Goal: Task Accomplishment & Management: Manage account settings

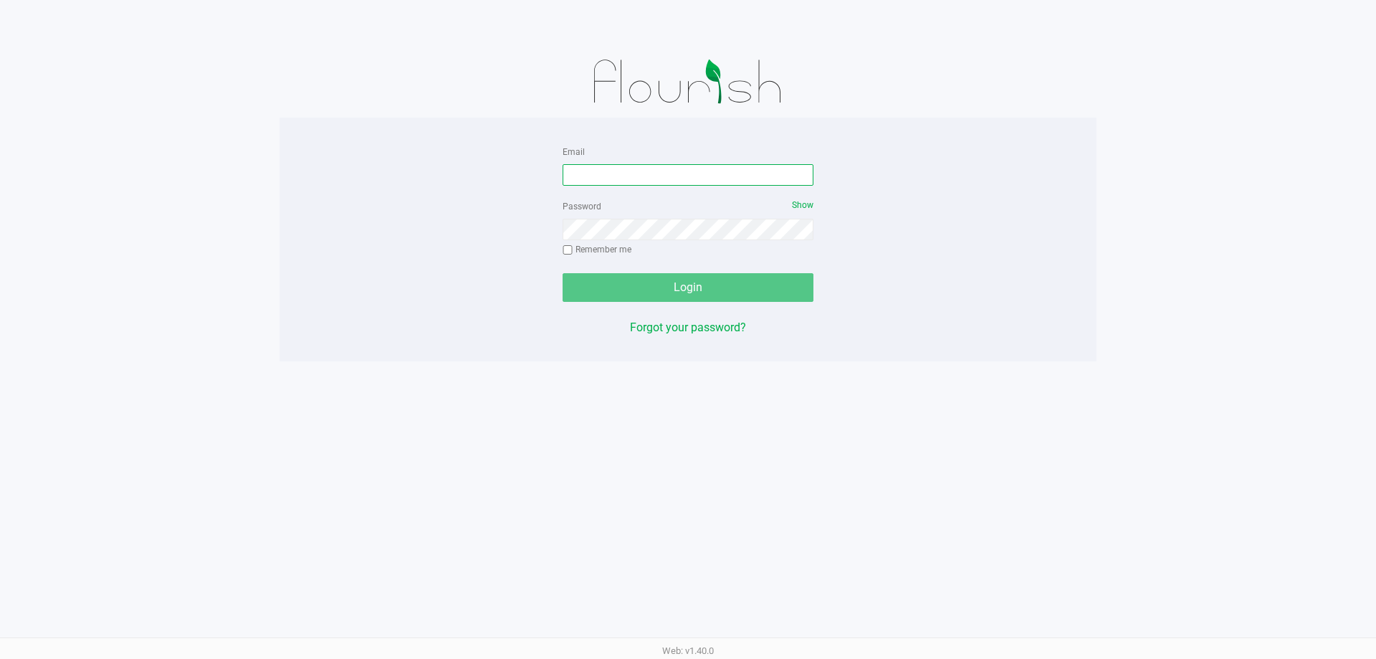
click at [649, 178] on input "Email" at bounding box center [688, 174] width 251 height 21
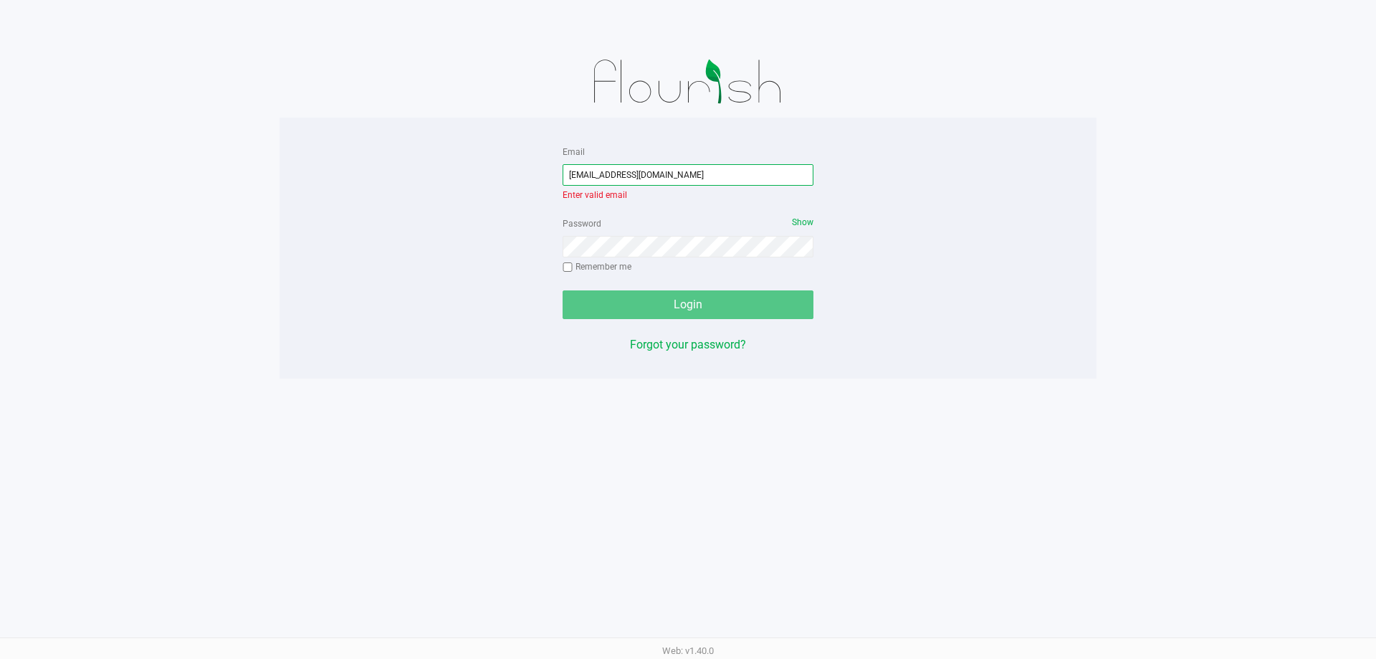
type input "[EMAIL_ADDRESS][DOMAIN_NAME]"
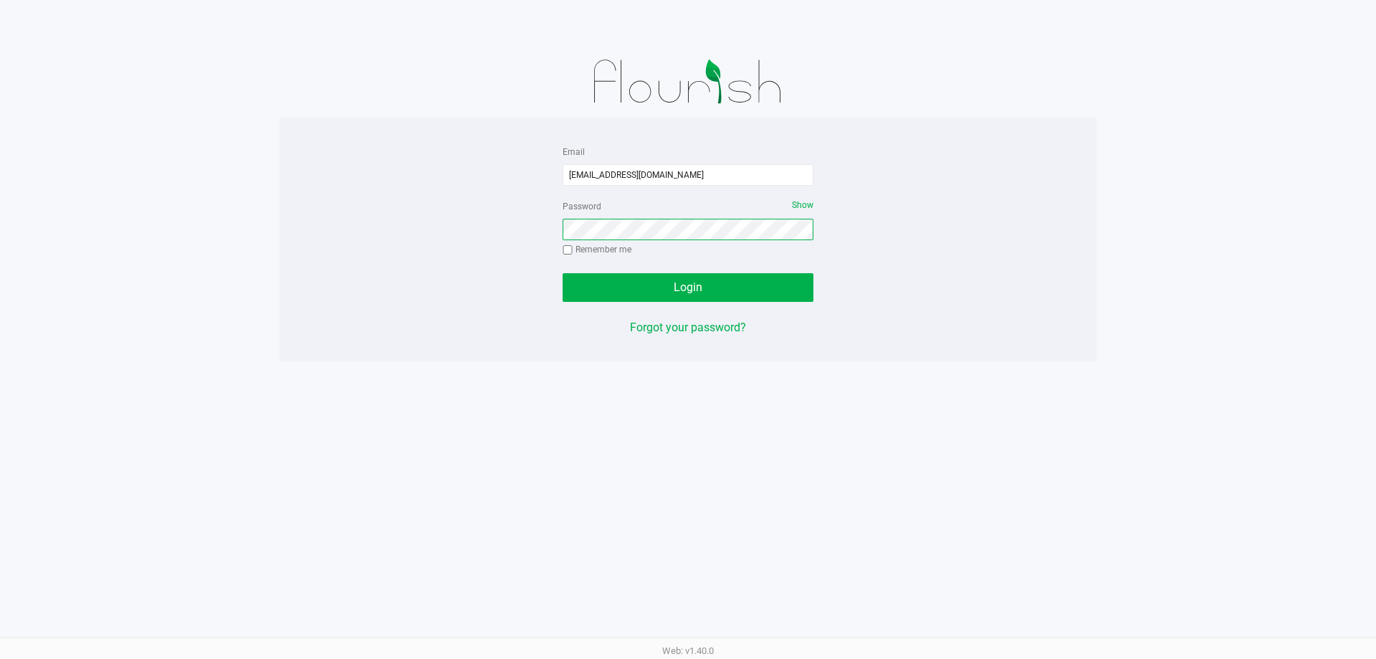
click at [563, 273] on button "Login" at bounding box center [688, 287] width 251 height 29
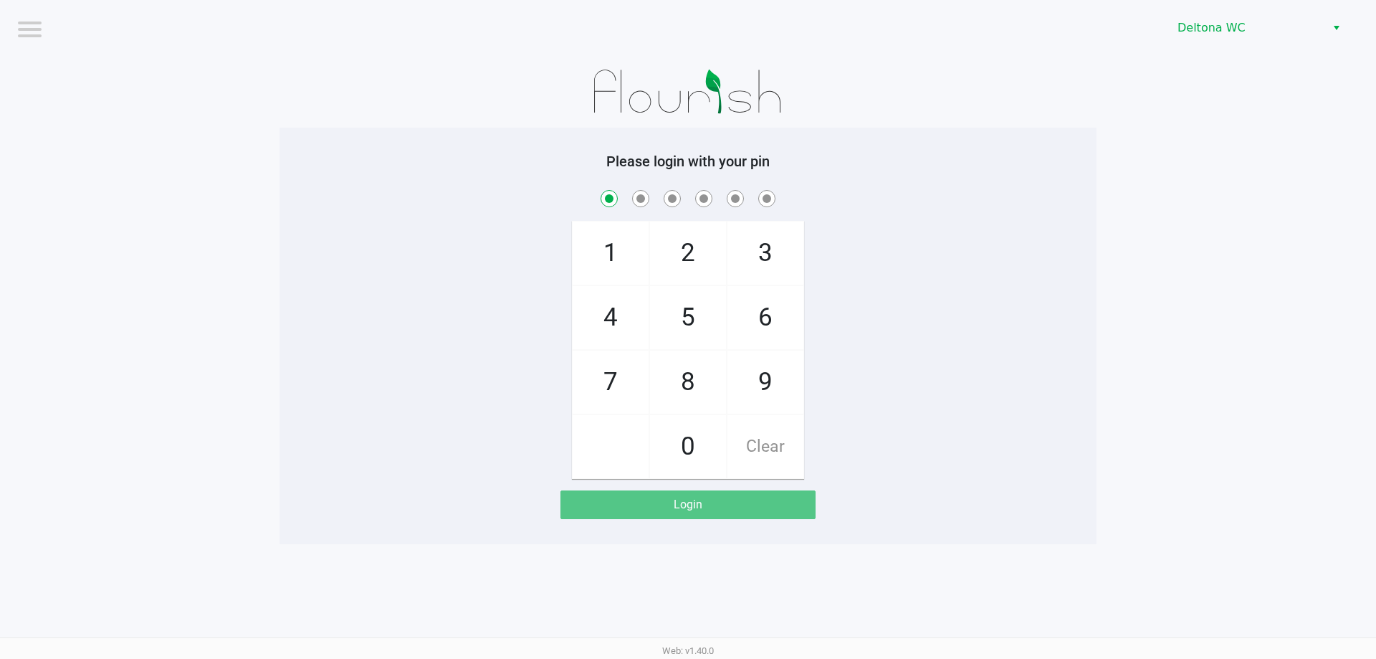
checkbox input "true"
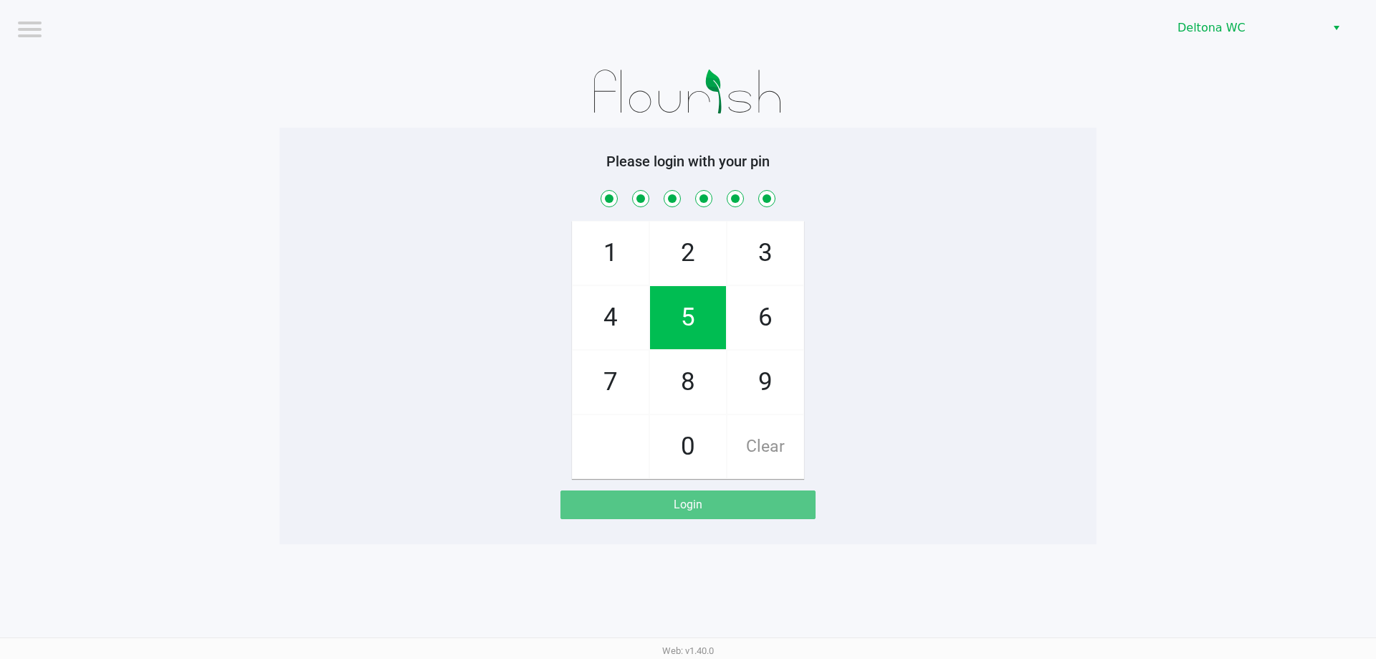
checkbox input "true"
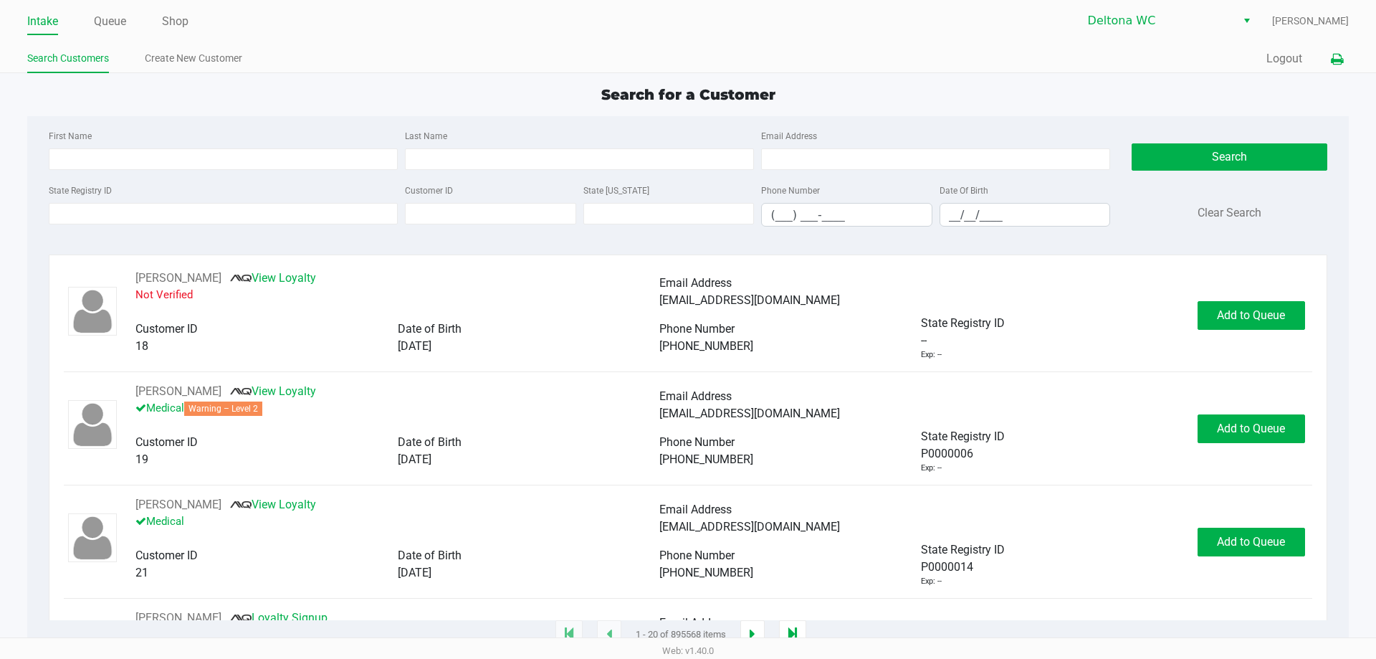
click at [1338, 59] on icon at bounding box center [1337, 59] width 12 height 10
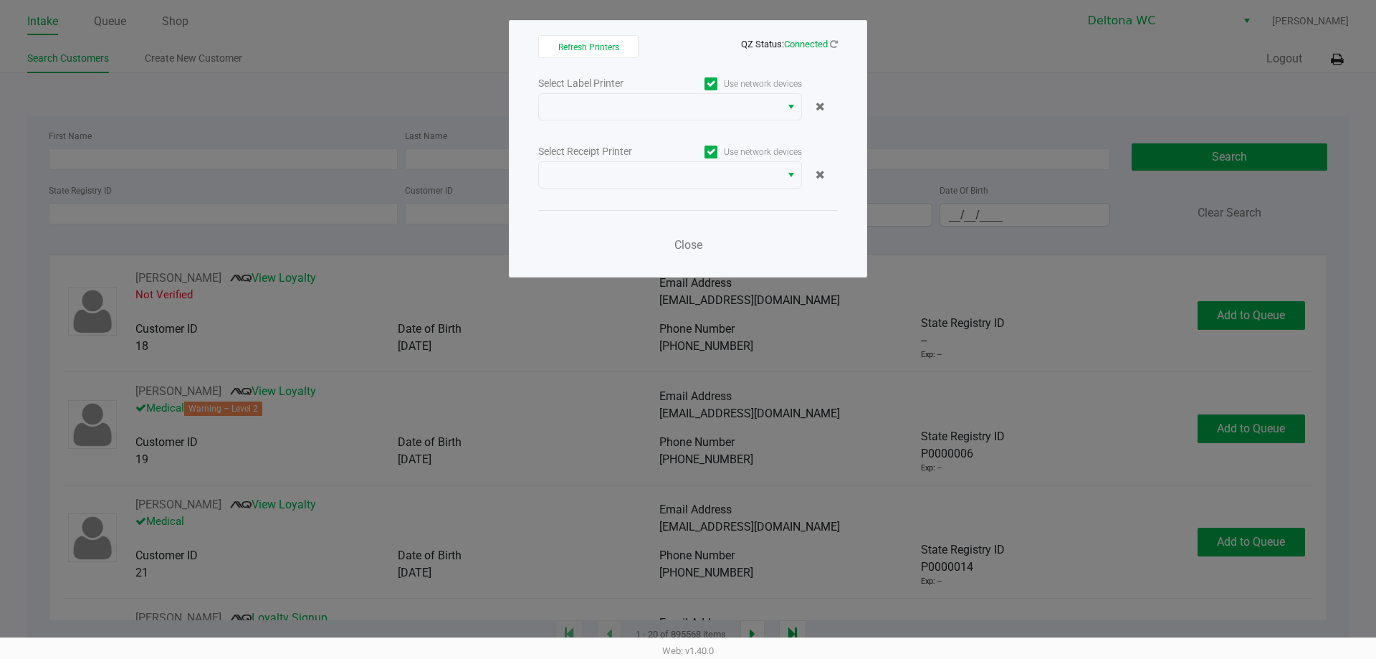
click at [1193, 70] on ngb-modal-window "Refresh Printers QZ Status: Connected Select Label Printer Use network devices …" at bounding box center [688, 329] width 1376 height 659
click at [687, 244] on span "Close" at bounding box center [688, 245] width 28 height 14
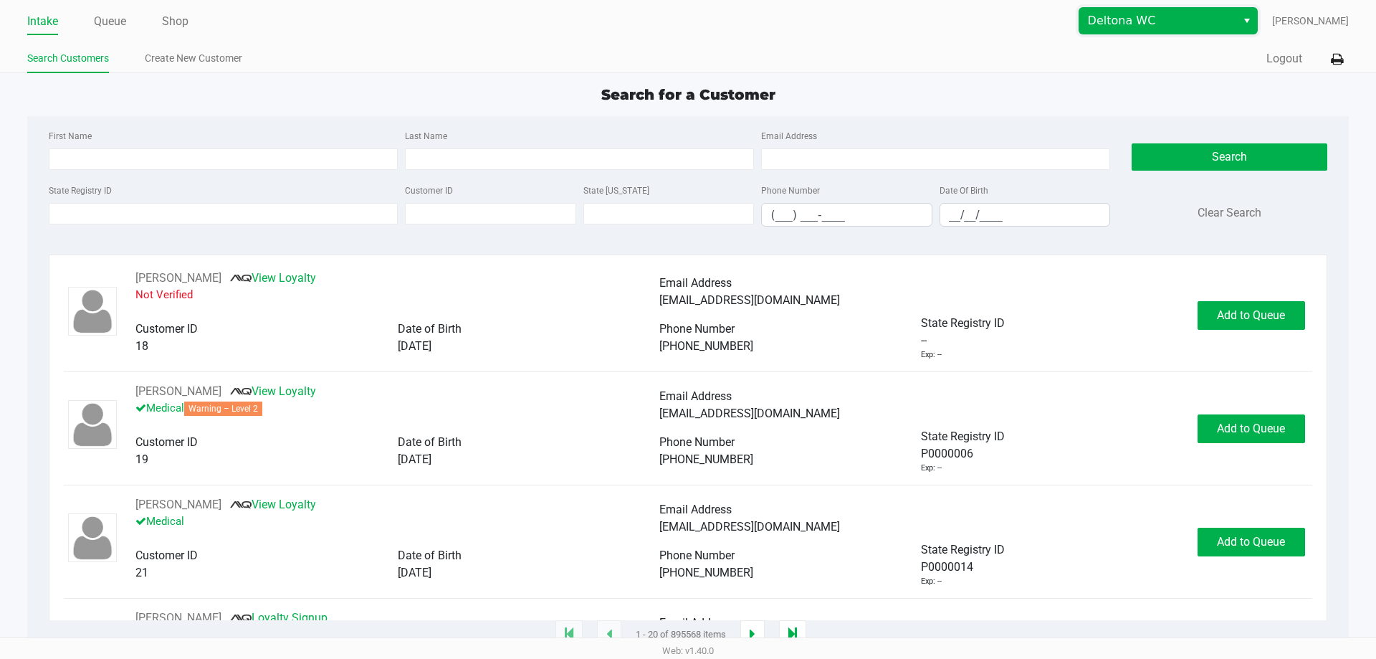
click at [1138, 18] on span "Deltona WC" at bounding box center [1158, 20] width 140 height 17
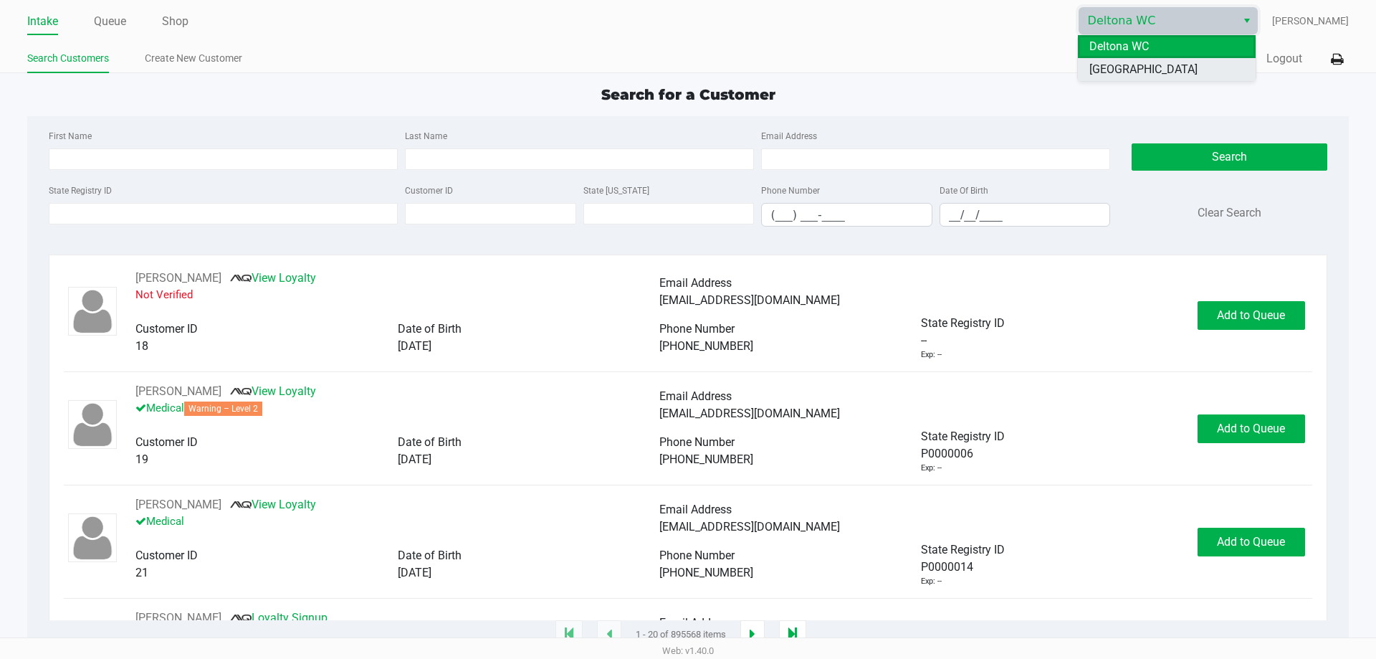
click at [1117, 72] on span "[GEOGRAPHIC_DATA]" at bounding box center [1143, 69] width 108 height 17
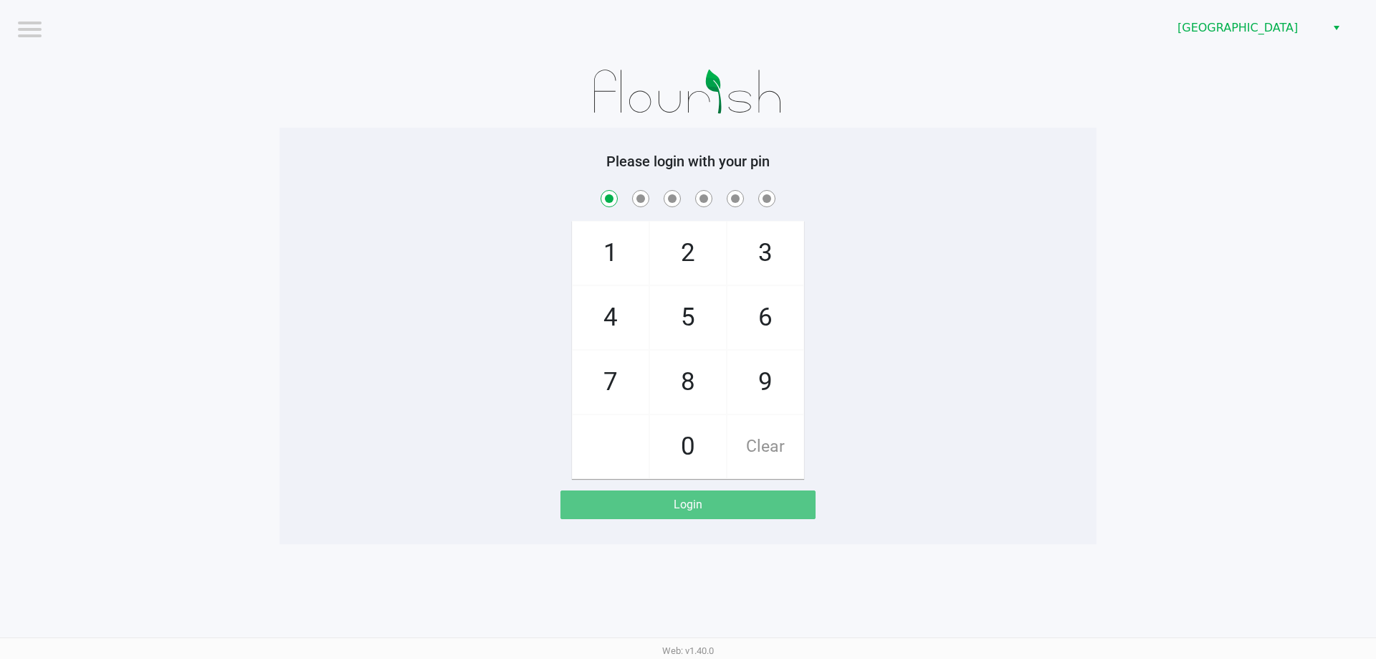
checkbox input "true"
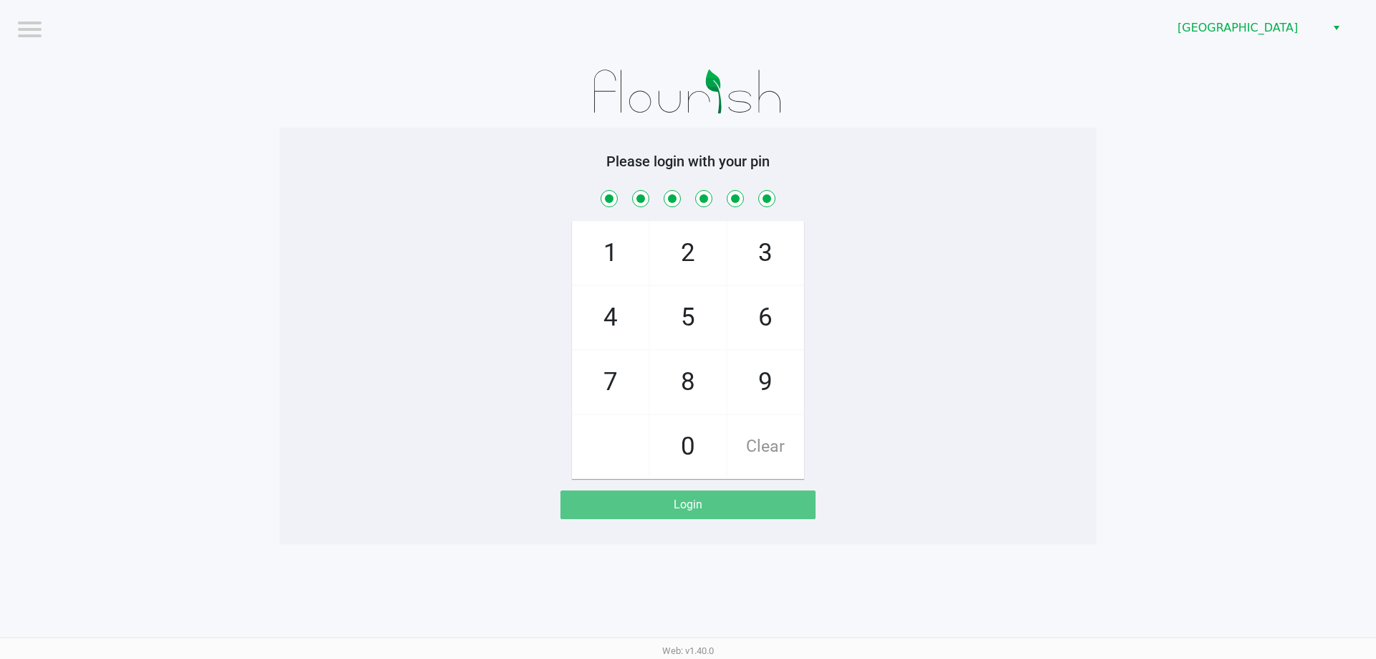
checkbox input "true"
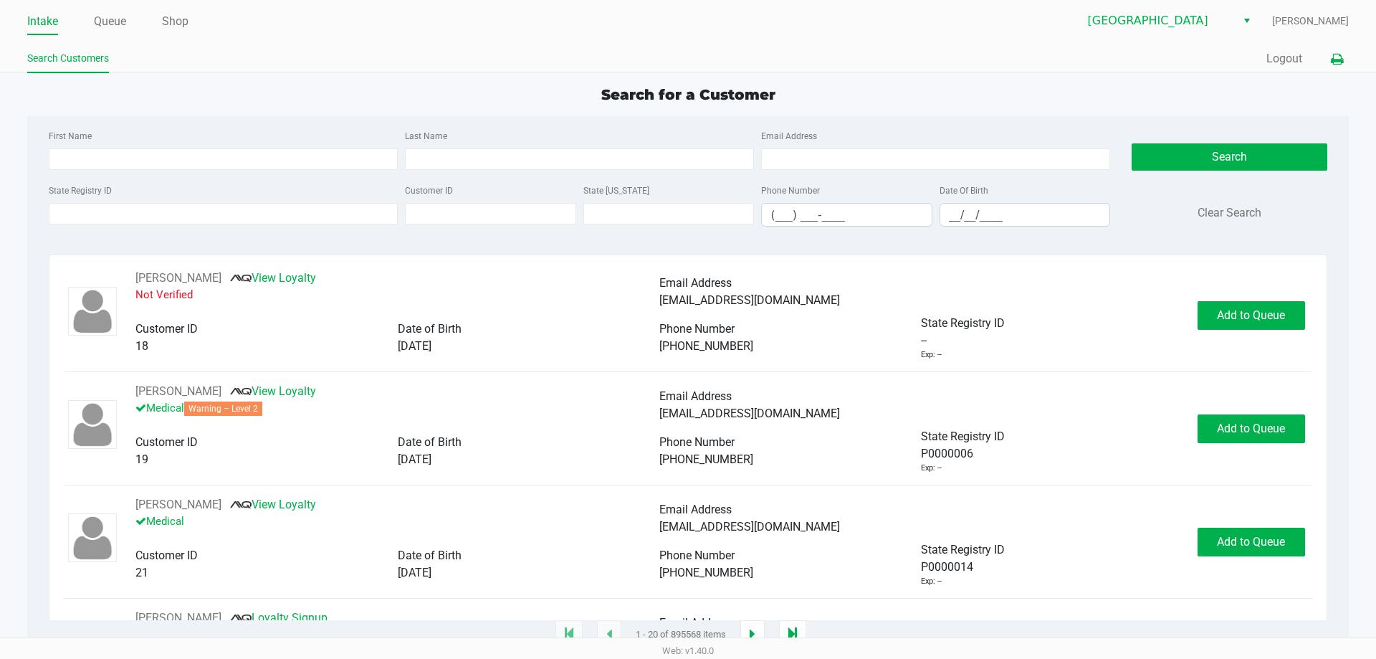
click at [1337, 54] on icon at bounding box center [1337, 59] width 12 height 10
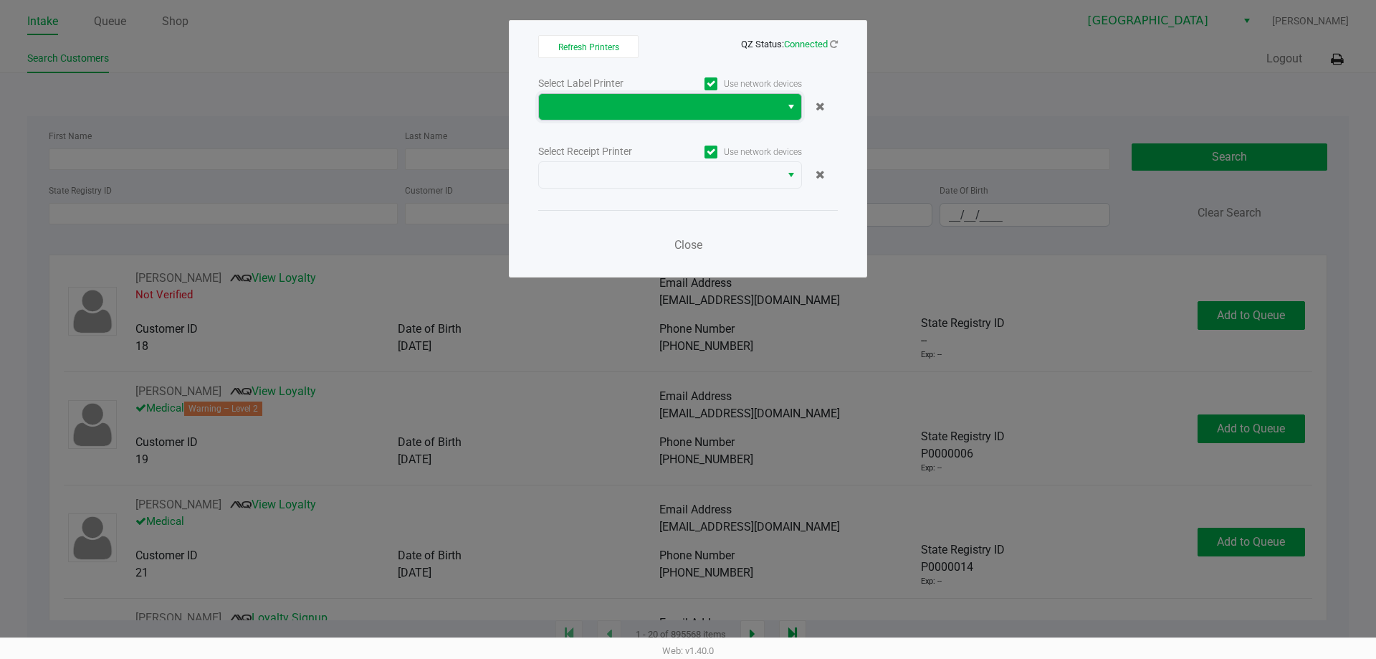
click at [608, 107] on span at bounding box center [660, 106] width 224 height 17
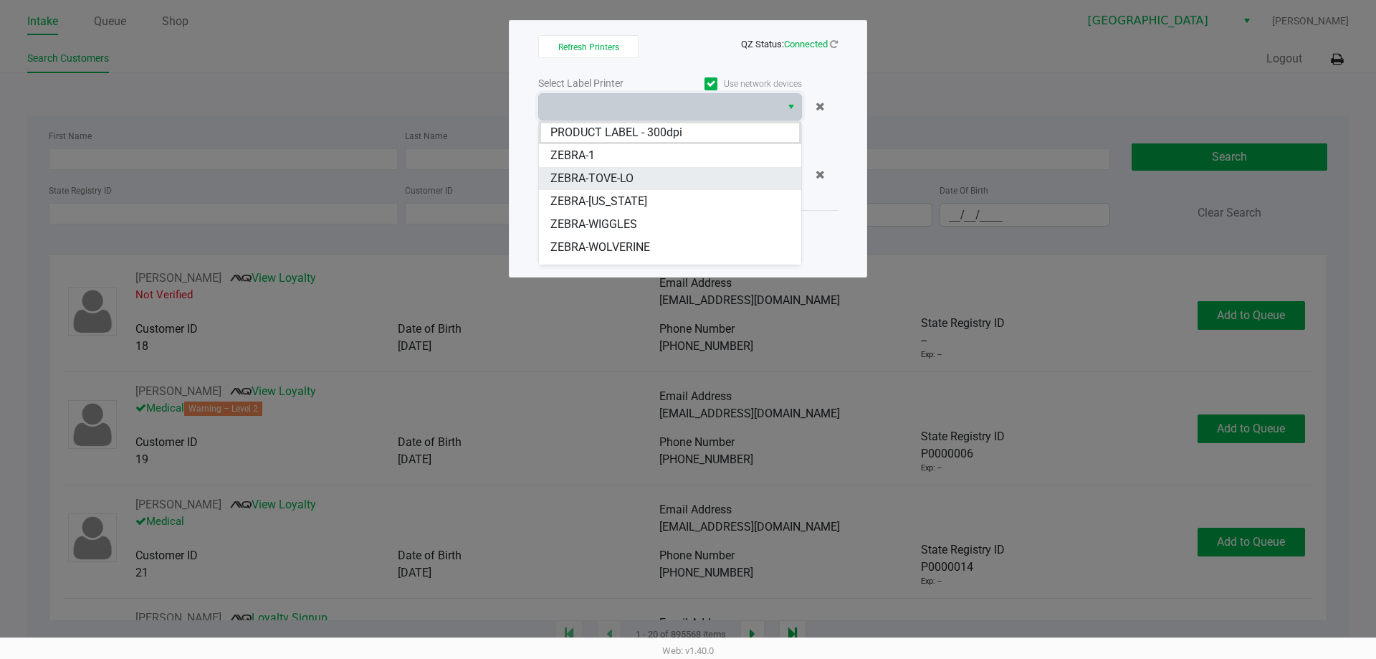
click at [625, 173] on span "ZEBRA-TOVE-LO" at bounding box center [591, 178] width 83 height 17
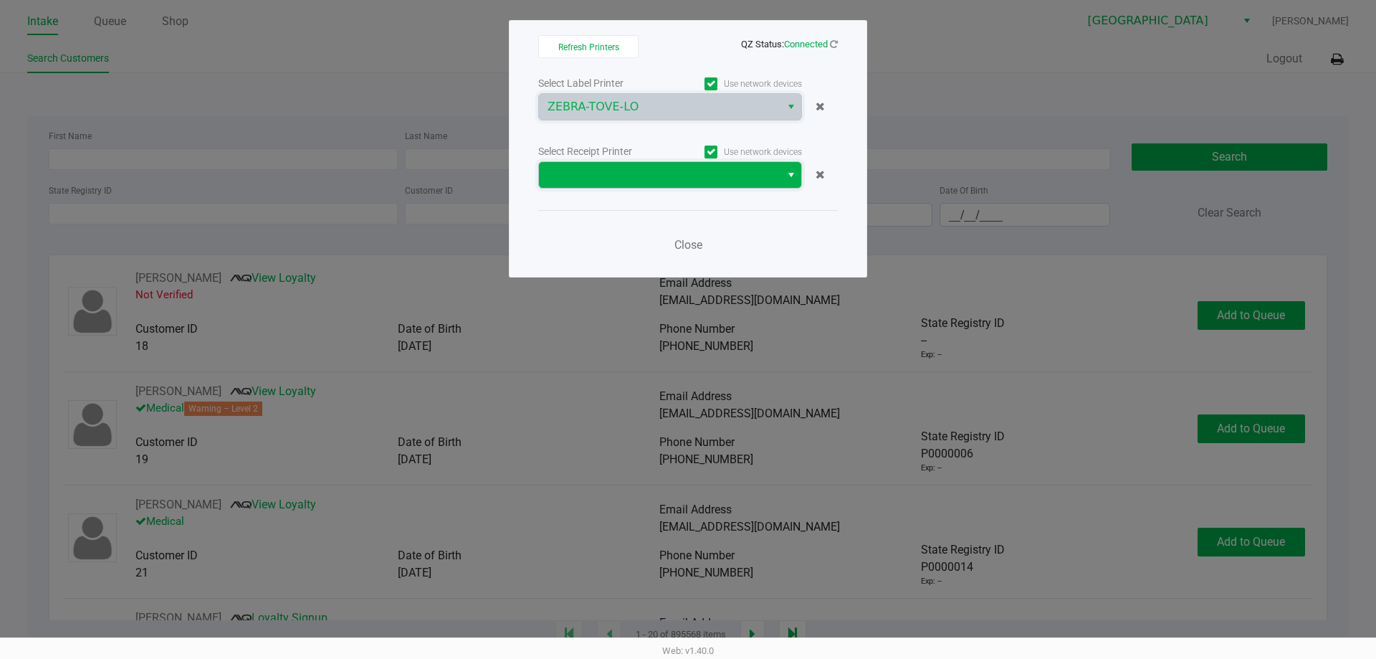
click at [725, 173] on span at bounding box center [660, 174] width 224 height 17
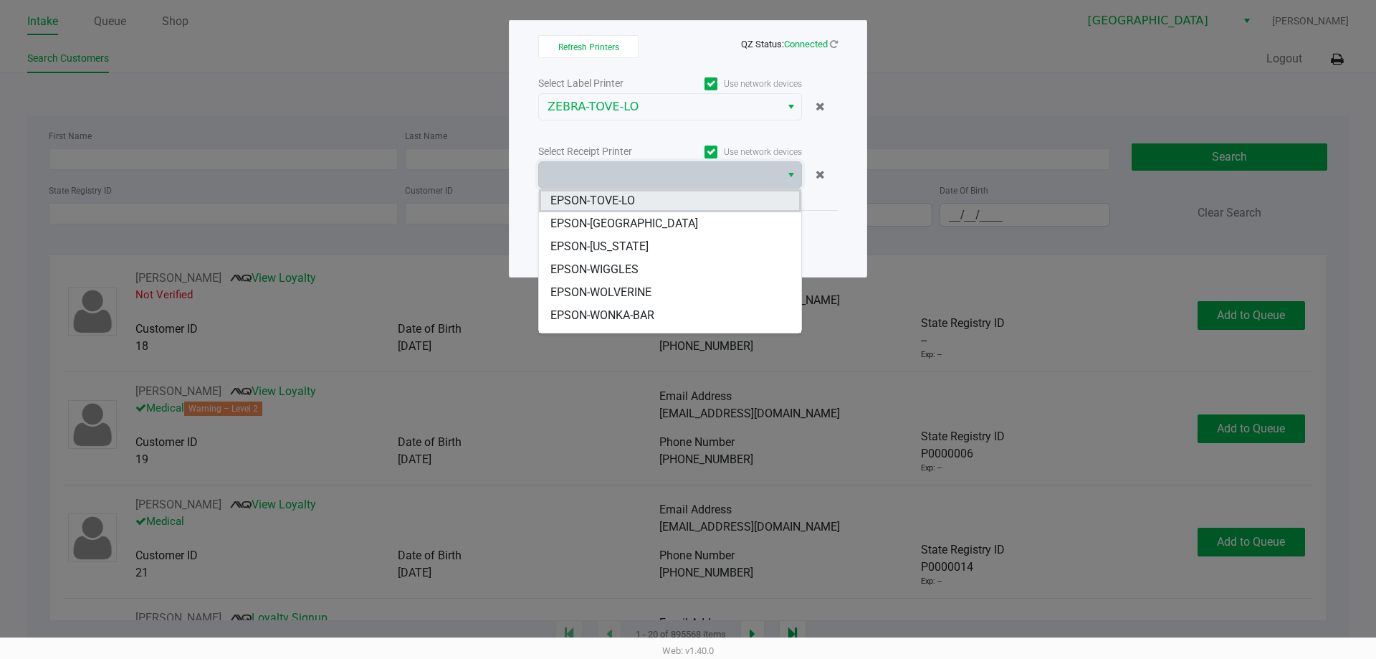
click at [657, 201] on li "EPSON-TOVE-LO" at bounding box center [670, 200] width 262 height 23
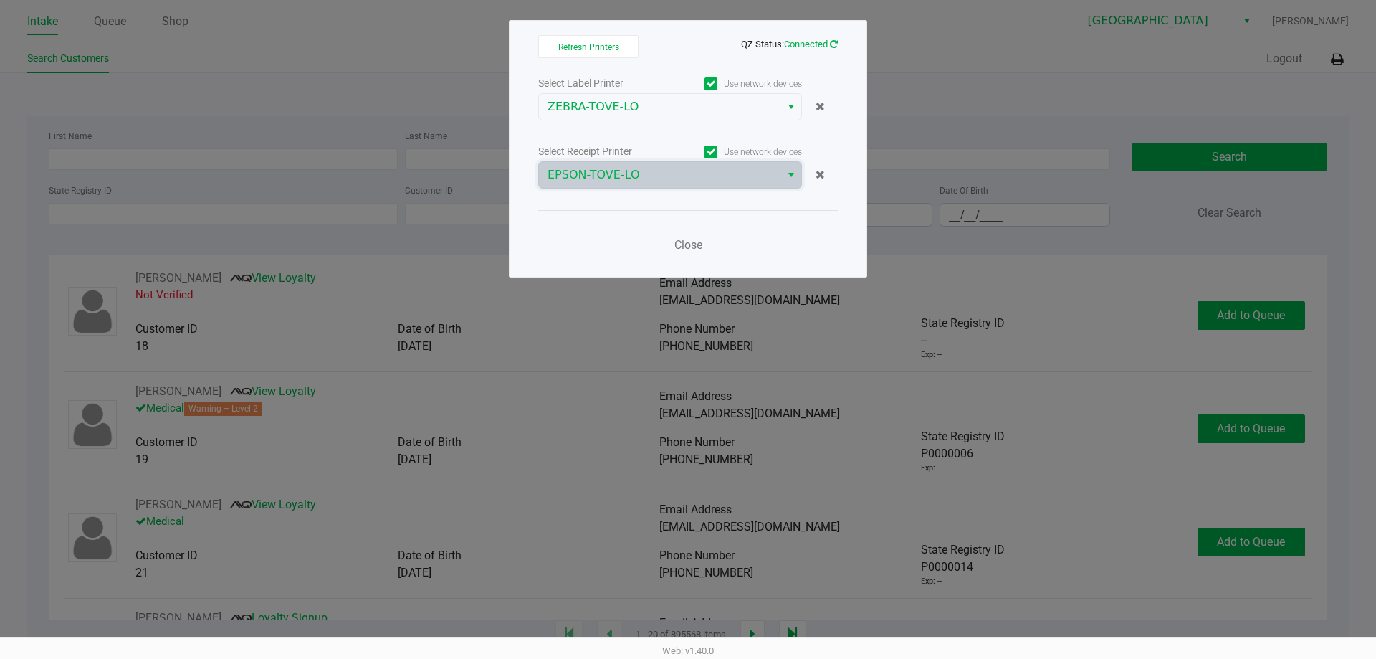
click at [837, 44] on icon at bounding box center [834, 43] width 8 height 9
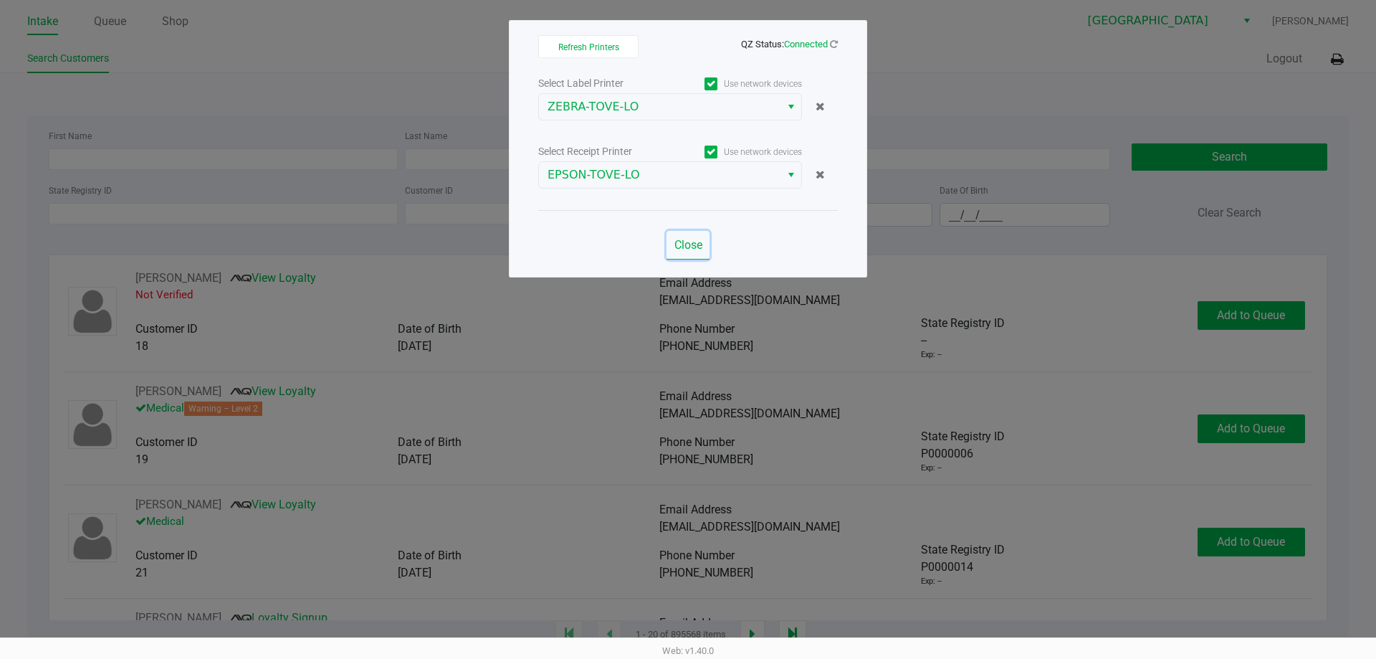
click at [687, 247] on span "Close" at bounding box center [688, 245] width 28 height 14
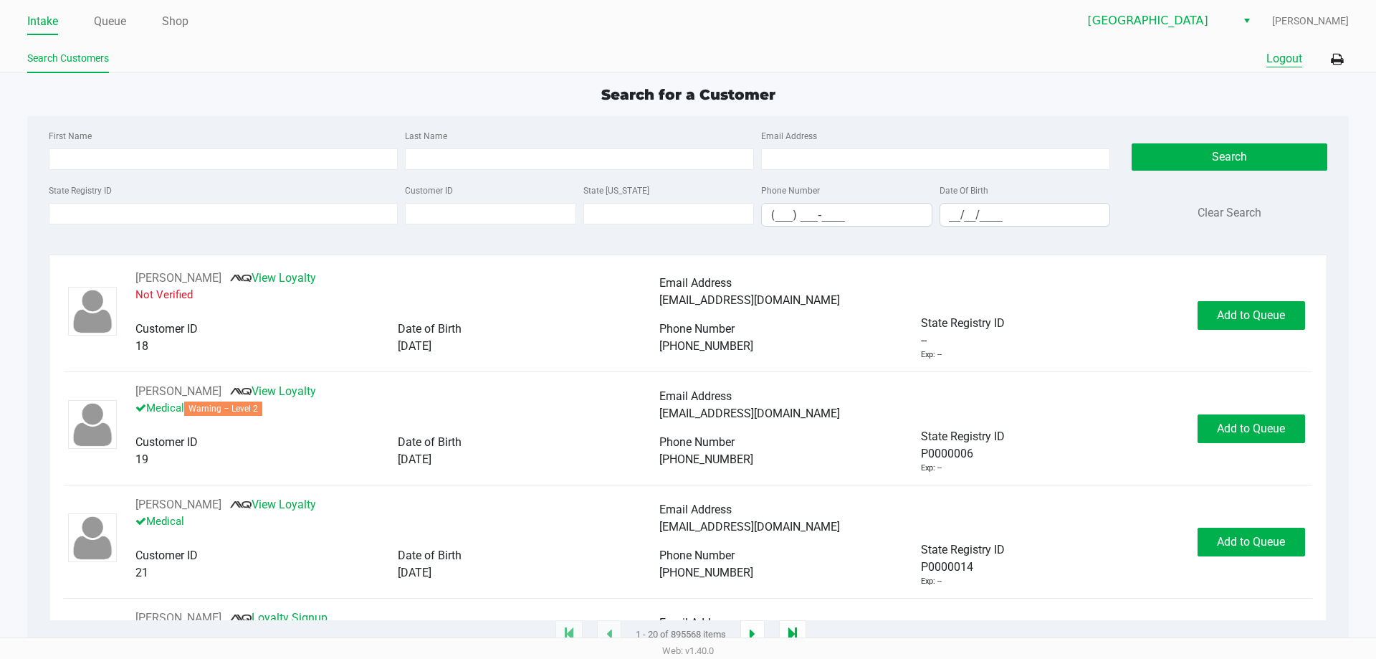
click at [1283, 64] on button "Logout" at bounding box center [1284, 58] width 36 height 17
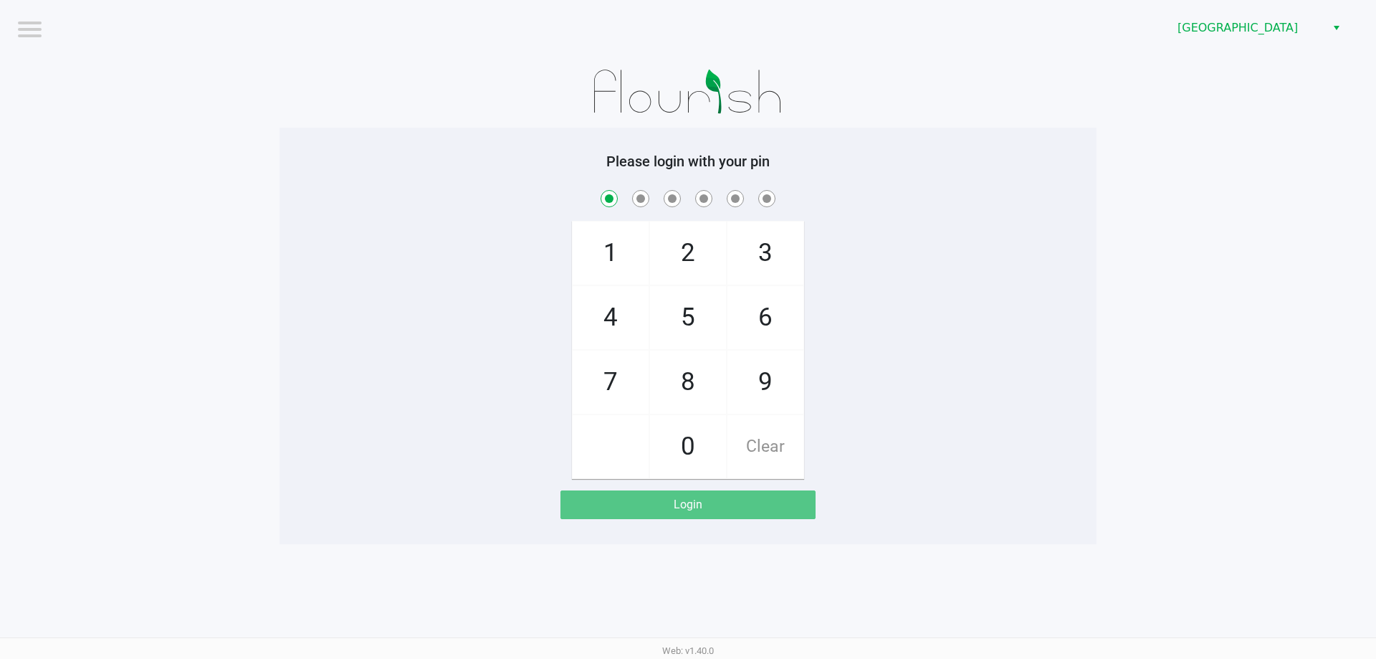
checkbox input "true"
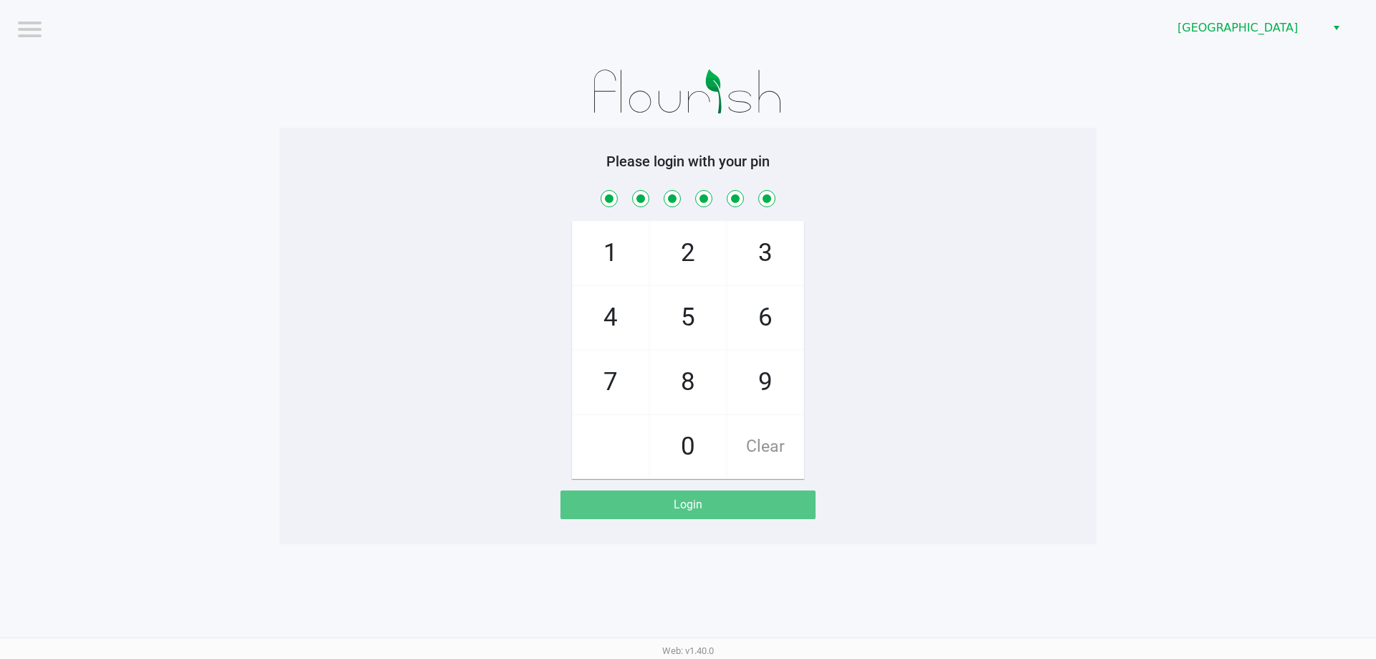
checkbox input "true"
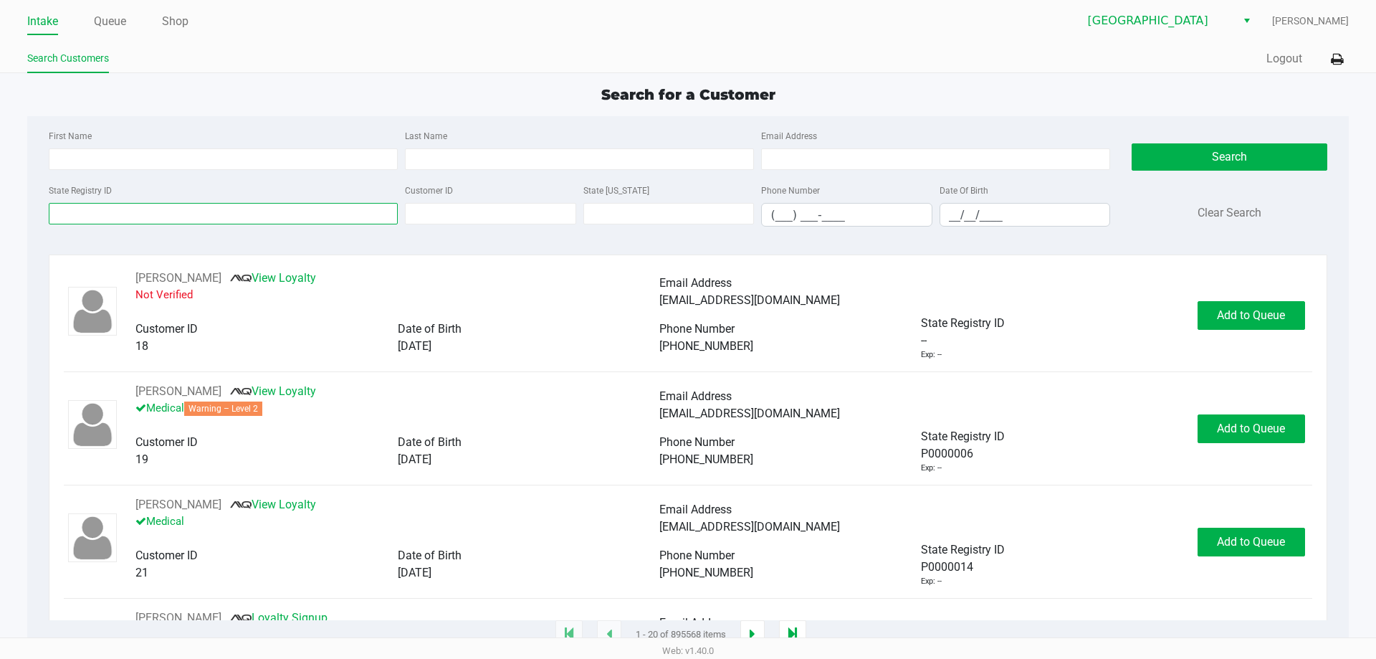
click at [121, 224] on input "State Registry ID" at bounding box center [223, 213] width 349 height 21
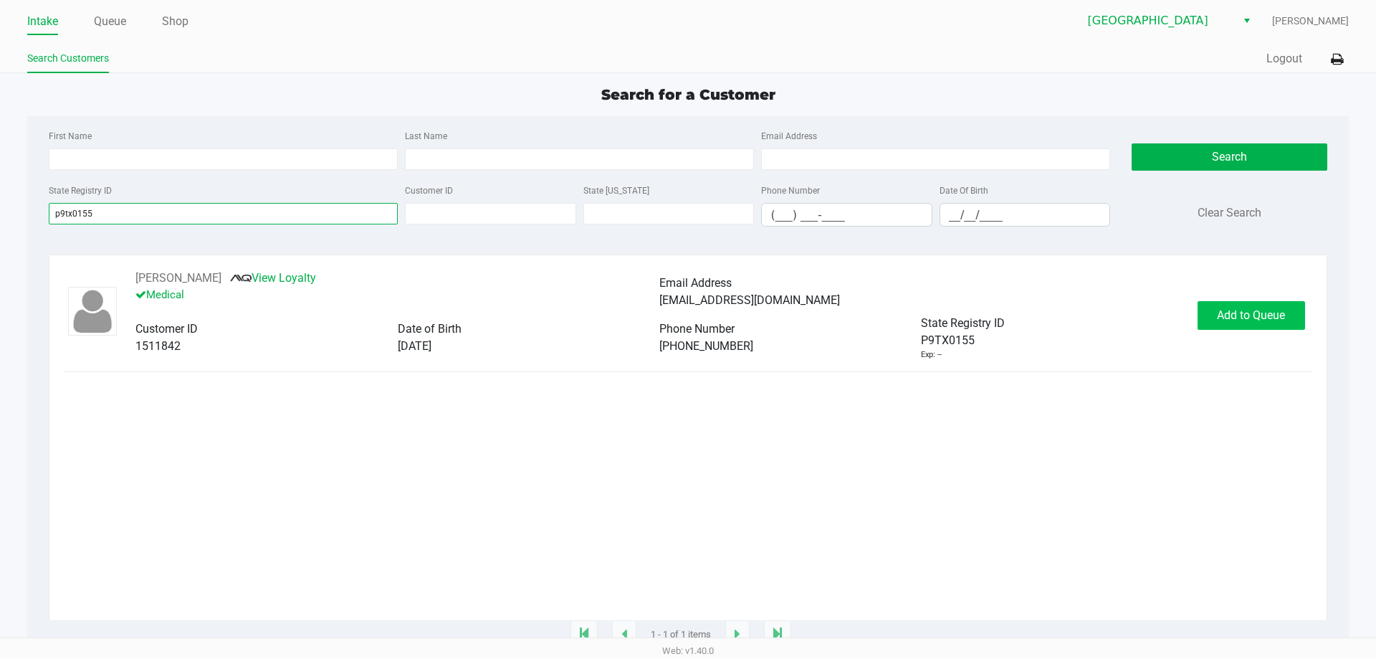
type input "p9tx0155"
click at [1253, 313] on span "Add to Queue" at bounding box center [1251, 315] width 68 height 14
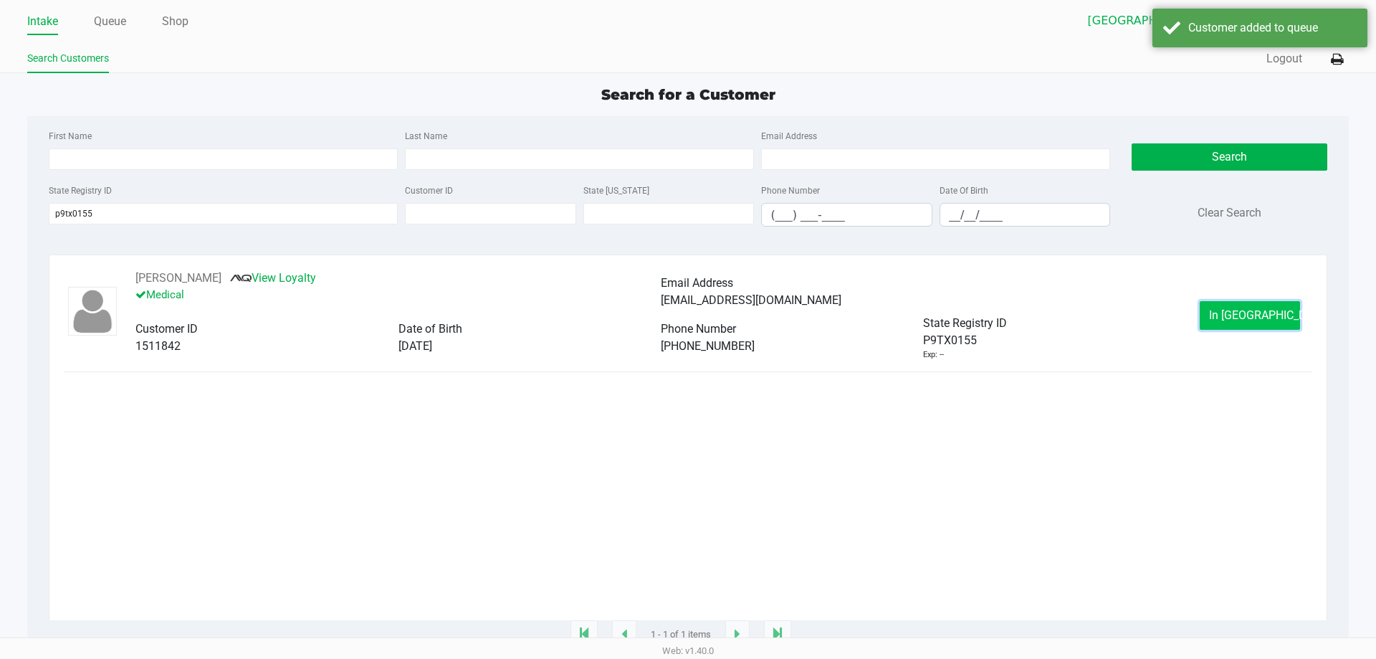
click at [1237, 311] on span "In Queue" at bounding box center [1269, 315] width 120 height 14
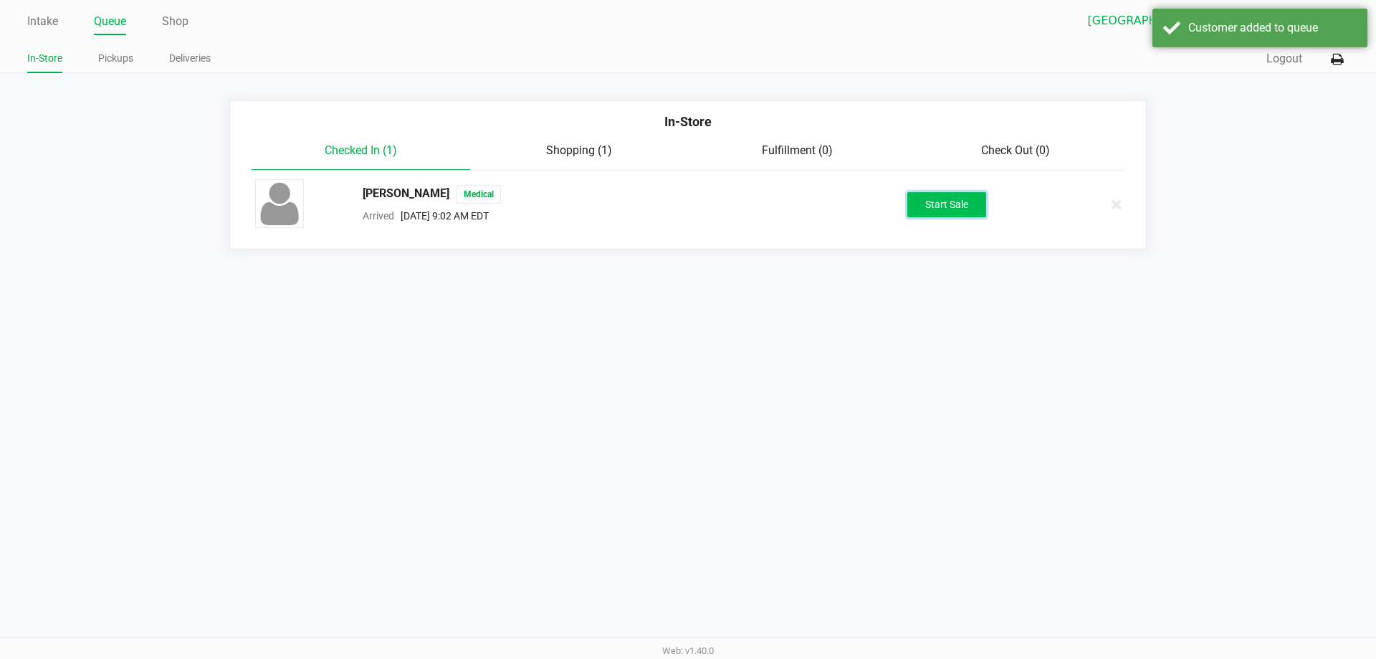
click at [944, 200] on button "Start Sale" at bounding box center [946, 204] width 79 height 25
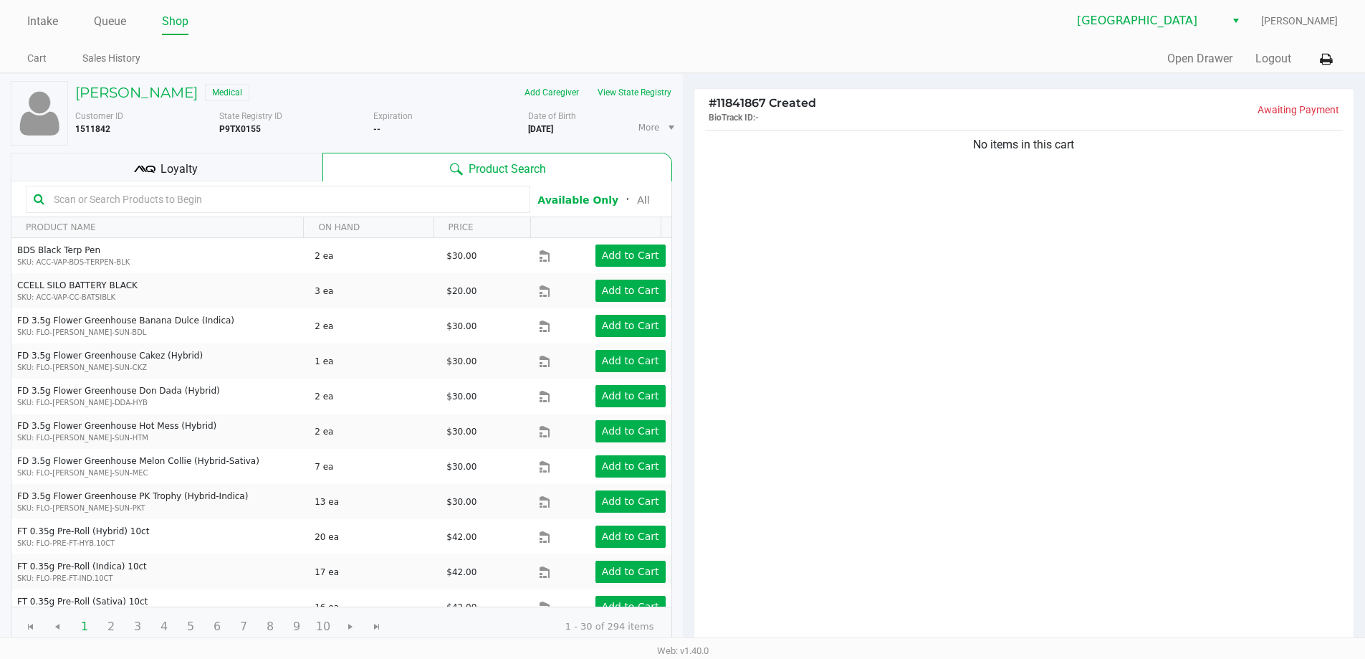
click at [1081, 353] on div "No items in this cart" at bounding box center [1024, 387] width 660 height 520
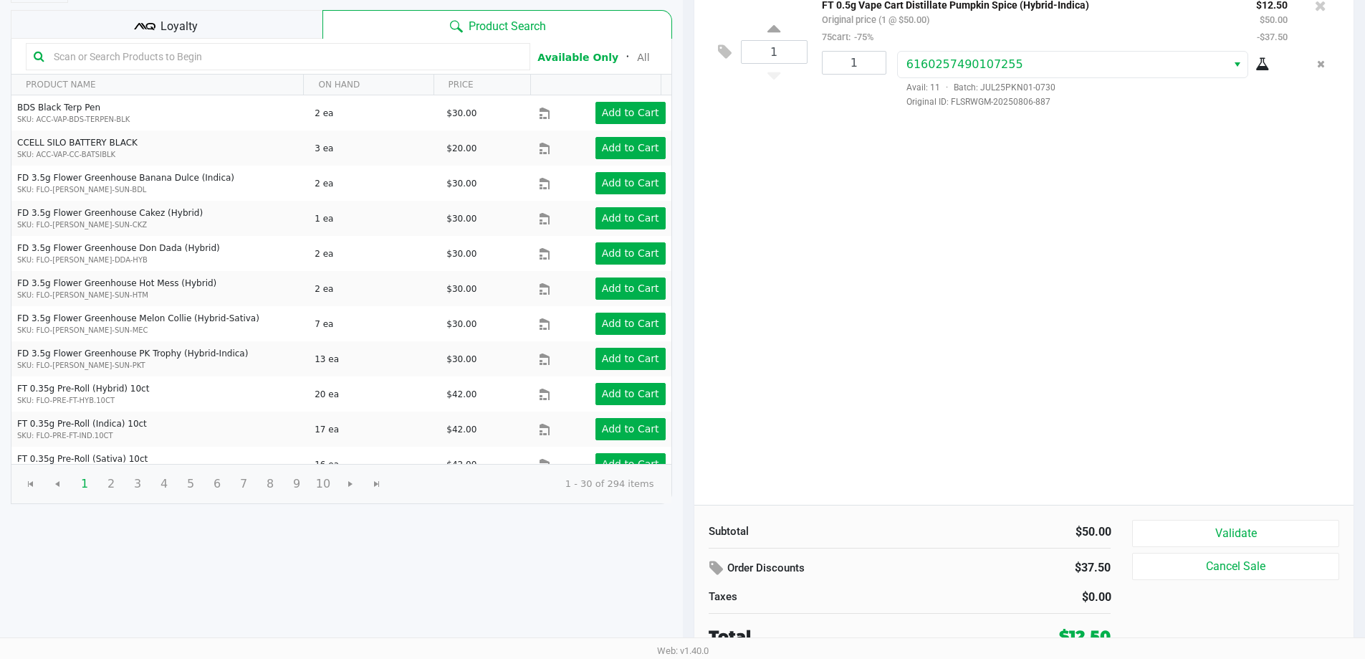
scroll to position [147, 0]
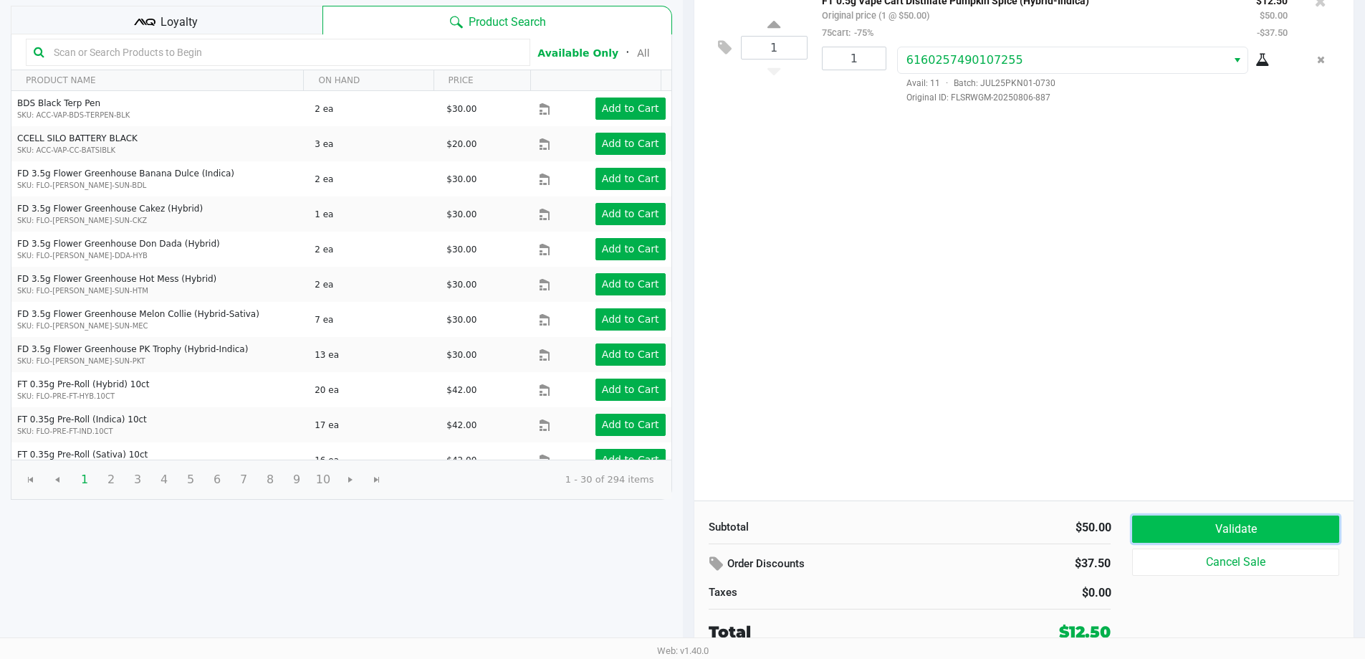
click at [1230, 521] on button "Validate" at bounding box center [1235, 528] width 206 height 27
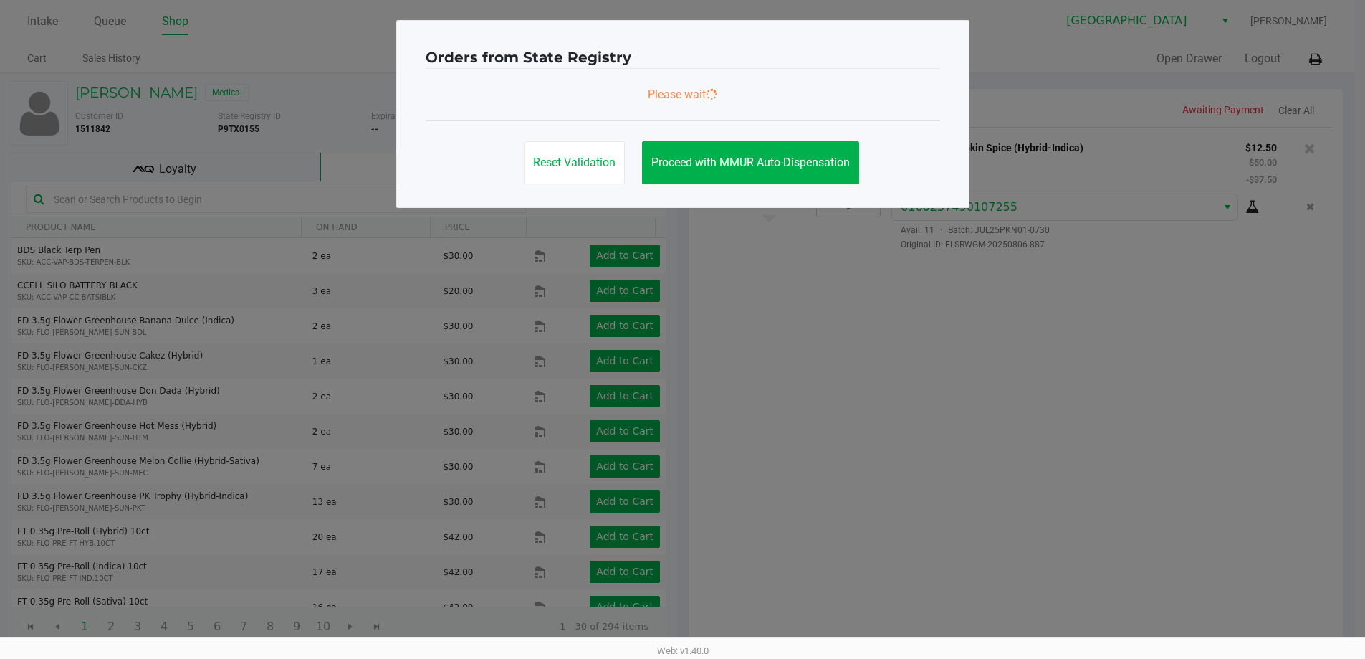
scroll to position [0, 0]
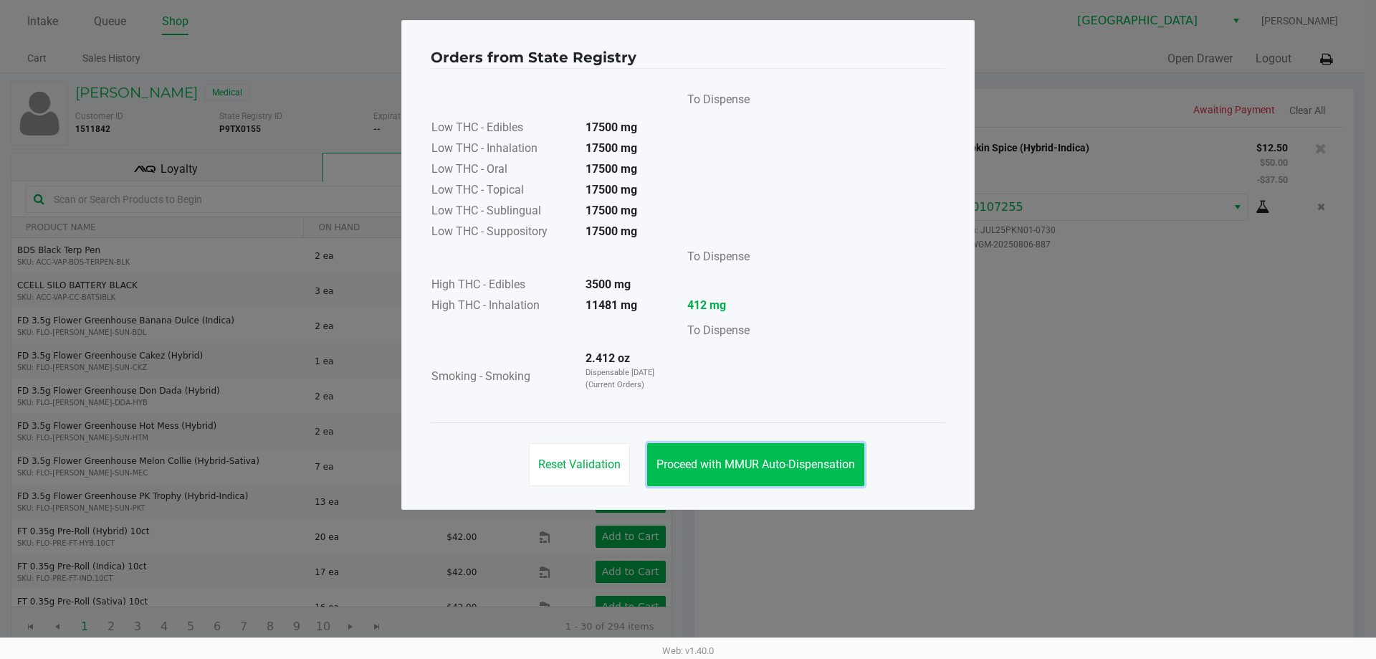
click at [757, 465] on span "Proceed with MMUR Auto-Dispensation" at bounding box center [755, 464] width 199 height 14
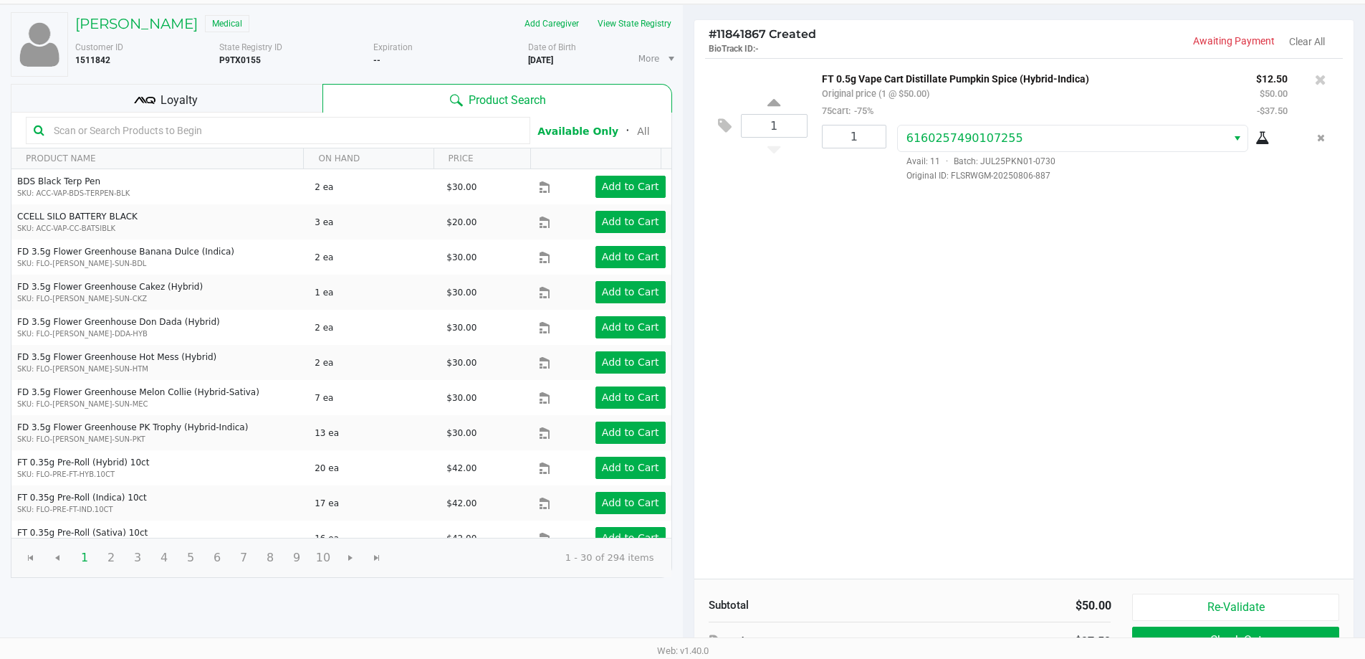
scroll to position [147, 0]
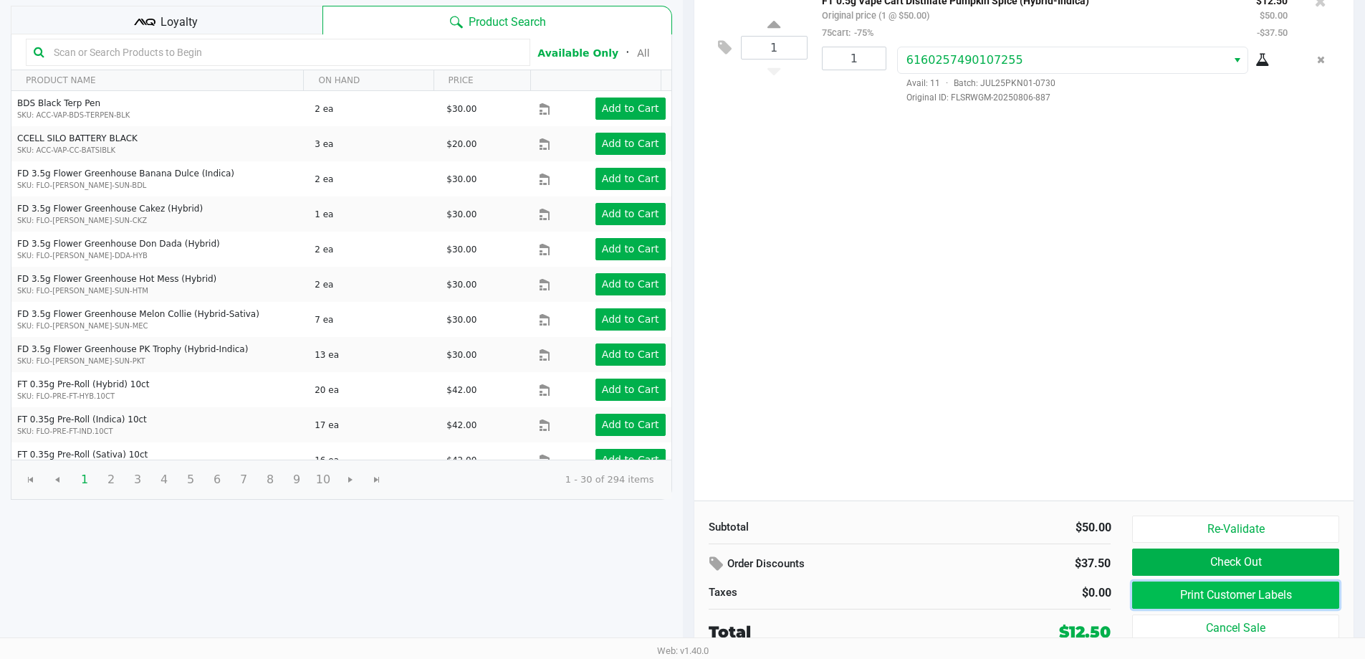
click at [1199, 596] on button "Print Customer Labels" at bounding box center [1235, 594] width 206 height 27
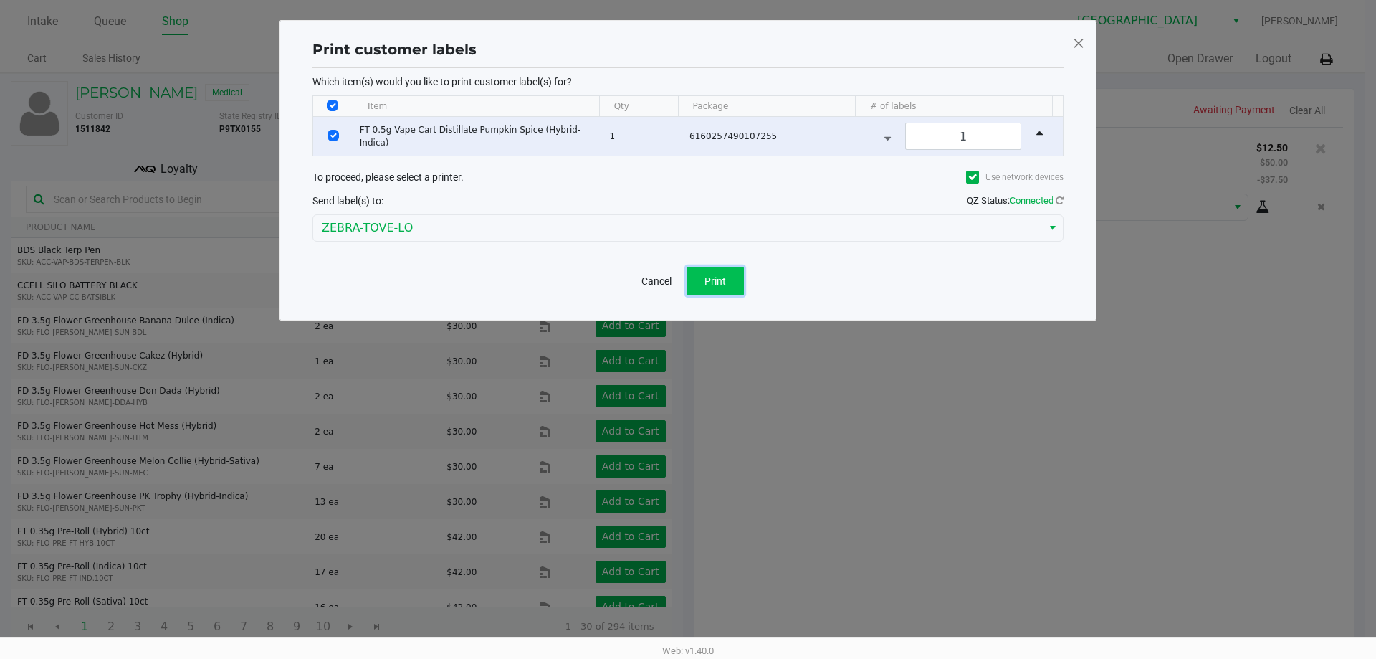
click at [713, 277] on span "Print" at bounding box center [714, 280] width 21 height 11
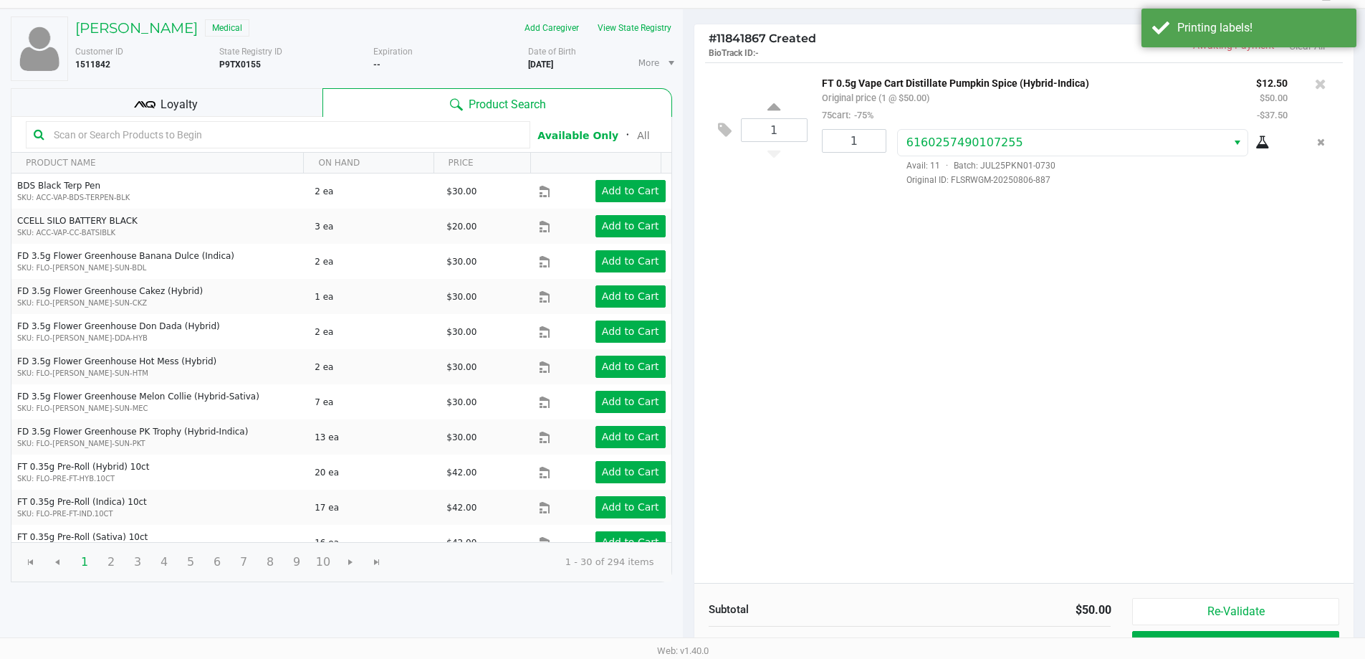
scroll to position [147, 0]
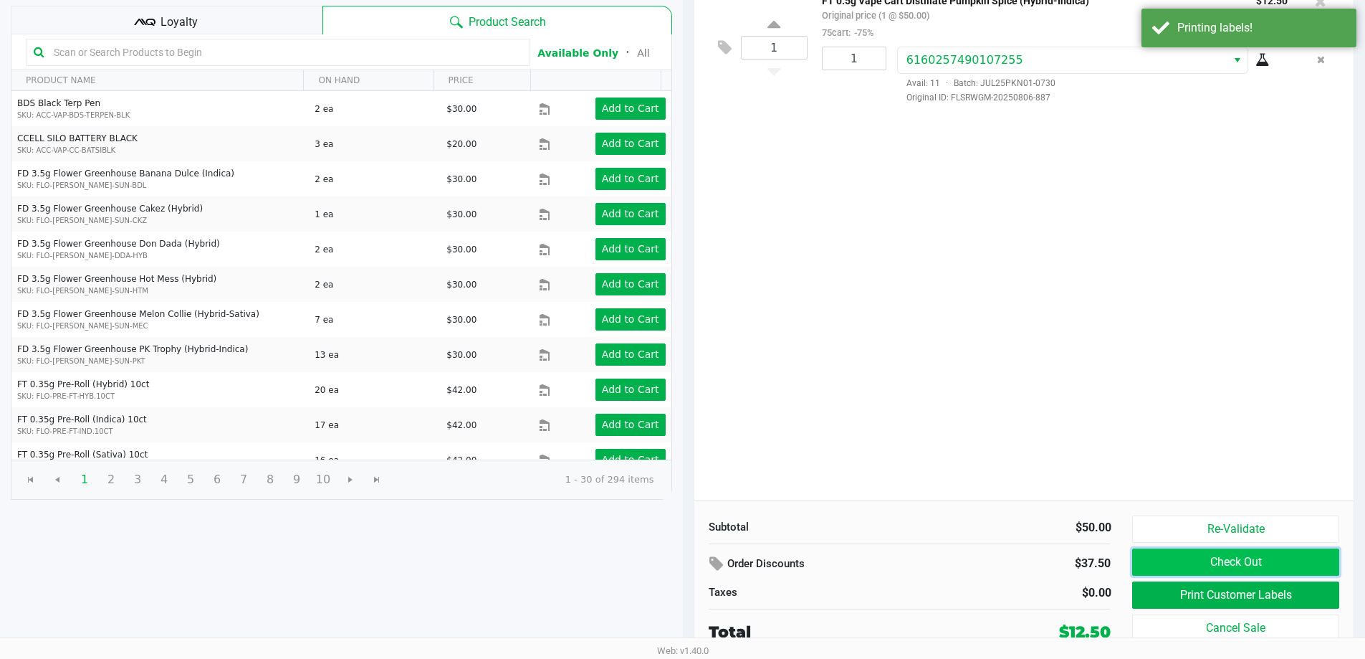
click at [1240, 554] on button "Check Out" at bounding box center [1235, 561] width 206 height 27
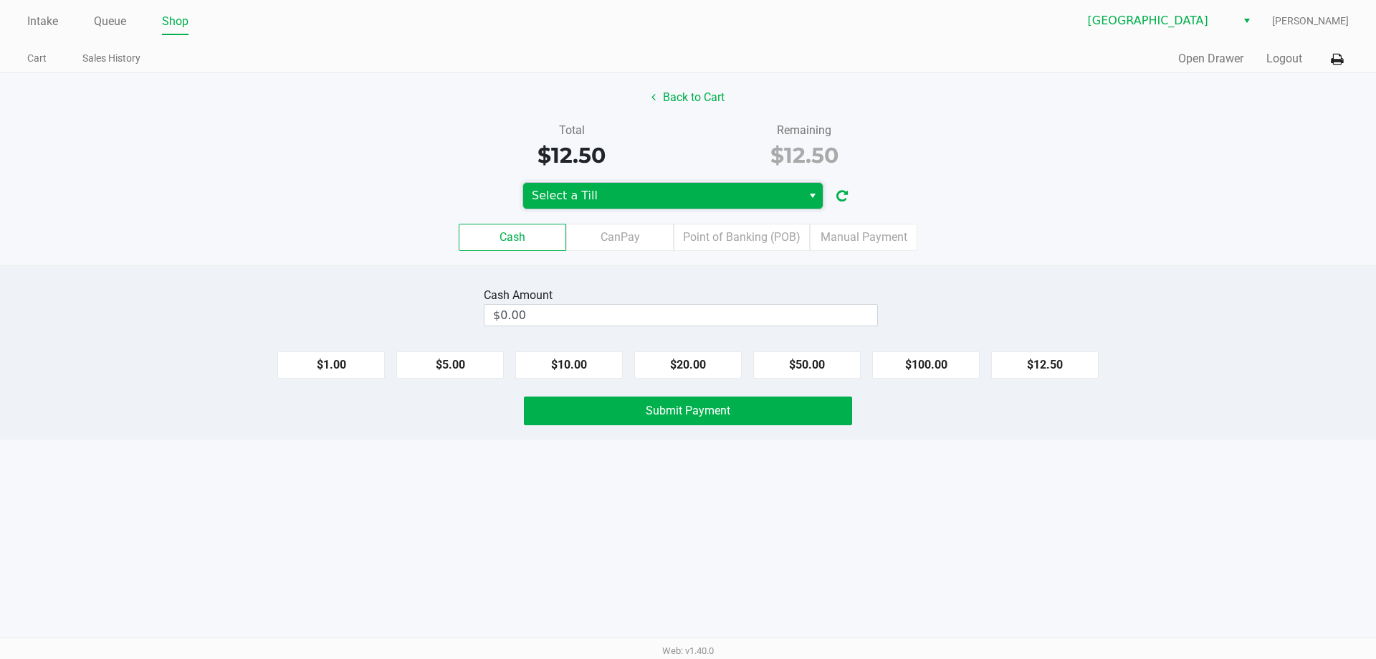
click at [703, 196] on span "Select a Till" at bounding box center [663, 195] width 262 height 17
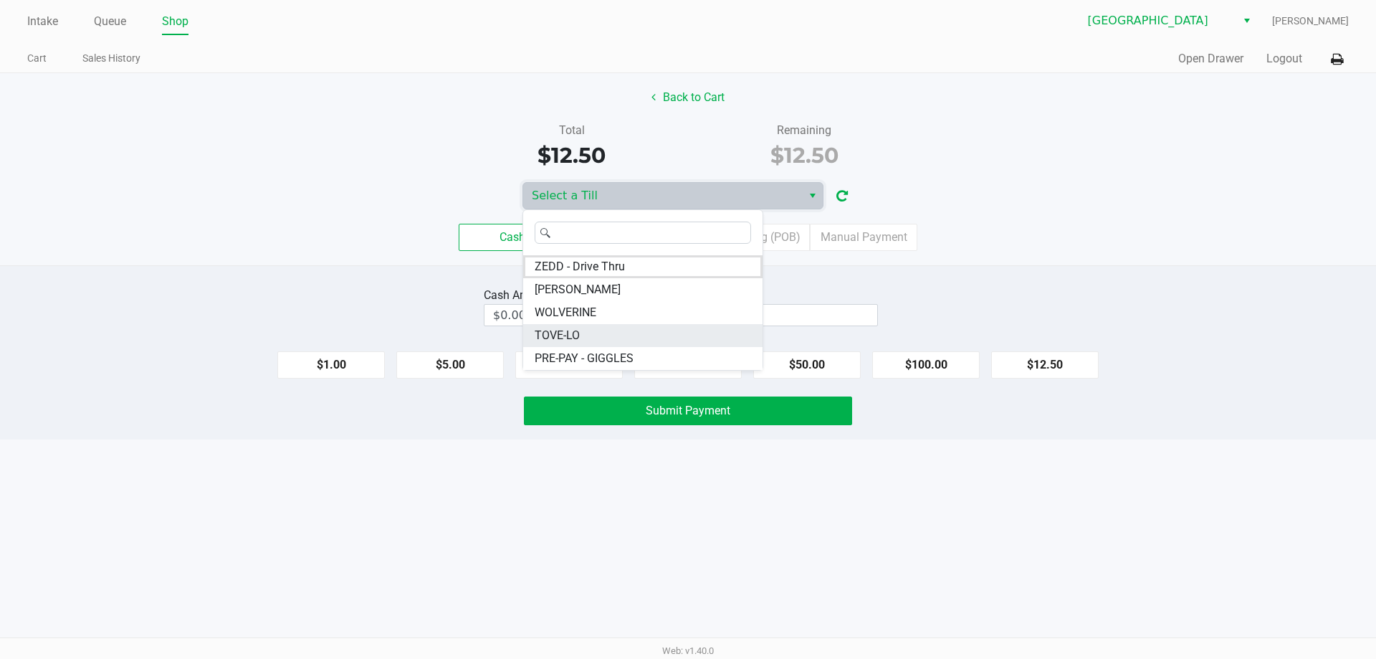
click at [646, 343] on li "TOVE-LO" at bounding box center [642, 335] width 239 height 23
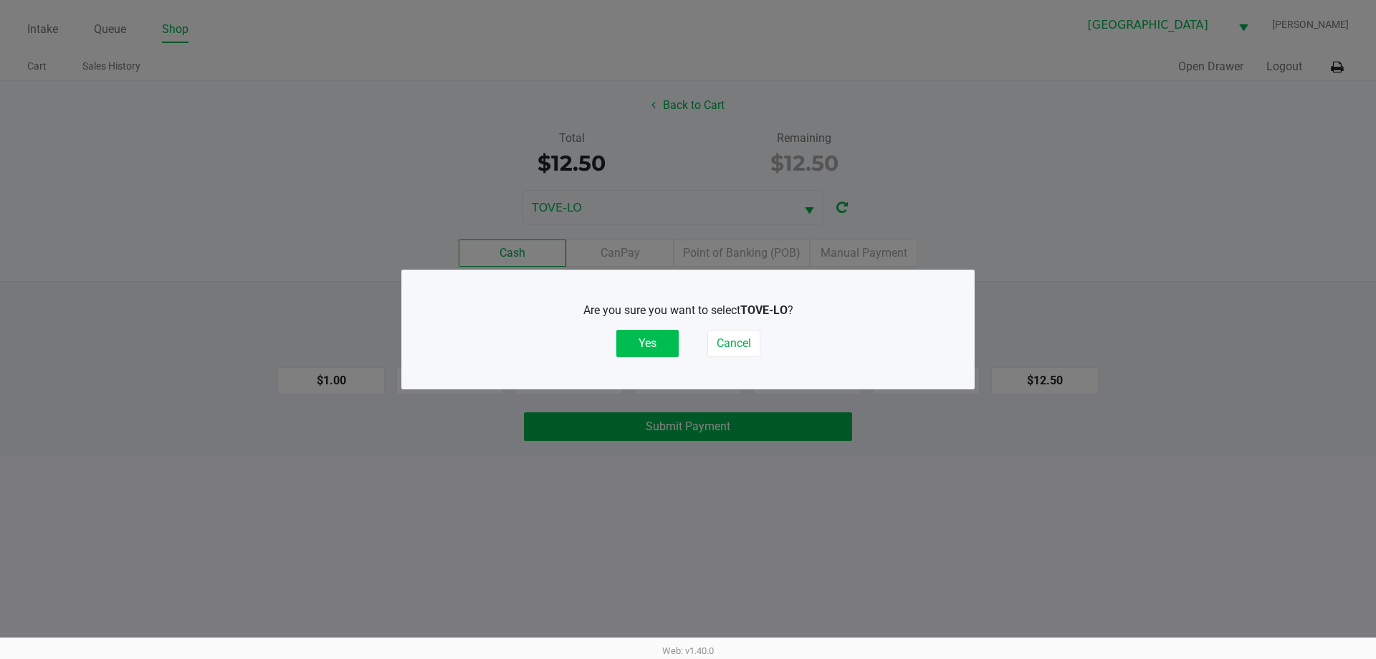
click at [647, 346] on button "Yes" at bounding box center [647, 343] width 62 height 27
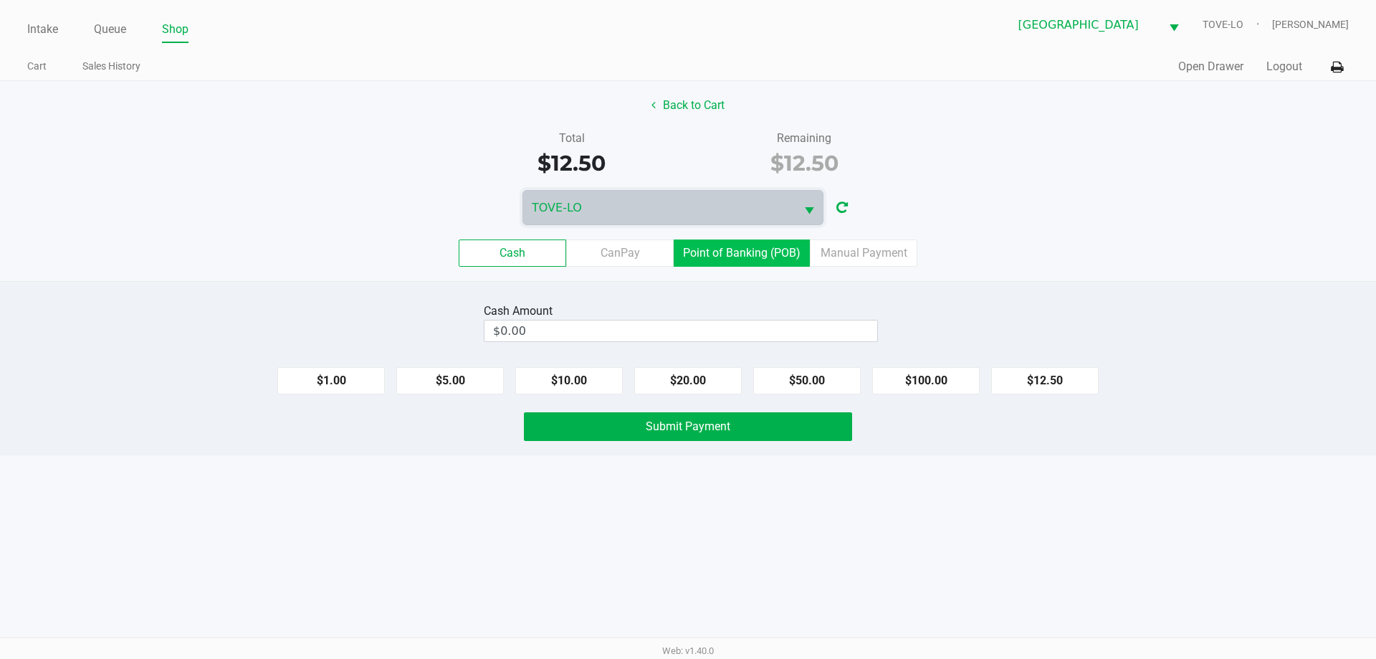
click at [736, 252] on label "Point of Banking (POB)" at bounding box center [742, 252] width 136 height 27
click at [0, 0] on 7 "Point of Banking (POB)" at bounding box center [0, 0] width 0 height 0
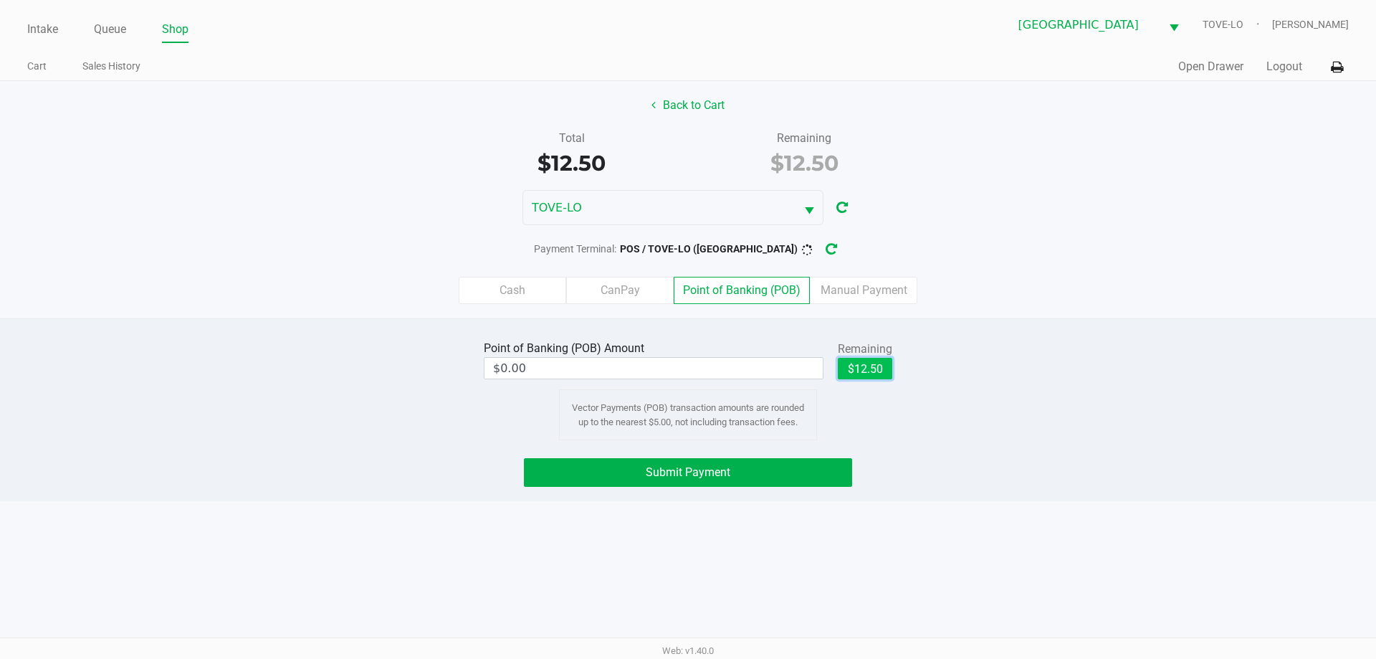
click at [857, 365] on button "$12.50" at bounding box center [865, 368] width 54 height 21
type input "$12.50"
click at [663, 476] on span "Submit Payment" at bounding box center [688, 472] width 85 height 14
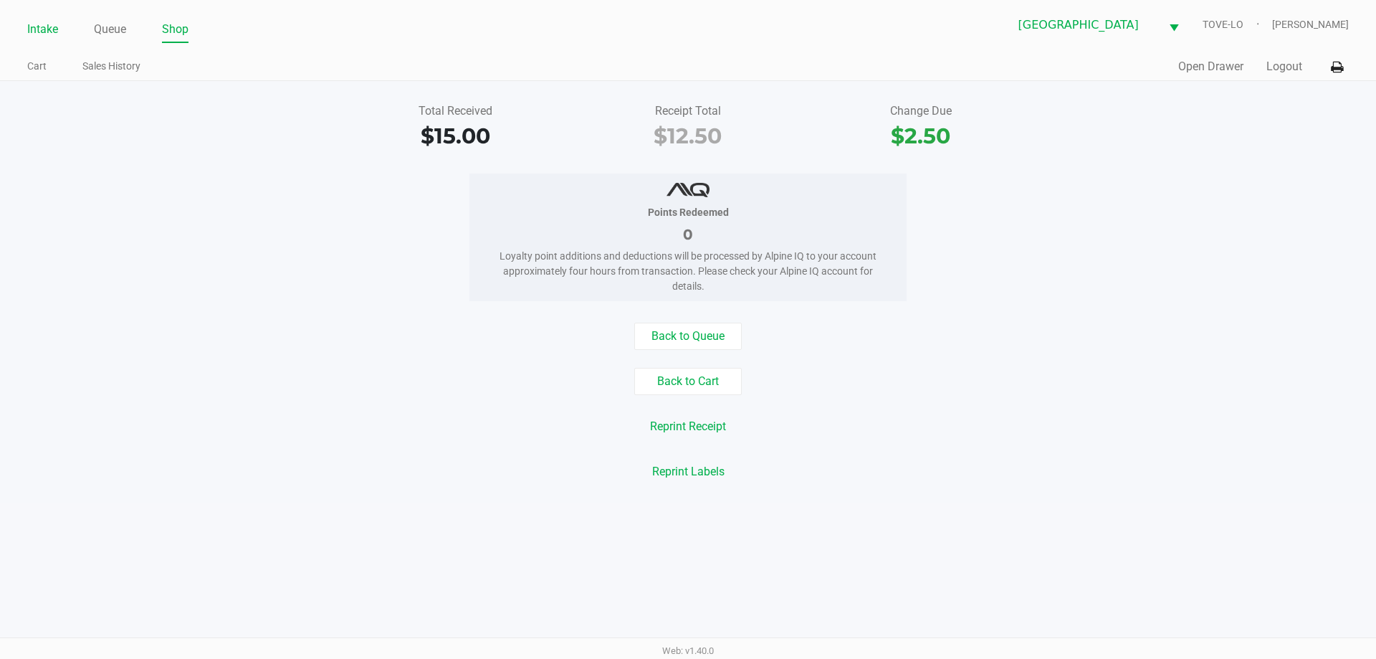
click at [42, 21] on link "Intake" at bounding box center [42, 29] width 31 height 20
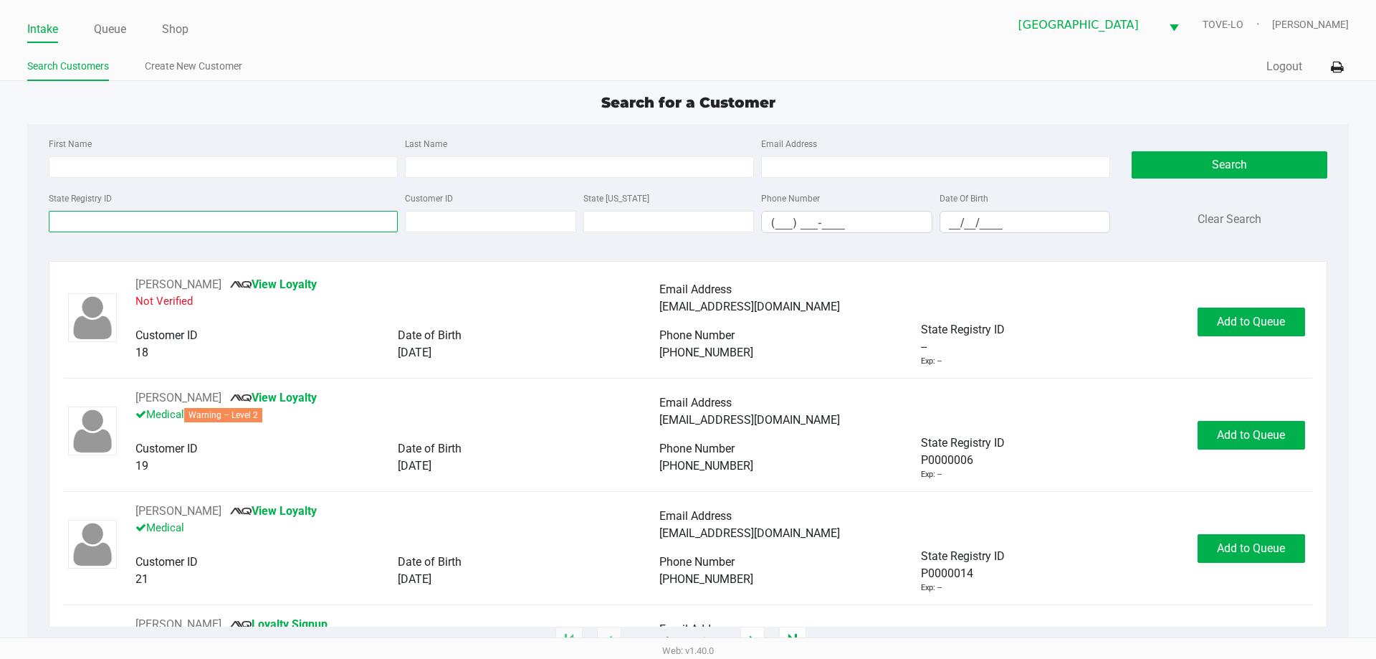
click at [82, 211] on input "State Registry ID" at bounding box center [223, 221] width 349 height 21
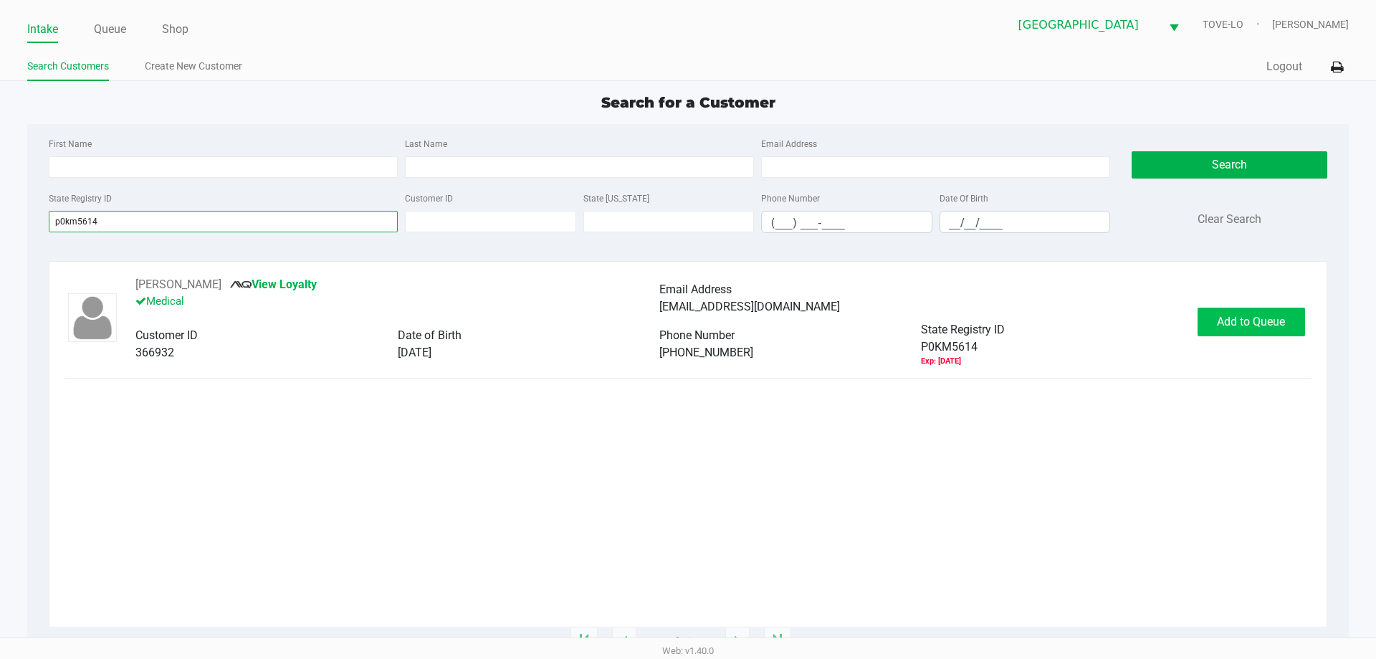
type input "p0km5614"
click at [1256, 315] on span "Add to Queue" at bounding box center [1251, 322] width 68 height 14
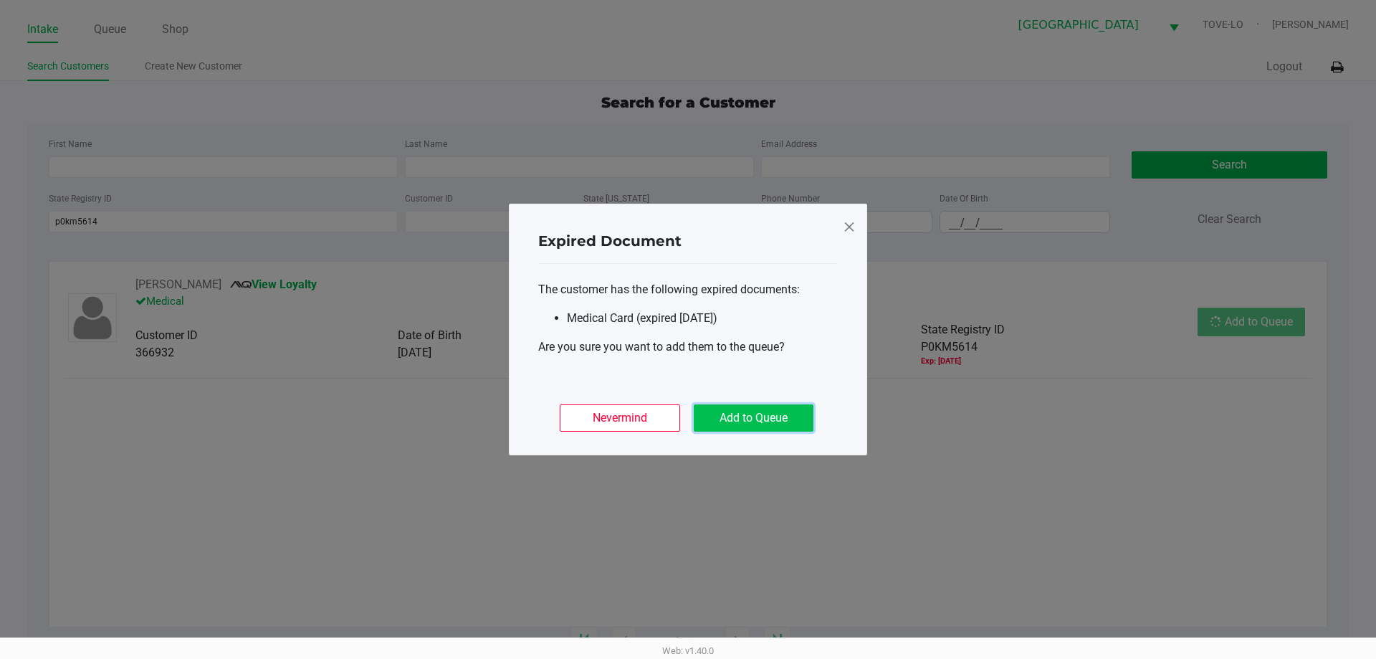
click at [732, 421] on button "Add to Queue" at bounding box center [754, 417] width 120 height 27
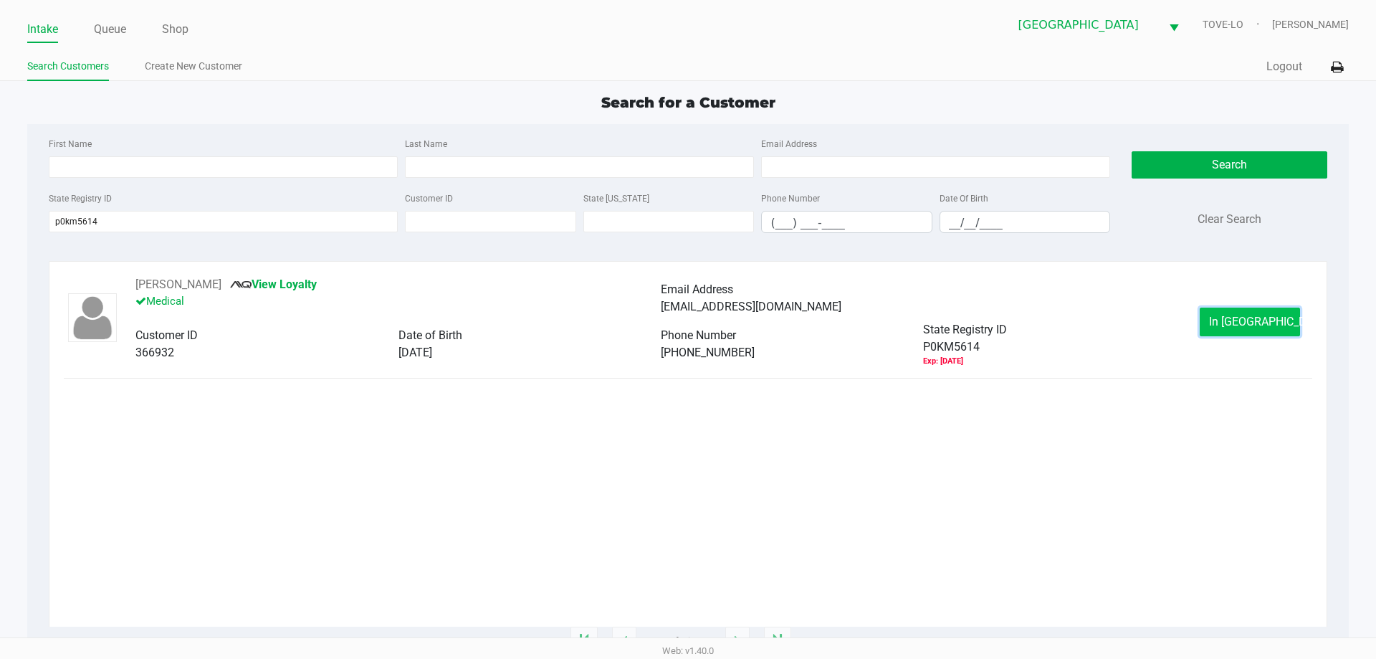
click at [1269, 330] on button "In Queue" at bounding box center [1250, 321] width 100 height 29
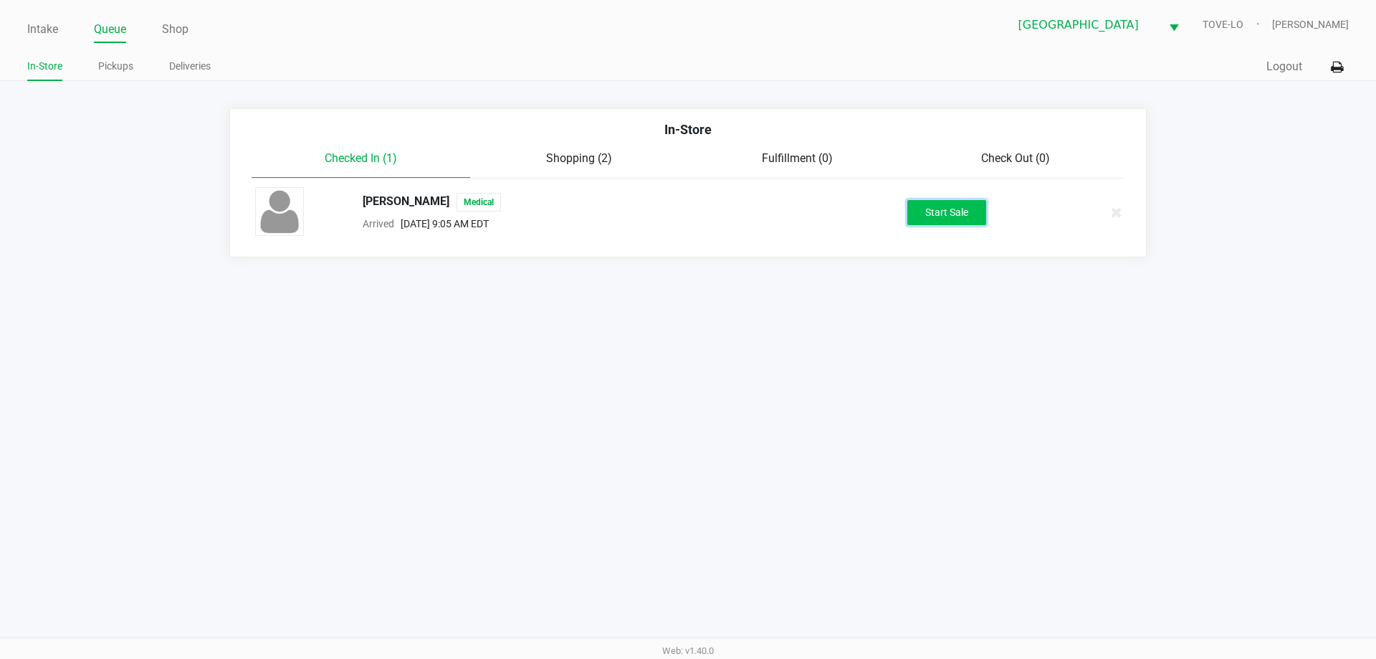
click at [945, 216] on button "Start Sale" at bounding box center [946, 212] width 79 height 25
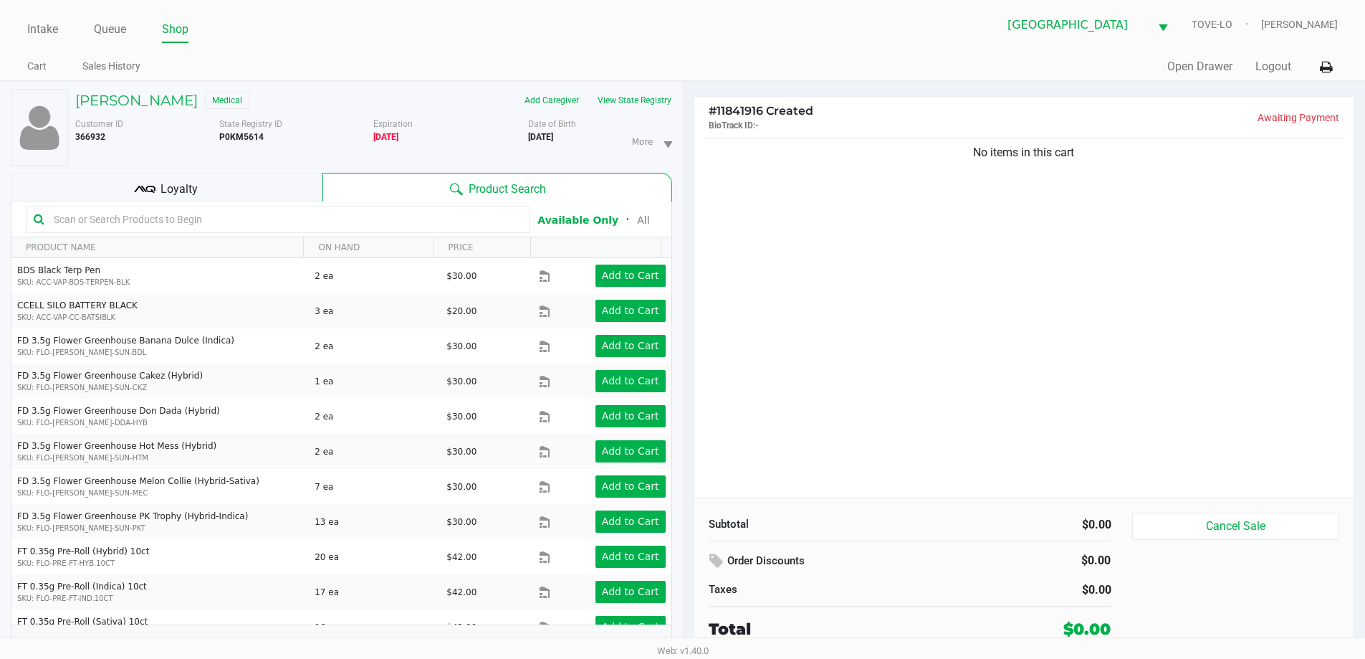
click at [932, 327] on div "No items in this cart" at bounding box center [1024, 316] width 660 height 363
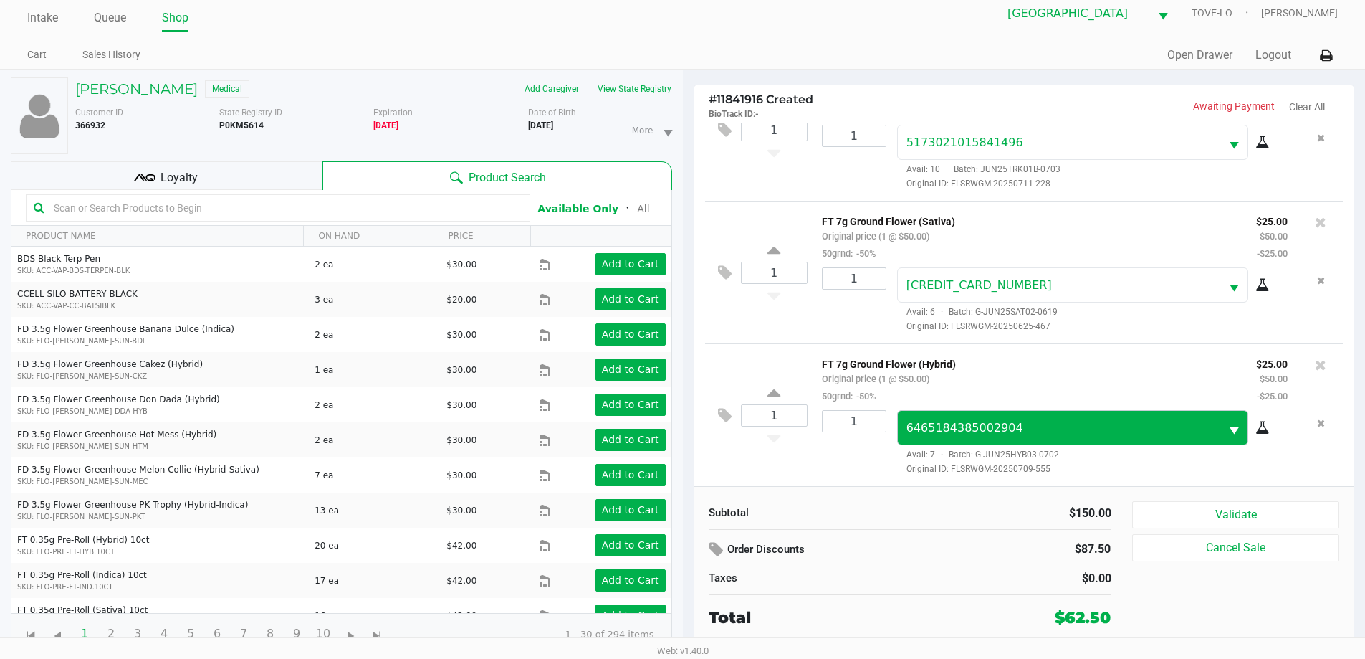
scroll to position [15, 0]
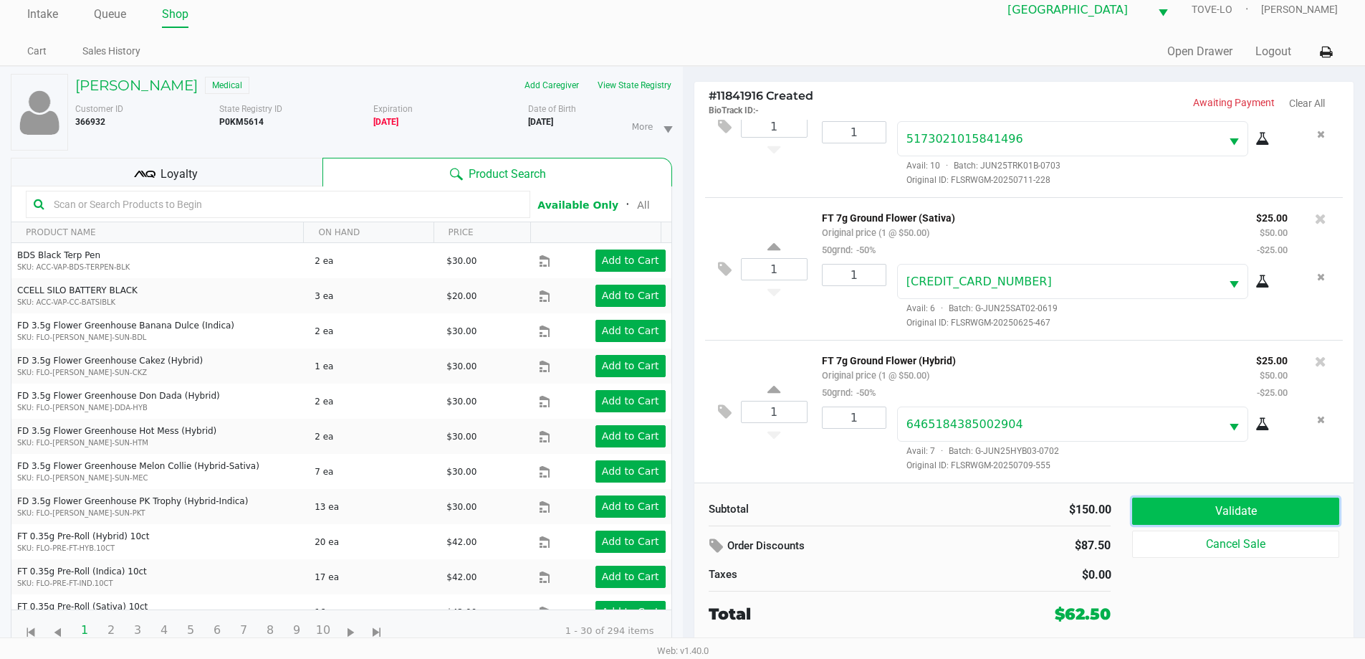
click at [1217, 514] on button "Validate" at bounding box center [1235, 510] width 206 height 27
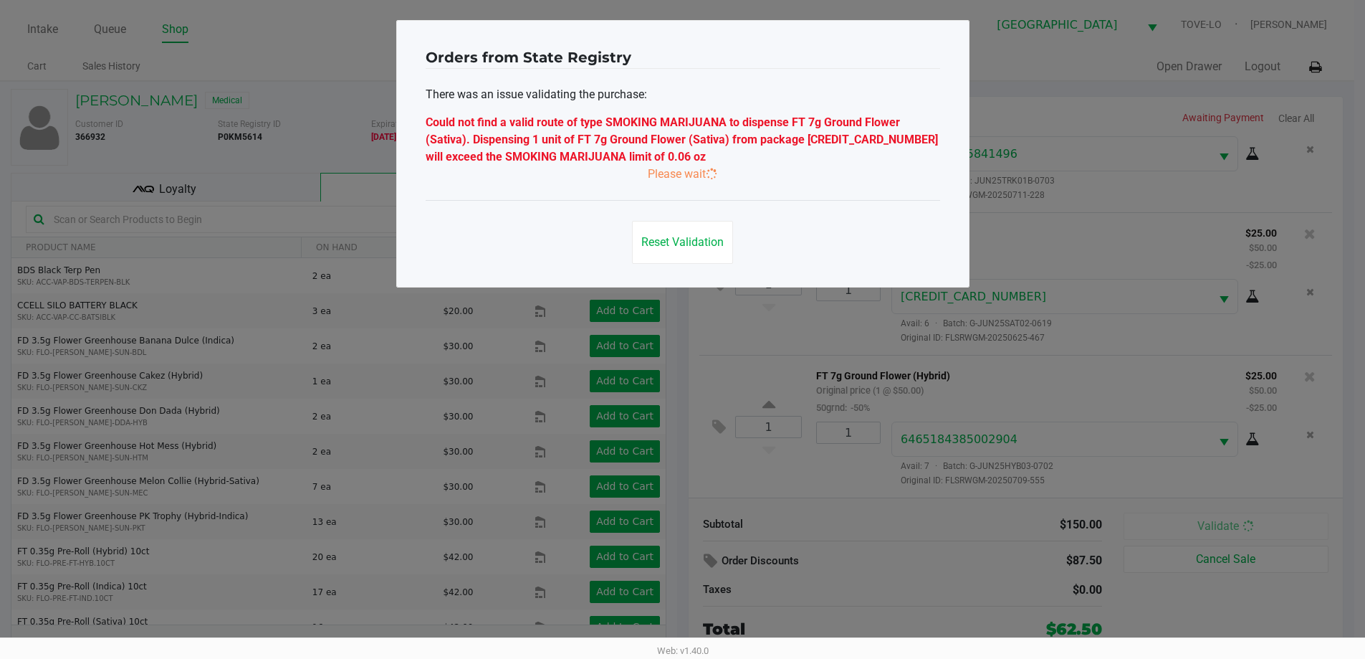
scroll to position [0, 0]
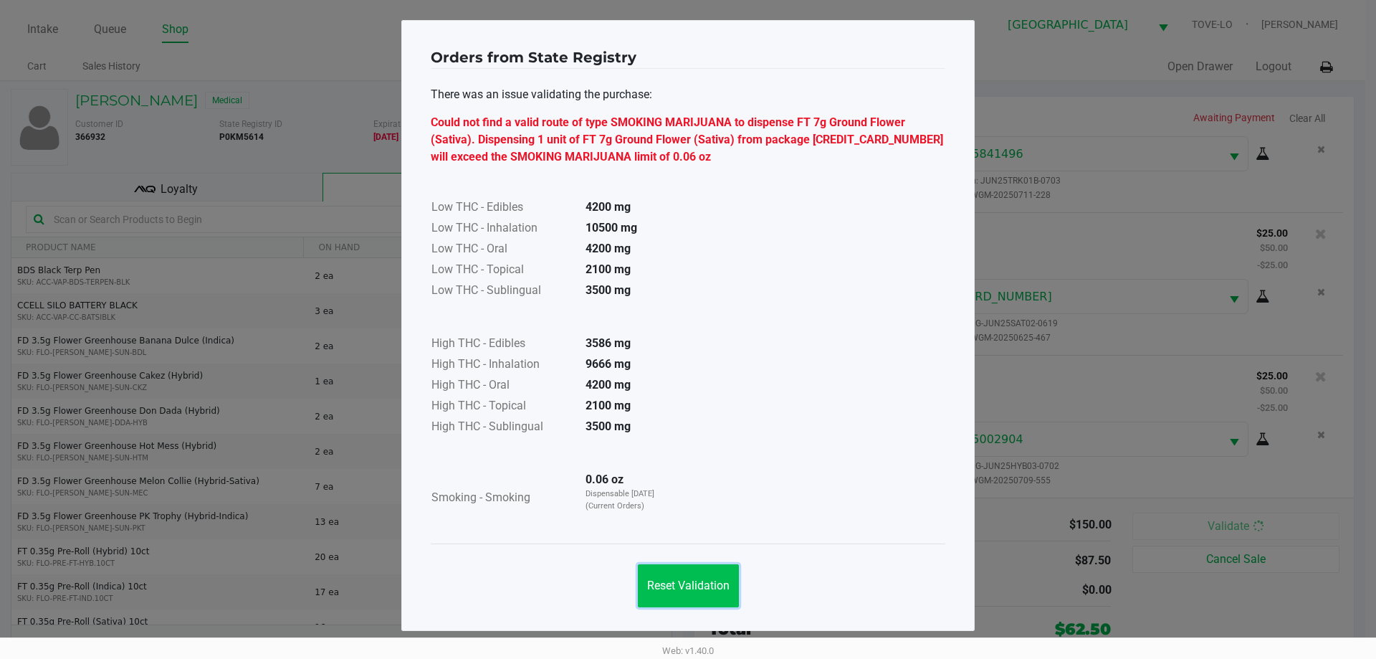
click at [684, 582] on span "Reset Validation" at bounding box center [688, 585] width 82 height 14
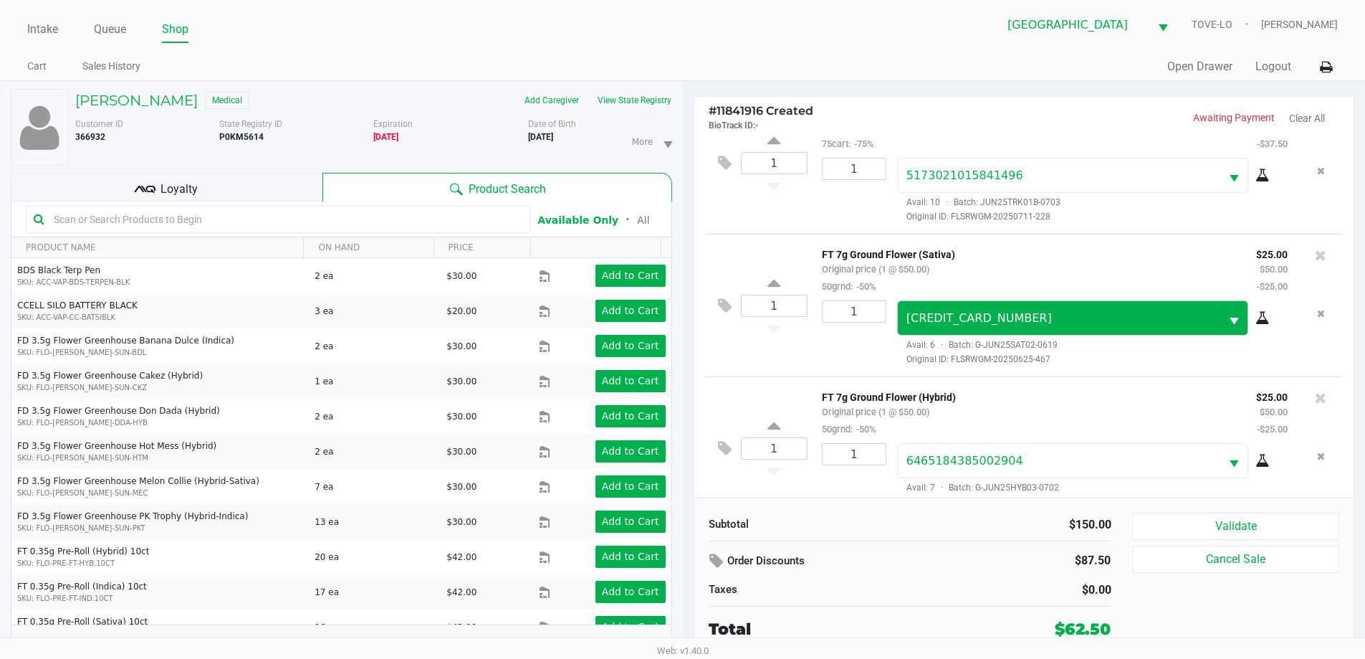
scroll to position [67, 0]
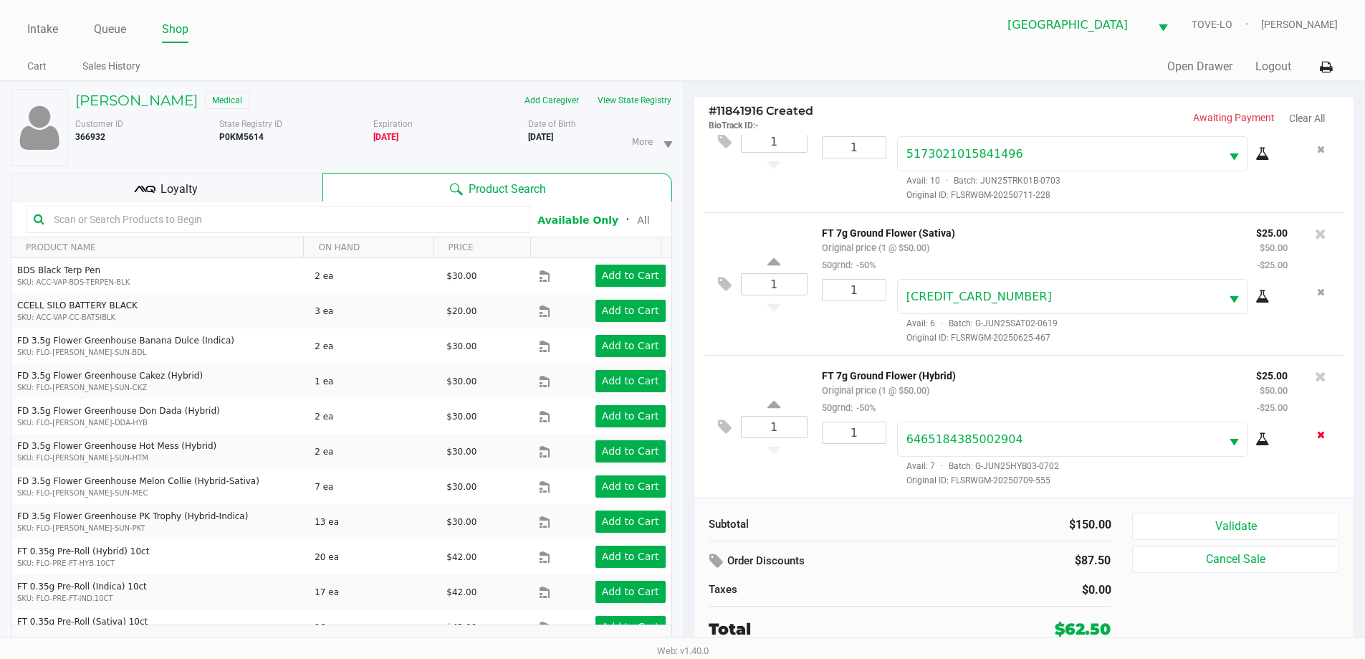
click at [1317, 432] on icon "Remove the package from the orderLine" at bounding box center [1321, 434] width 8 height 10
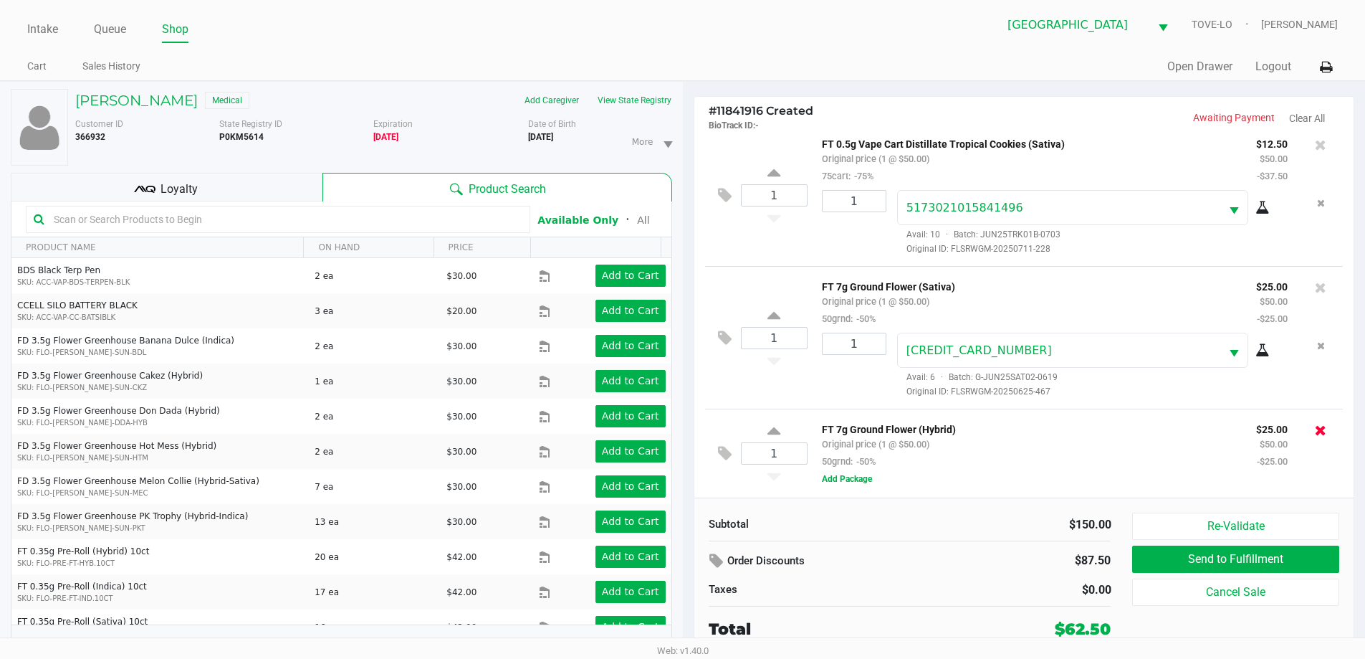
click at [1315, 427] on icon at bounding box center [1320, 430] width 11 height 14
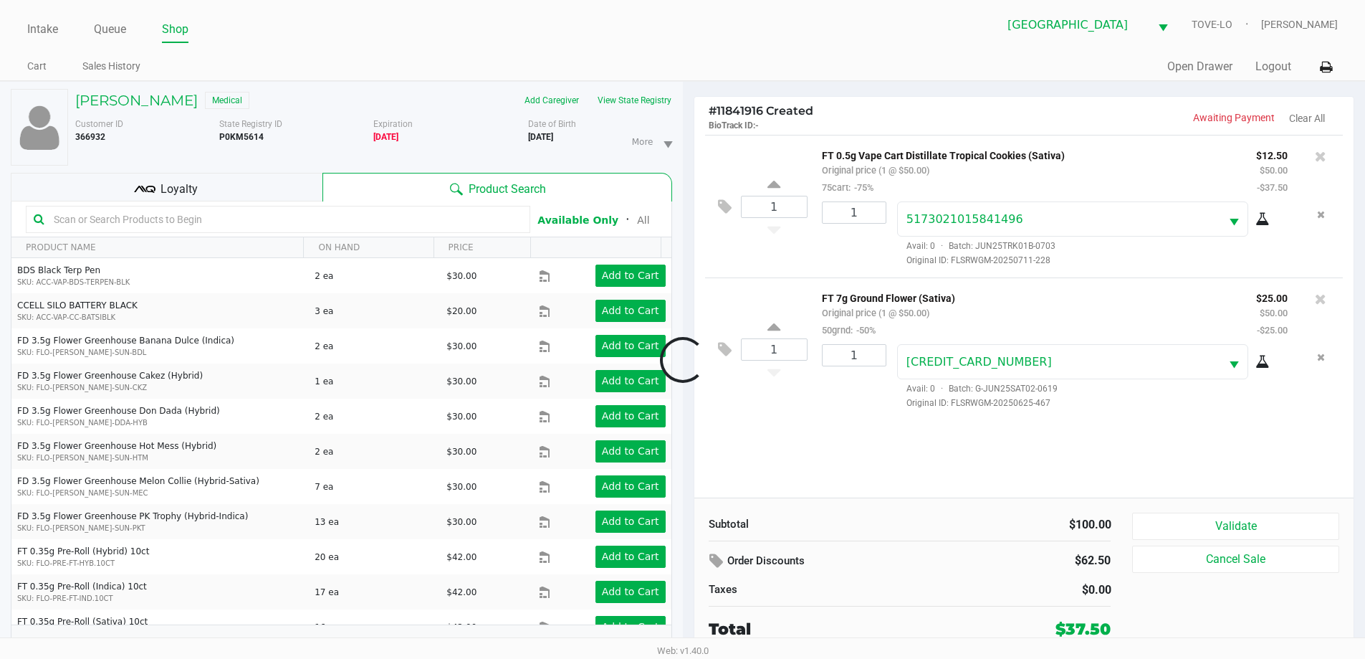
scroll to position [0, 0]
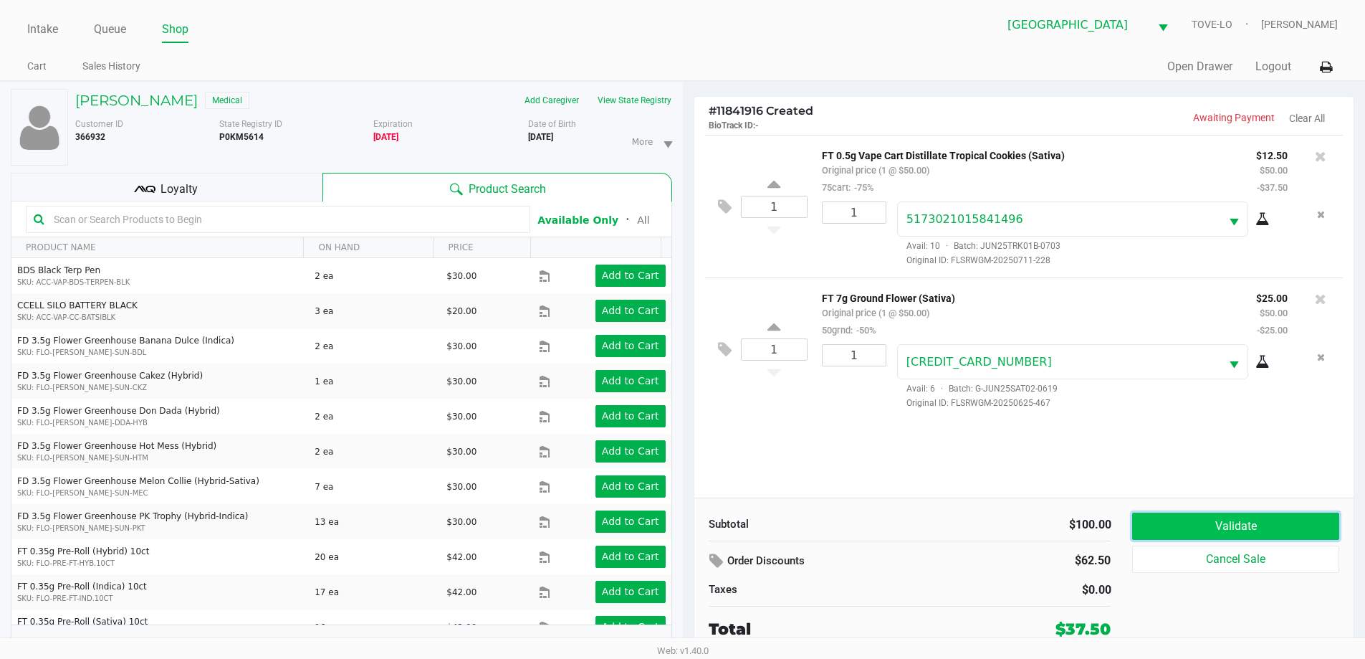
click at [1210, 520] on button "Validate" at bounding box center [1235, 525] width 206 height 27
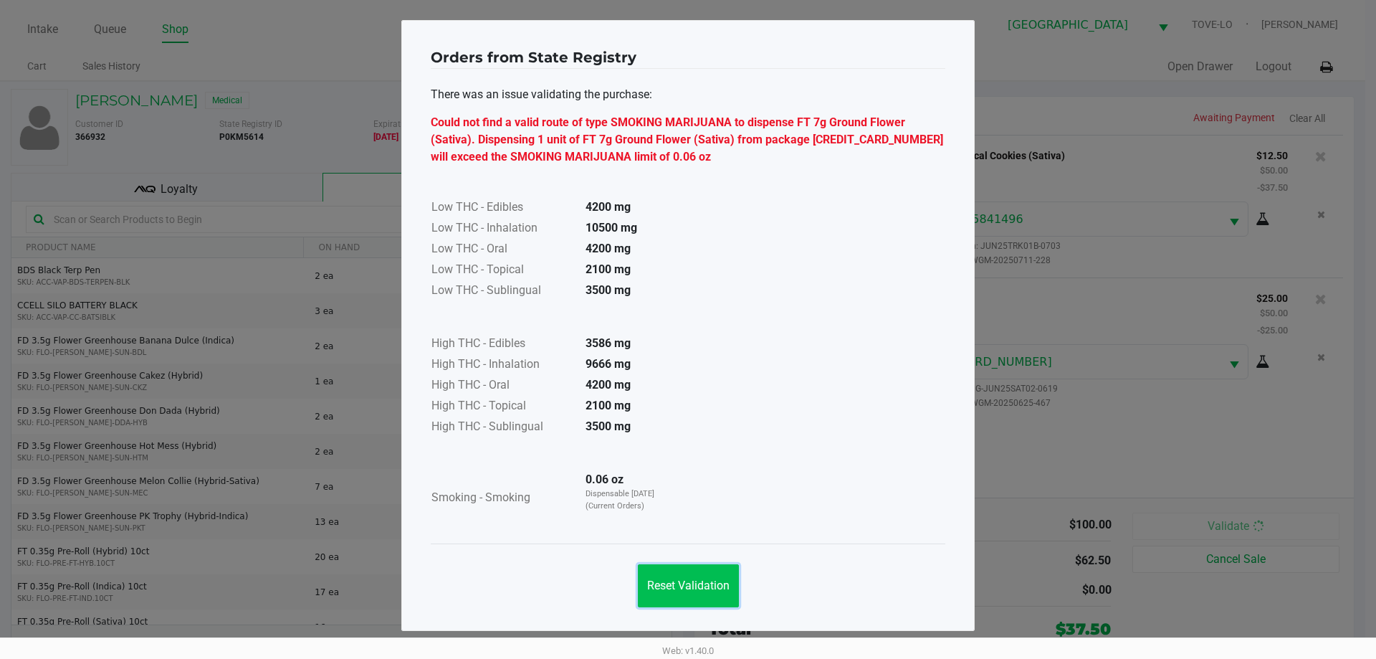
click at [702, 588] on span "Reset Validation" at bounding box center [688, 585] width 82 height 14
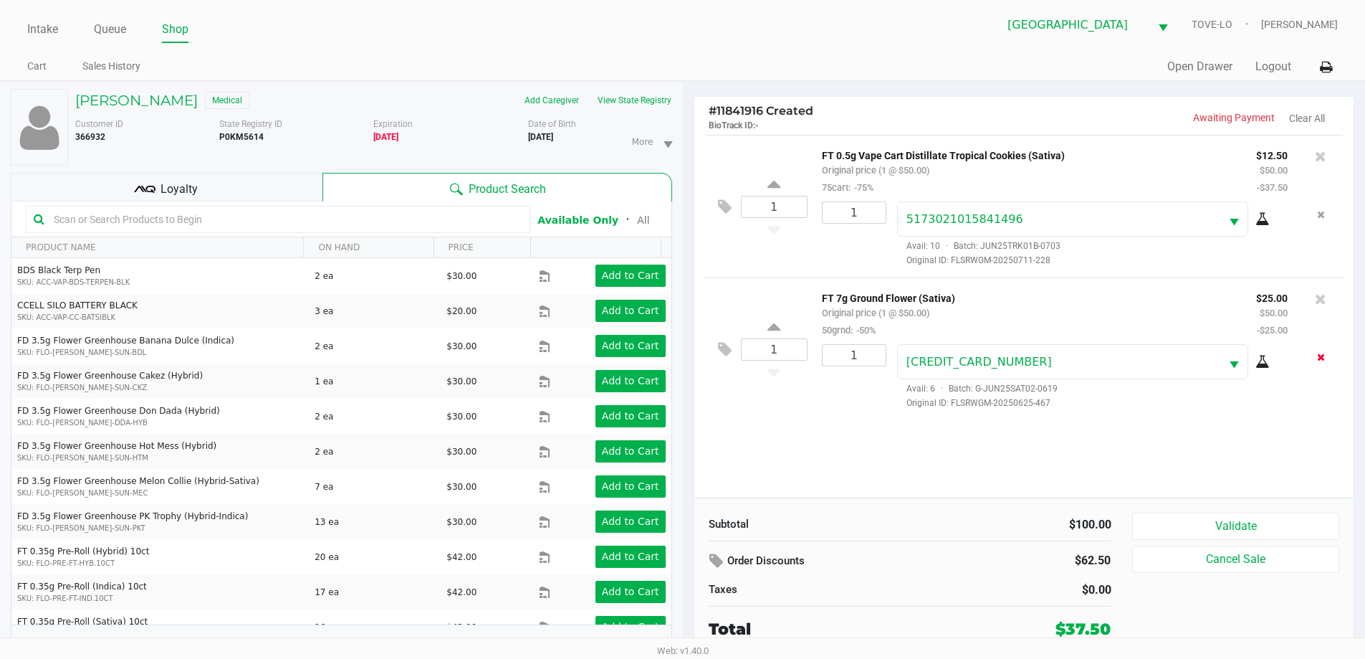
click at [1324, 362] on icon "Remove the package from the orderLine" at bounding box center [1321, 357] width 8 height 10
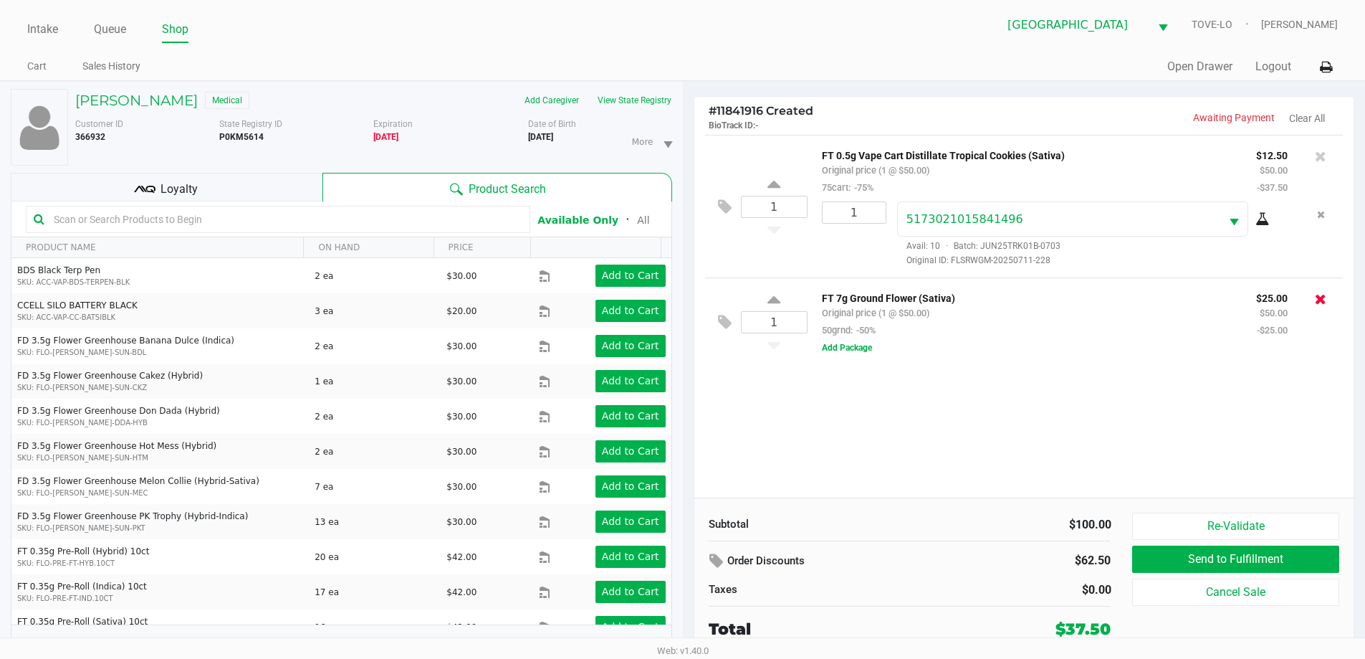
click at [1319, 296] on icon at bounding box center [1320, 299] width 11 height 14
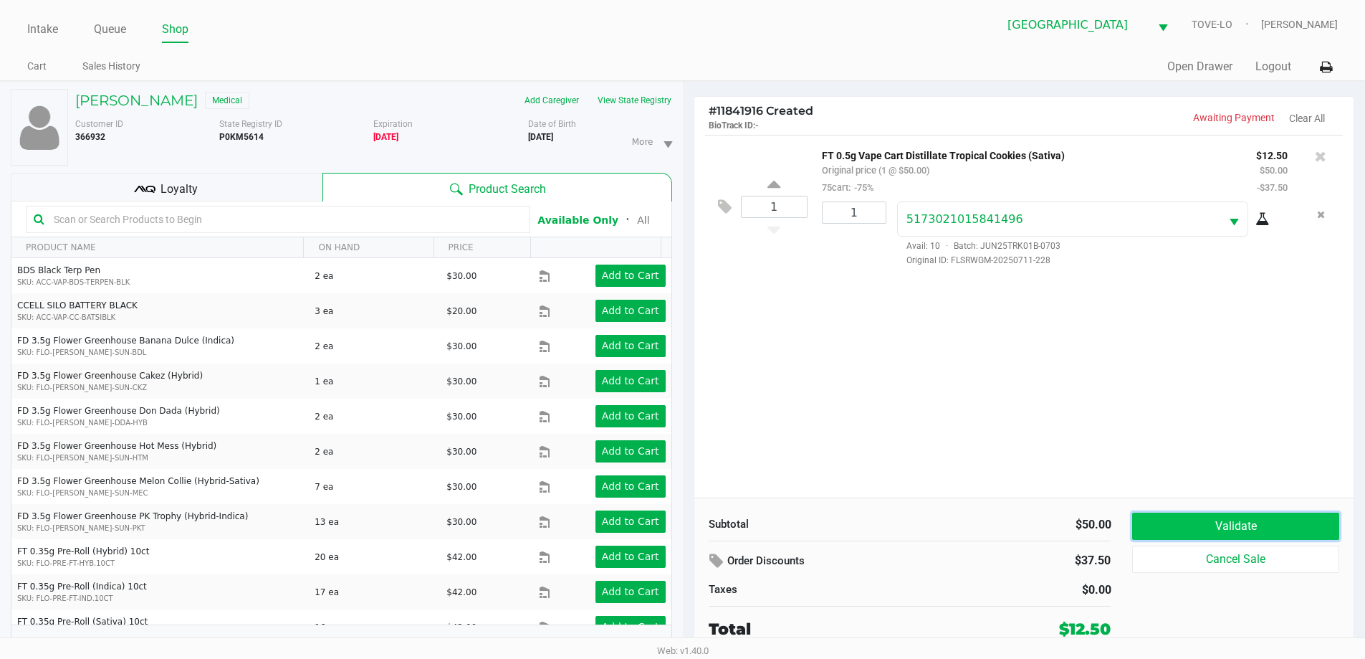
click at [1208, 521] on button "Validate" at bounding box center [1235, 525] width 206 height 27
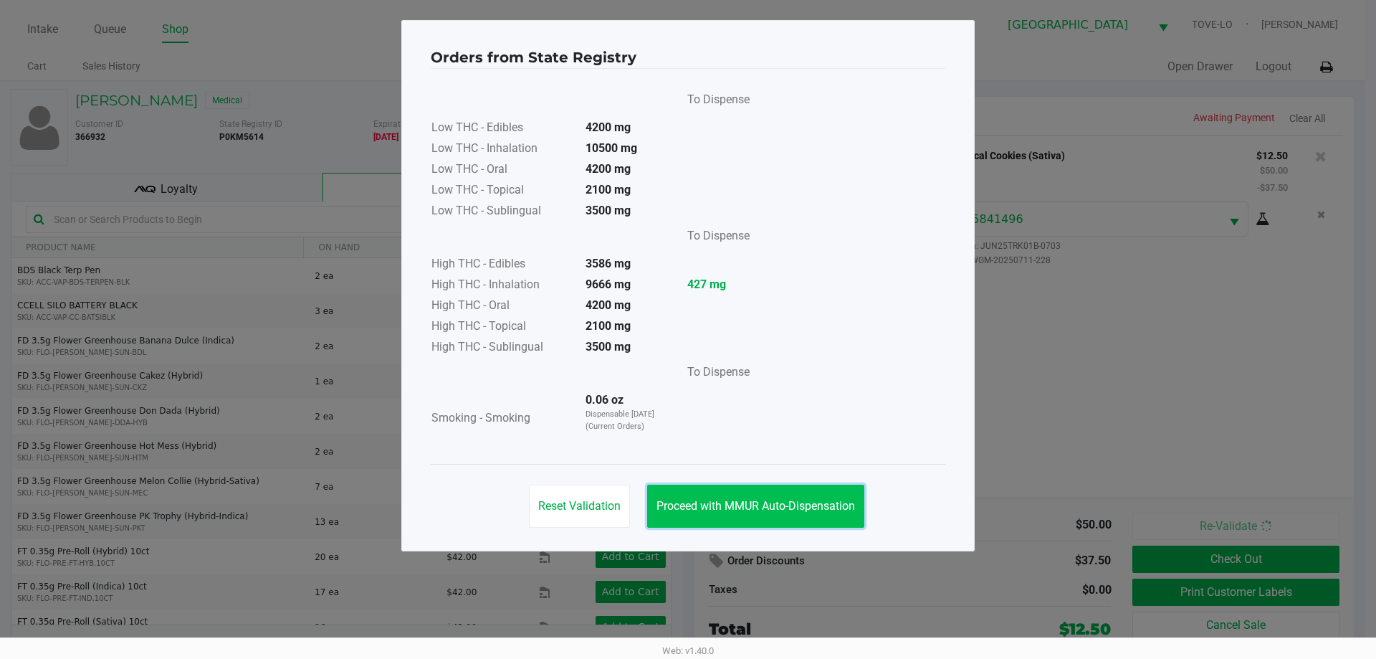
click at [736, 502] on span "Proceed with MMUR Auto-Dispensation" at bounding box center [755, 506] width 199 height 14
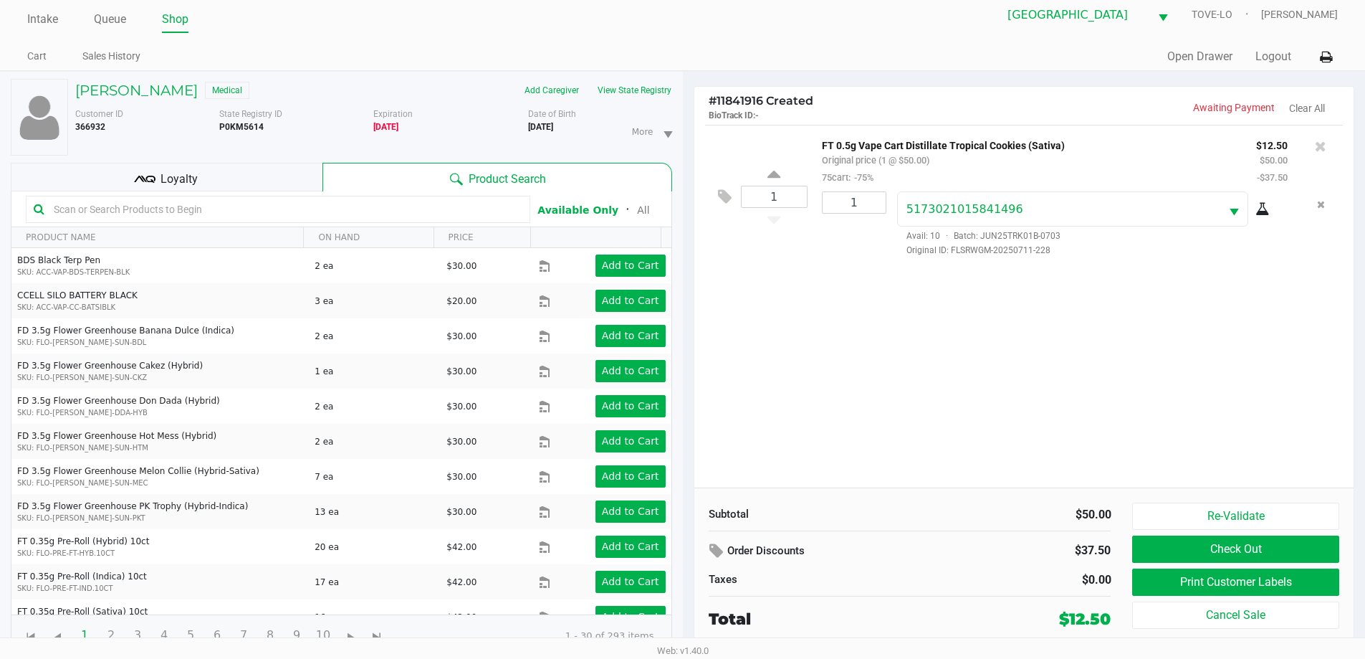
scroll to position [15, 0]
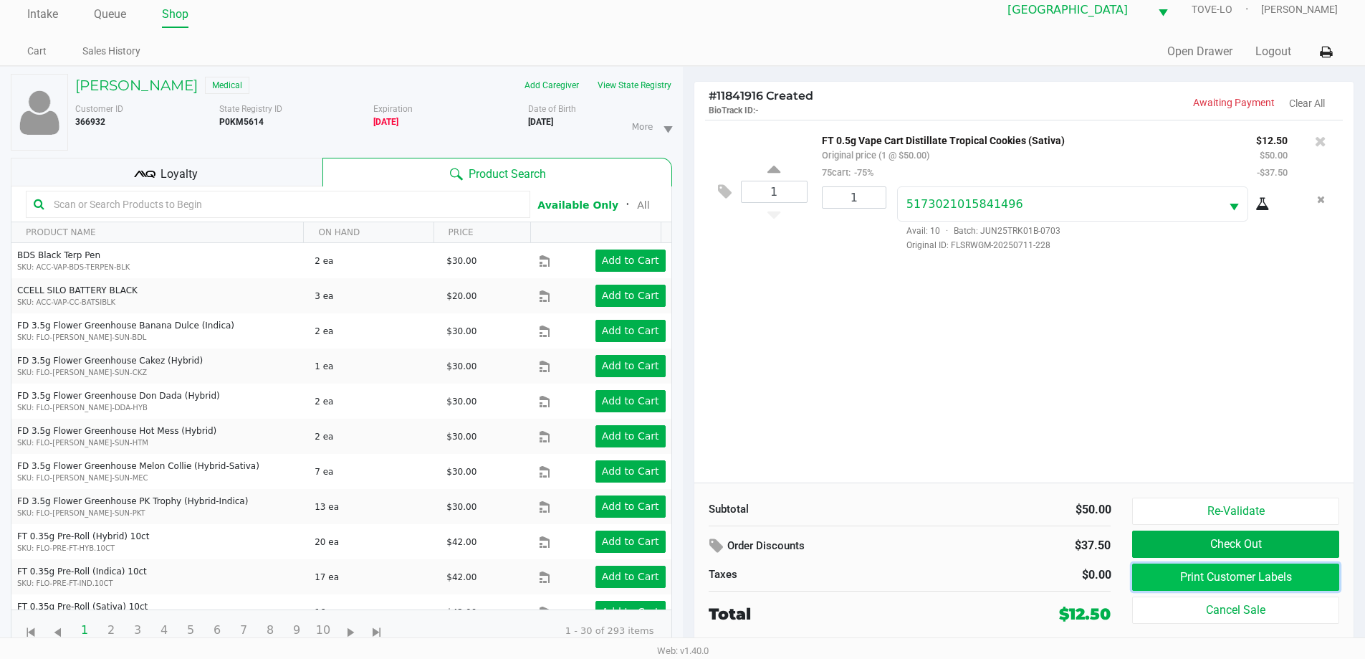
click at [1195, 570] on button "Print Customer Labels" at bounding box center [1235, 576] width 206 height 27
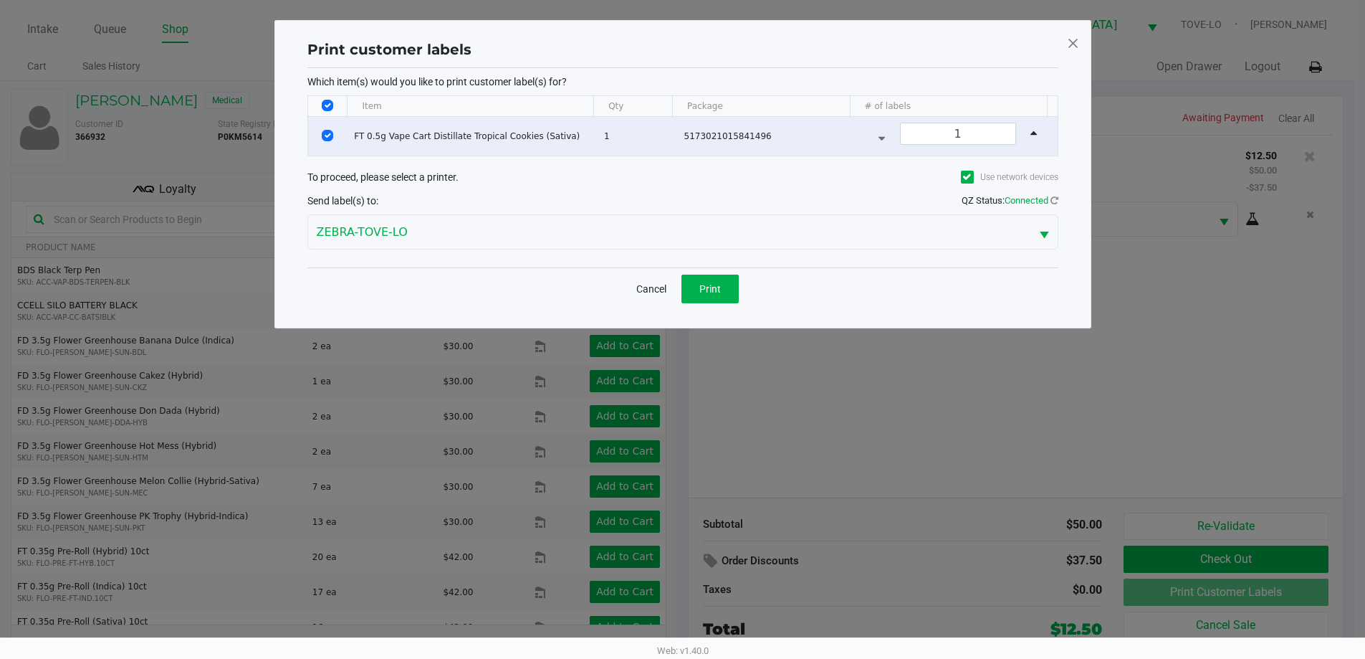
scroll to position [0, 0]
click at [715, 285] on span "Print" at bounding box center [714, 288] width 21 height 11
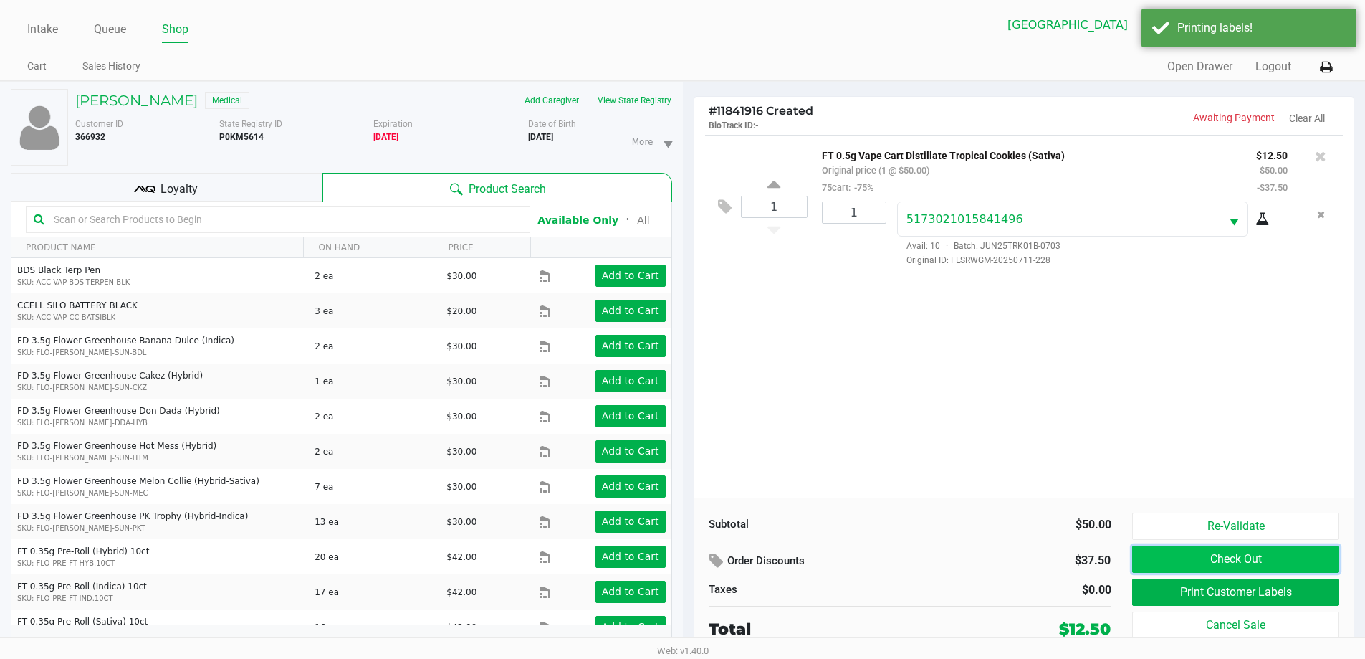
click at [1246, 550] on button "Check Out" at bounding box center [1235, 558] width 206 height 27
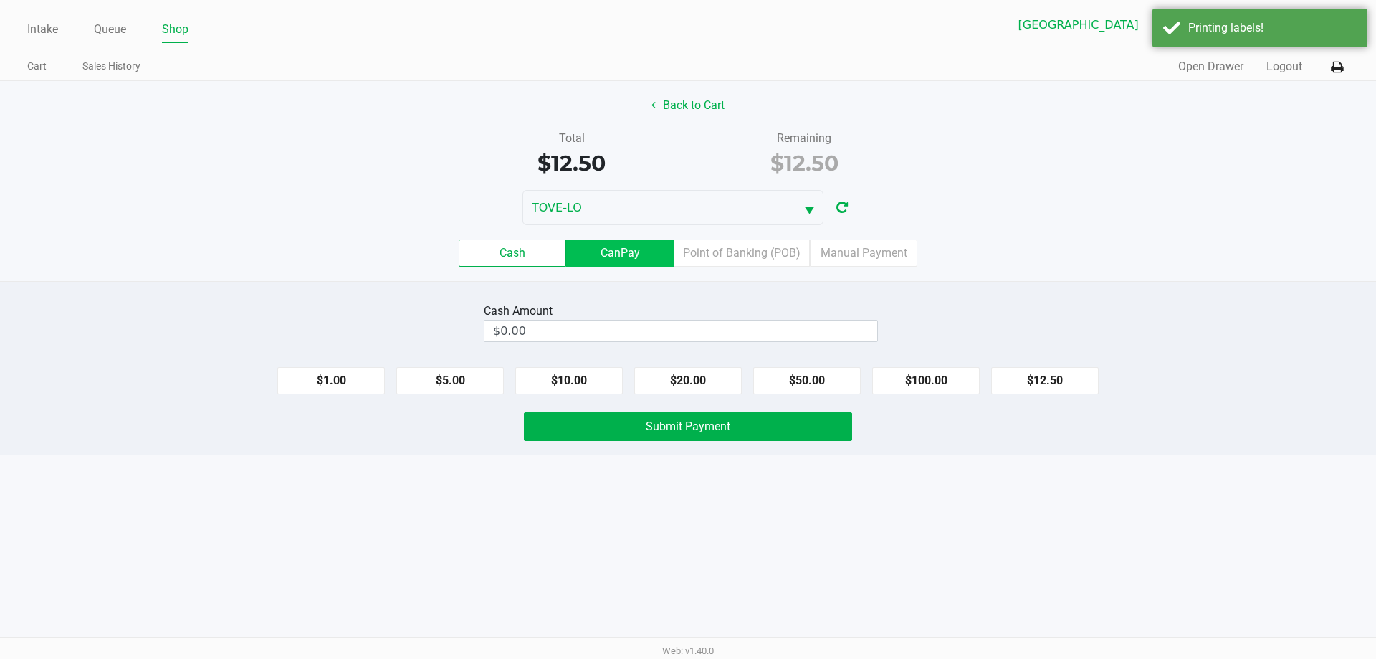
click at [631, 249] on label "CanPay" at bounding box center [619, 252] width 107 height 27
click at [0, 0] on 2 "CanPay" at bounding box center [0, 0] width 0 height 0
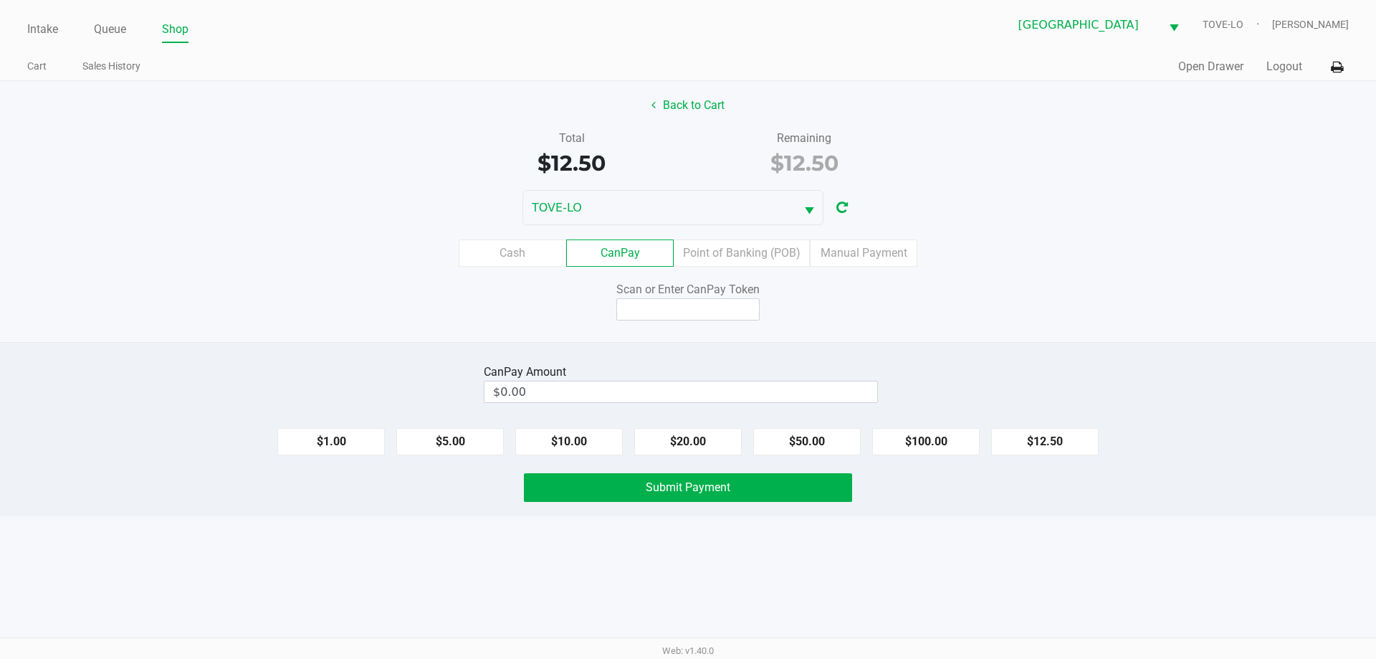
drag, startPoint x: 1031, startPoint y: 439, endPoint x: 996, endPoint y: 411, distance: 43.9
click at [1026, 439] on button "$12.50" at bounding box center [1044, 441] width 107 height 27
type input "$12.50"
click at [674, 305] on input at bounding box center [687, 309] width 143 height 22
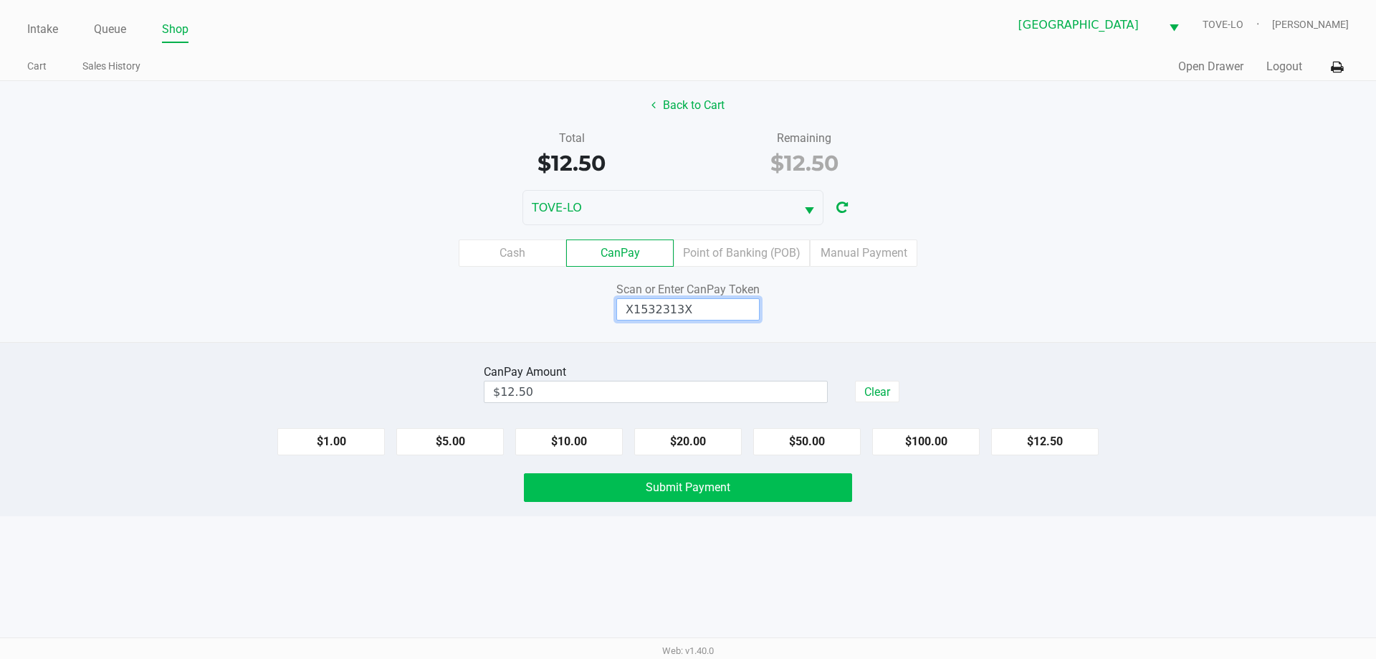
type input "X1532313X"
click at [651, 486] on span "Submit Payment" at bounding box center [688, 487] width 85 height 14
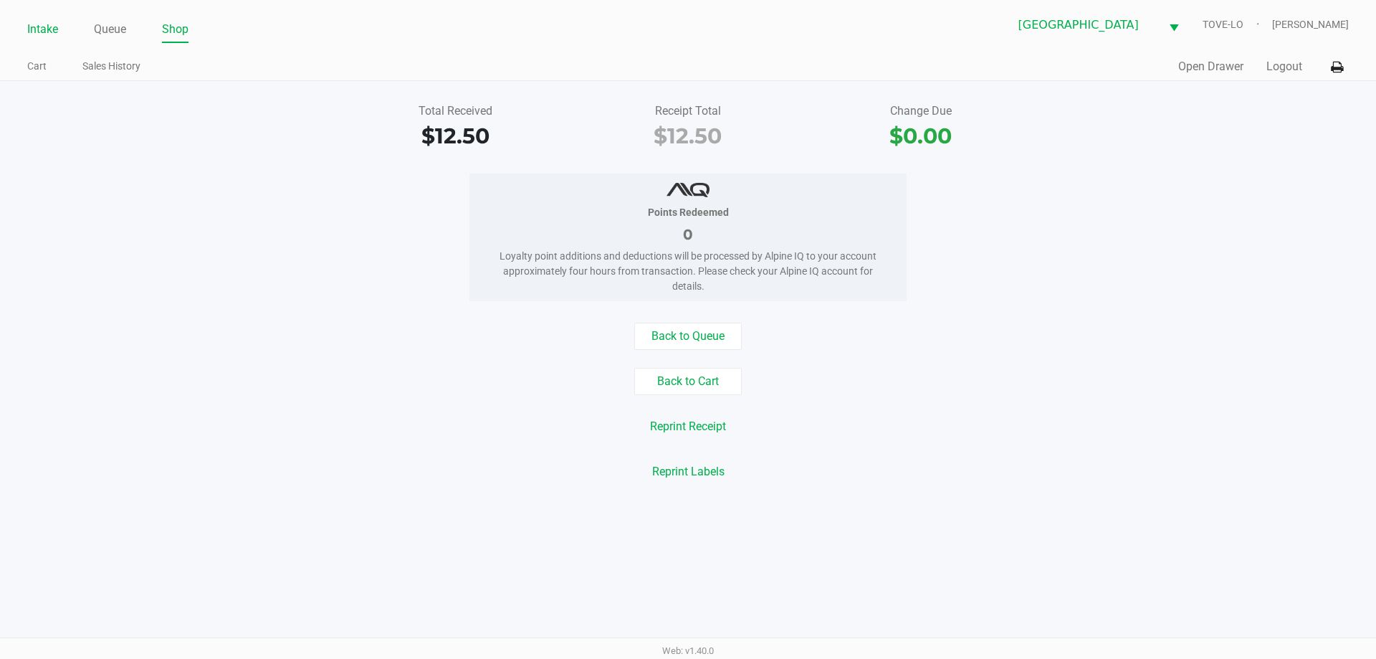
click at [39, 31] on link "Intake" at bounding box center [42, 29] width 31 height 20
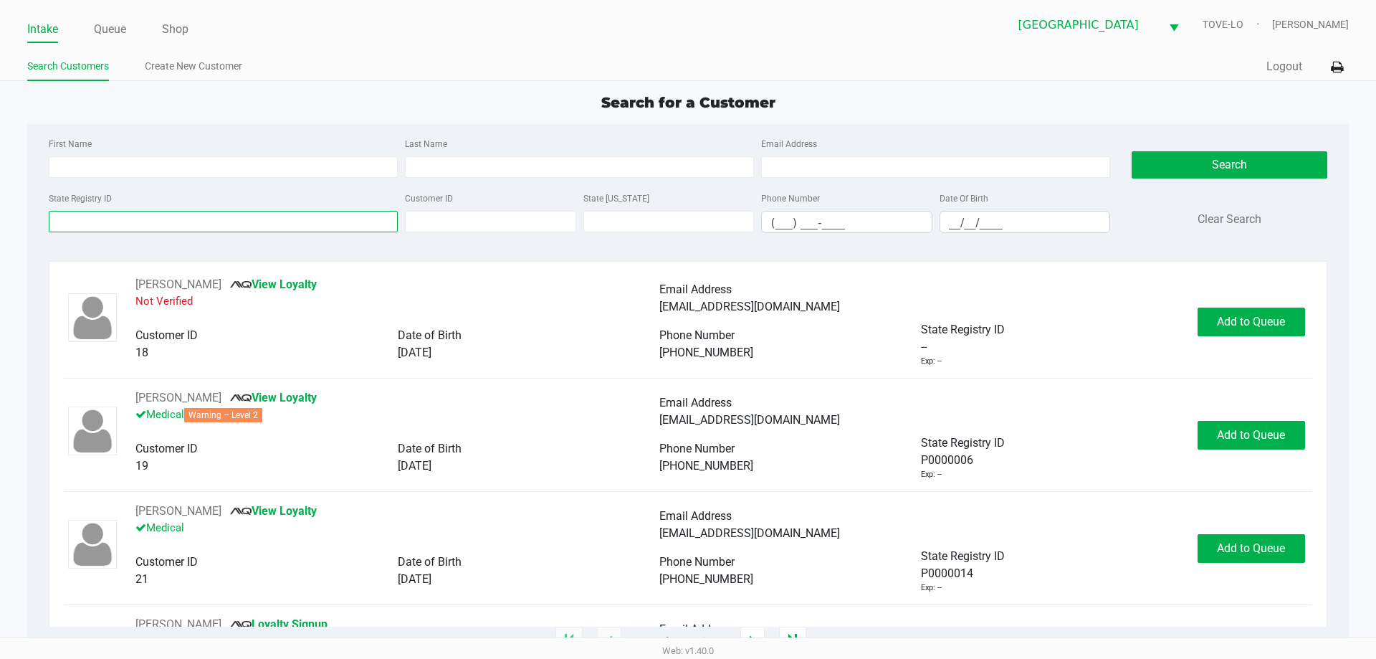
click at [130, 222] on input "State Registry ID" at bounding box center [223, 221] width 349 height 21
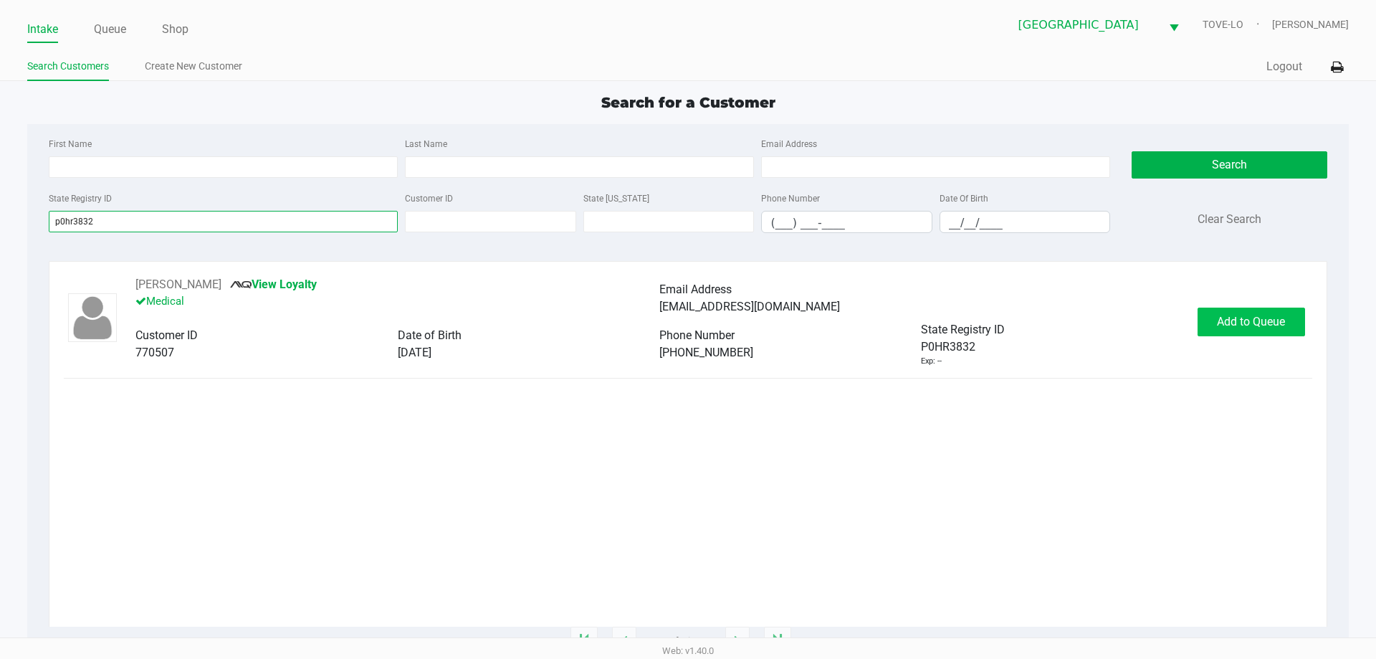
type input "p0hr3832"
click at [1215, 318] on button "Add to Queue" at bounding box center [1251, 321] width 107 height 29
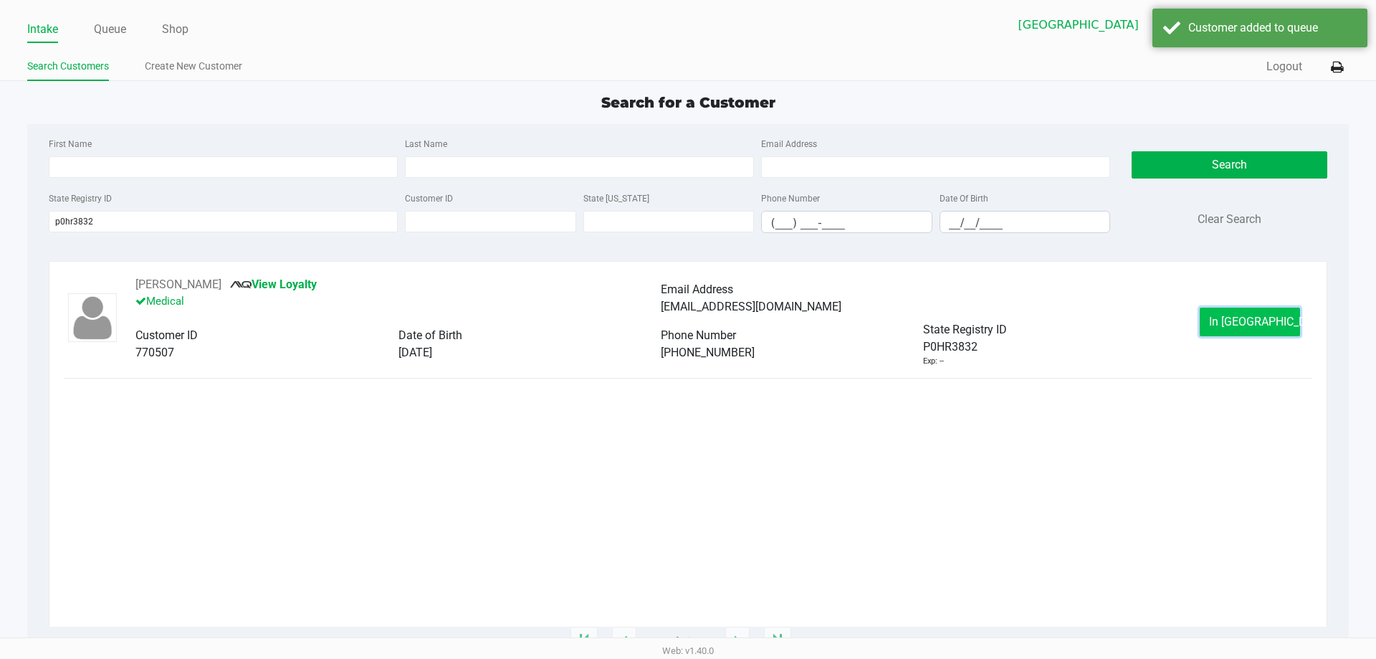
click at [1220, 318] on button "In Queue" at bounding box center [1250, 321] width 100 height 29
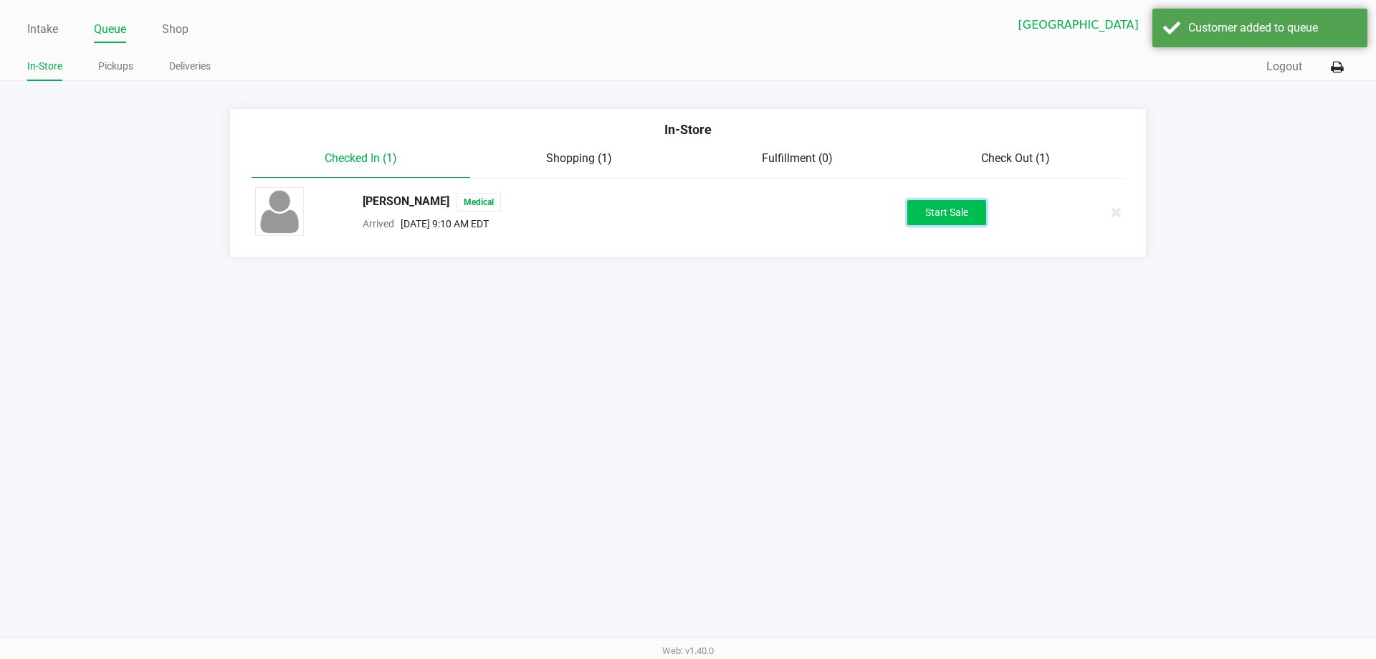
click at [923, 213] on button "Start Sale" at bounding box center [946, 212] width 79 height 25
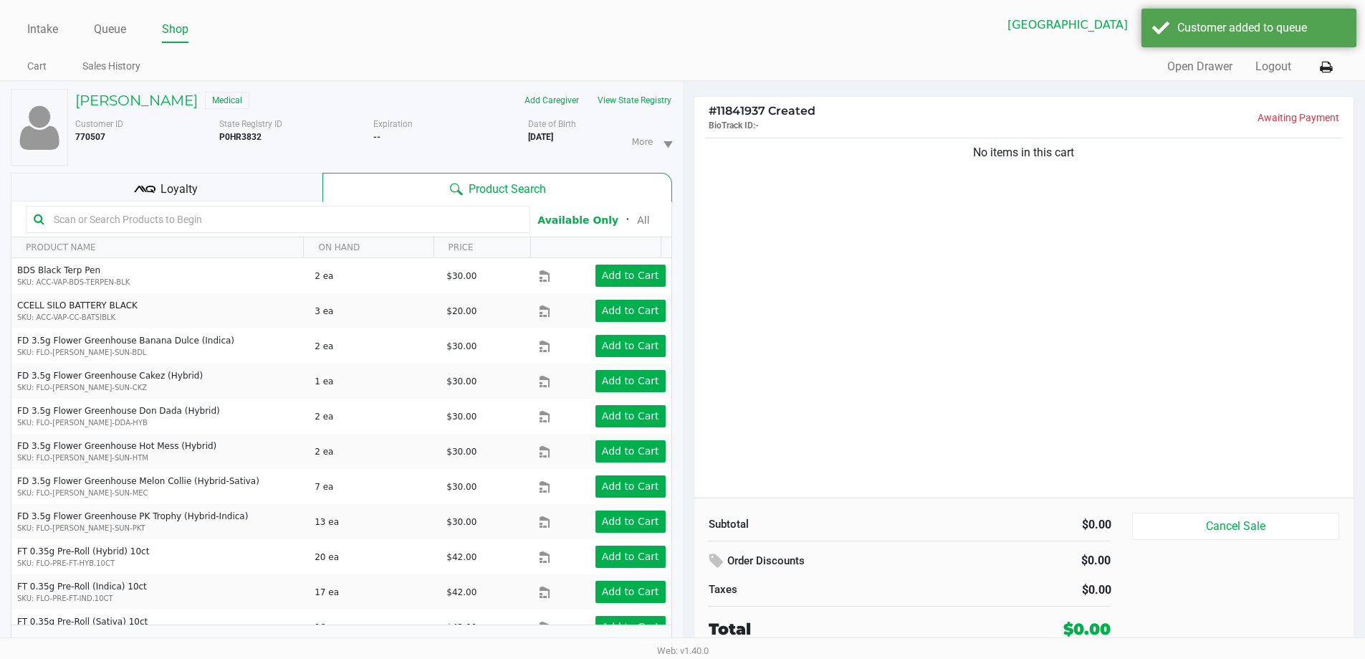
click at [978, 322] on div "No items in this cart" at bounding box center [1024, 316] width 660 height 363
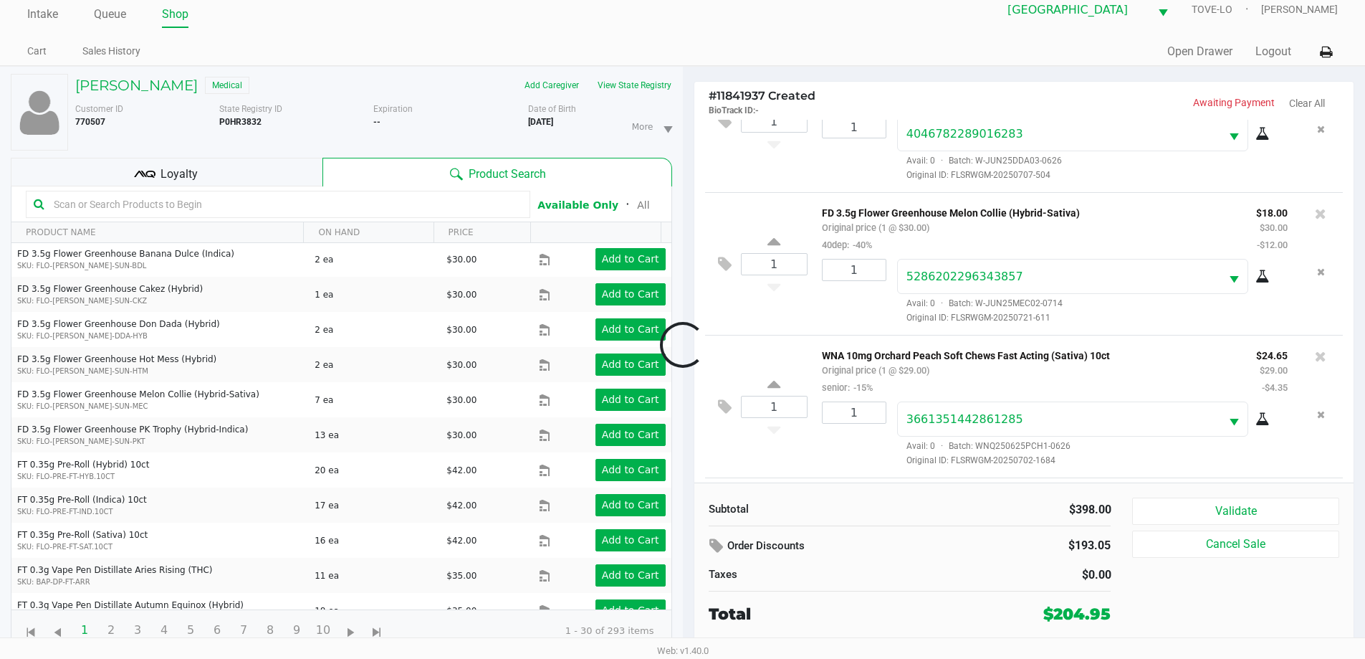
scroll to position [855, 0]
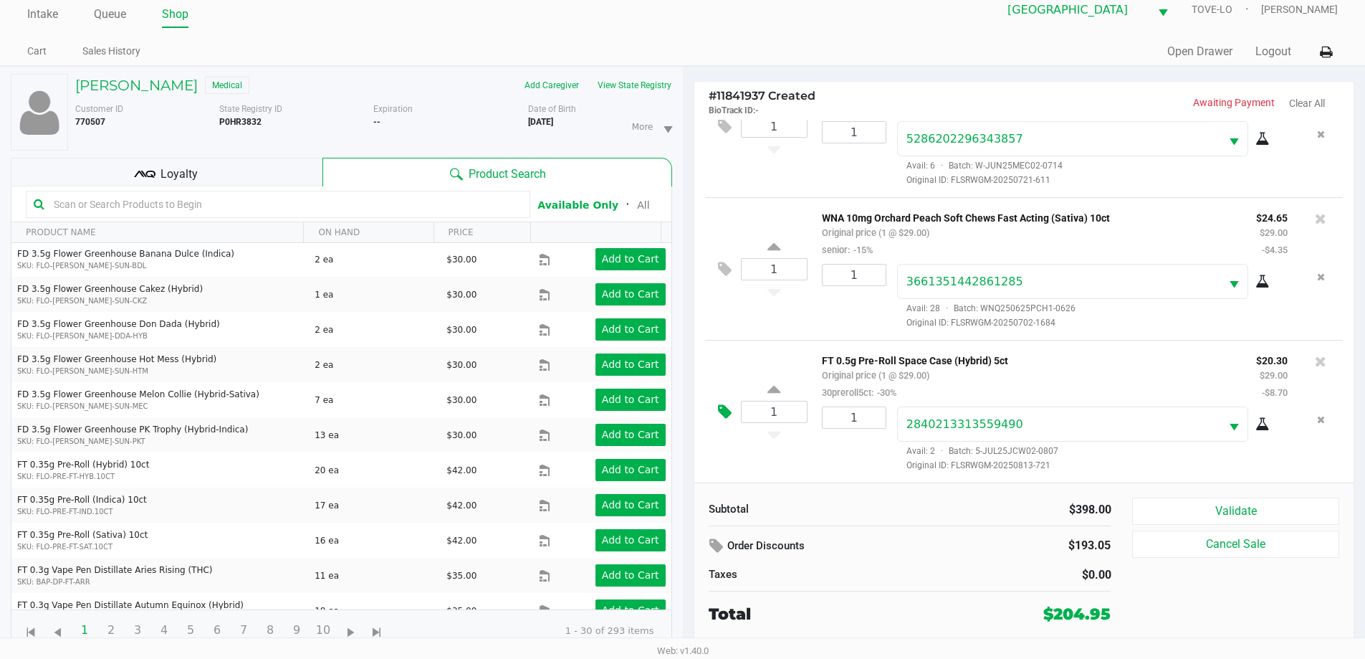
click at [723, 410] on icon at bounding box center [725, 411] width 14 height 16
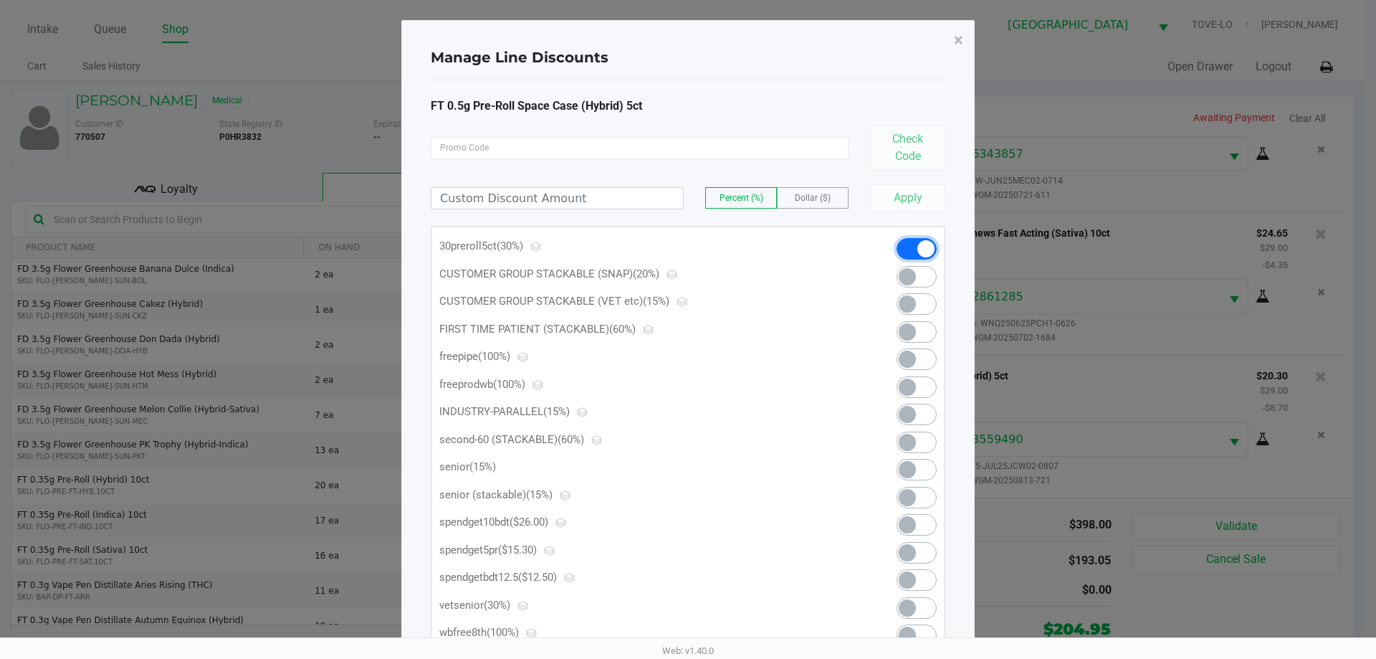
click at [912, 243] on span at bounding box center [917, 248] width 40 height 21
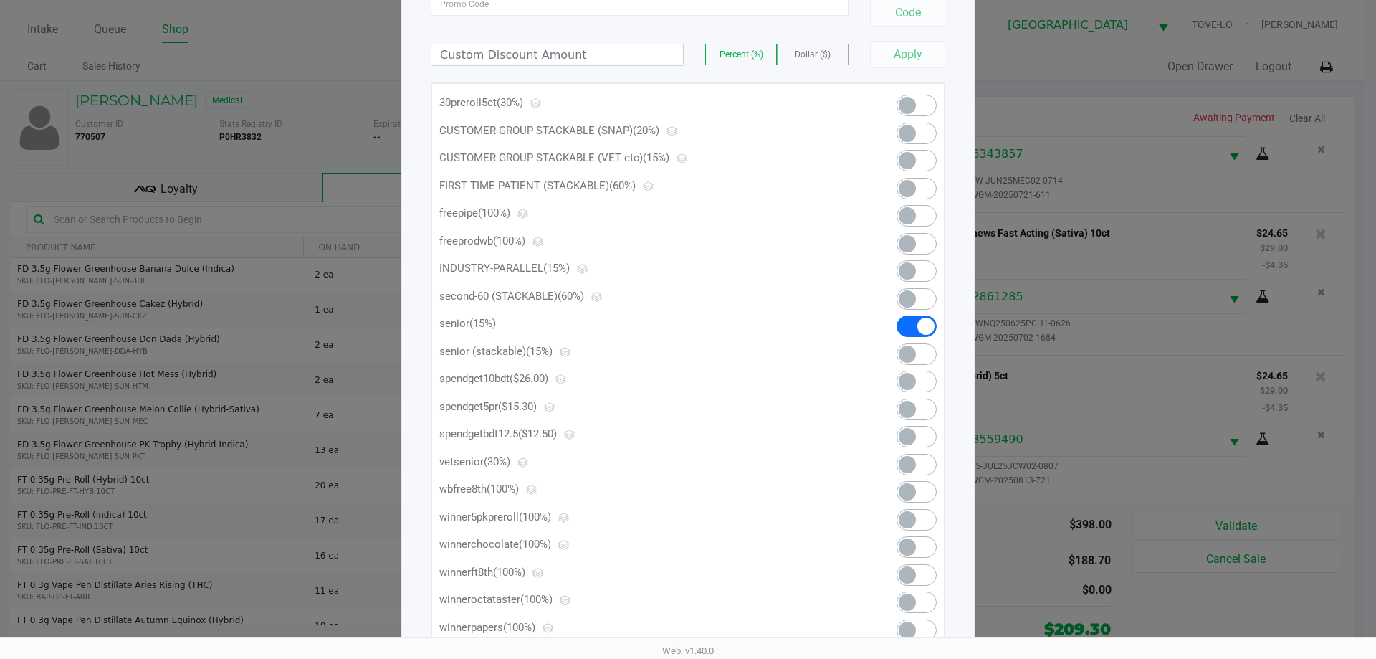
scroll to position [196, 0]
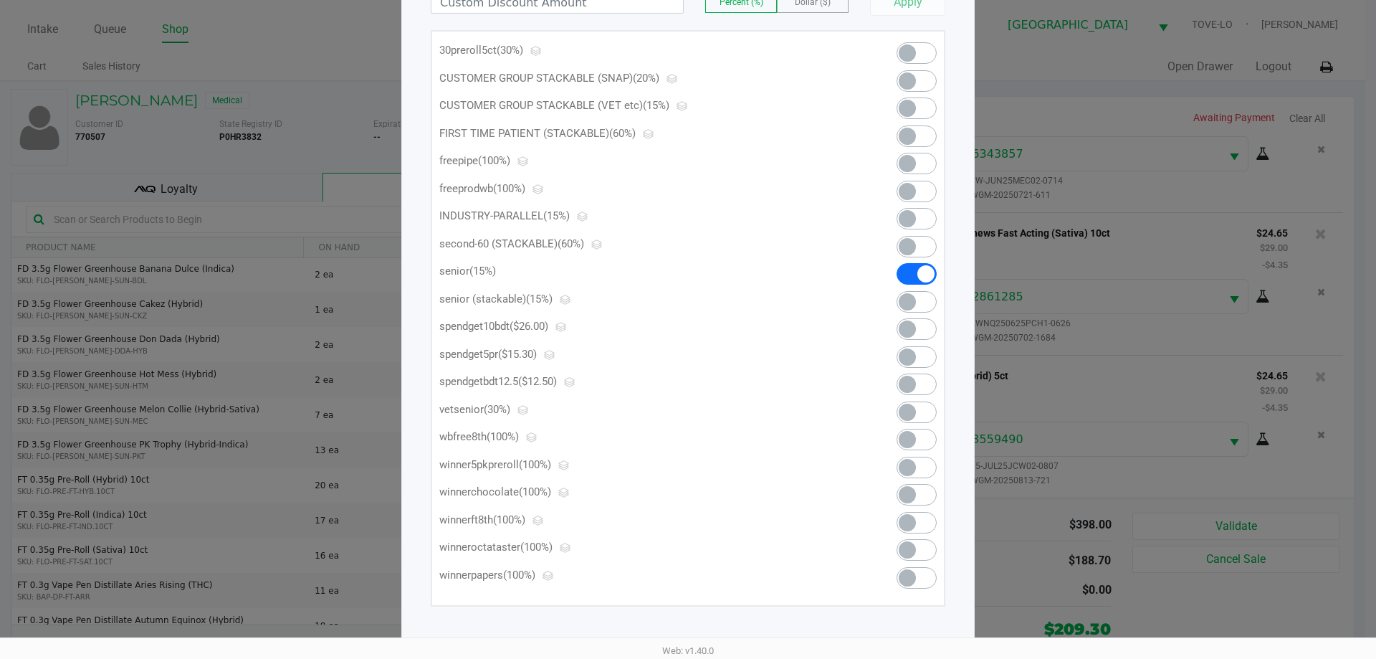
click at [906, 348] on span at bounding box center [907, 356] width 17 height 17
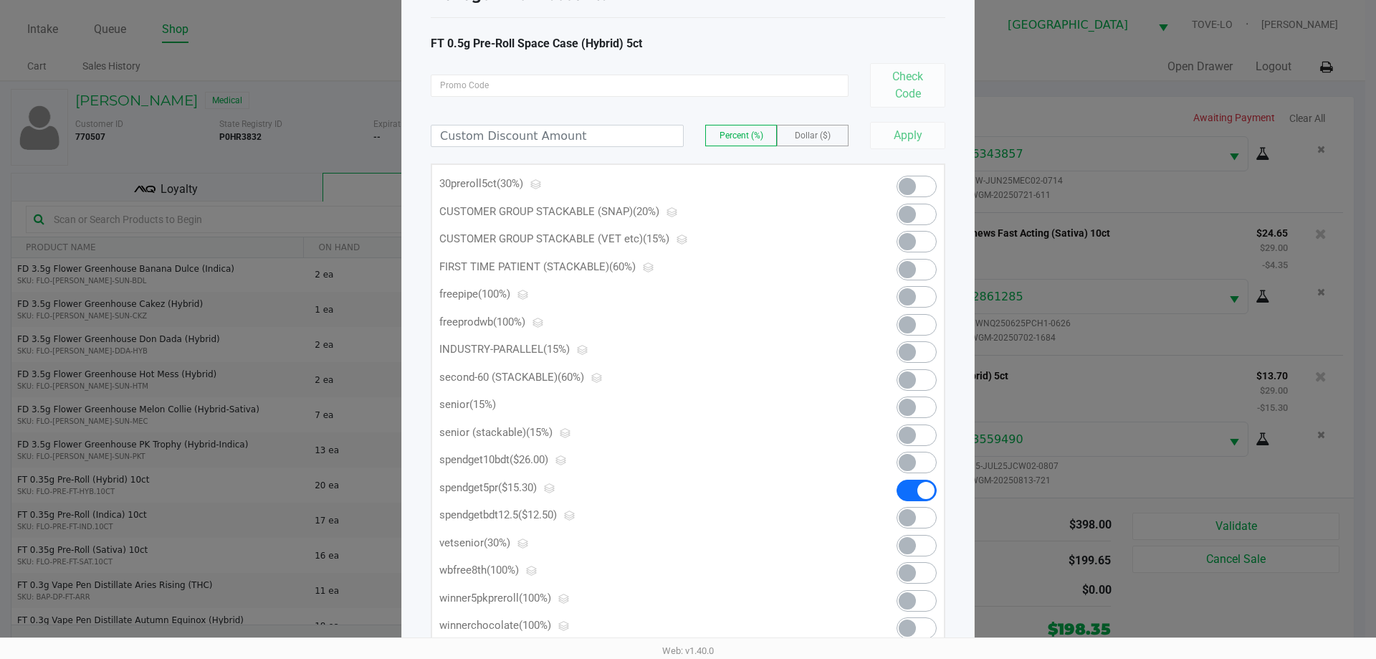
scroll to position [52, 0]
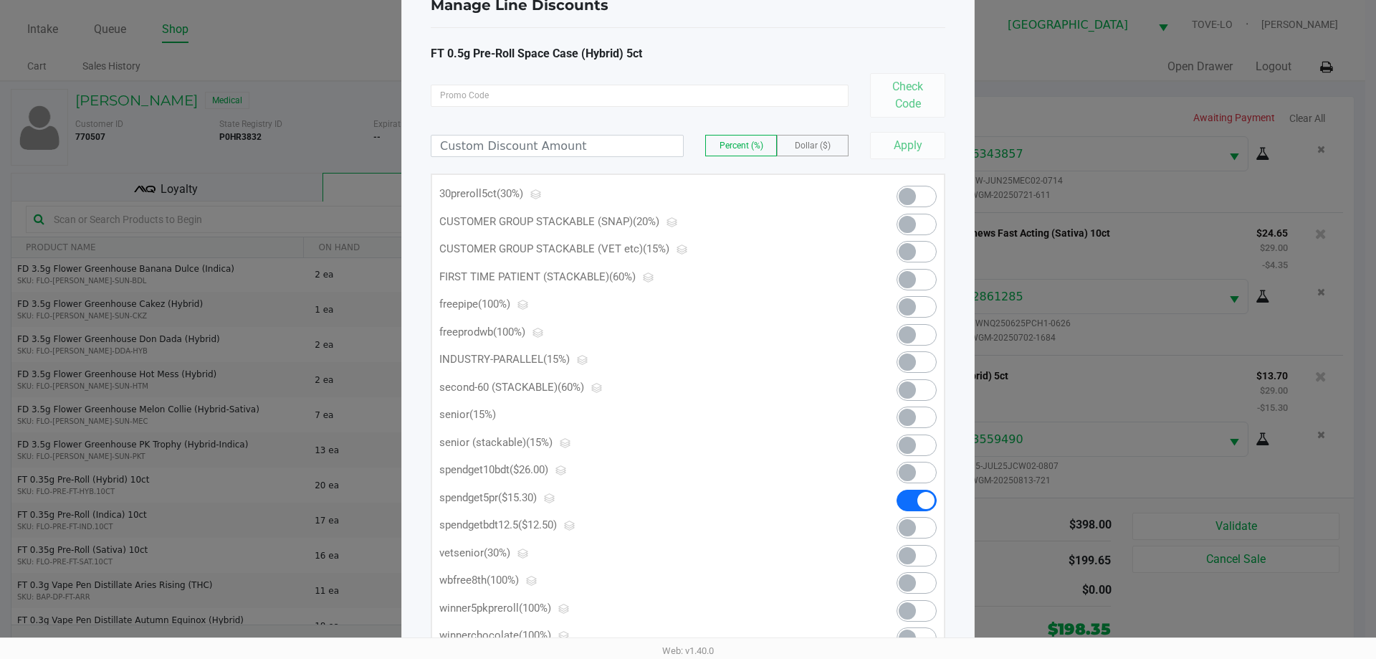
click at [895, 139] on div "Apply" at bounding box center [902, 145] width 86 height 27
click at [917, 146] on div "Apply" at bounding box center [902, 145] width 86 height 27
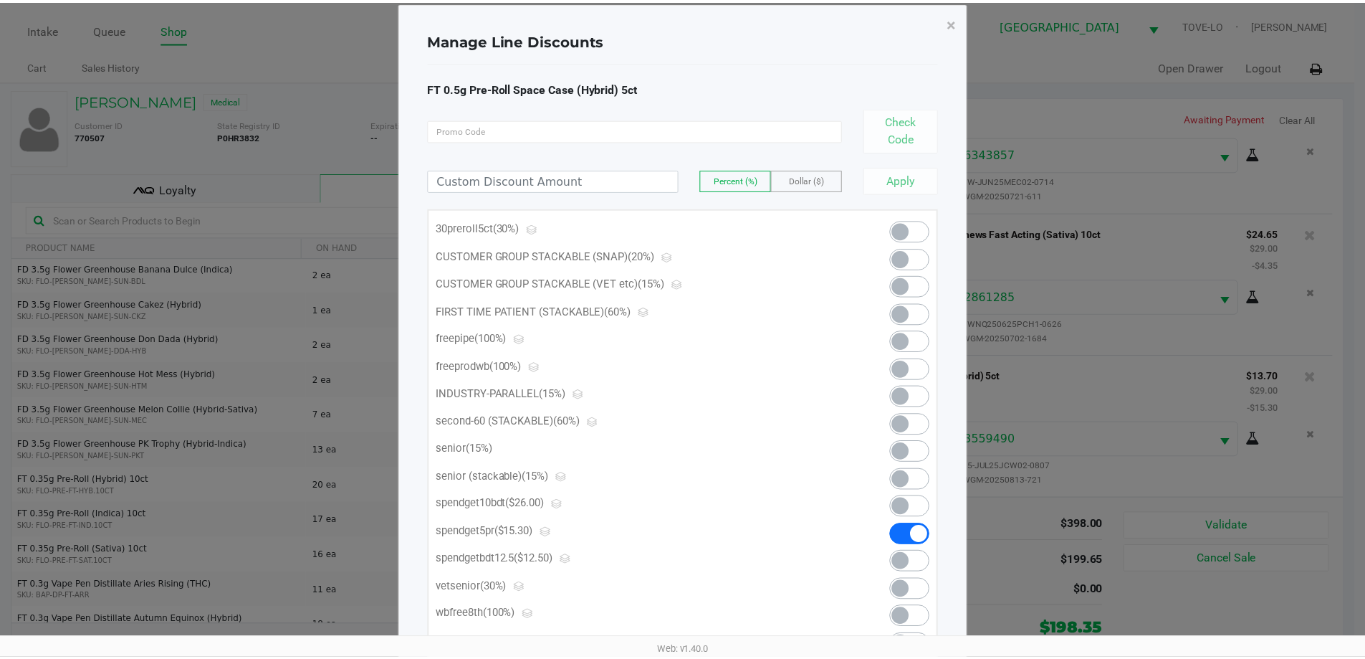
scroll to position [0, 0]
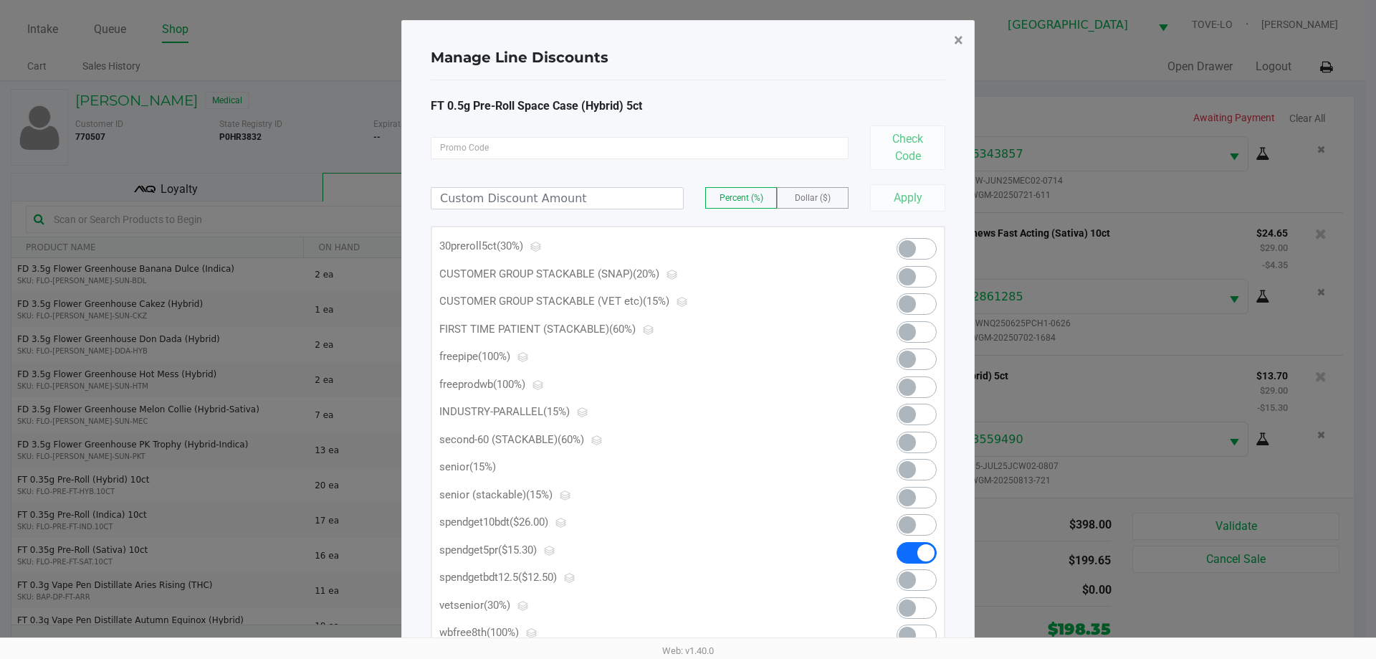
click at [960, 40] on span "×" at bounding box center [958, 40] width 9 height 20
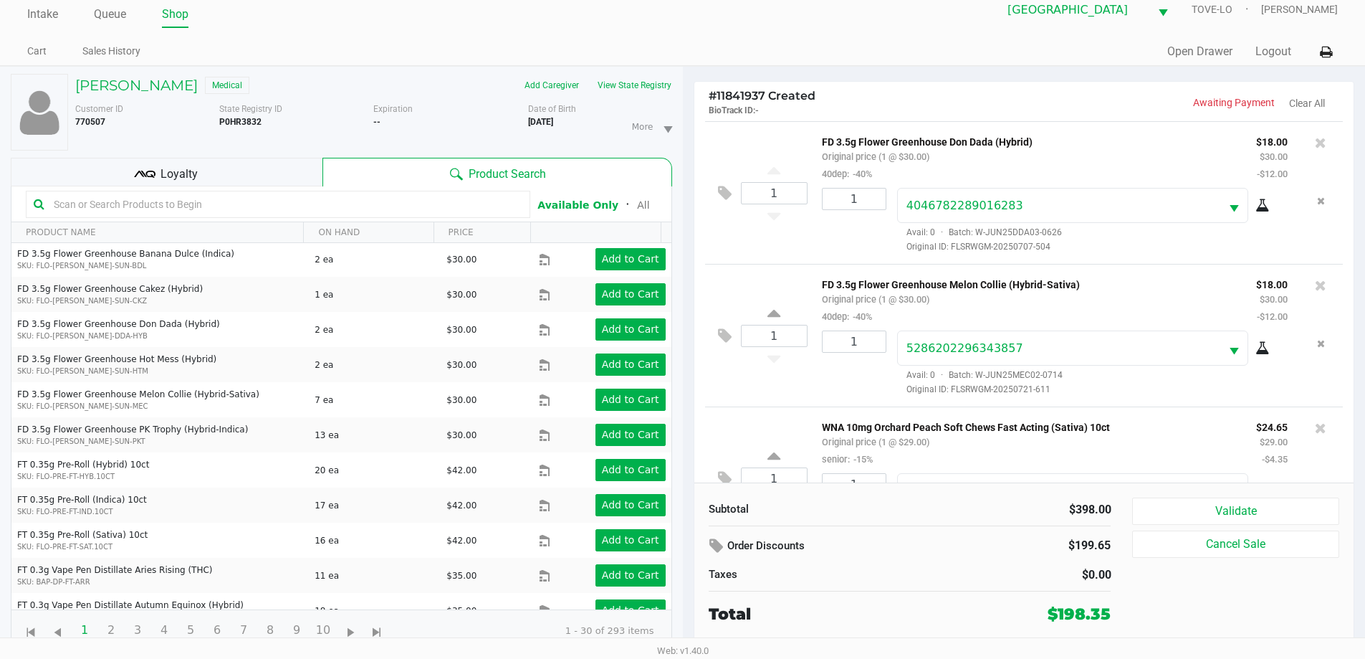
scroll to position [855, 0]
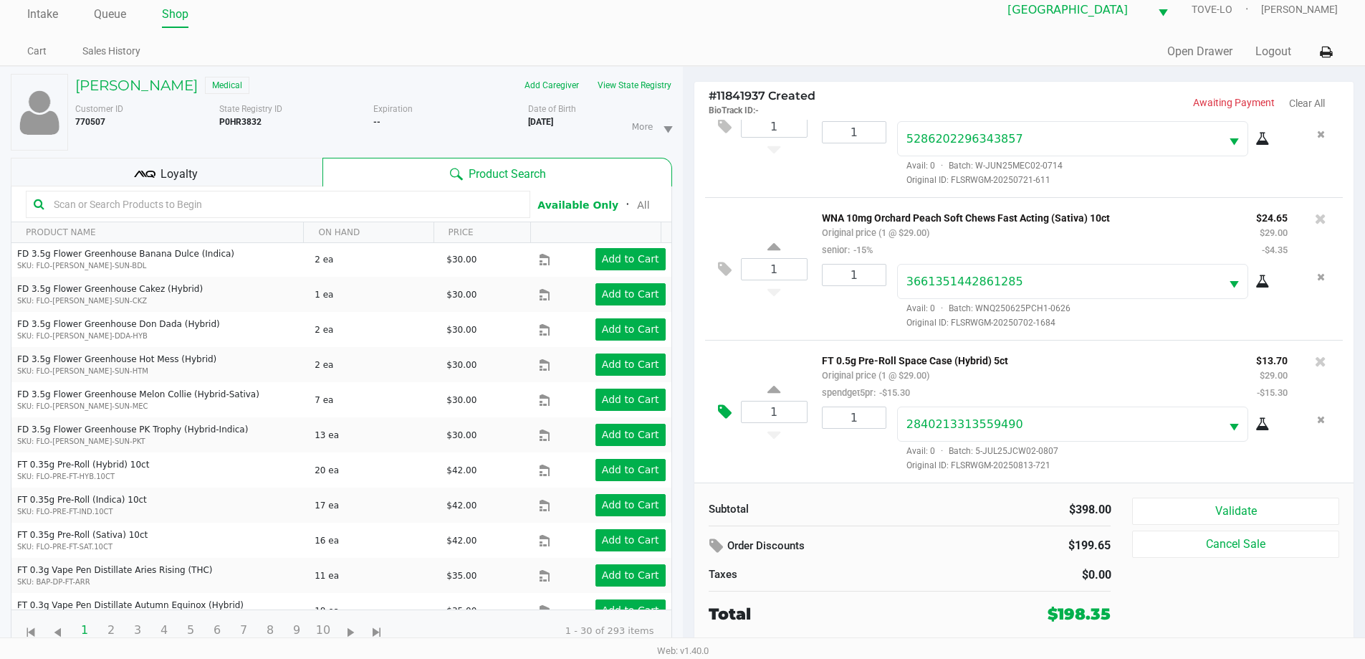
click at [727, 413] on icon at bounding box center [725, 411] width 14 height 16
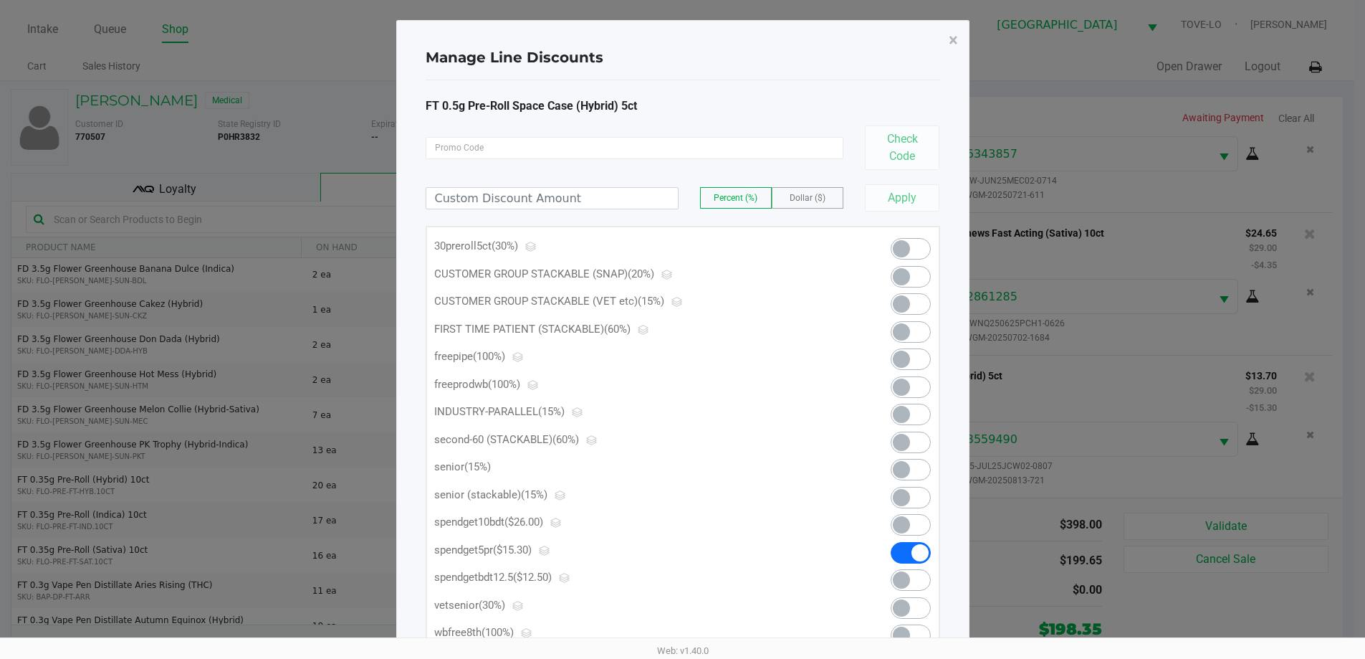
scroll to position [0, 0]
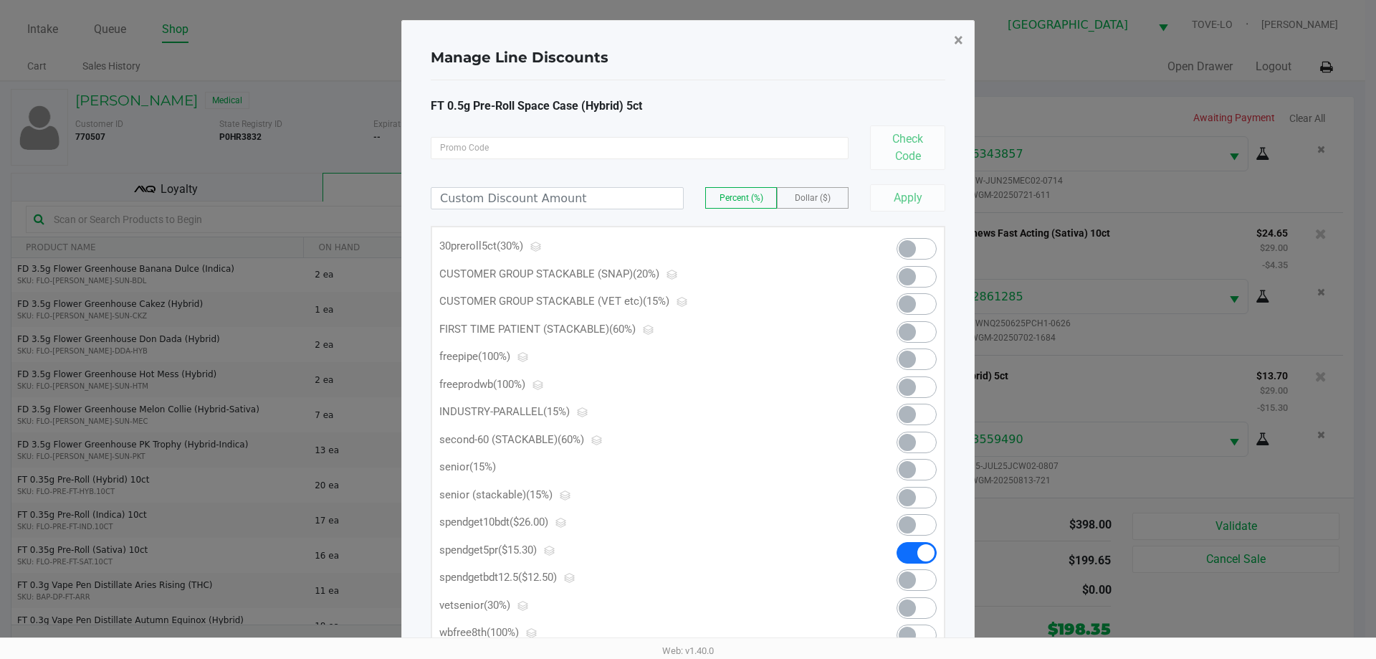
click at [962, 56] on button "×" at bounding box center [958, 40] width 32 height 40
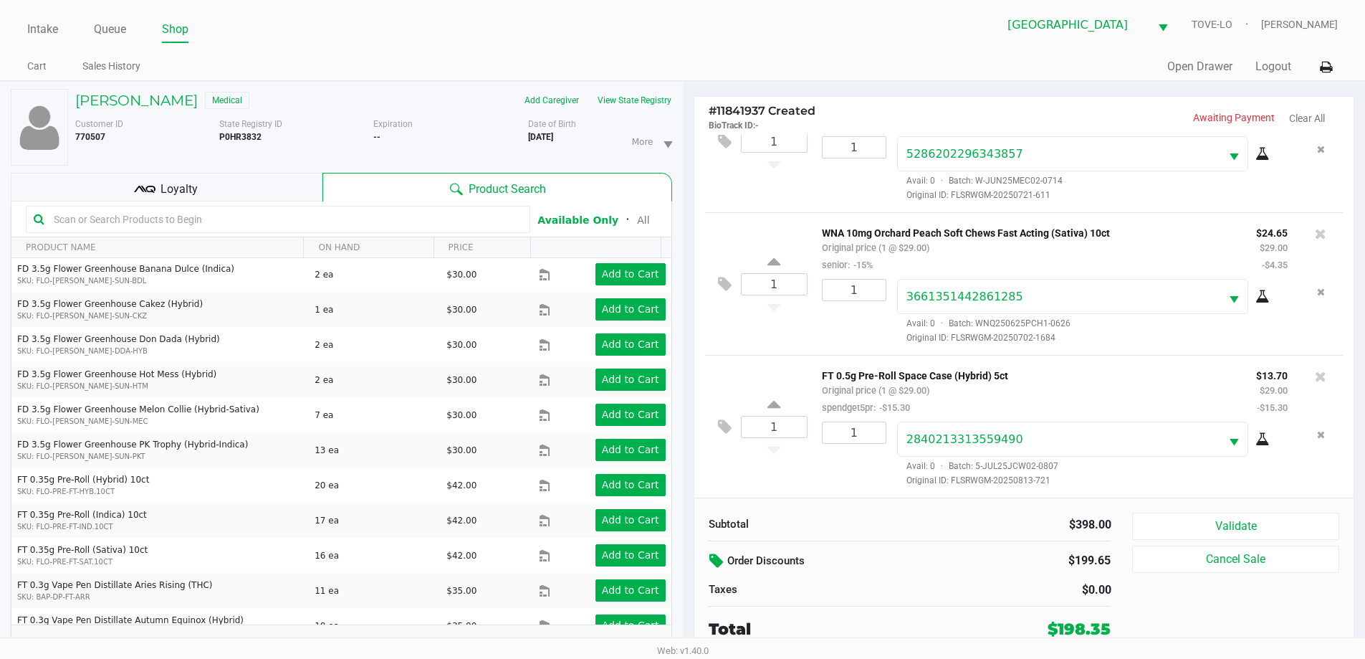
click at [717, 552] on button at bounding box center [718, 561] width 19 height 26
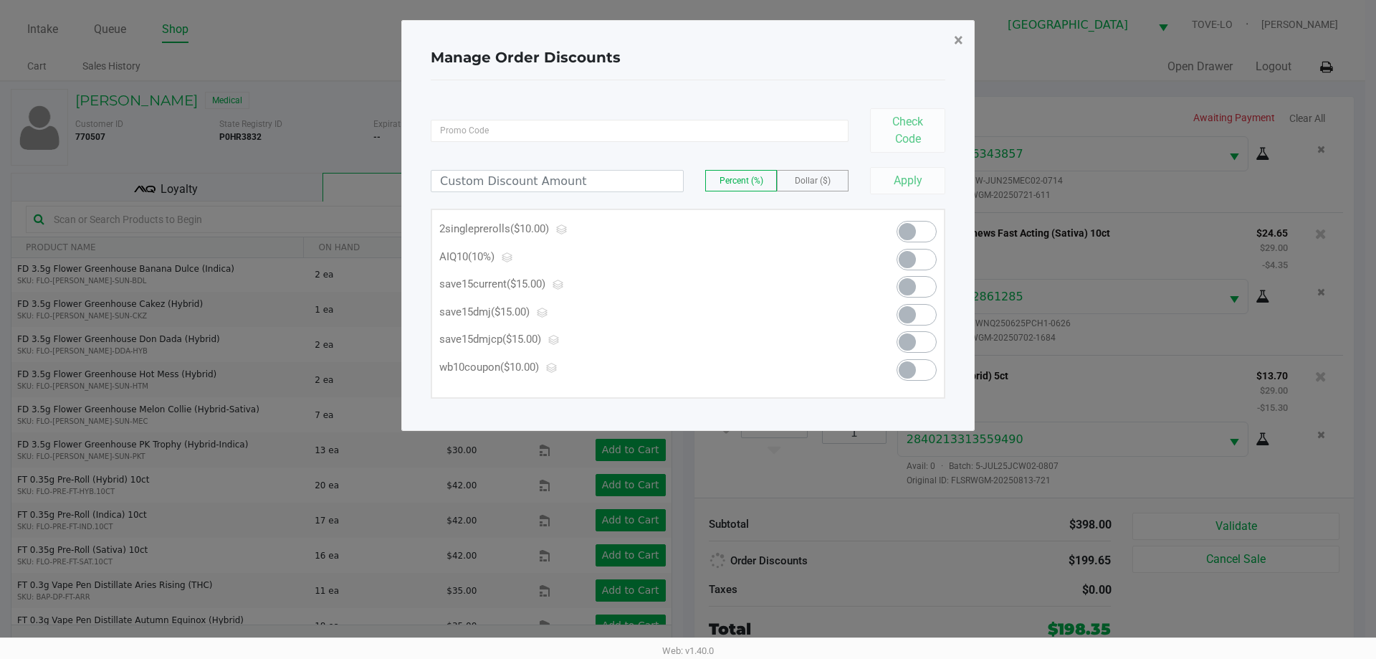
click at [959, 39] on span "×" at bounding box center [958, 40] width 9 height 20
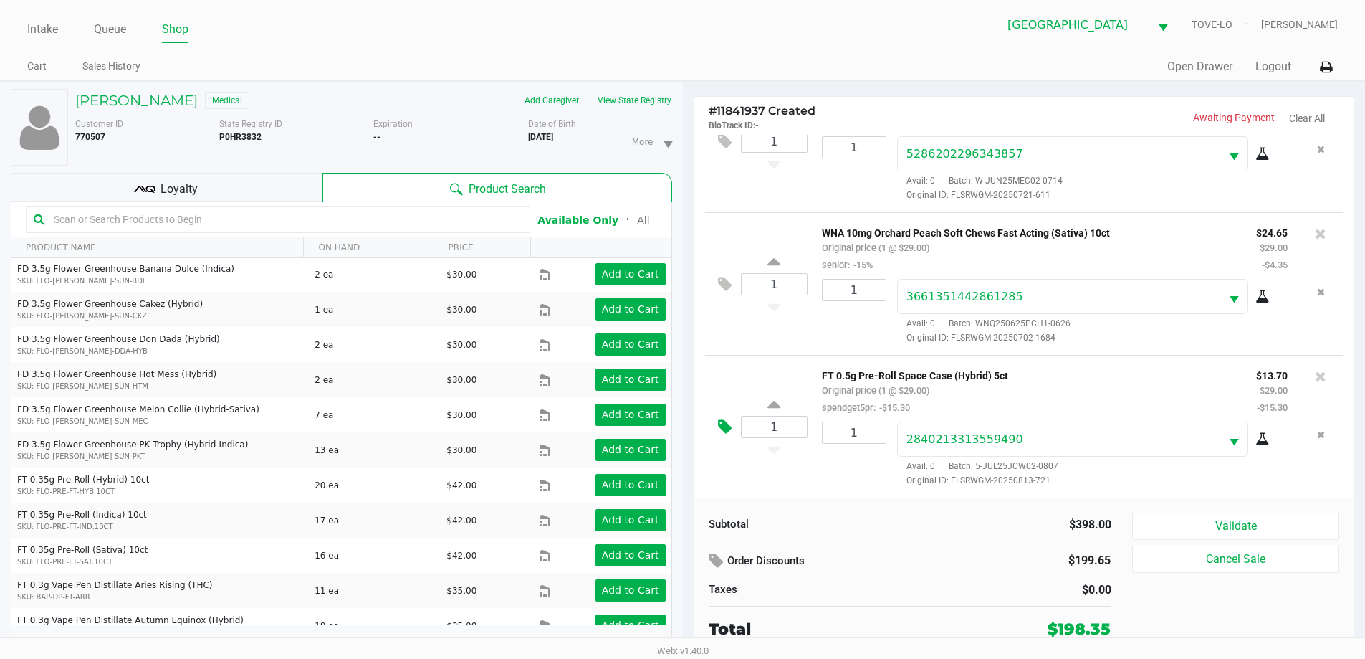
click at [724, 424] on icon at bounding box center [725, 427] width 14 height 16
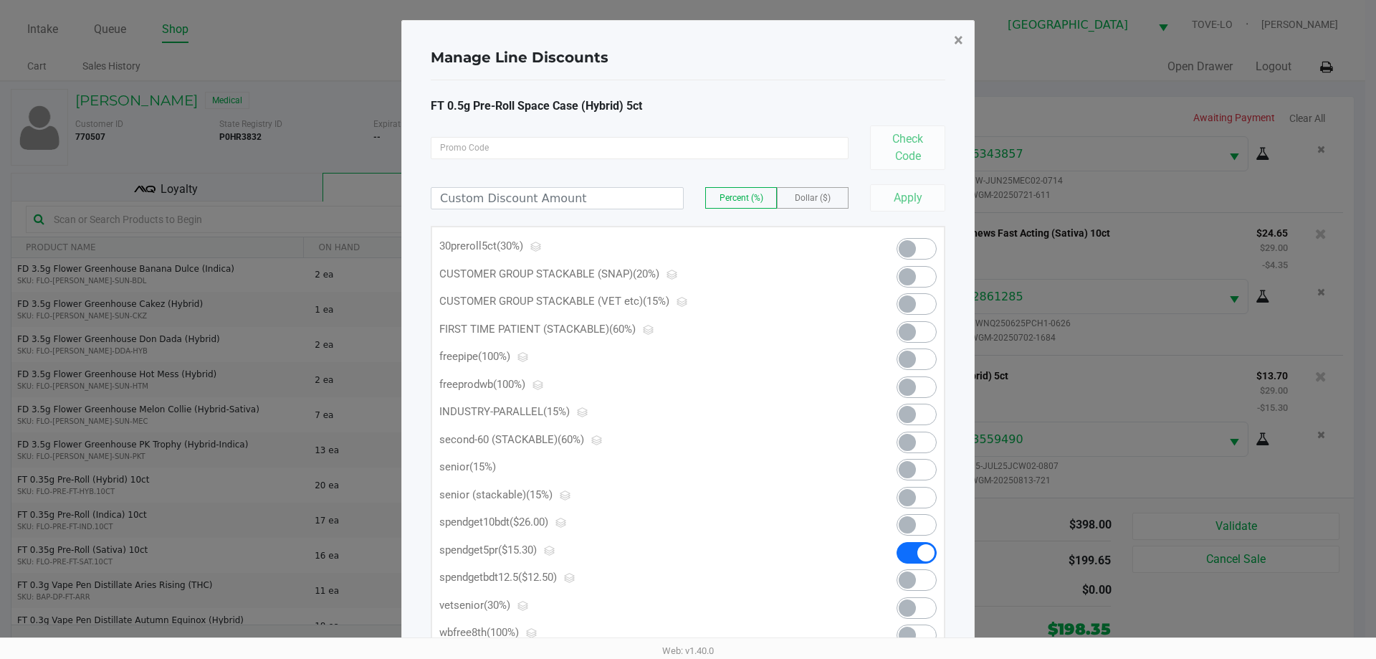
click at [956, 36] on span "×" at bounding box center [958, 40] width 9 height 20
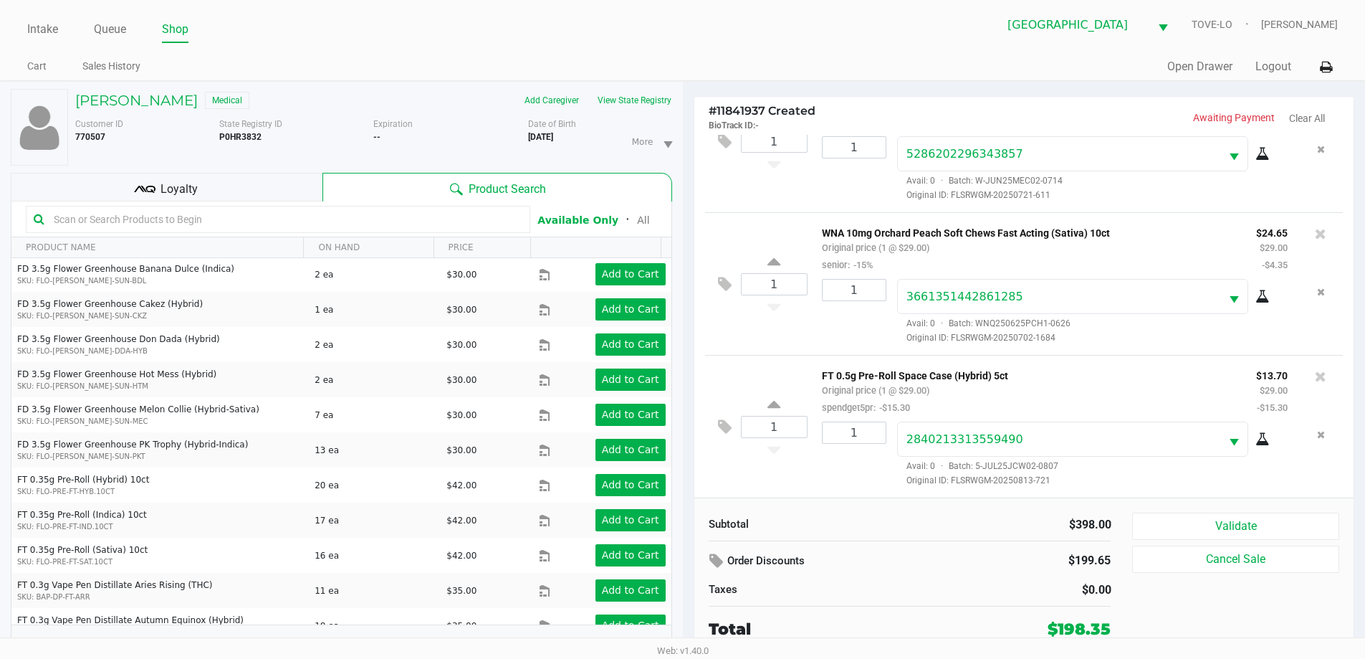
scroll to position [15, 0]
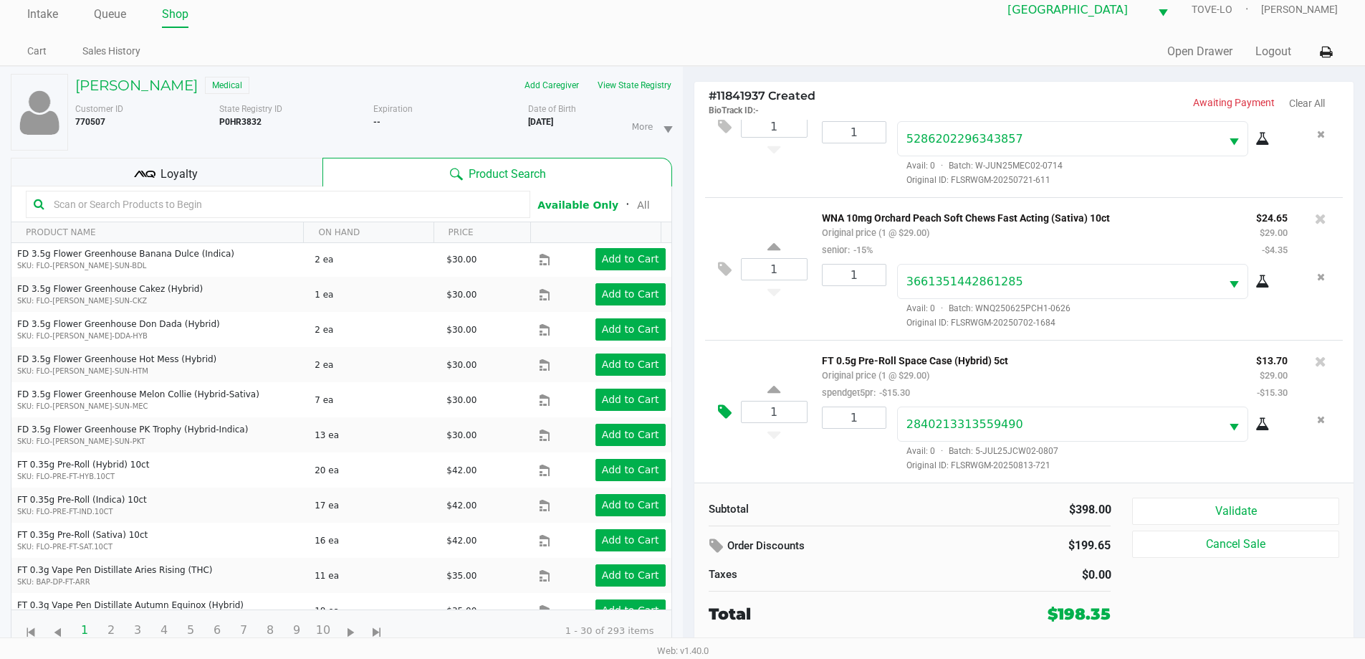
click at [719, 412] on icon at bounding box center [725, 411] width 14 height 16
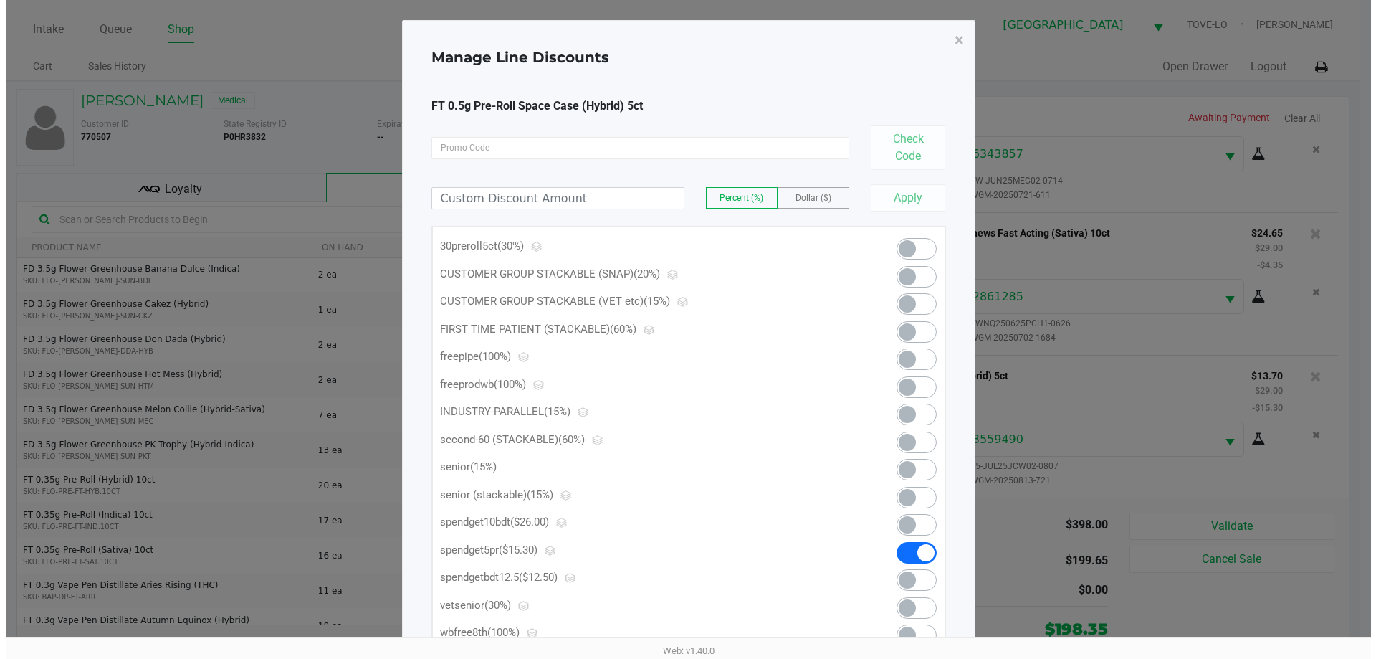
scroll to position [0, 0]
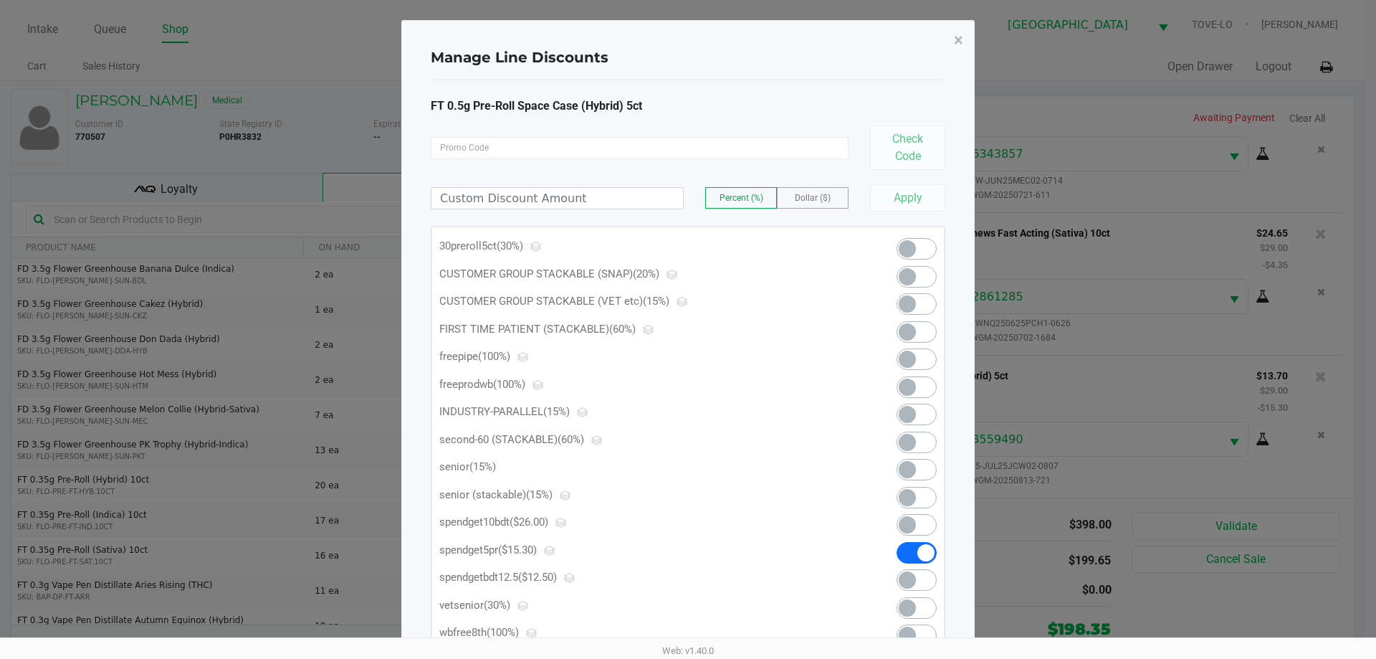
click at [912, 560] on span at bounding box center [917, 552] width 40 height 21
click at [913, 463] on span at bounding box center [917, 469] width 40 height 21
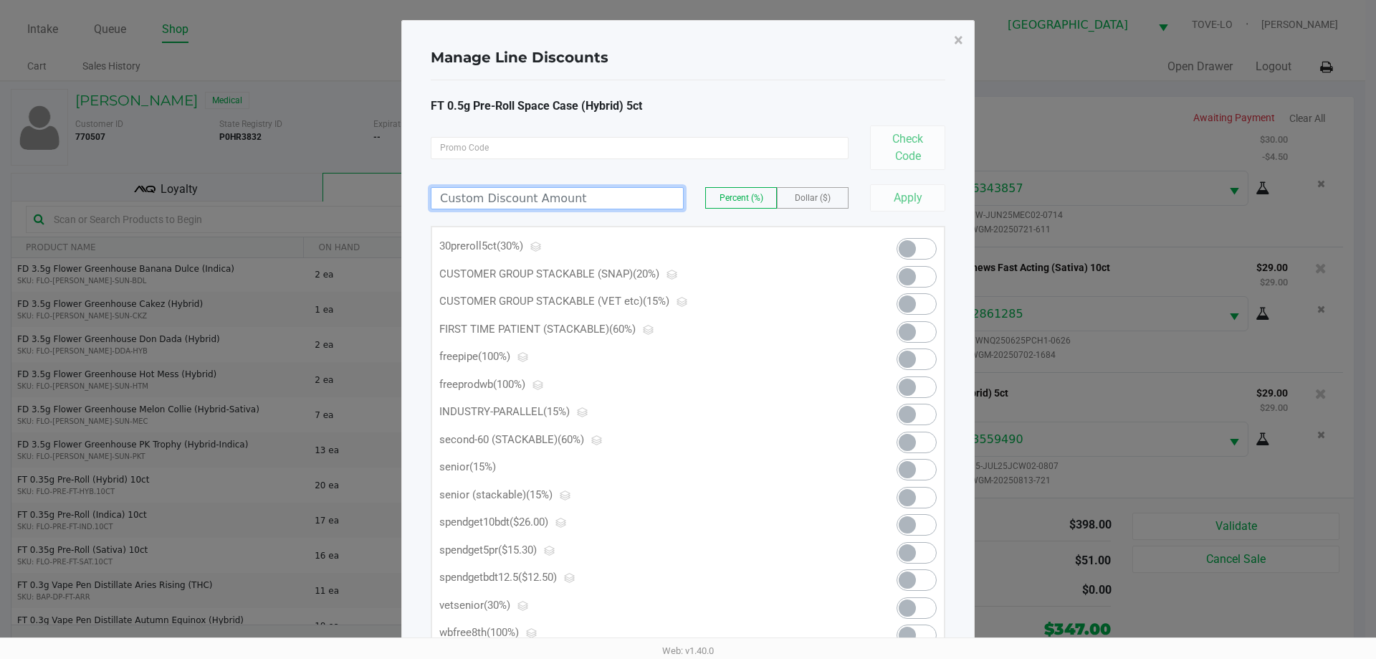
click at [502, 196] on input at bounding box center [557, 198] width 252 height 21
type input "24.00"
click at [825, 200] on span "Dollar ($)" at bounding box center [813, 198] width 36 height 10
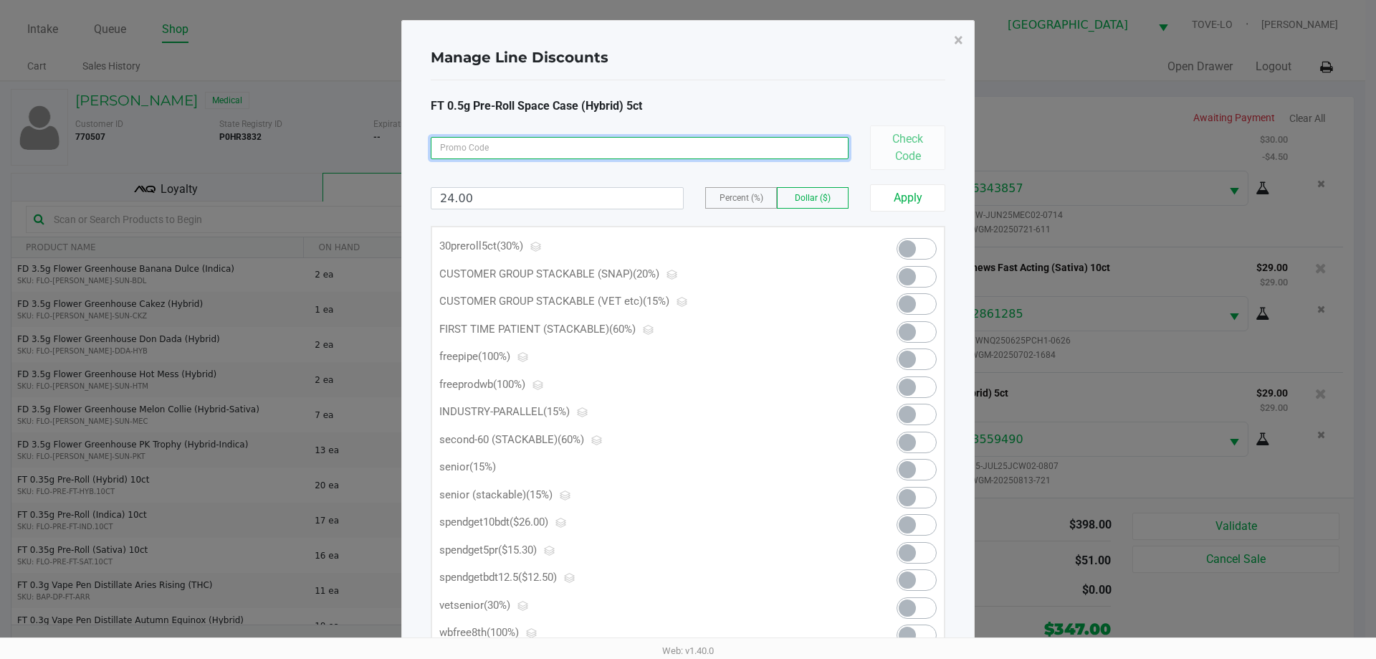
click at [660, 153] on input at bounding box center [640, 148] width 418 height 22
type input "SpendGet5PR"
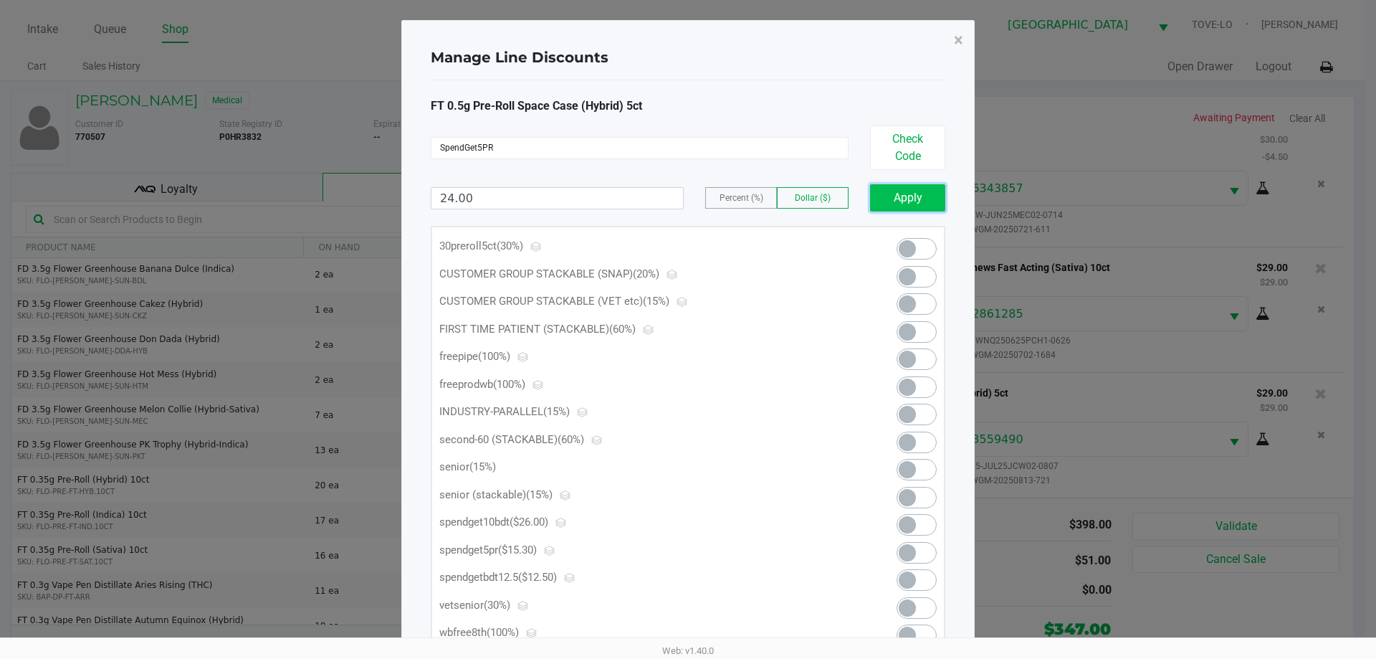
click at [914, 192] on button "Apply" at bounding box center [907, 197] width 75 height 27
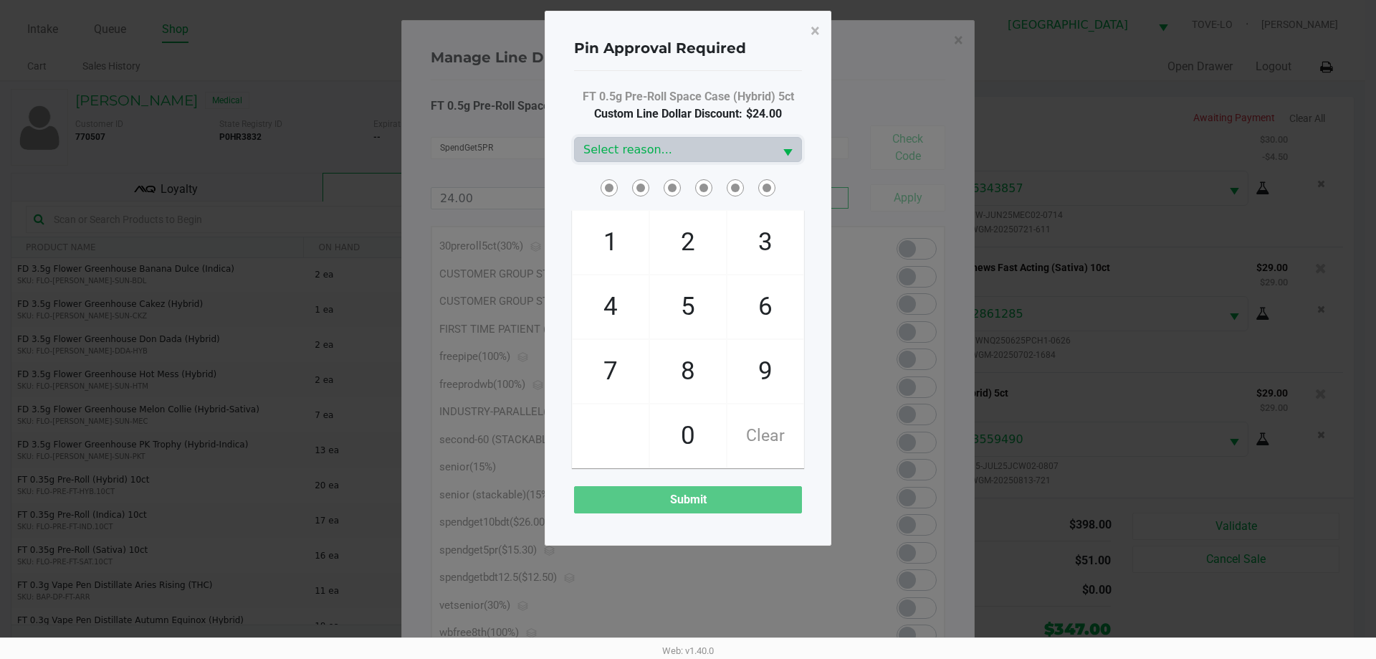
drag, startPoint x: 684, startPoint y: 381, endPoint x: 693, endPoint y: 286, distance: 95.8
click at [684, 382] on span "8" at bounding box center [688, 371] width 76 height 63
checkbox input "true"
click at [699, 247] on span "2" at bounding box center [688, 242] width 76 height 63
checkbox input "true"
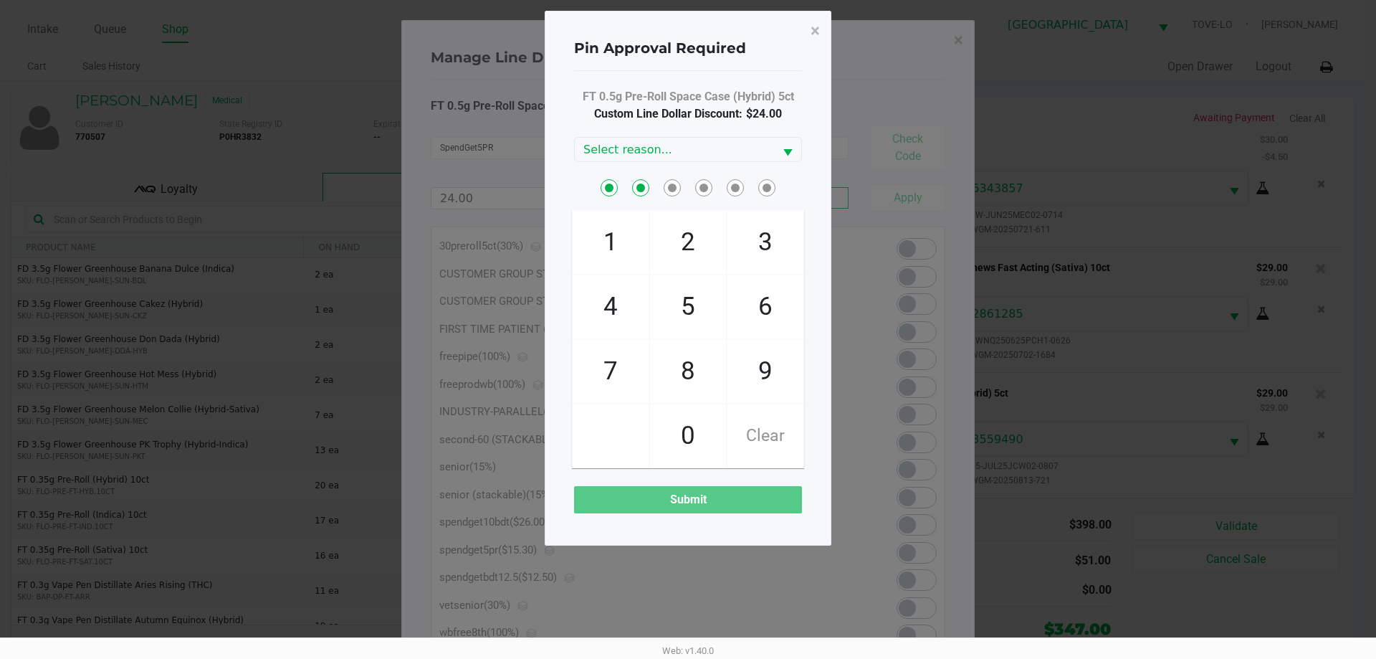
drag, startPoint x: 755, startPoint y: 361, endPoint x: 700, endPoint y: 274, distance: 102.8
click at [754, 361] on span "9" at bounding box center [765, 371] width 76 height 63
checkbox input "true"
click at [689, 246] on span "2" at bounding box center [688, 242] width 76 height 63
checkbox input "true"
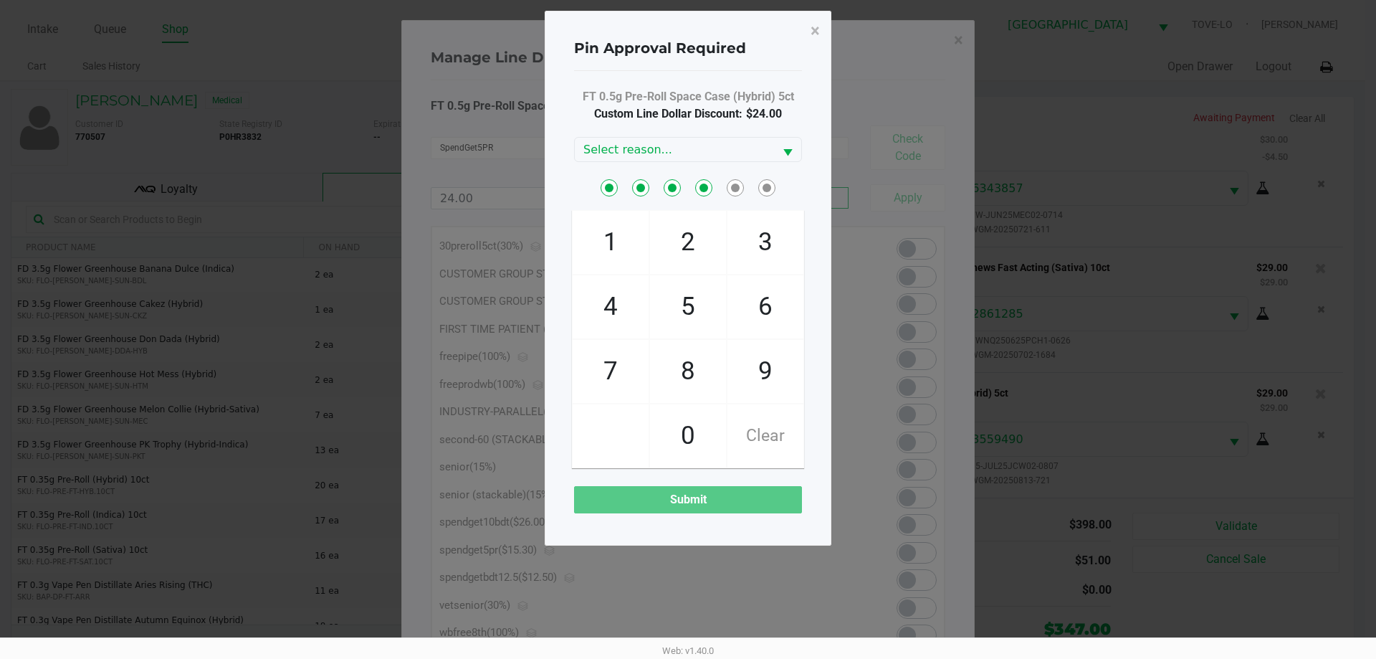
drag, startPoint x: 689, startPoint y: 311, endPoint x: 687, endPoint y: 264, distance: 46.6
click at [688, 310] on span "5" at bounding box center [688, 306] width 76 height 63
checkbox input "true"
click at [685, 239] on span "2" at bounding box center [688, 242] width 76 height 63
checkbox input "true"
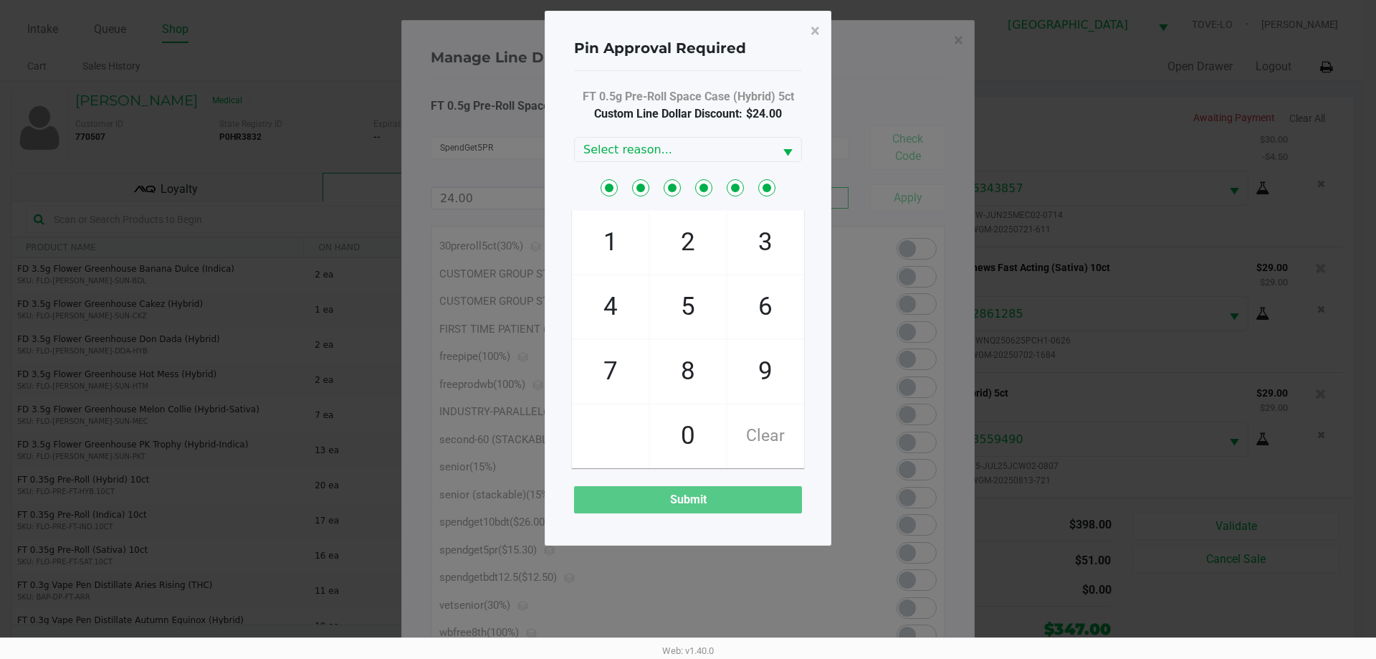
click at [685, 507] on div "Submit" at bounding box center [688, 499] width 228 height 27
click at [750, 154] on span "Select reason..." at bounding box center [674, 149] width 182 height 17
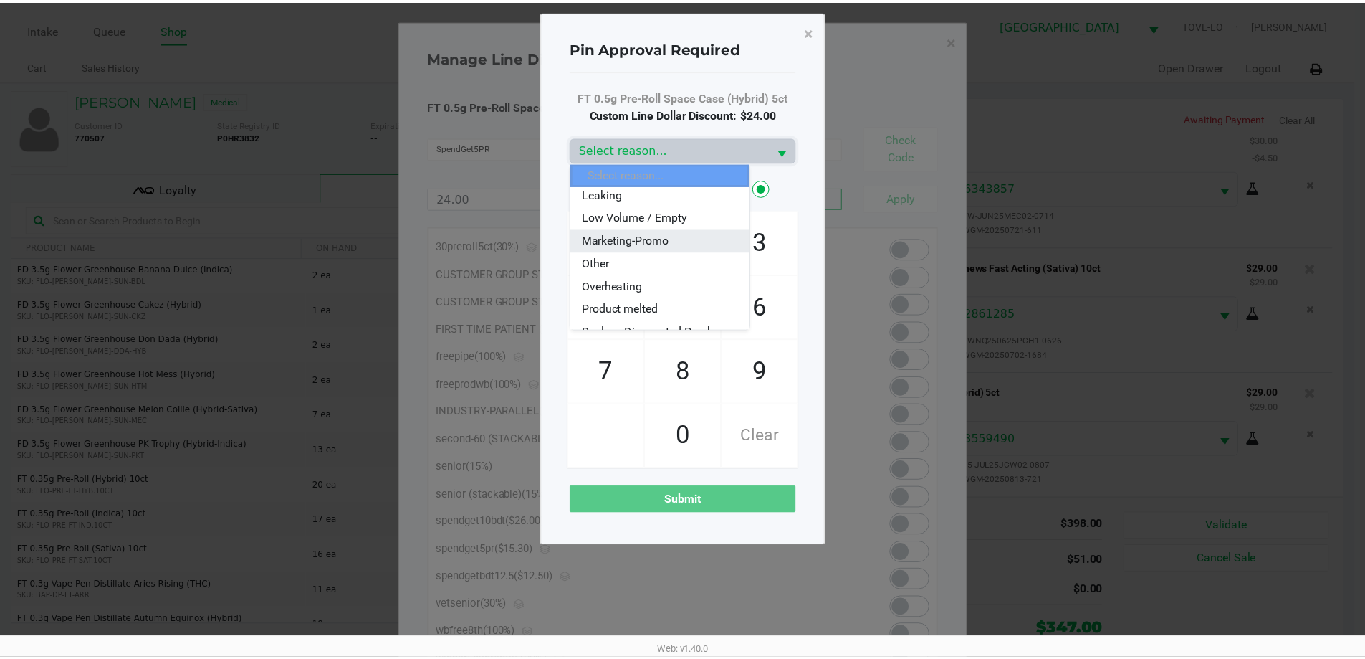
scroll to position [143, 0]
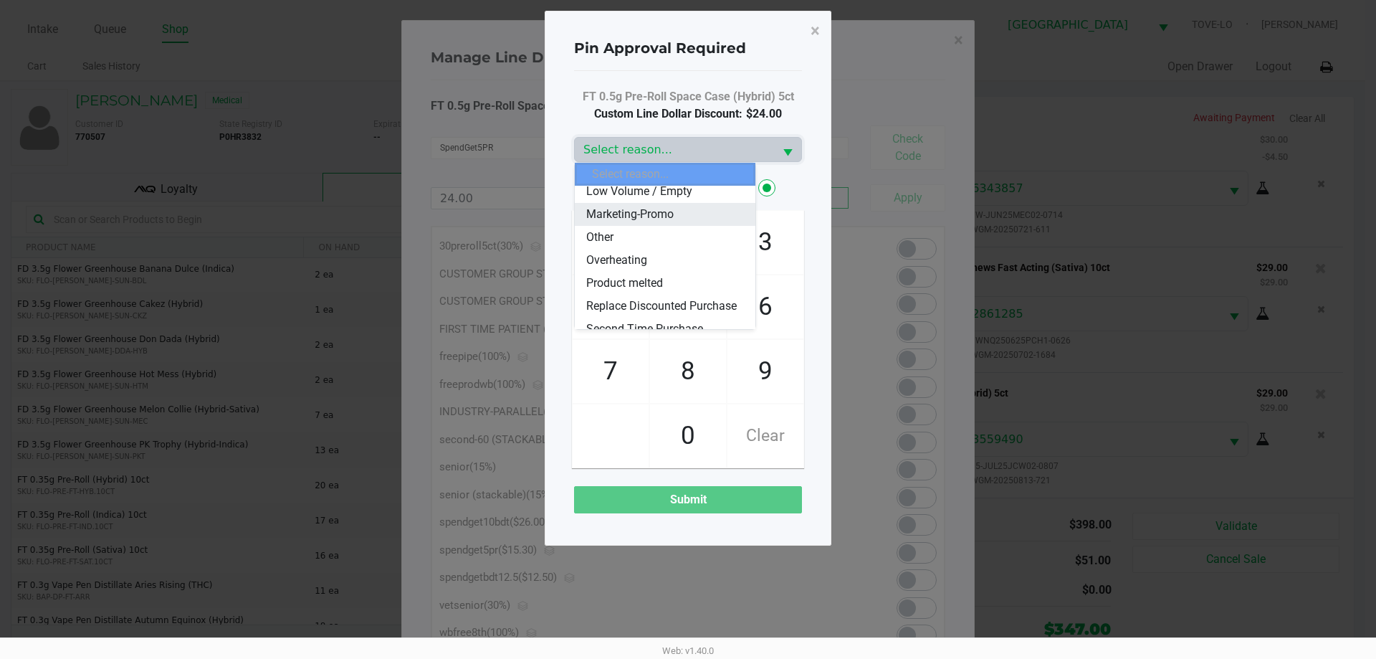
click at [660, 211] on span "Marketing-Promo" at bounding box center [629, 214] width 87 height 17
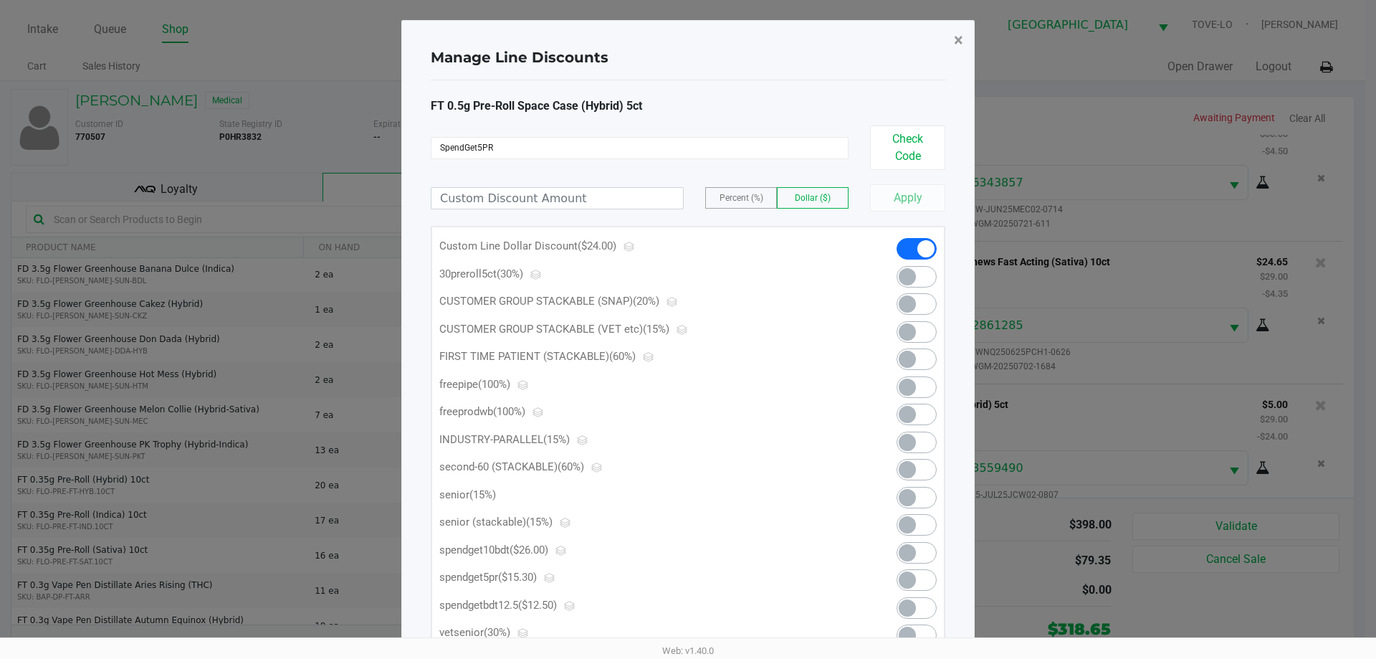
click at [960, 36] on span "×" at bounding box center [958, 40] width 9 height 20
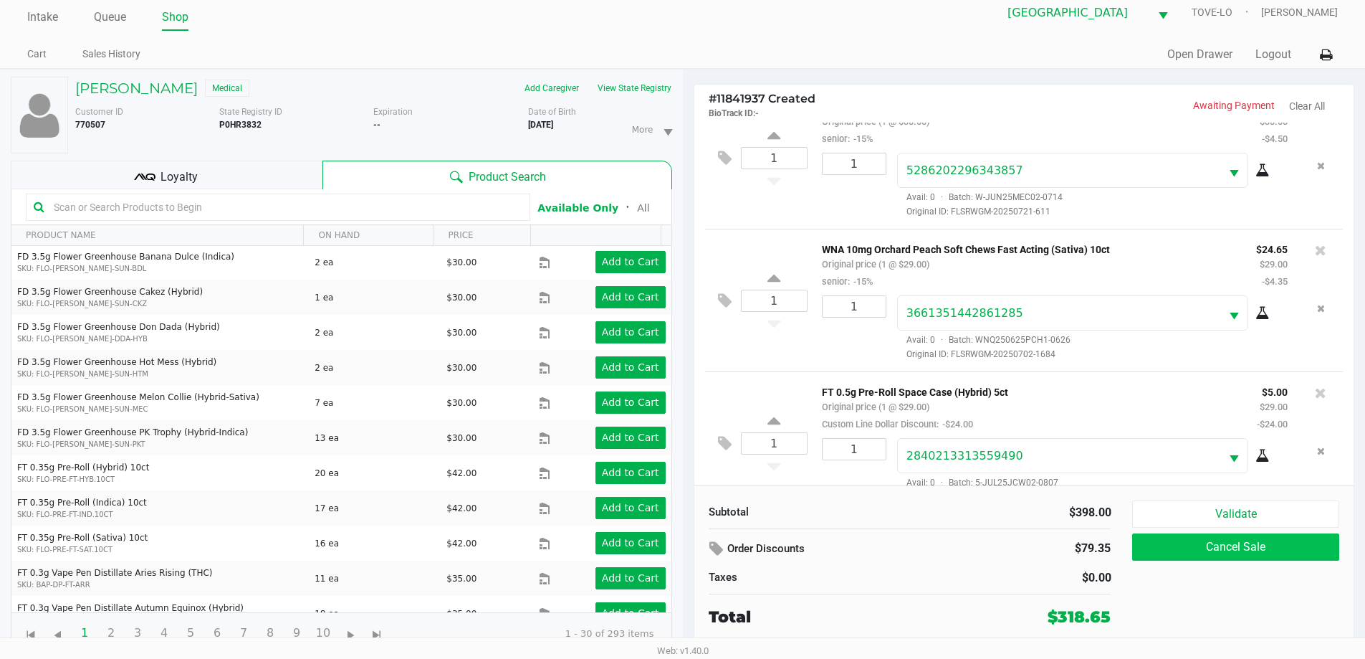
scroll to position [15, 0]
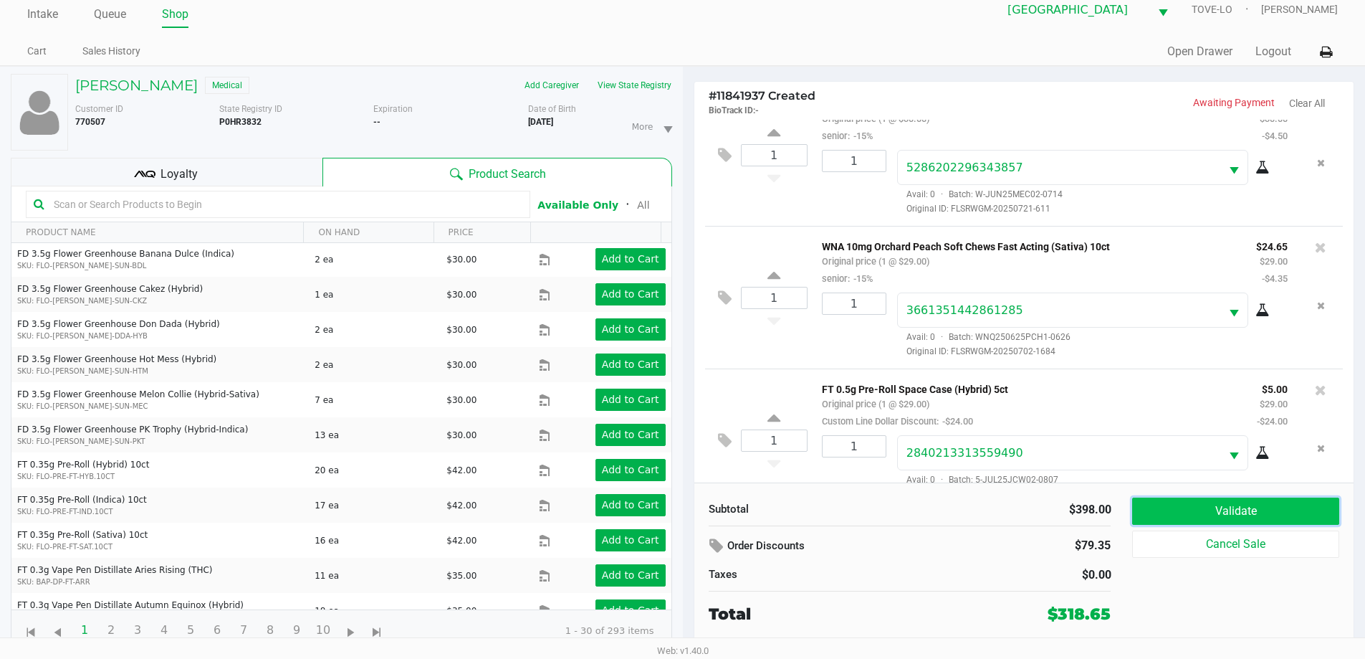
click at [1248, 507] on button "Validate" at bounding box center [1235, 510] width 206 height 27
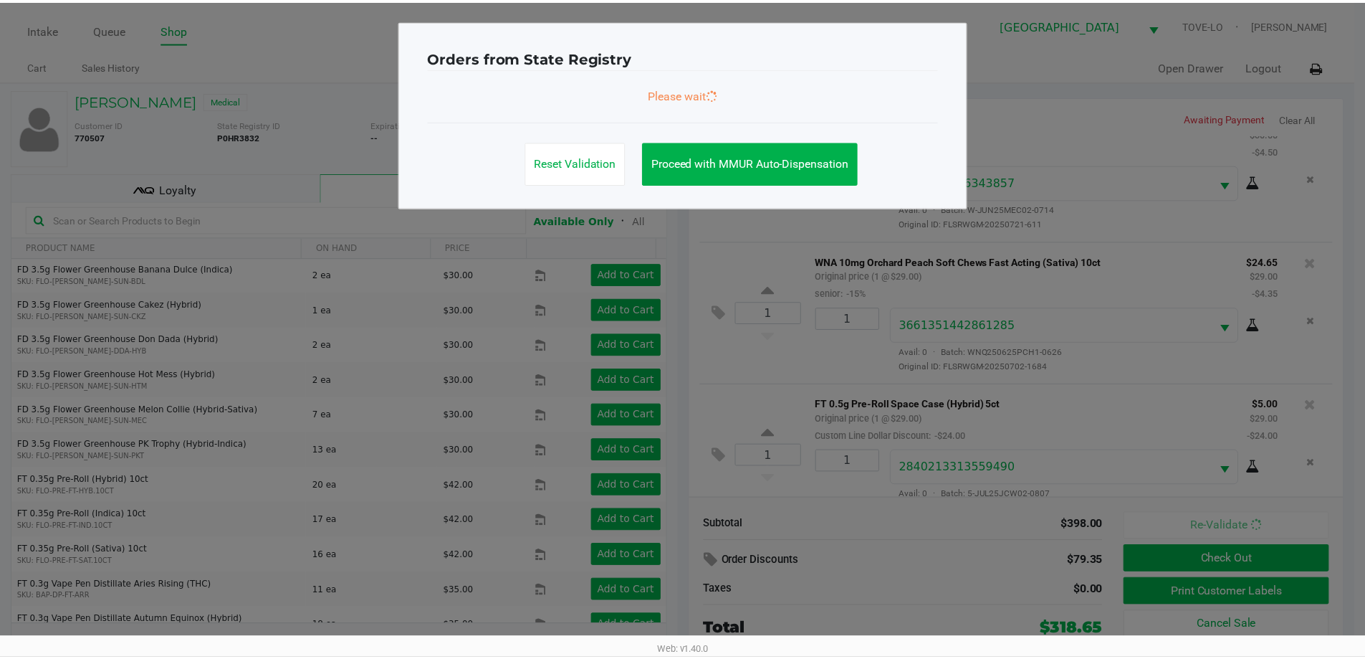
scroll to position [855, 0]
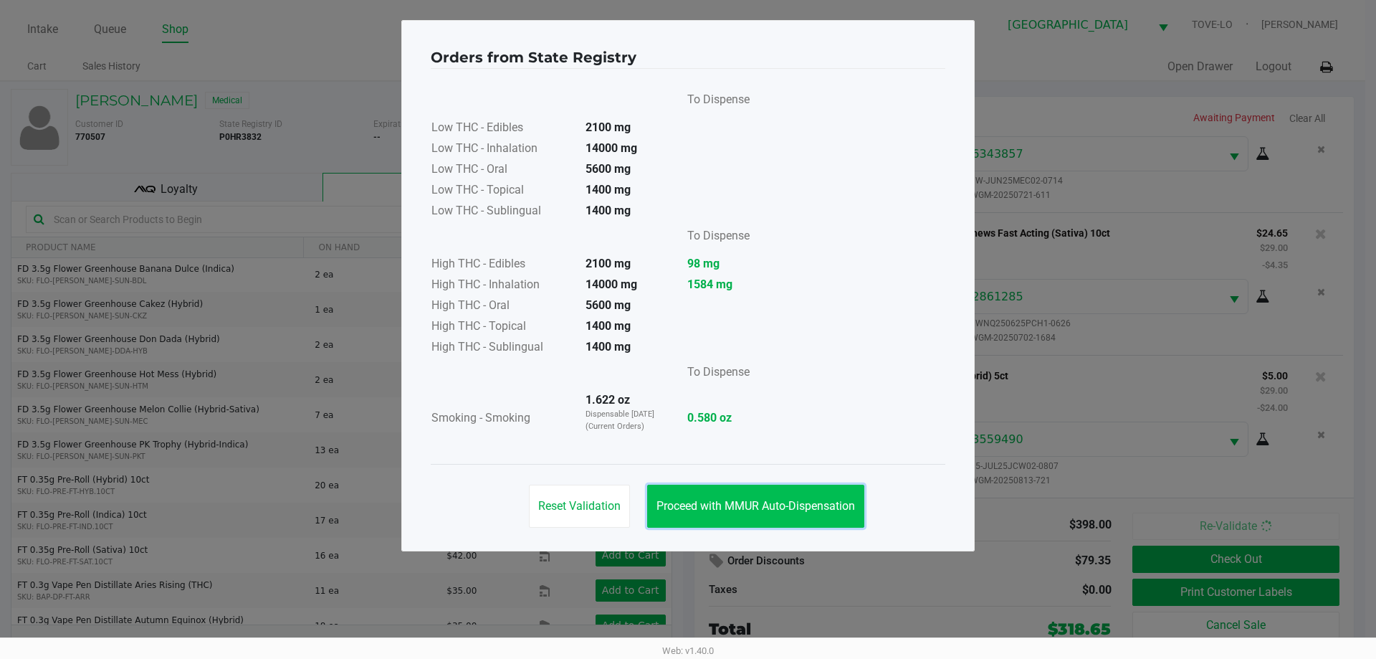
click at [737, 505] on span "Proceed with MMUR Auto-Dispensation" at bounding box center [755, 506] width 199 height 14
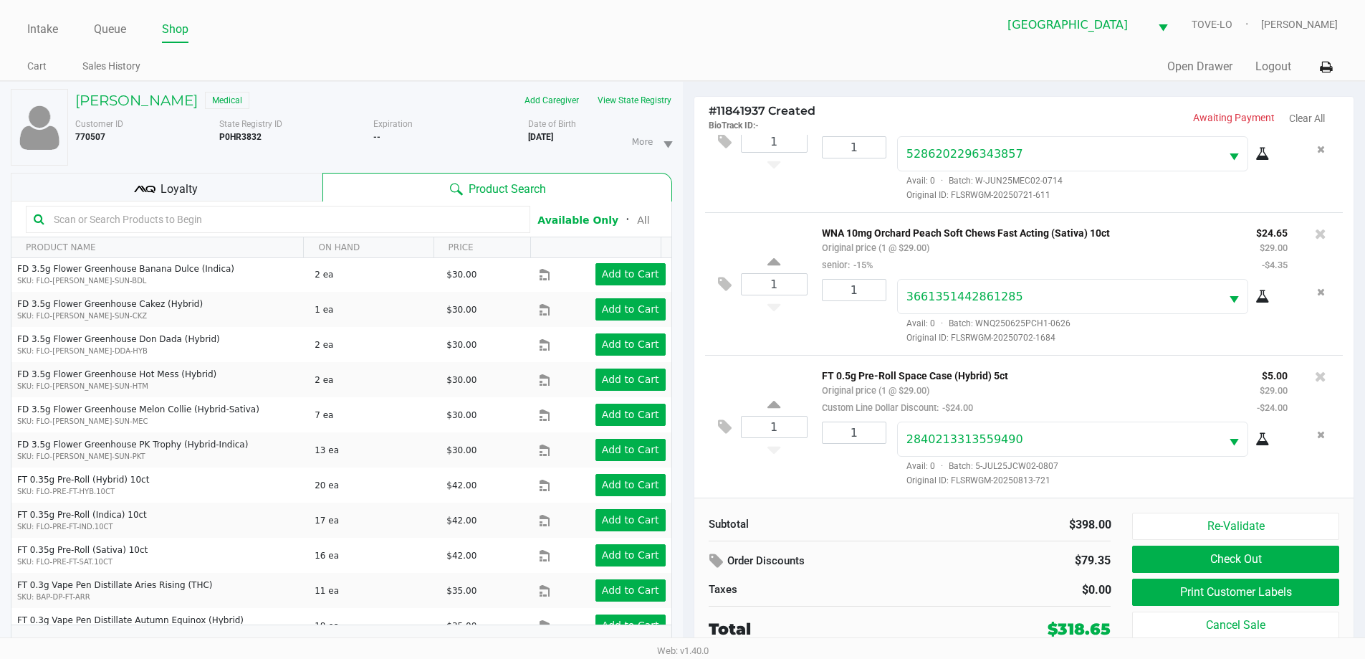
scroll to position [15, 0]
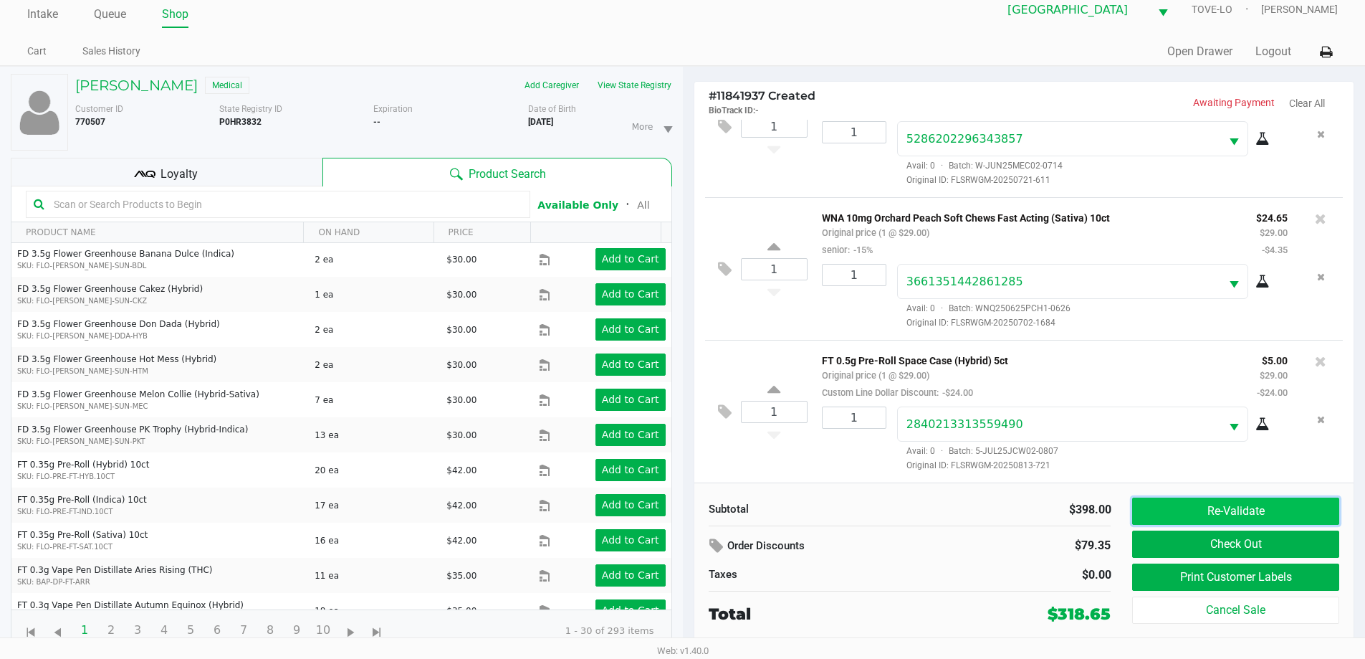
click at [1244, 507] on button "Re-Validate" at bounding box center [1235, 510] width 206 height 27
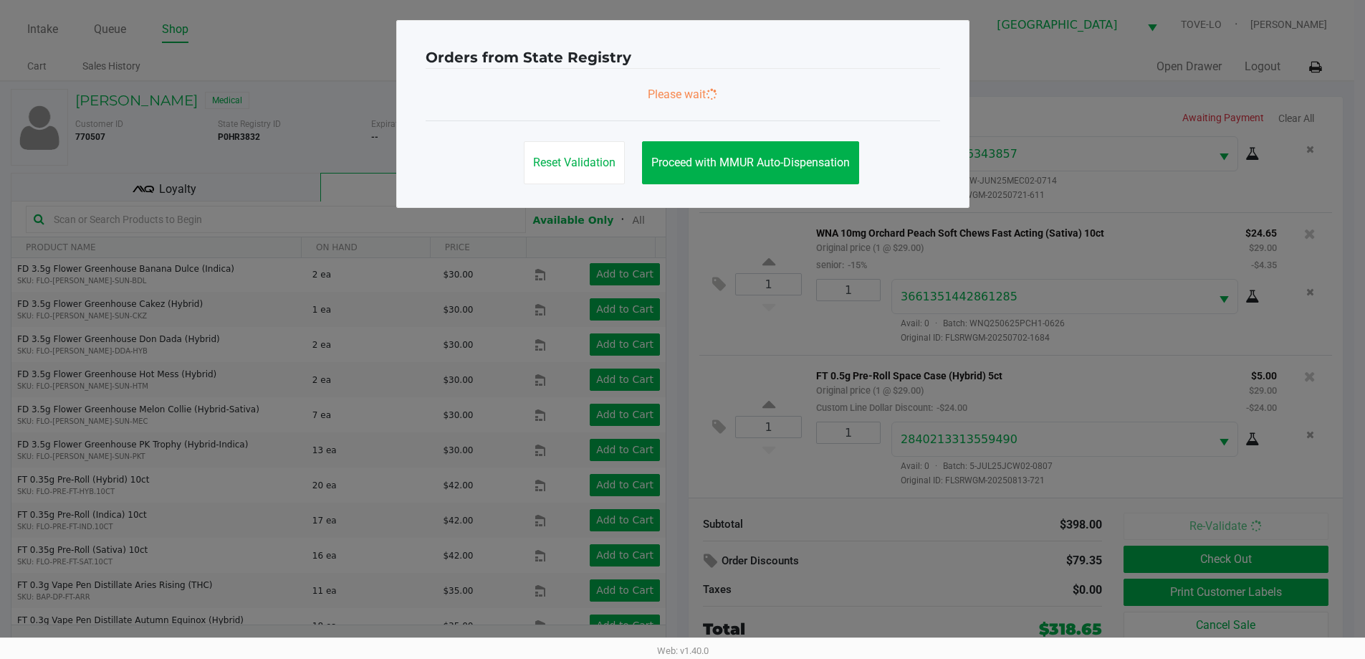
scroll to position [0, 0]
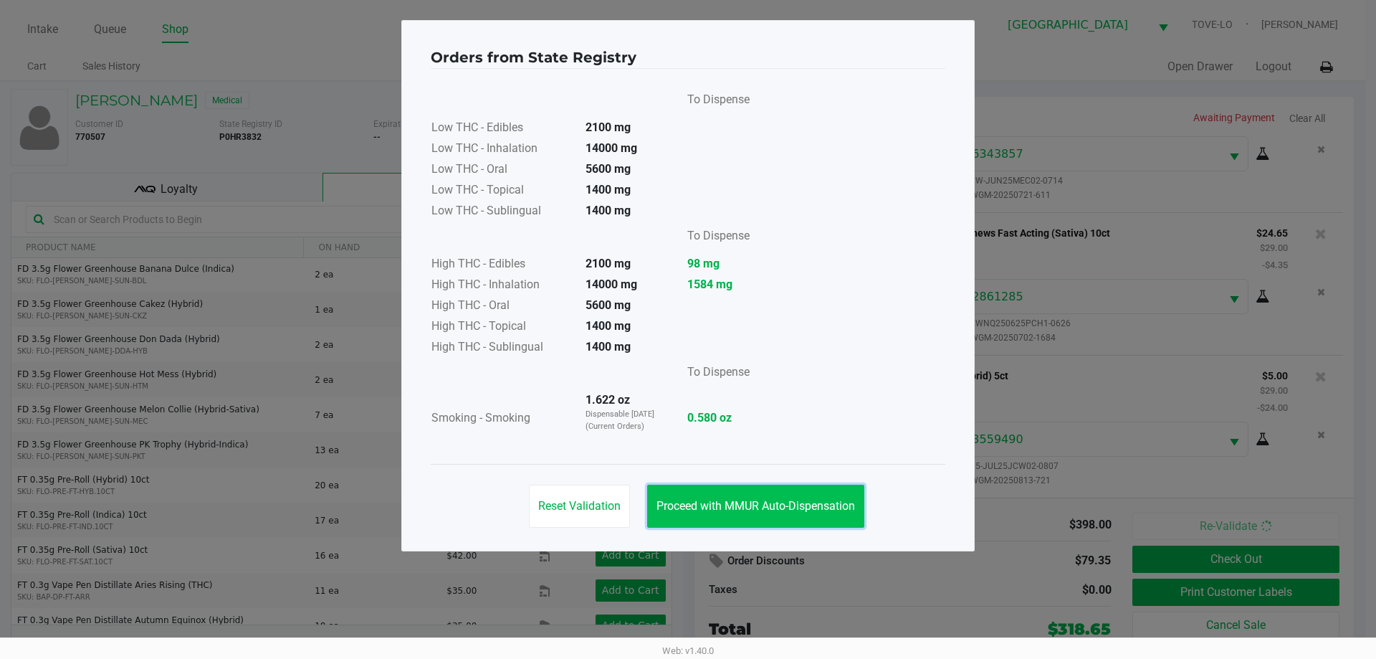
drag, startPoint x: 732, startPoint y: 520, endPoint x: 764, endPoint y: 507, distance: 34.1
click at [735, 520] on button "Proceed with MMUR Auto-Dispensation" at bounding box center [755, 505] width 217 height 43
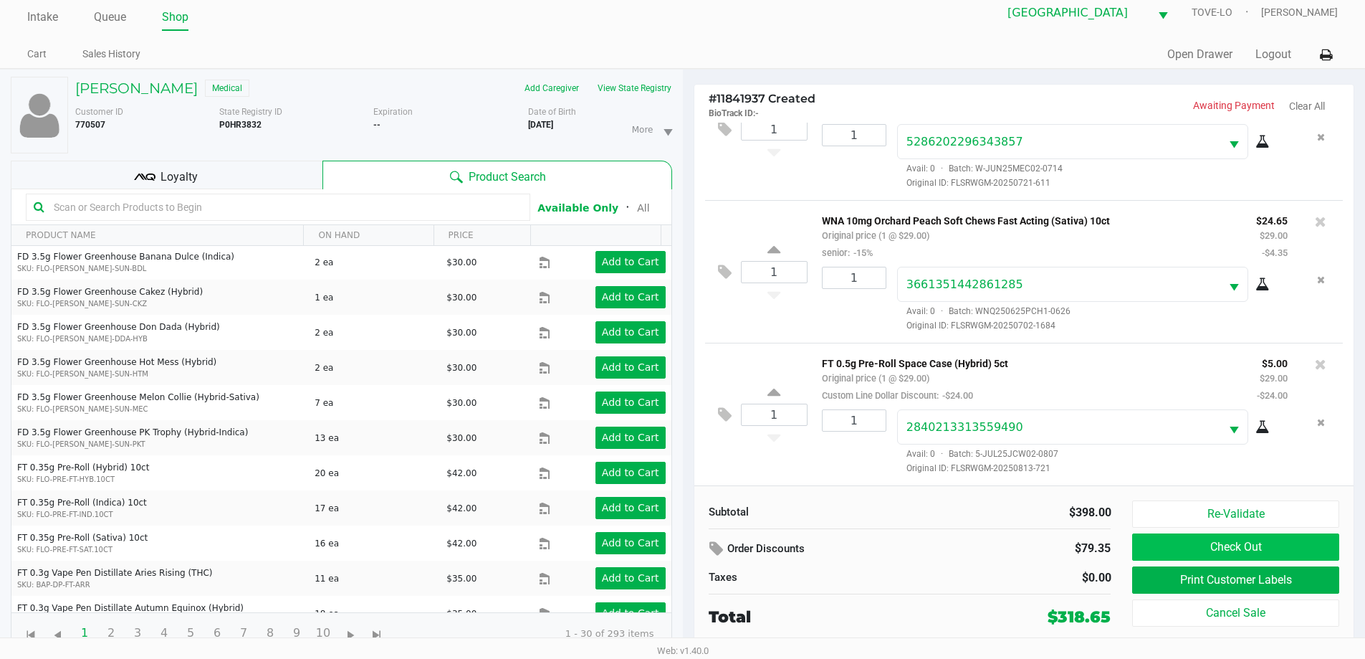
scroll to position [15, 0]
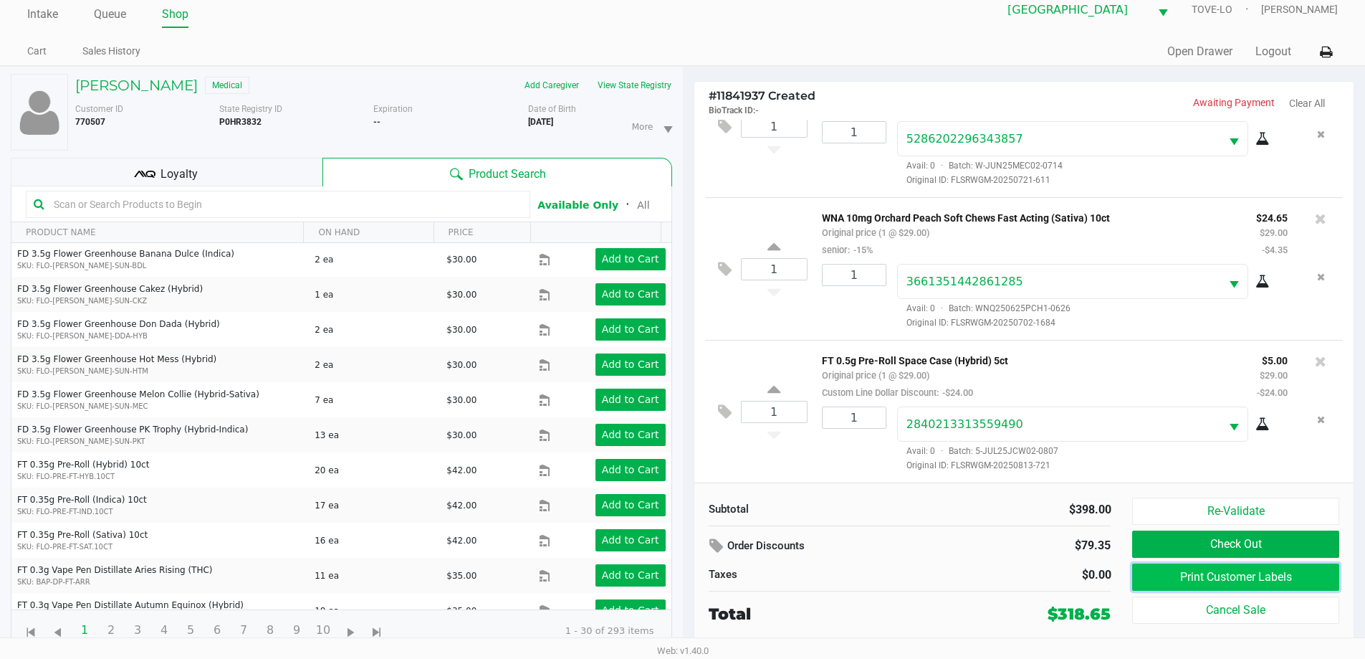
click at [1224, 574] on button "Print Customer Labels" at bounding box center [1235, 576] width 206 height 27
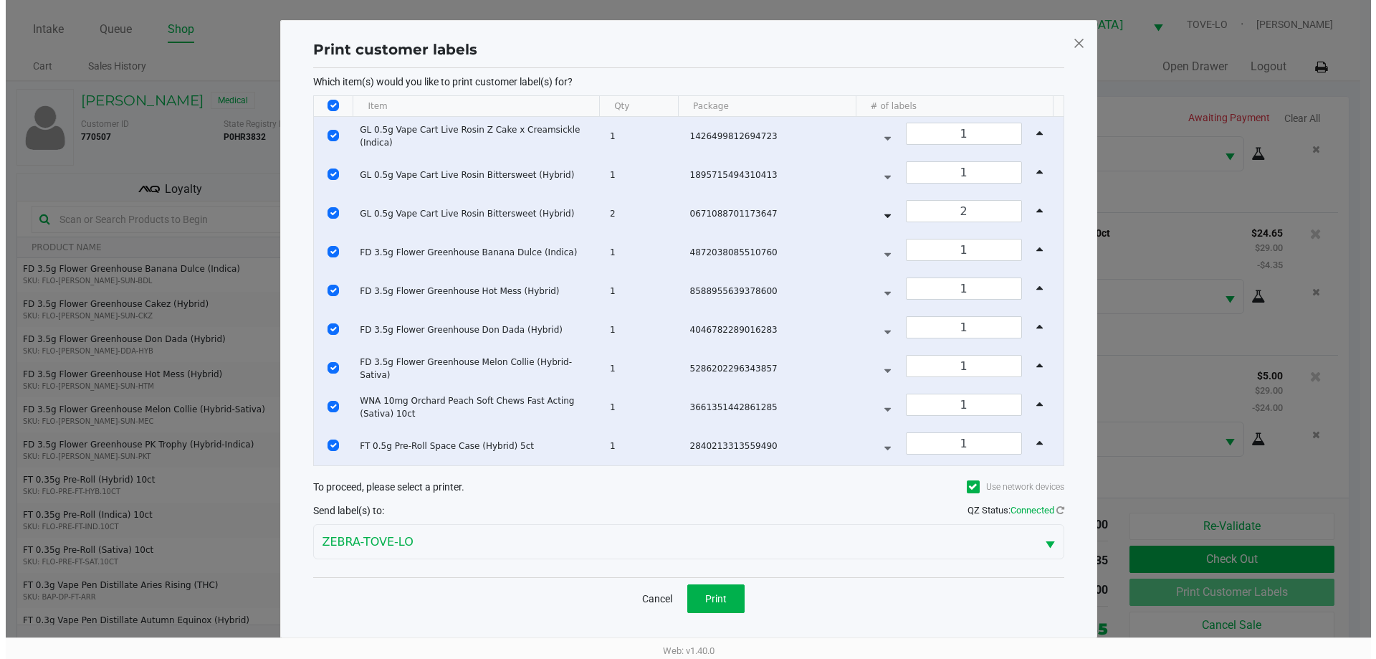
scroll to position [0, 0]
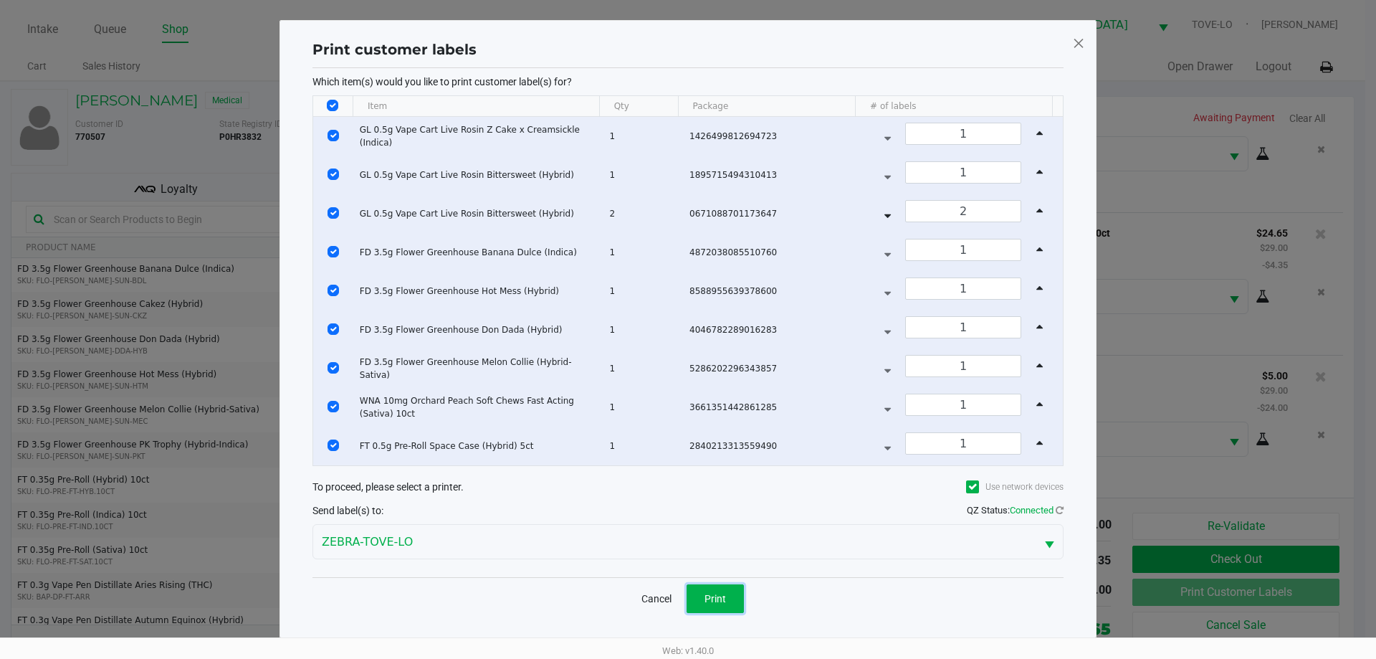
click at [709, 600] on span "Print" at bounding box center [714, 598] width 21 height 11
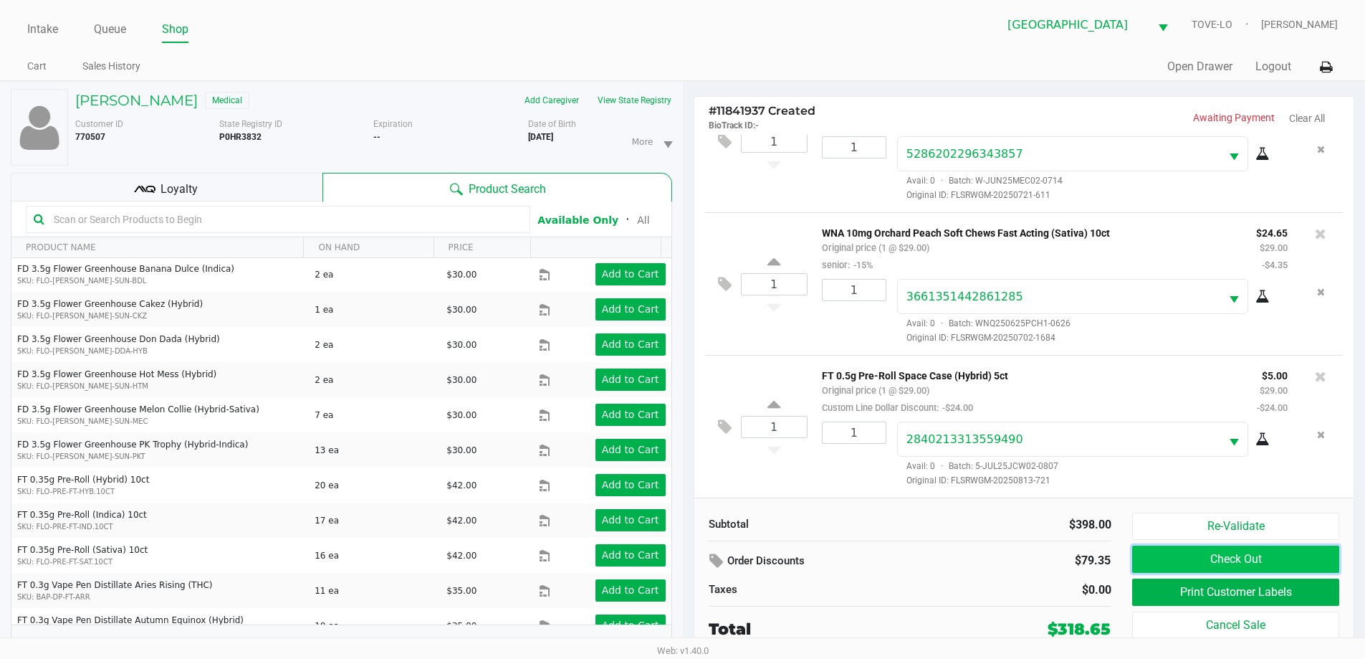
click at [1250, 555] on button "Check Out" at bounding box center [1235, 558] width 206 height 27
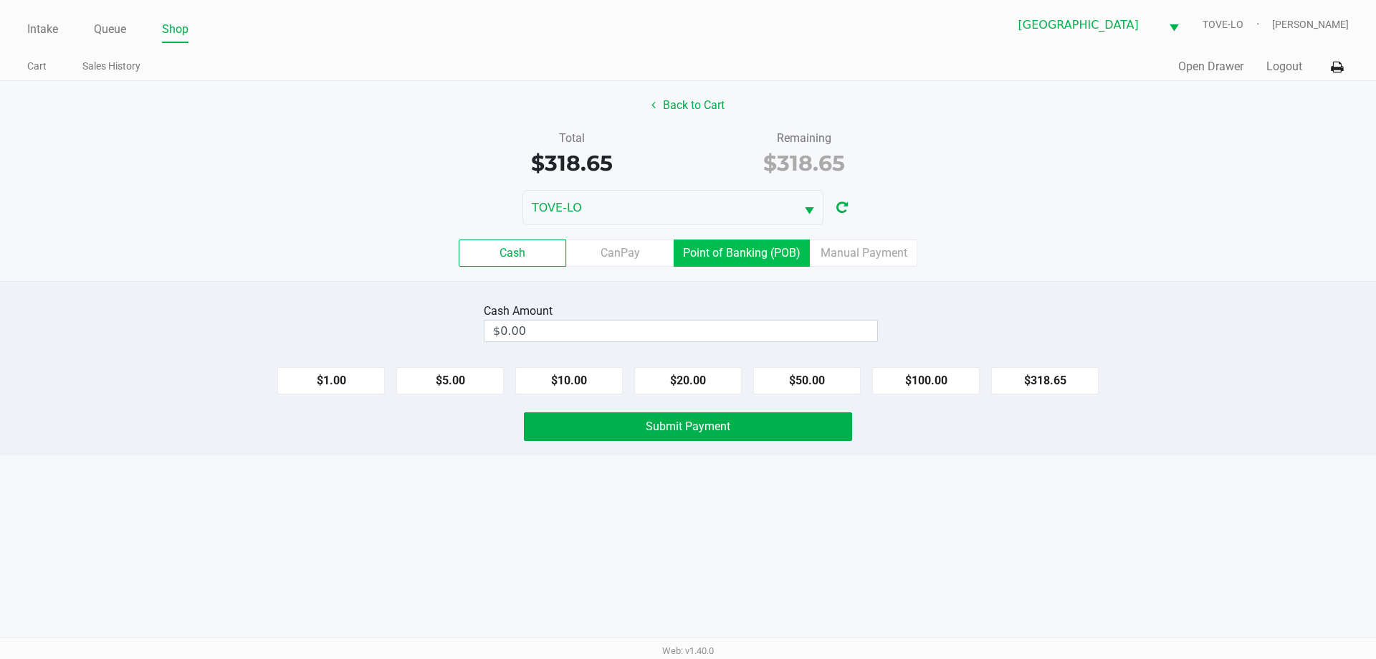
click at [726, 252] on label "Point of Banking (POB)" at bounding box center [742, 252] width 136 height 27
click at [0, 0] on 7 "Point of Banking (POB)" at bounding box center [0, 0] width 0 height 0
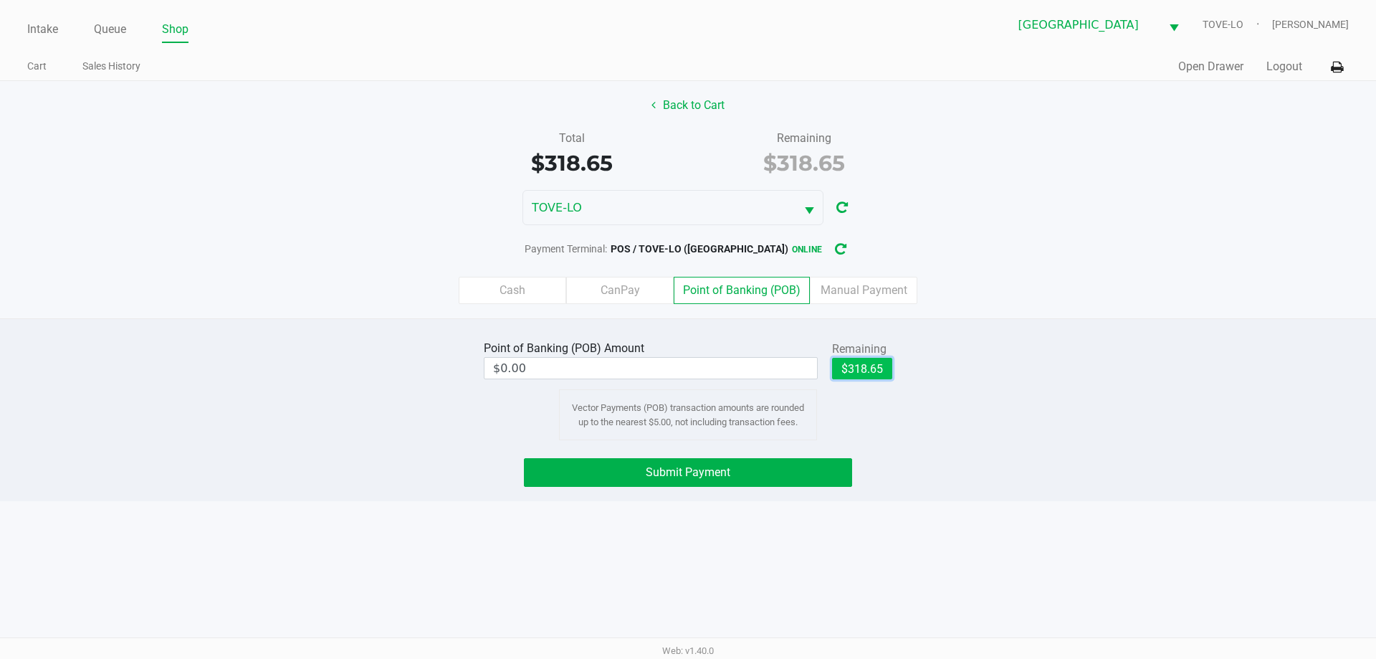
click at [872, 371] on button "$318.65" at bounding box center [862, 368] width 60 height 21
type input "$318.65"
click at [740, 469] on button "Submit Payment" at bounding box center [688, 472] width 328 height 29
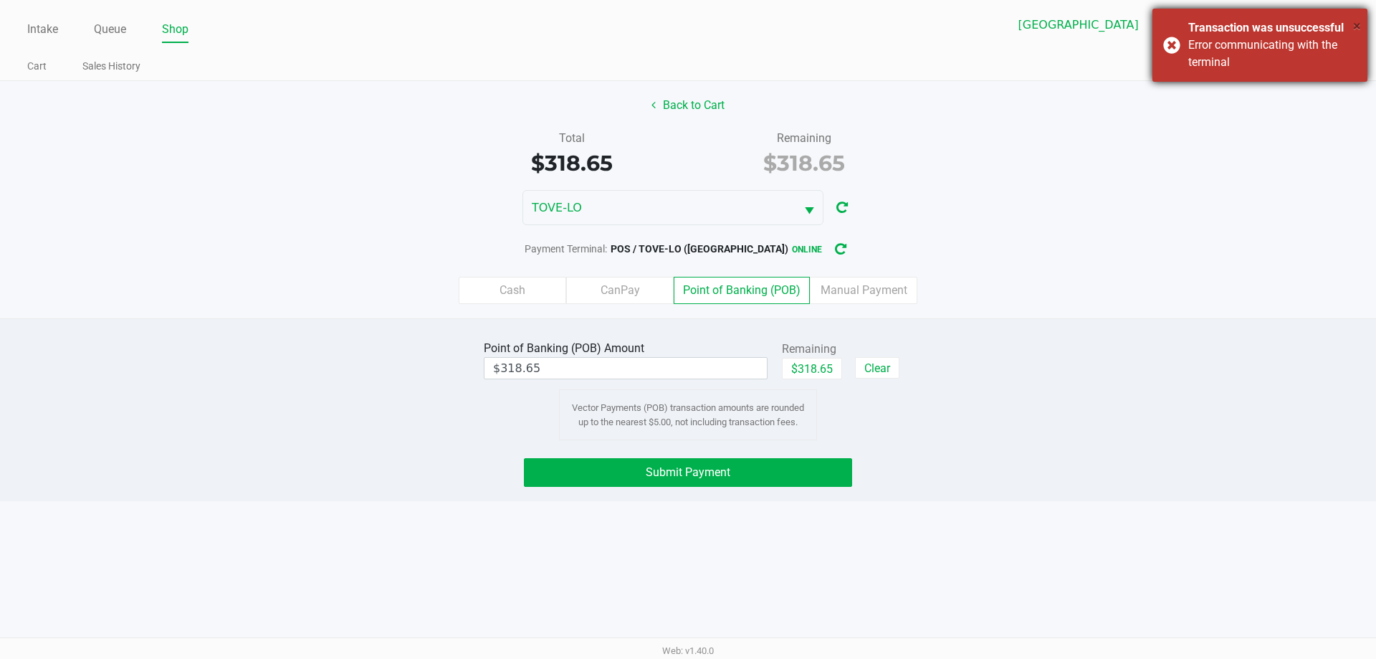
click at [1354, 28] on span "×" at bounding box center [1357, 25] width 8 height 17
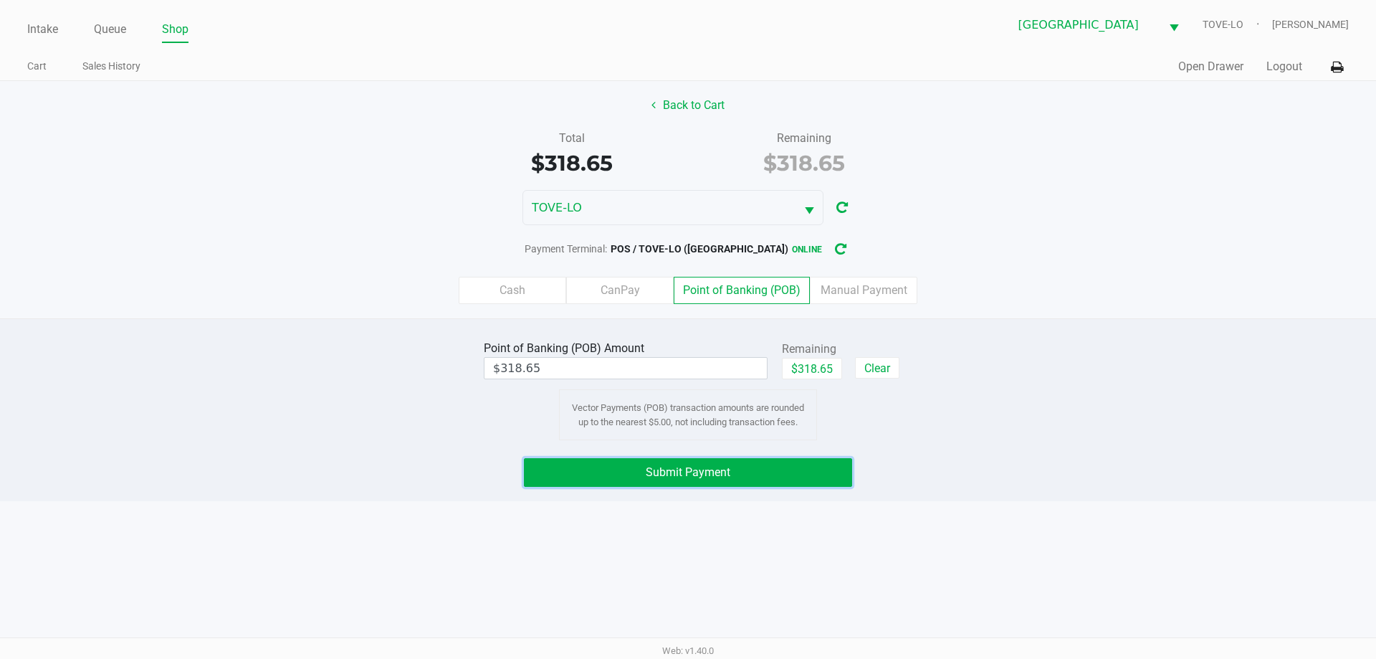
click at [707, 471] on span "Submit Payment" at bounding box center [688, 472] width 85 height 14
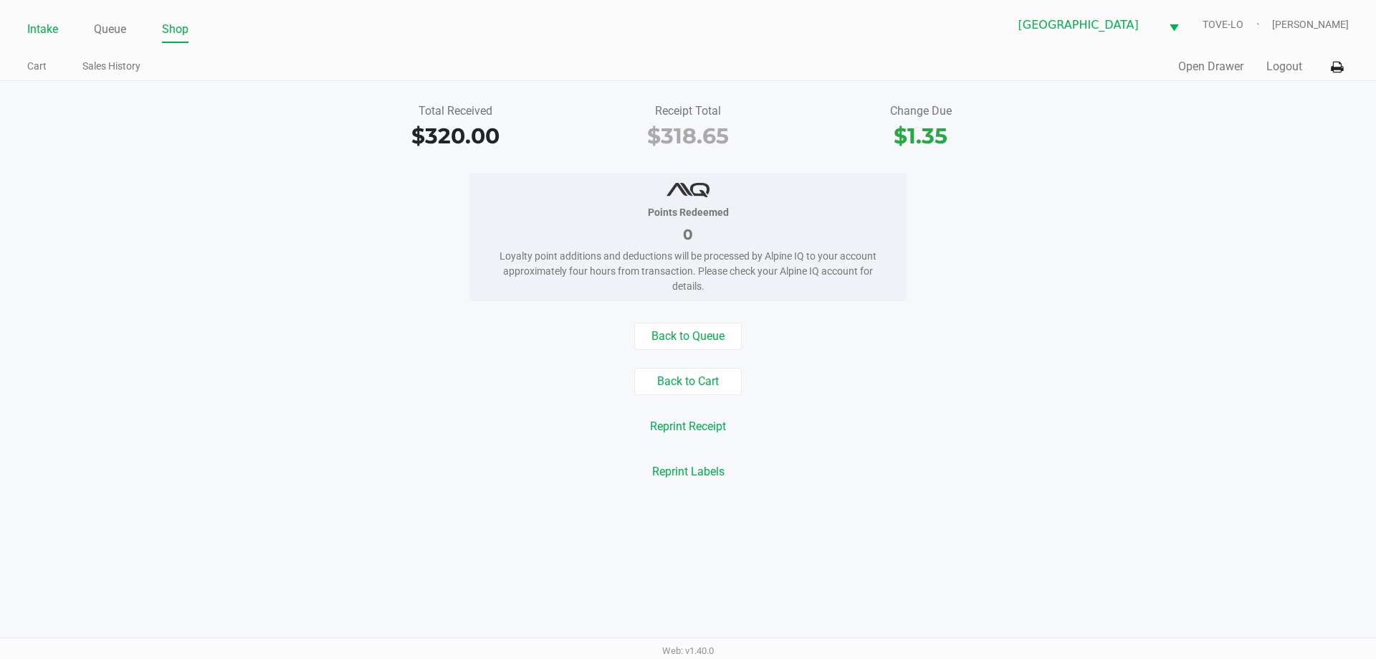
click at [34, 22] on link "Intake" at bounding box center [42, 29] width 31 height 20
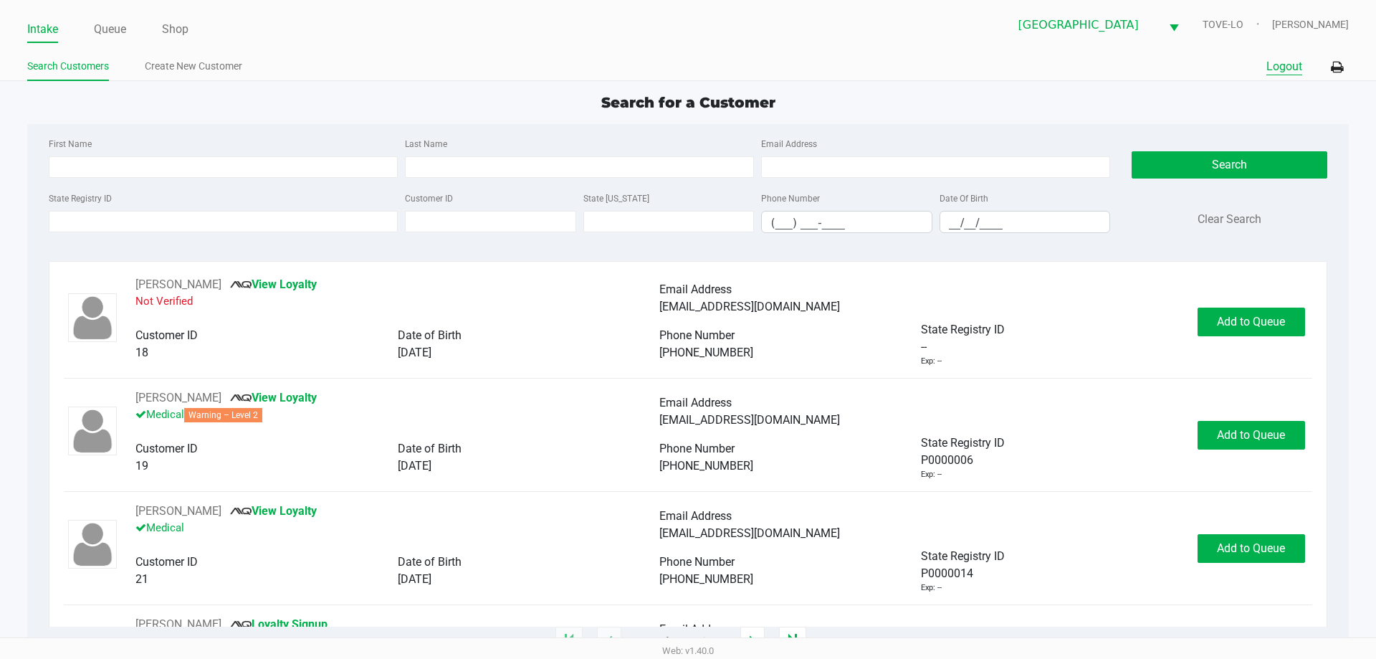
click at [1292, 66] on button "Logout" at bounding box center [1284, 66] width 36 height 17
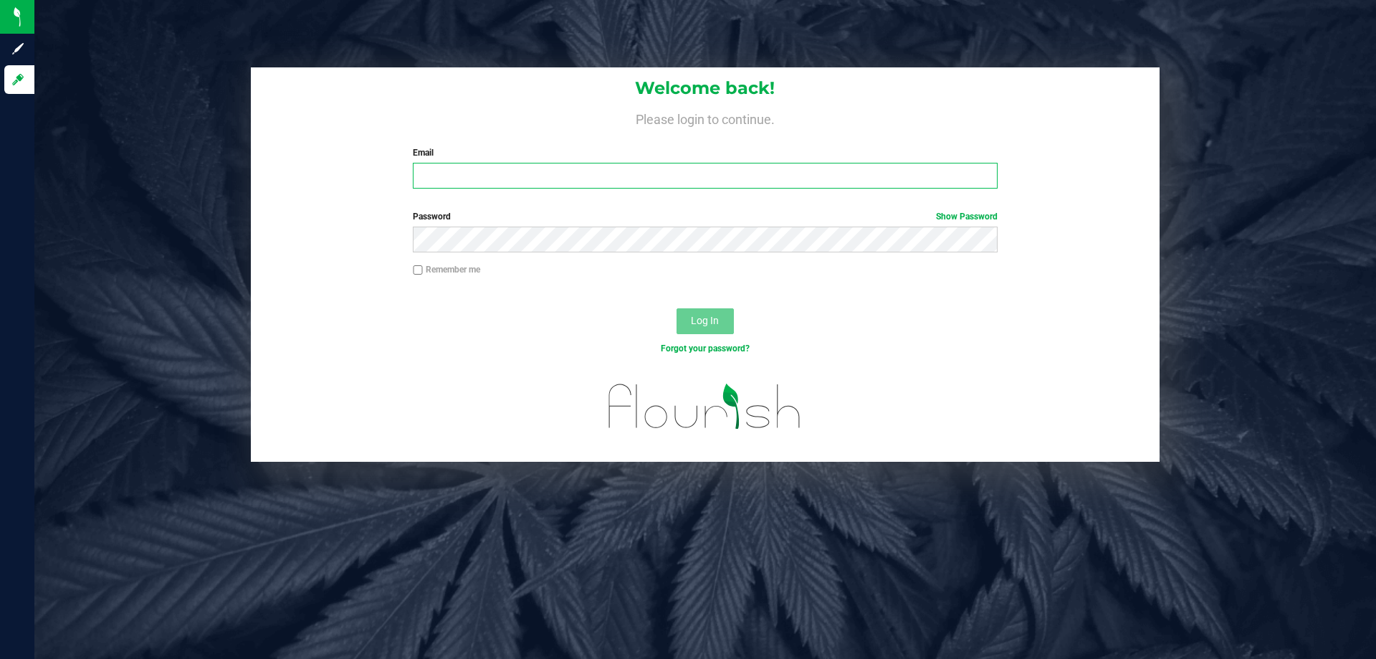
click at [641, 170] on input "Email" at bounding box center [705, 176] width 584 height 26
type input "[EMAIL_ADDRESS][DOMAIN_NAME]"
click at [677, 308] on button "Log In" at bounding box center [705, 321] width 57 height 26
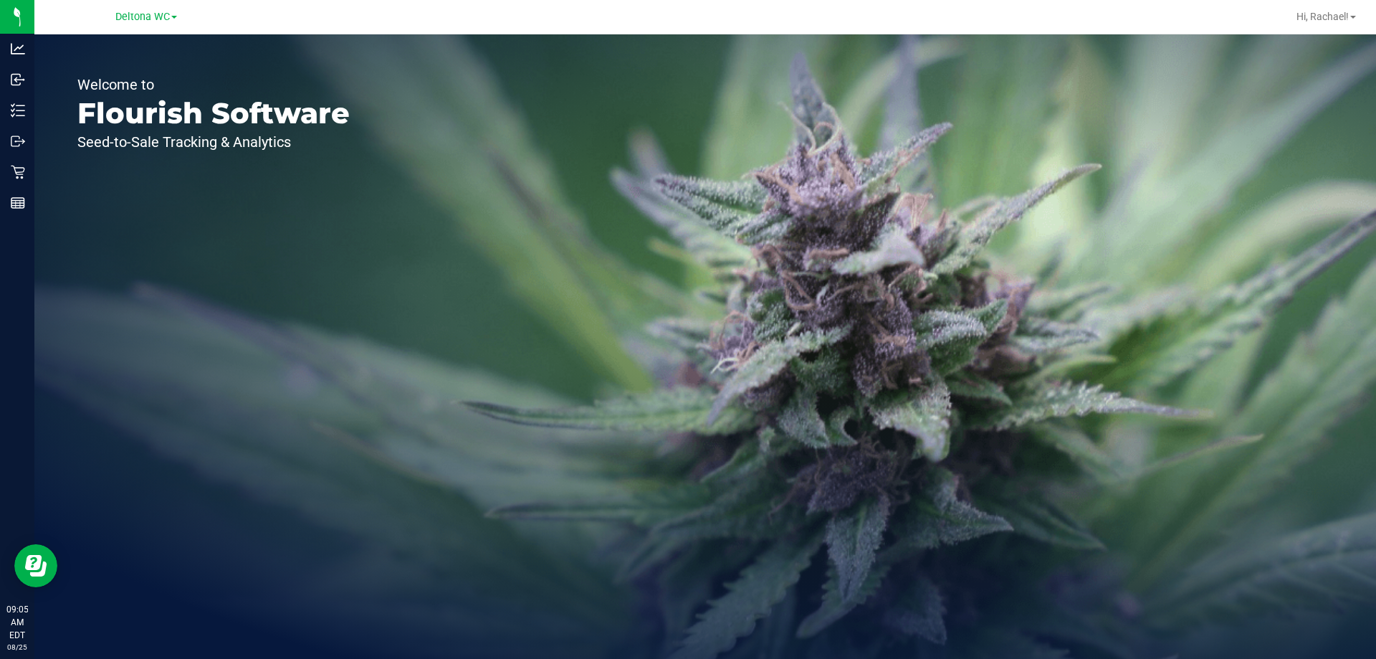
click at [145, 9] on div "Deltona WC" at bounding box center [146, 16] width 62 height 17
click at [140, 12] on span "Deltona WC" at bounding box center [142, 17] width 54 height 13
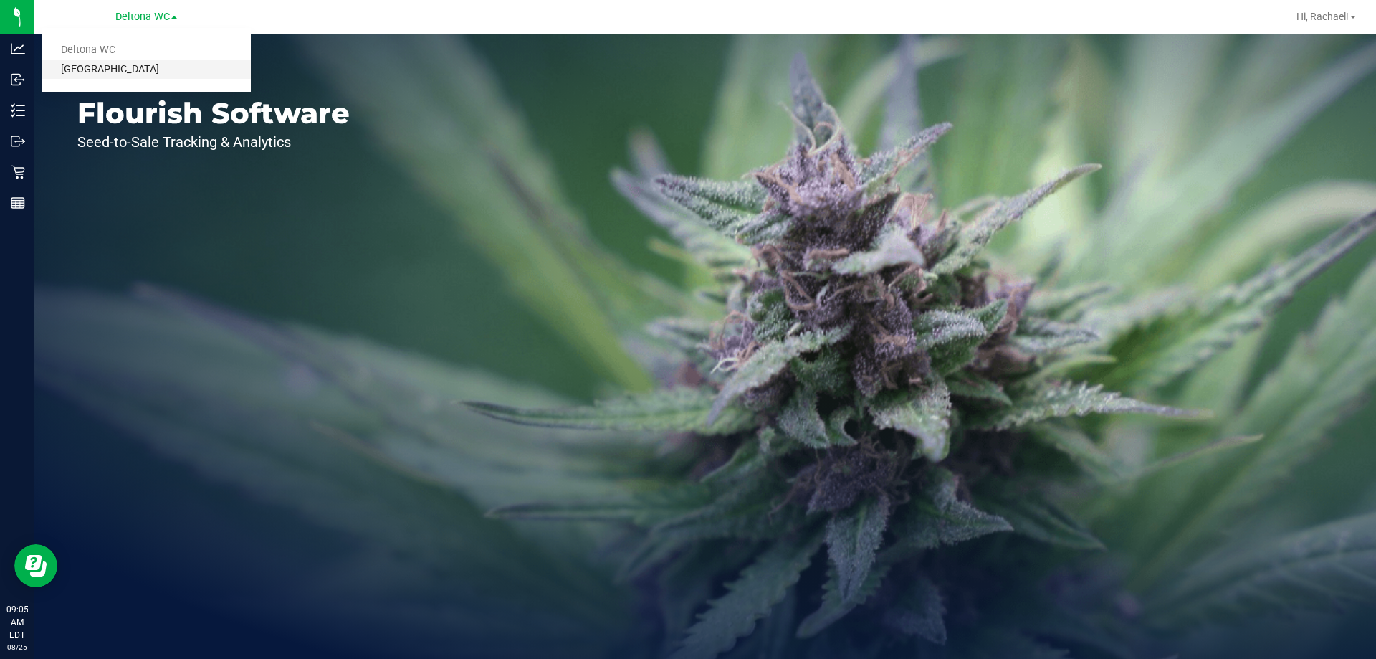
click at [126, 68] on link "[GEOGRAPHIC_DATA]" at bounding box center [146, 69] width 209 height 19
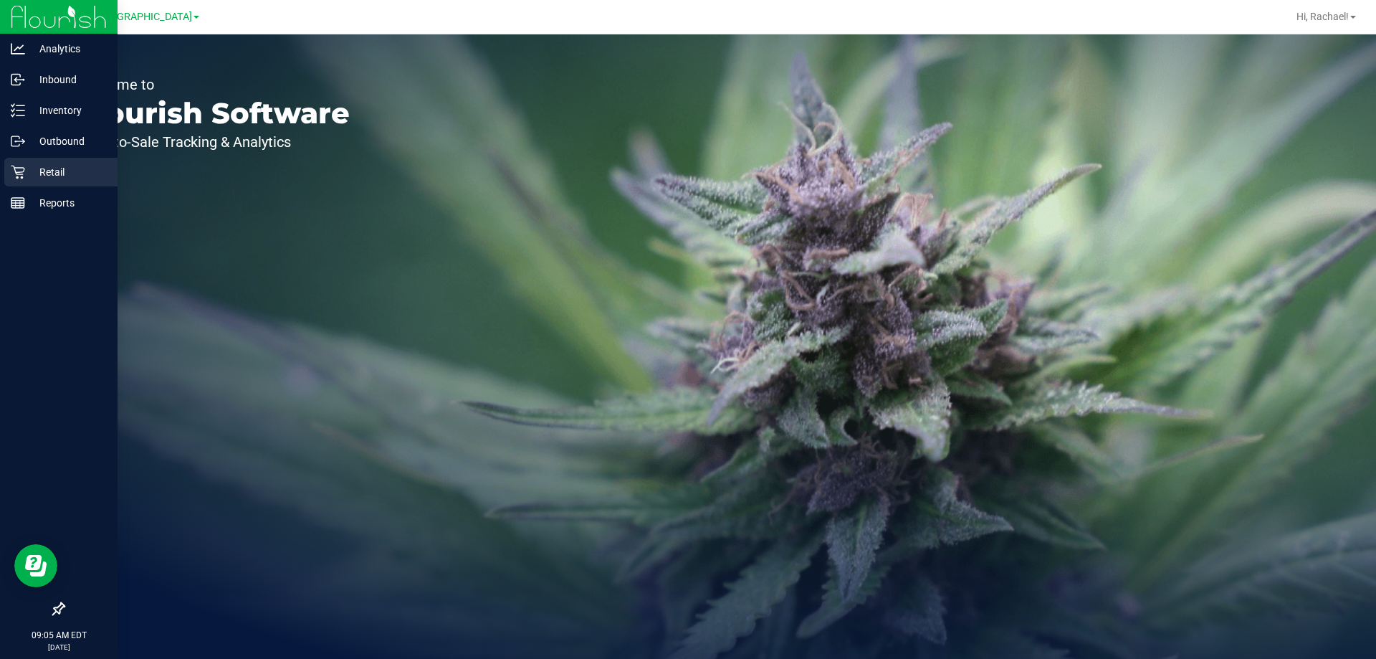
click at [57, 169] on p "Retail" at bounding box center [68, 171] width 86 height 17
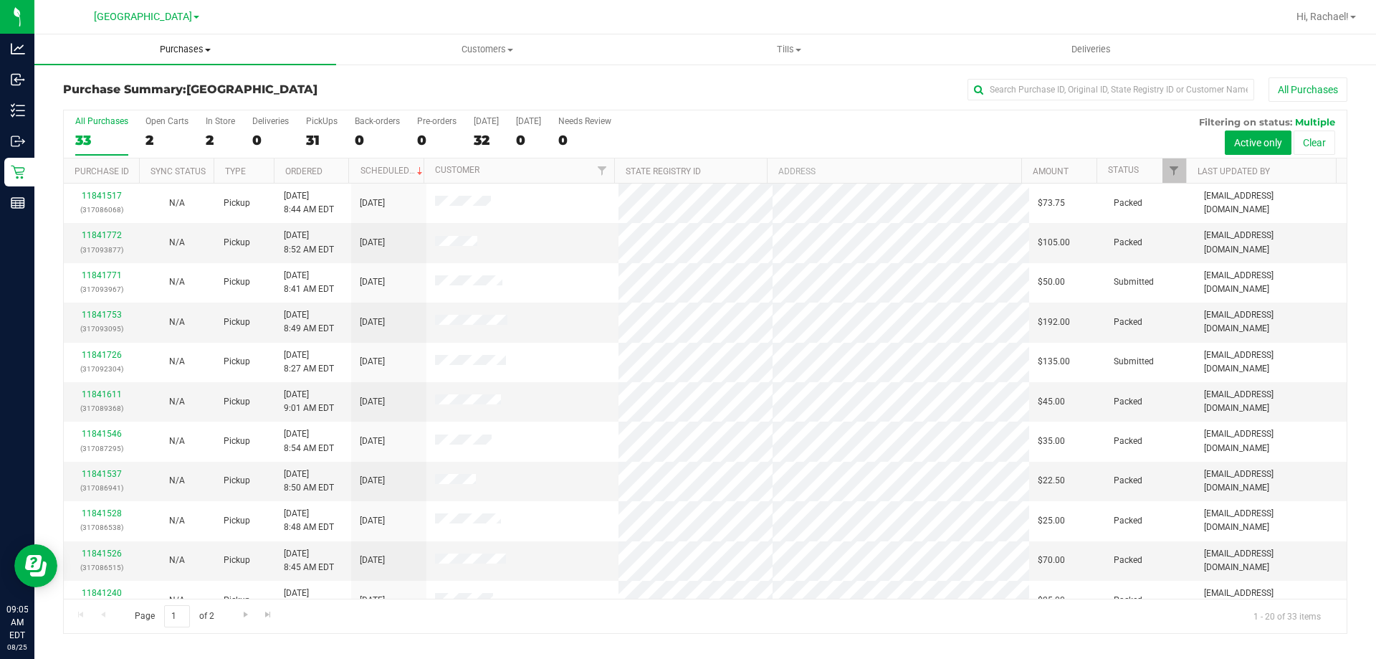
click at [180, 52] on span "Purchases" at bounding box center [185, 49] width 302 height 13
click at [73, 107] on span "Fulfillment" at bounding box center [78, 103] width 89 height 12
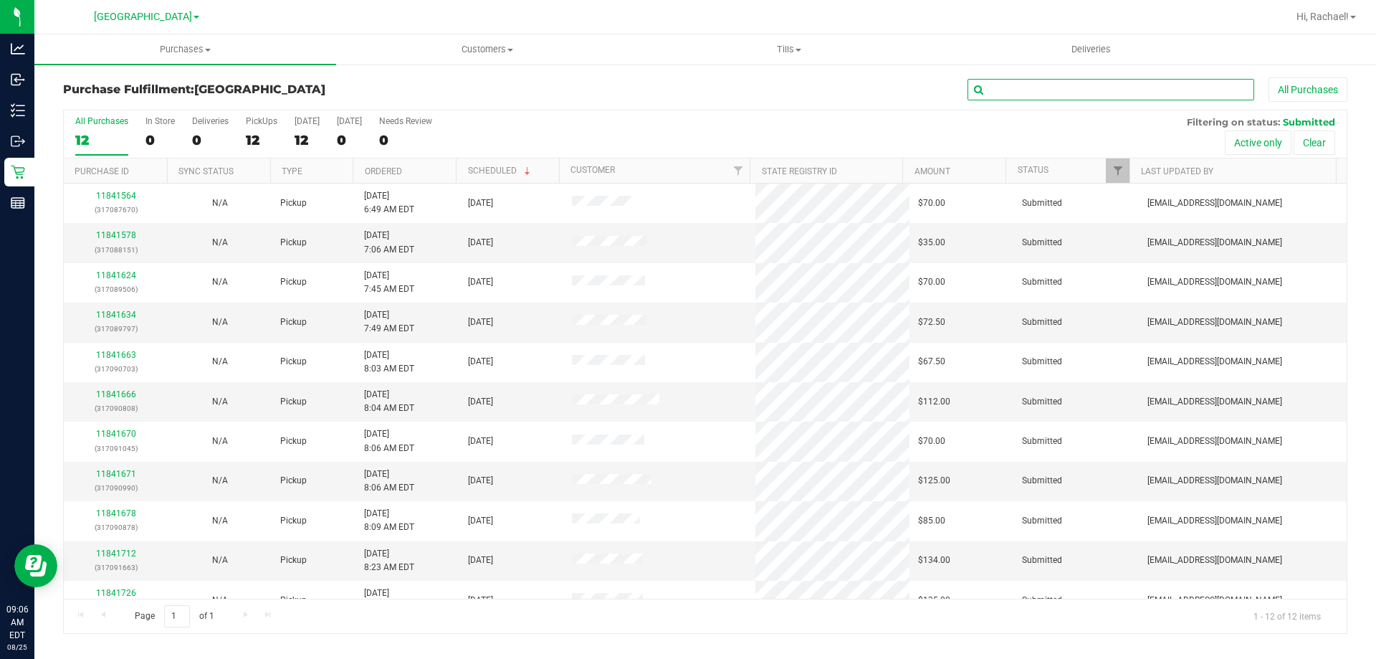
click at [1008, 95] on input "text" at bounding box center [1110, 89] width 287 height 21
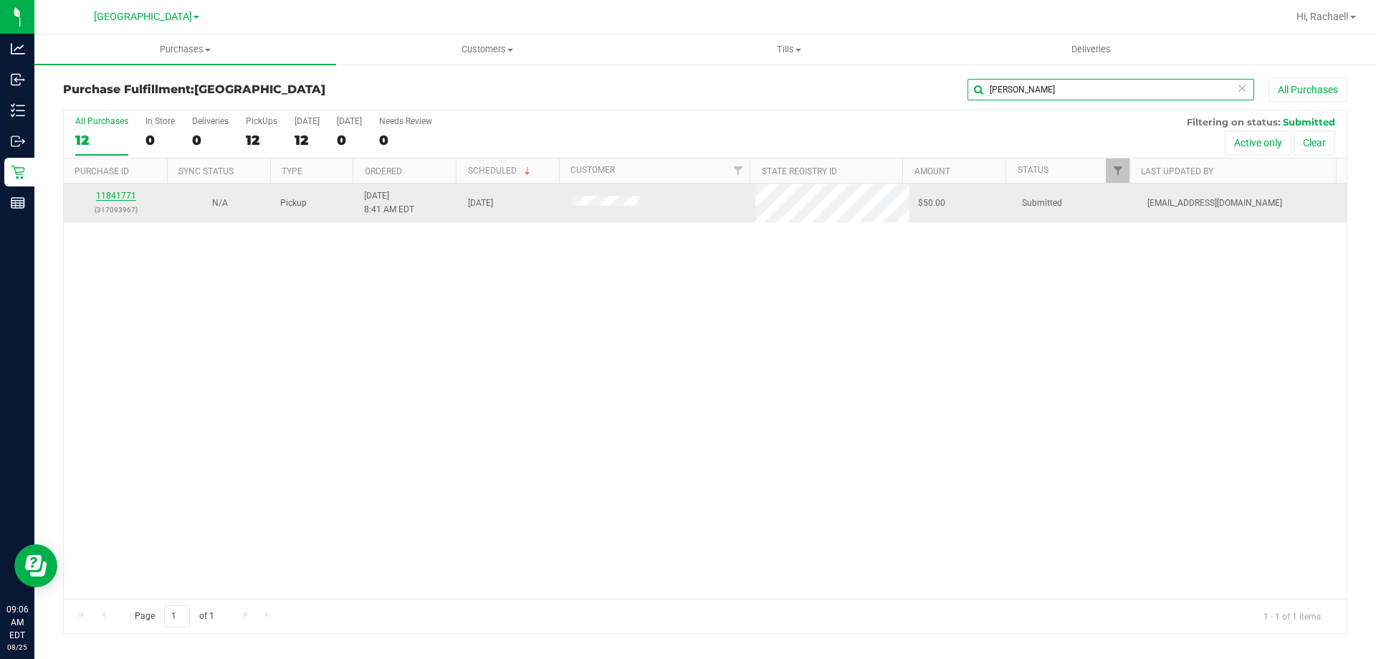
type input "lind"
click at [102, 198] on link "11841771" at bounding box center [116, 196] width 40 height 10
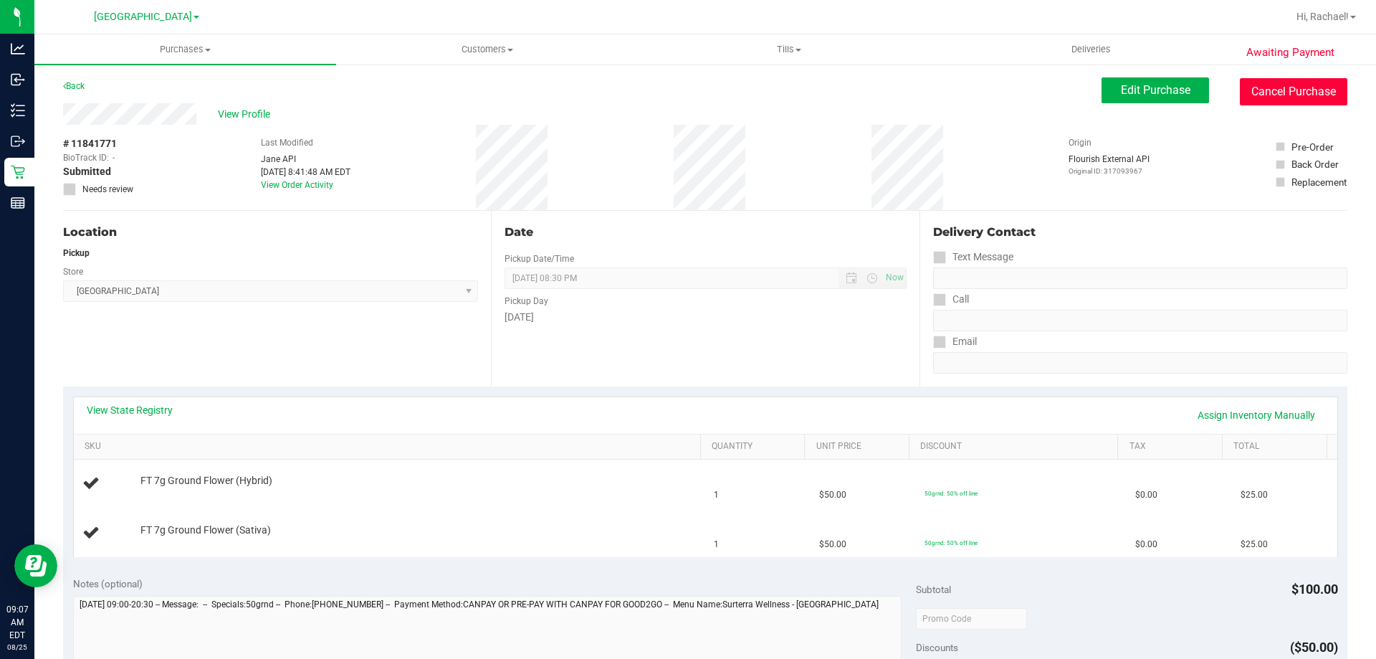
click at [1258, 99] on button "Cancel Purchase" at bounding box center [1293, 91] width 107 height 27
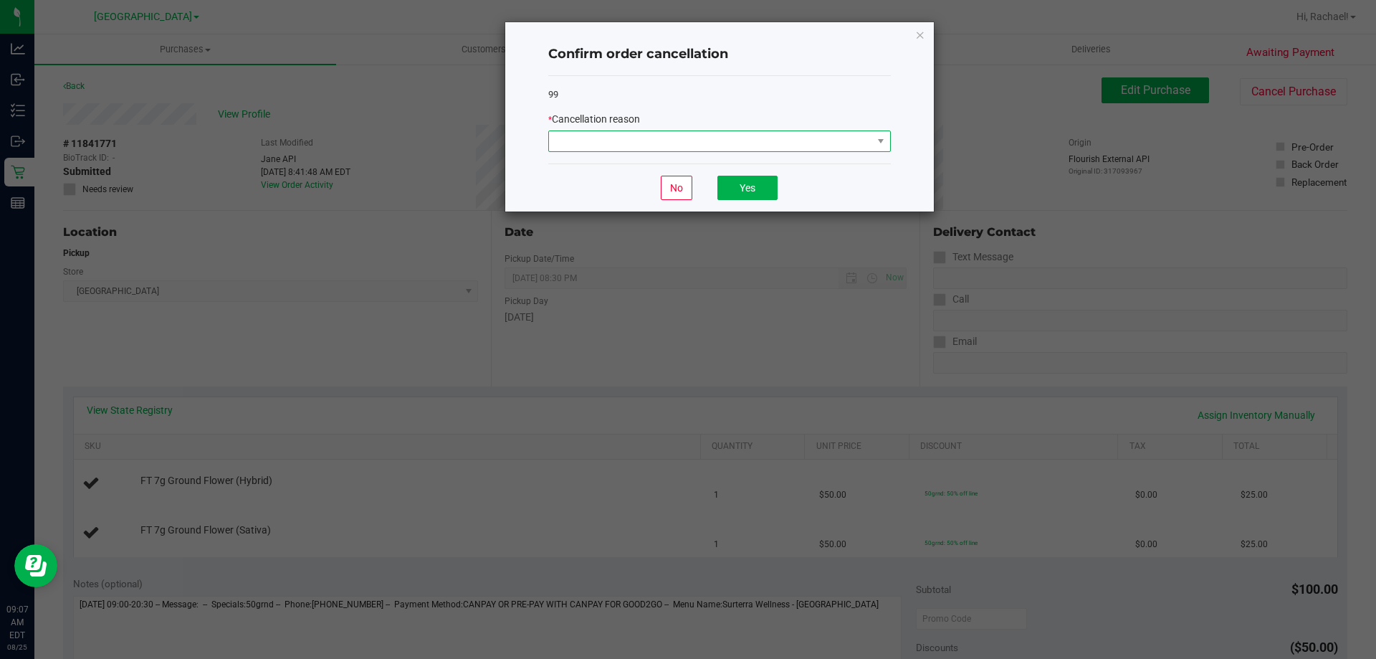
click at [808, 136] on span at bounding box center [710, 141] width 323 height 20
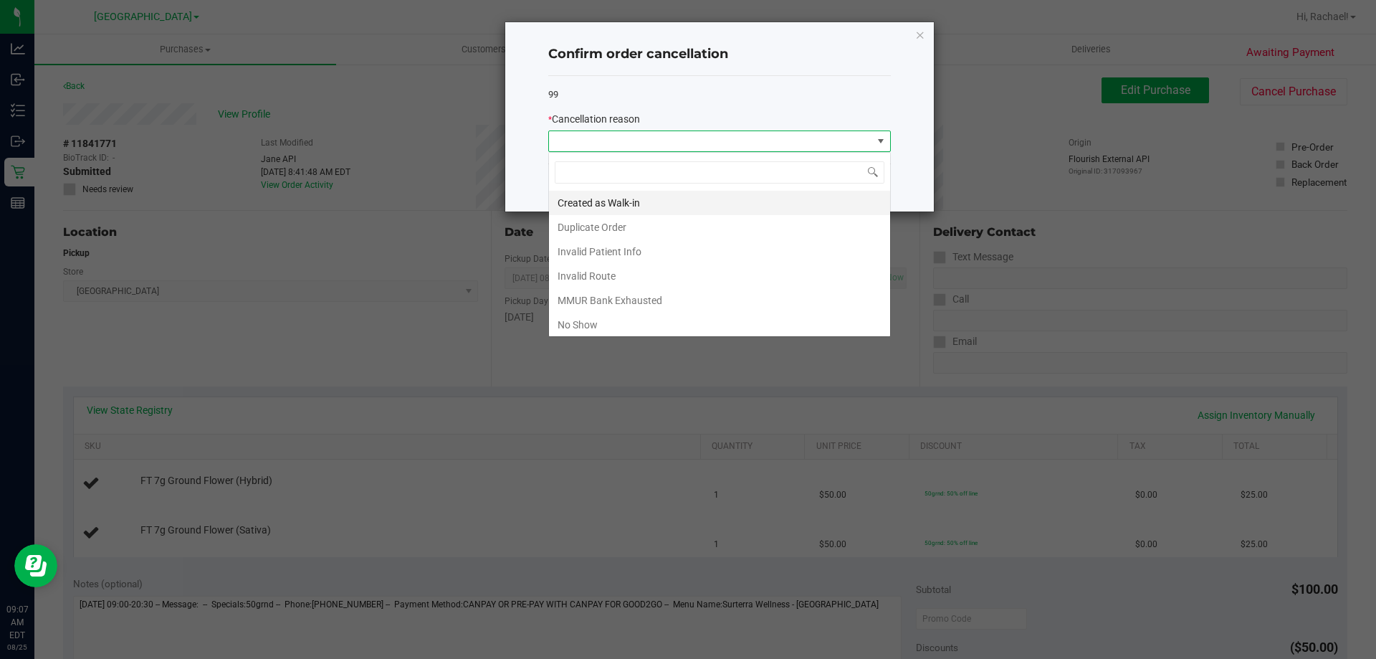
scroll to position [21, 343]
click at [578, 206] on li "Created as Walk-in" at bounding box center [719, 203] width 341 height 24
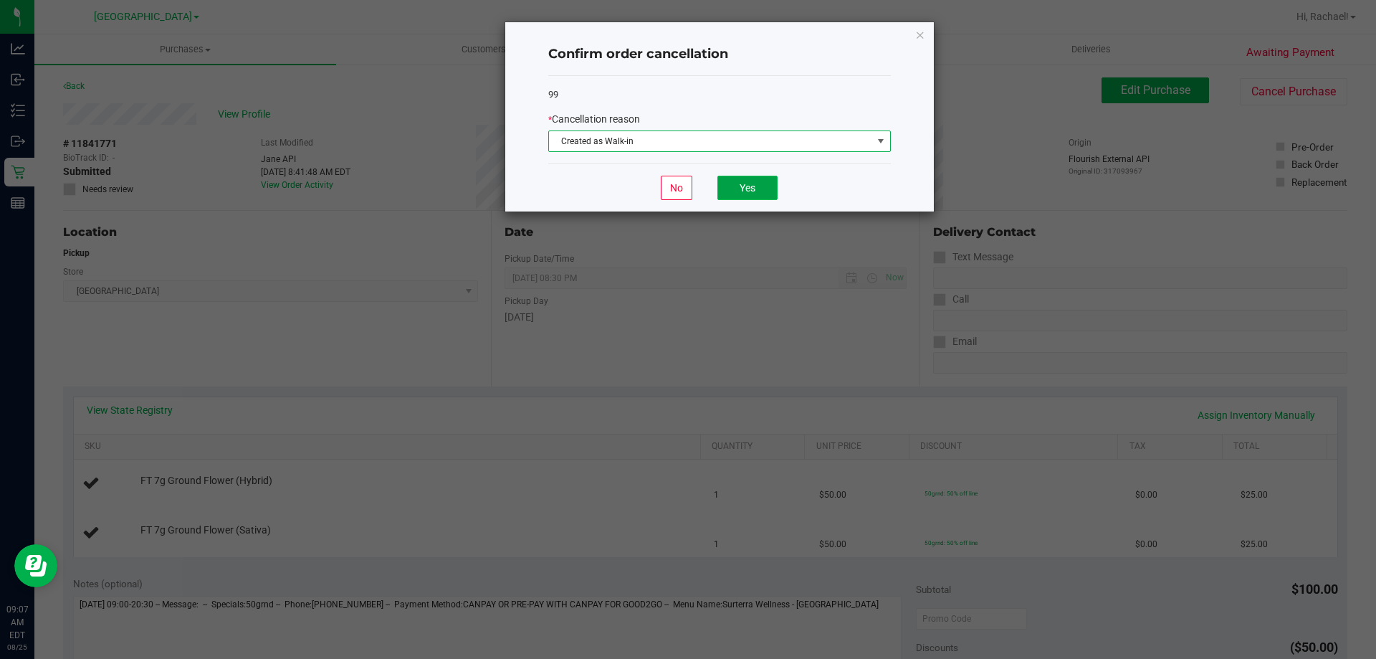
click at [746, 180] on button "Yes" at bounding box center [747, 188] width 60 height 24
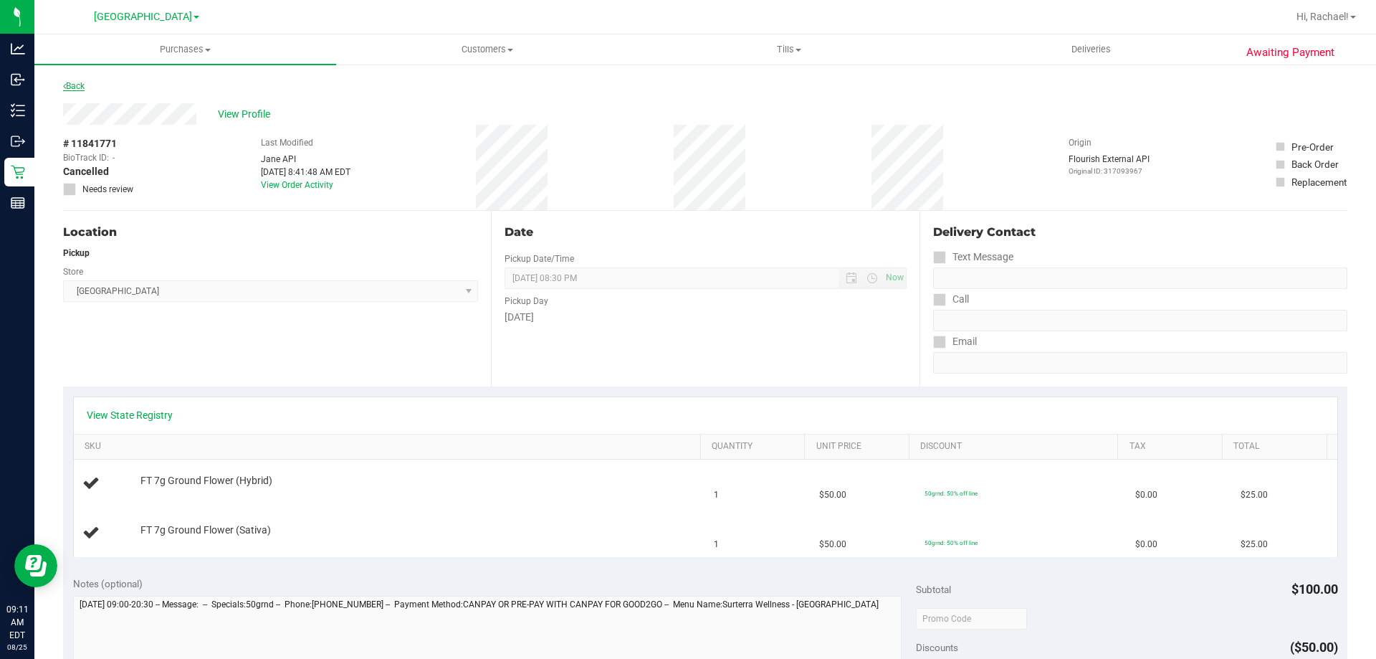
click at [66, 87] on link "Back" at bounding box center [73, 86] width 21 height 10
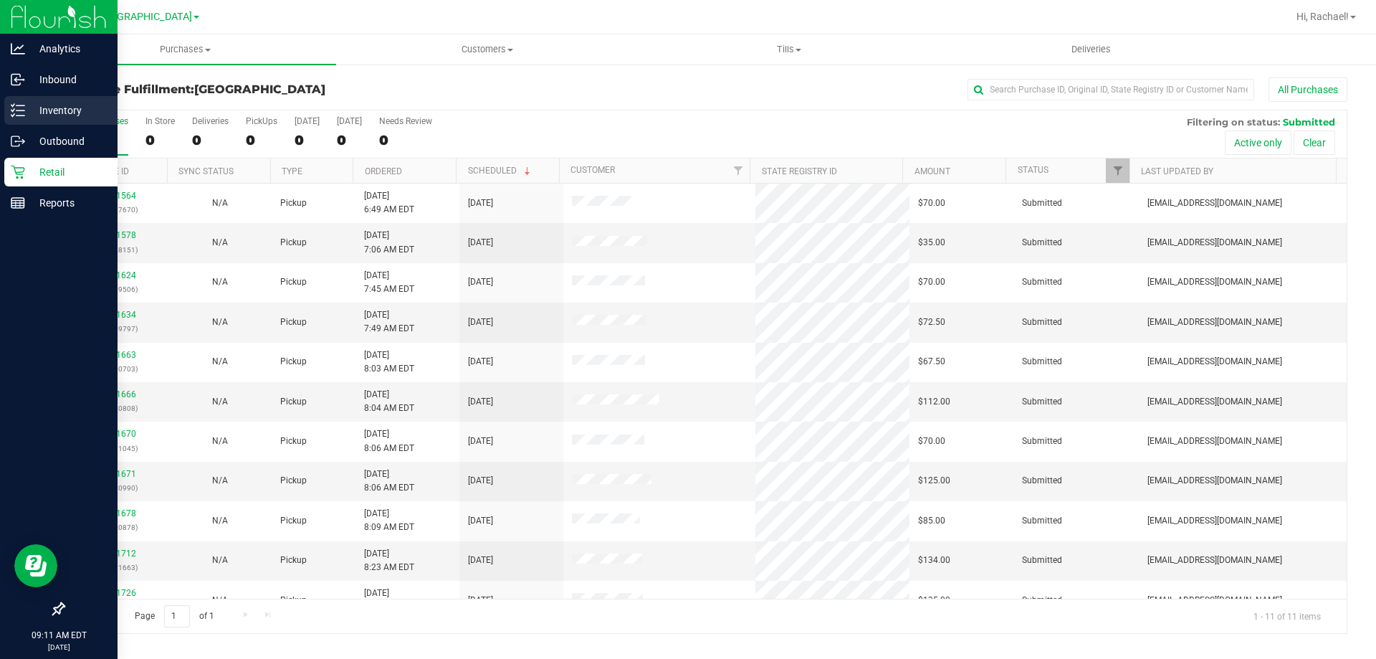
click at [65, 108] on p "Inventory" at bounding box center [68, 110] width 86 height 17
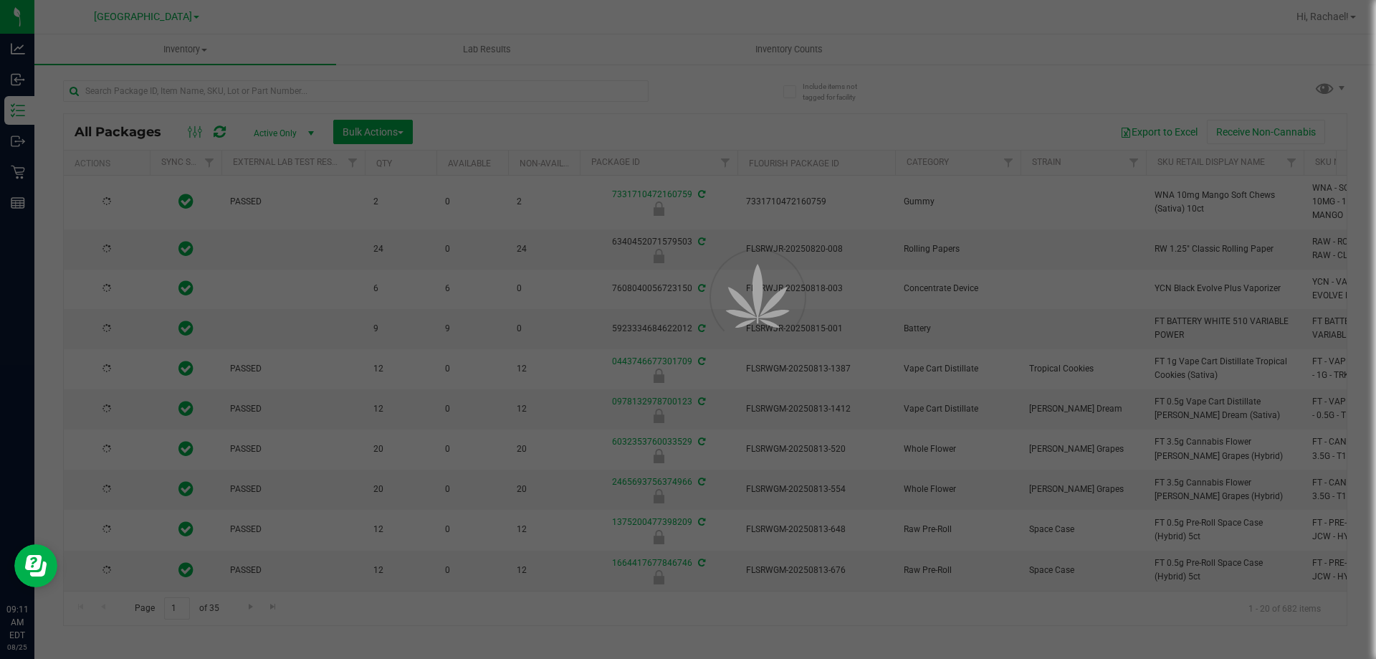
click at [476, 87] on div at bounding box center [688, 329] width 1376 height 659
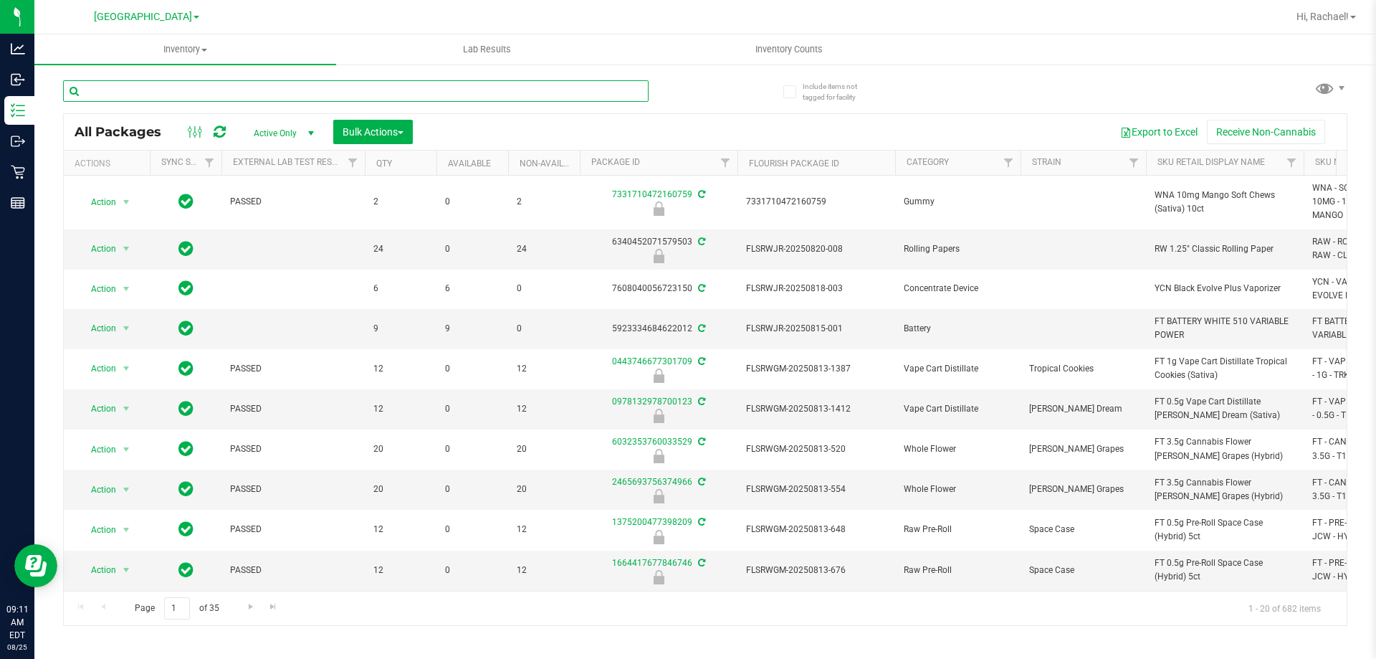
click at [473, 86] on input "text" at bounding box center [356, 90] width 586 height 21
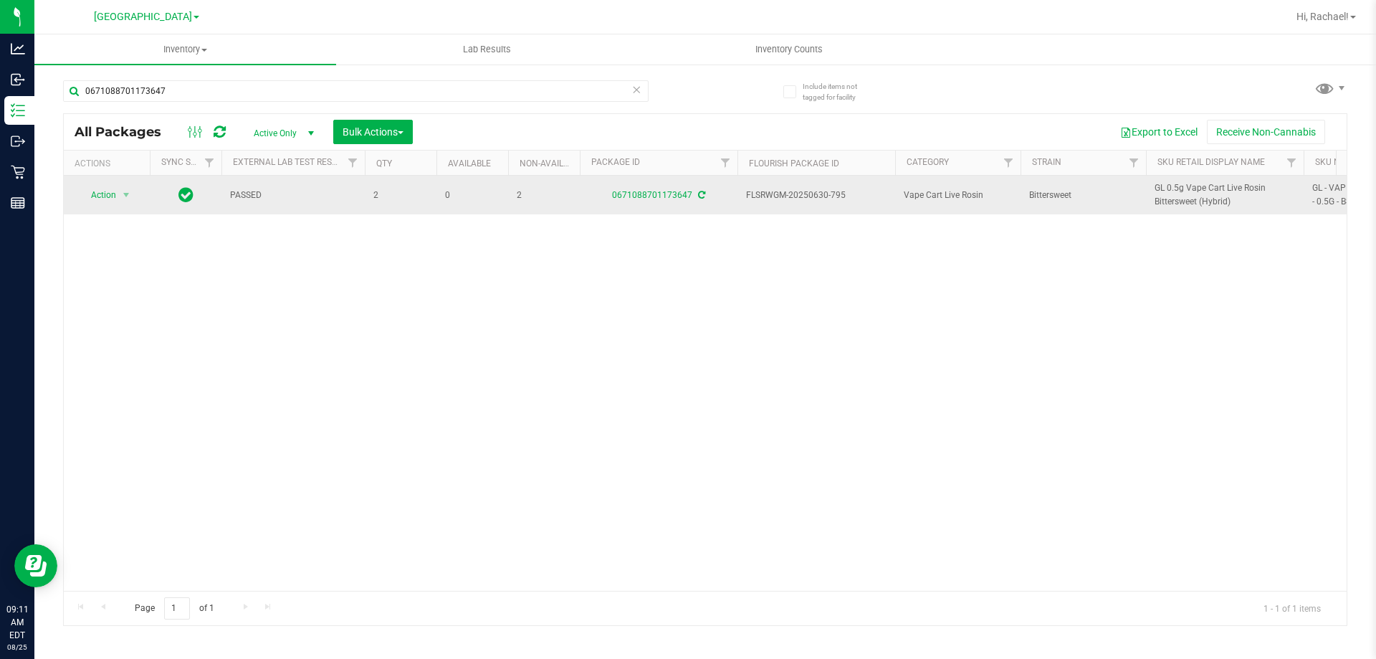
click at [1186, 183] on span "GL 0.5g Vape Cart Live Rosin Bittersweet (Hybrid)" at bounding box center [1225, 194] width 140 height 27
copy tr "GL 0.5g Vape Cart Live Rosin Bittersweet (Hybrid)"
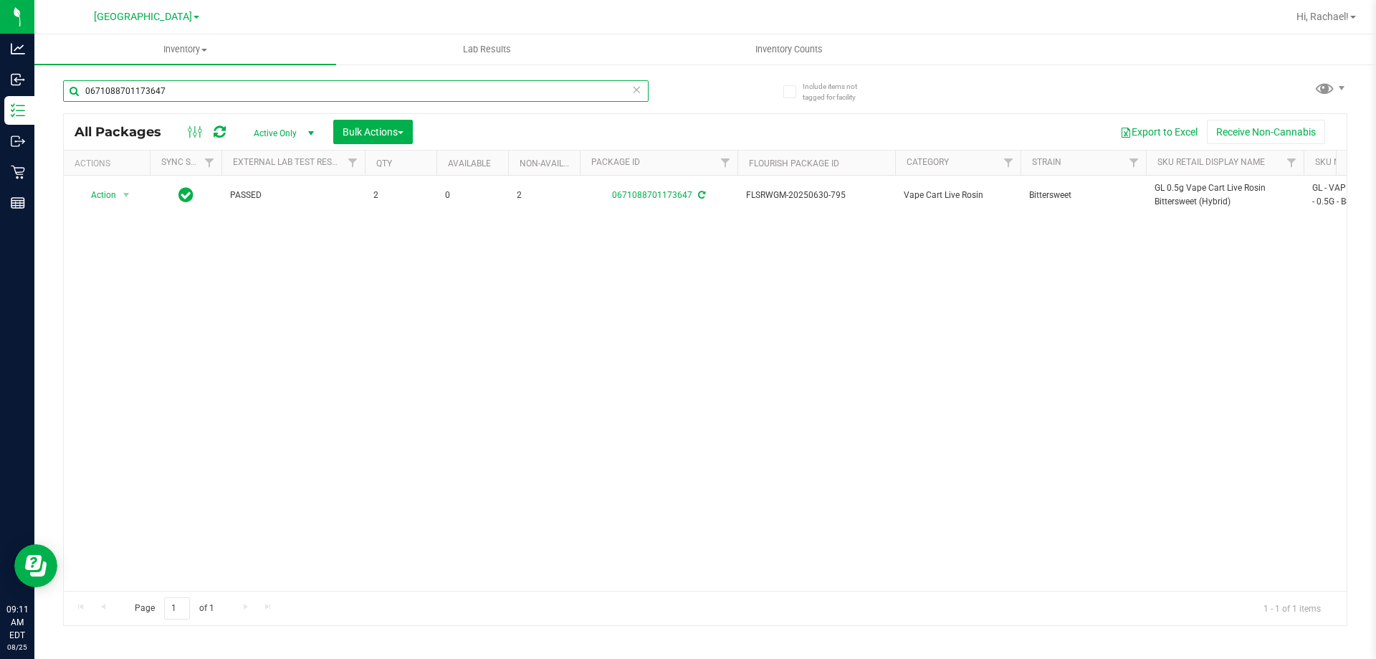
click at [242, 86] on input "0671088701173647" at bounding box center [356, 90] width 586 height 21
paste input "GL 0.5g Vape Cart Live Rosin Bittersweet (Hybrid)"
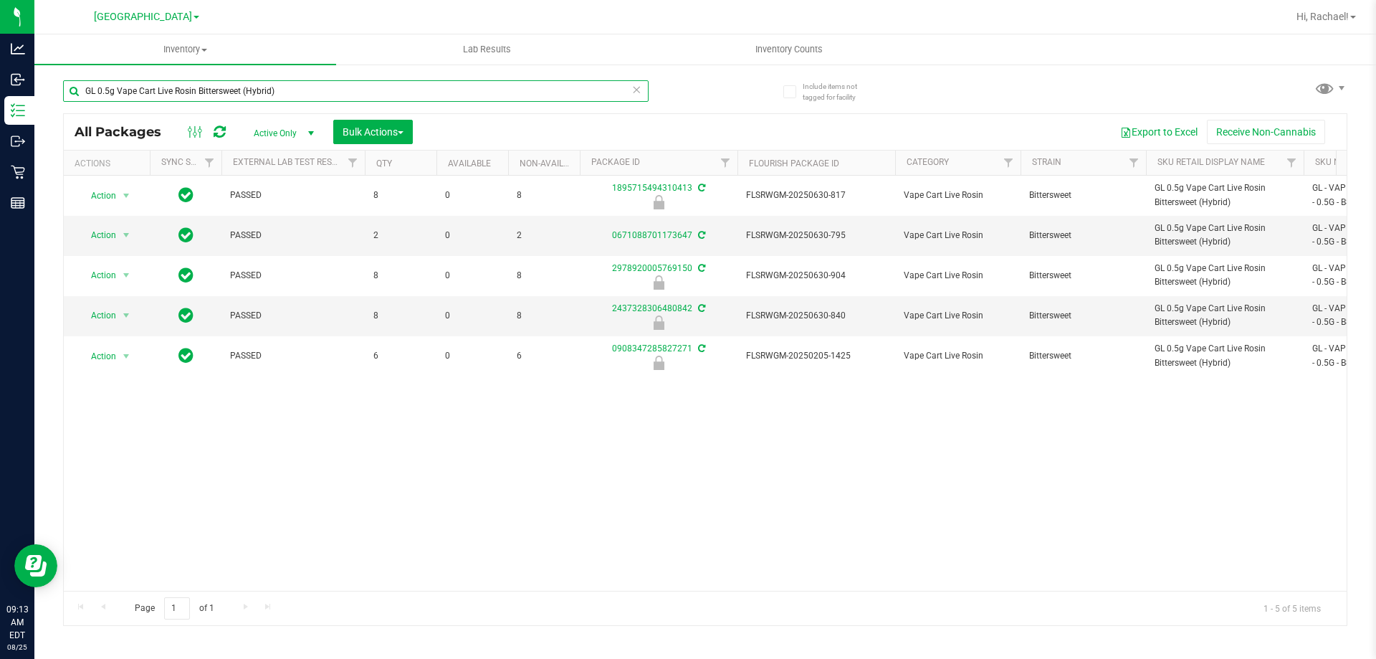
click at [307, 85] on input "GL 0.5g Vape Cart Live Rosin Bittersweet (Hybrid)" at bounding box center [356, 90] width 586 height 21
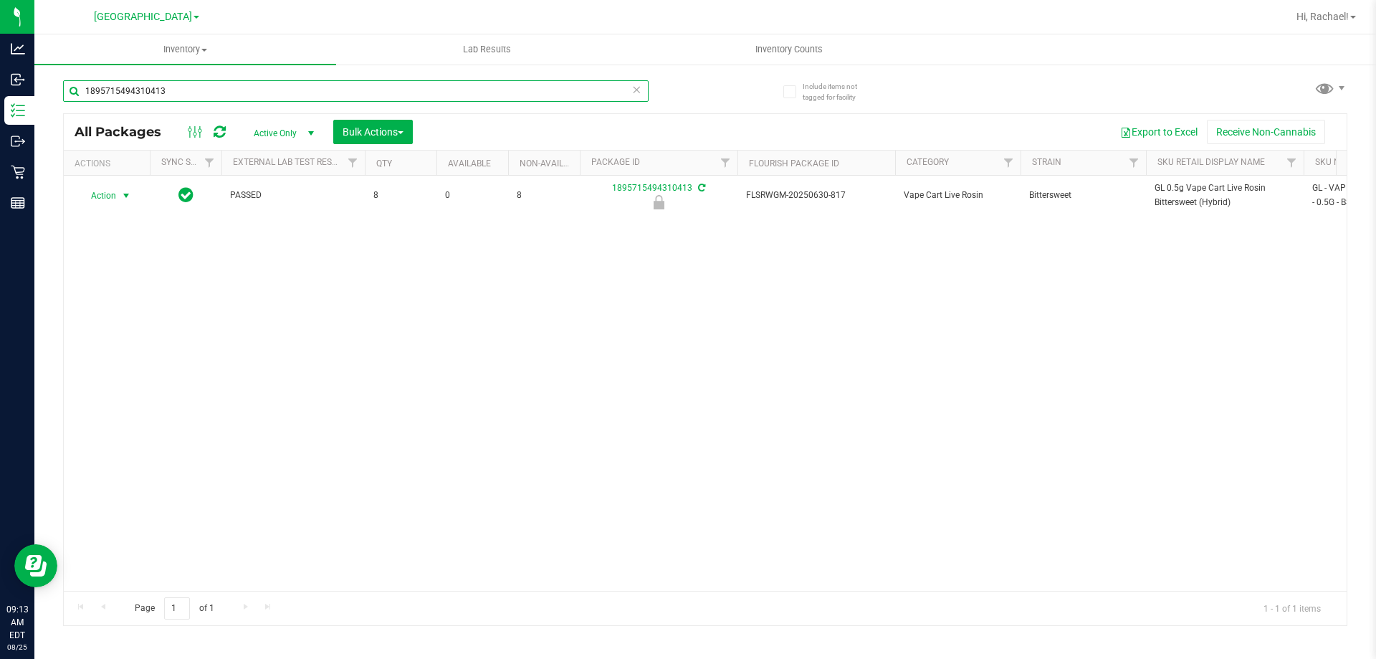
type input "1895715494310413"
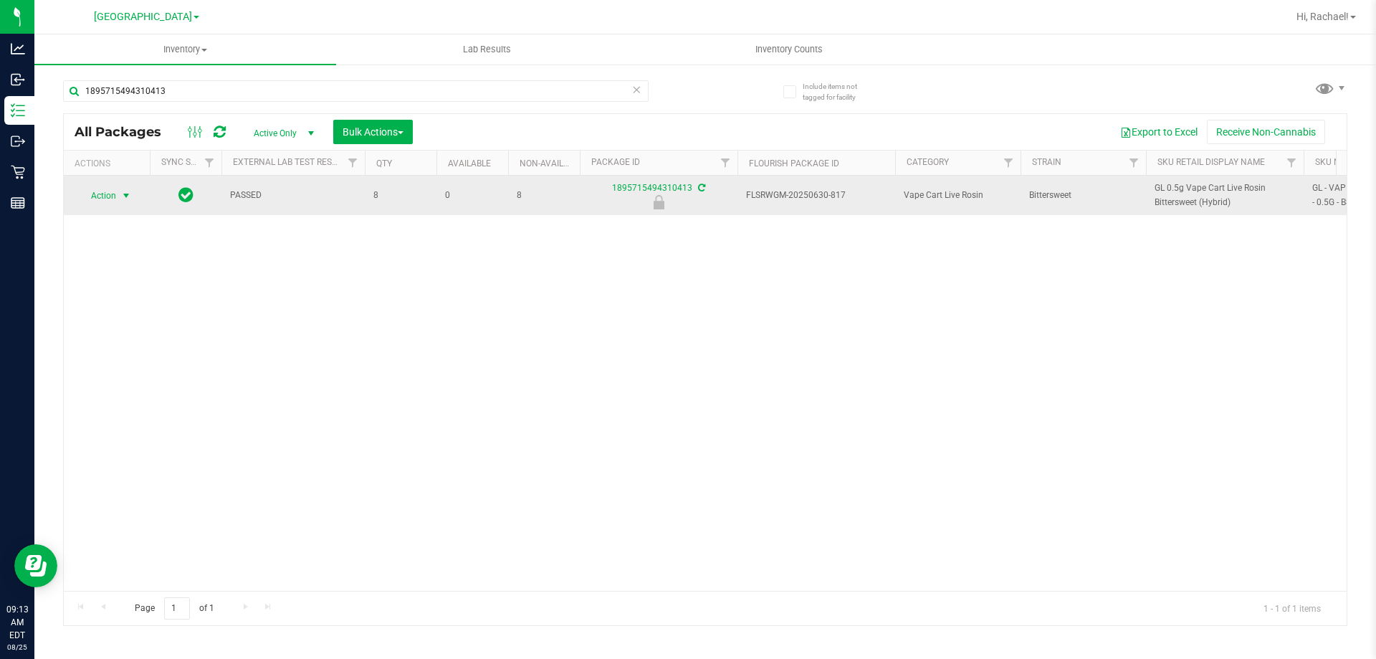
click at [126, 191] on span "select" at bounding box center [125, 195] width 11 height 11
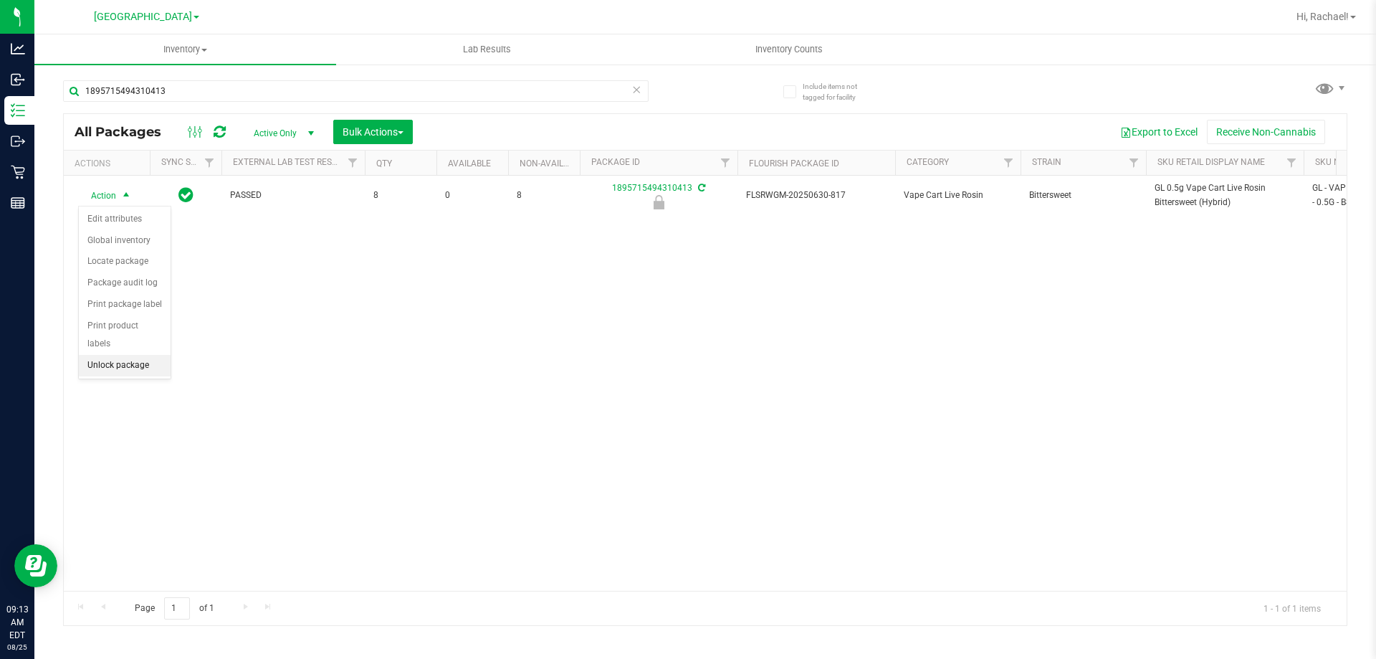
click at [123, 355] on li "Unlock package" at bounding box center [125, 365] width 92 height 21
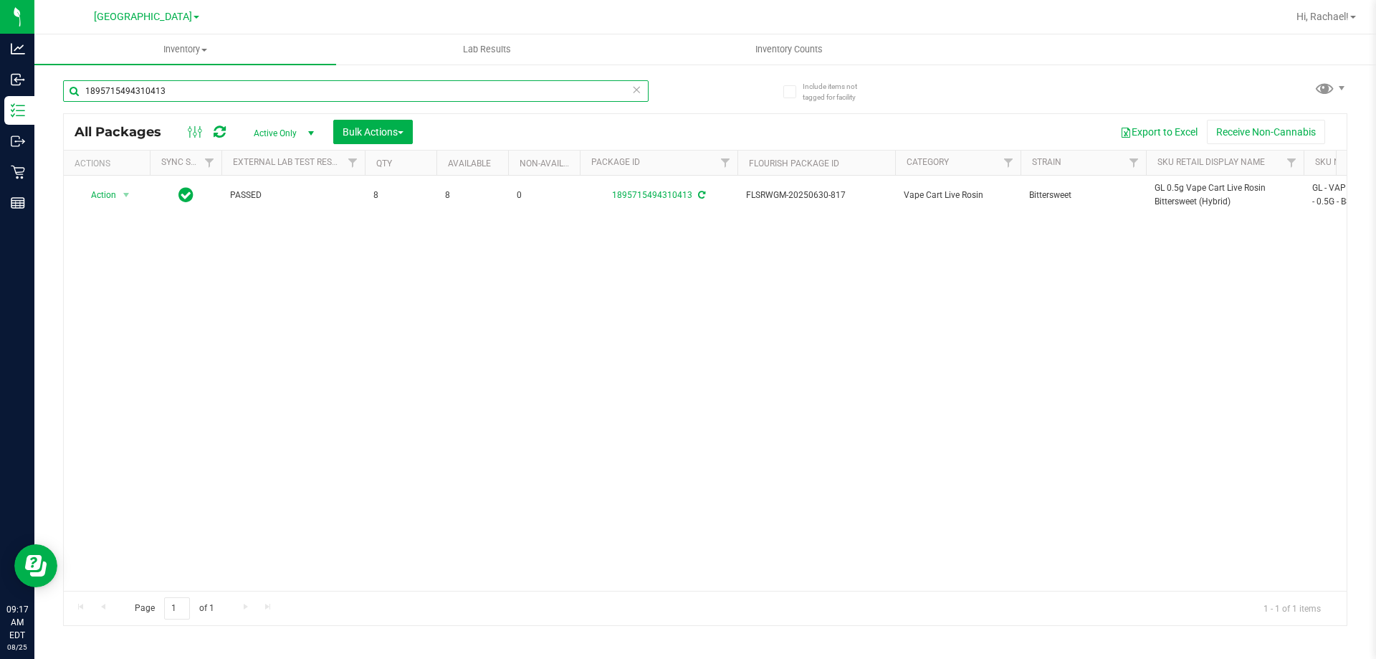
click at [296, 87] on input "1895715494310413" at bounding box center [356, 90] width 586 height 21
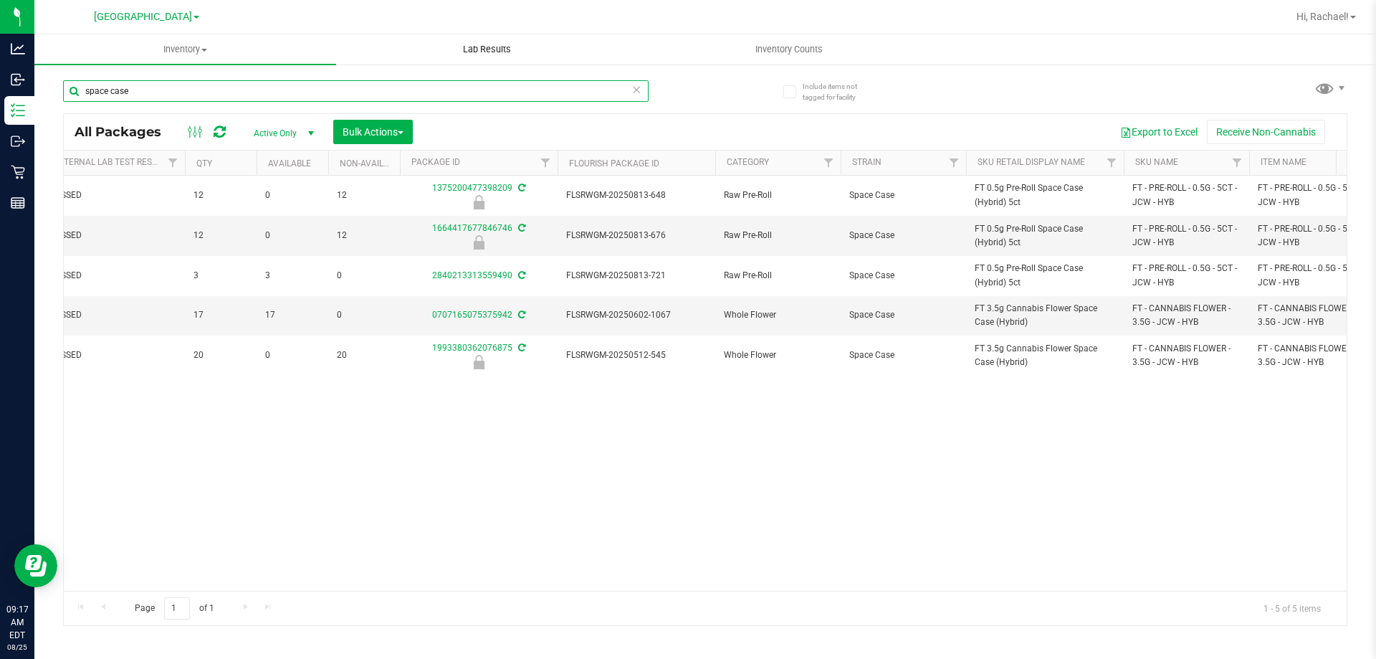
type input "space case"
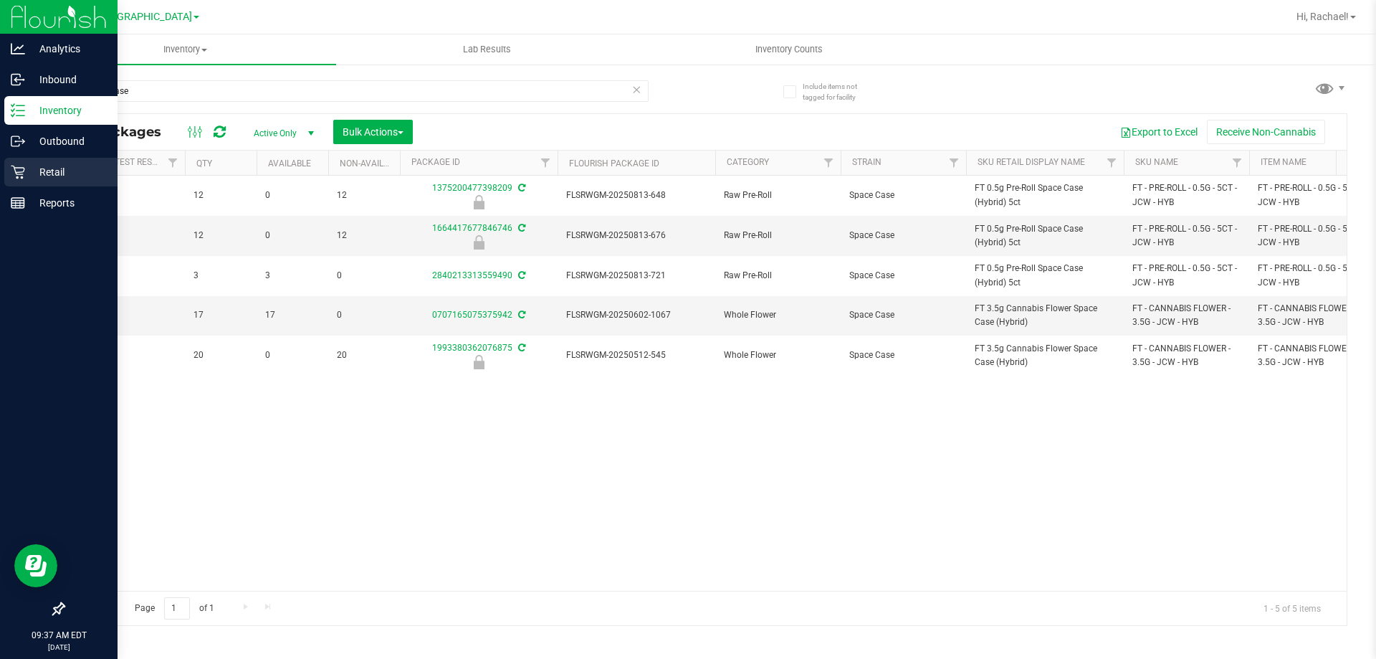
click at [48, 173] on p "Retail" at bounding box center [68, 171] width 86 height 17
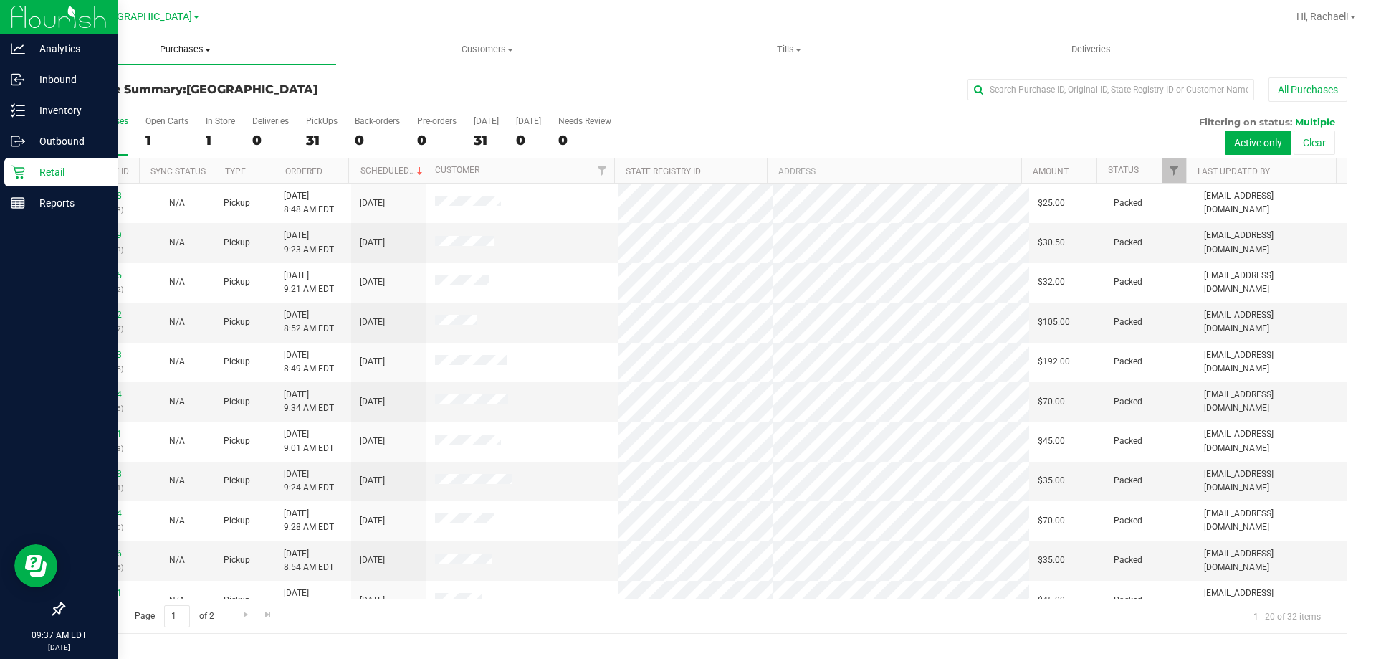
click at [173, 47] on span "Purchases" at bounding box center [185, 49] width 302 height 13
click at [128, 105] on li "Fulfillment" at bounding box center [185, 103] width 302 height 17
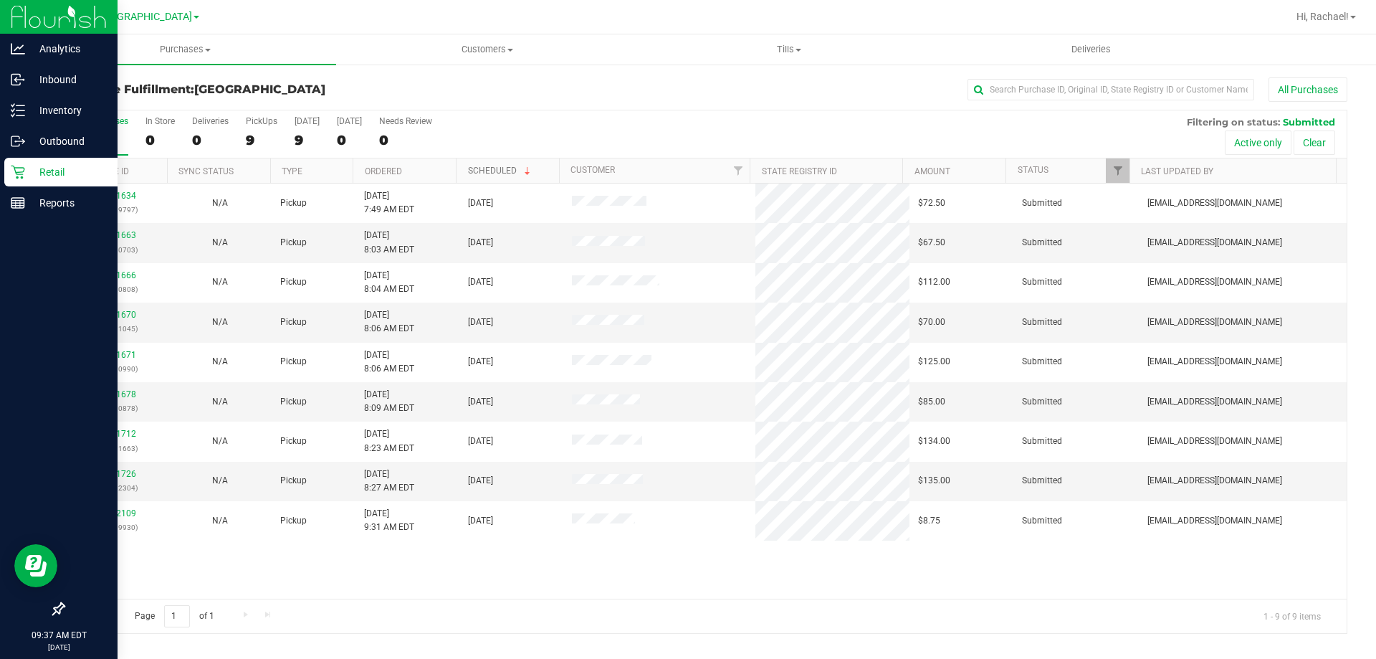
click at [530, 172] on span at bounding box center [527, 171] width 11 height 11
click at [530, 172] on th "Scheduled" at bounding box center [507, 170] width 103 height 25
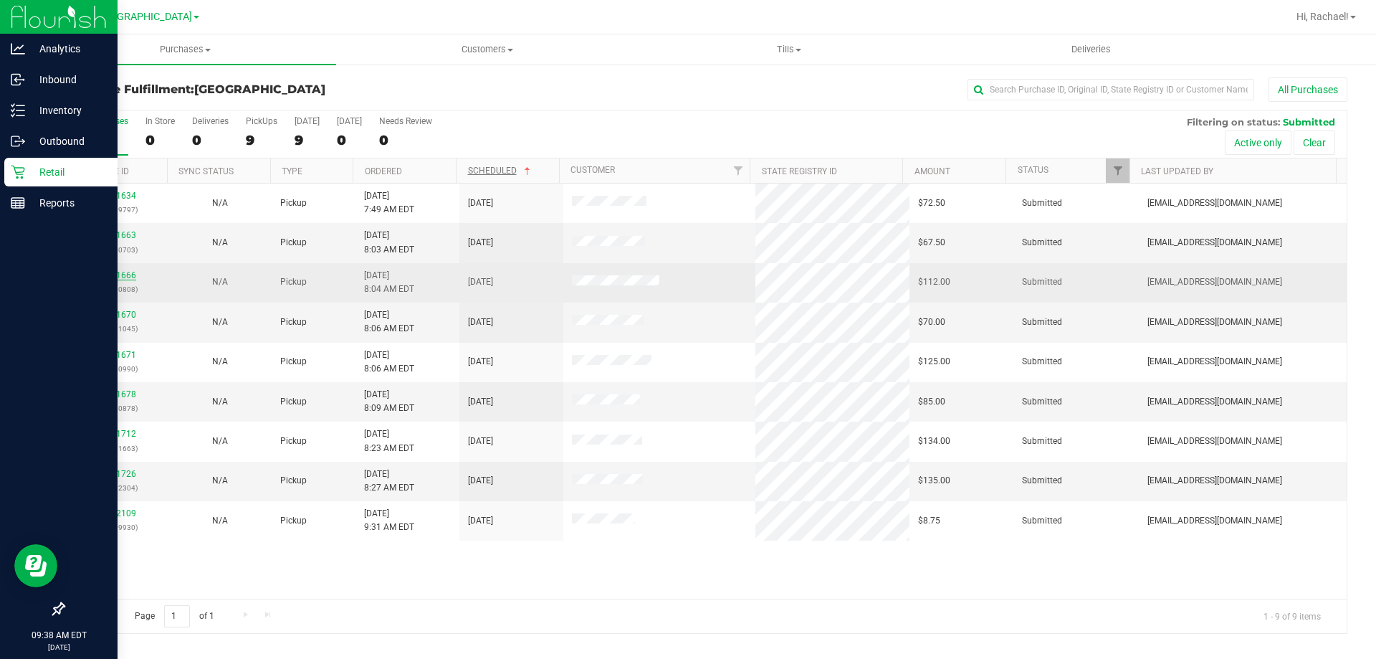
click at [112, 277] on link "11841666" at bounding box center [116, 275] width 40 height 10
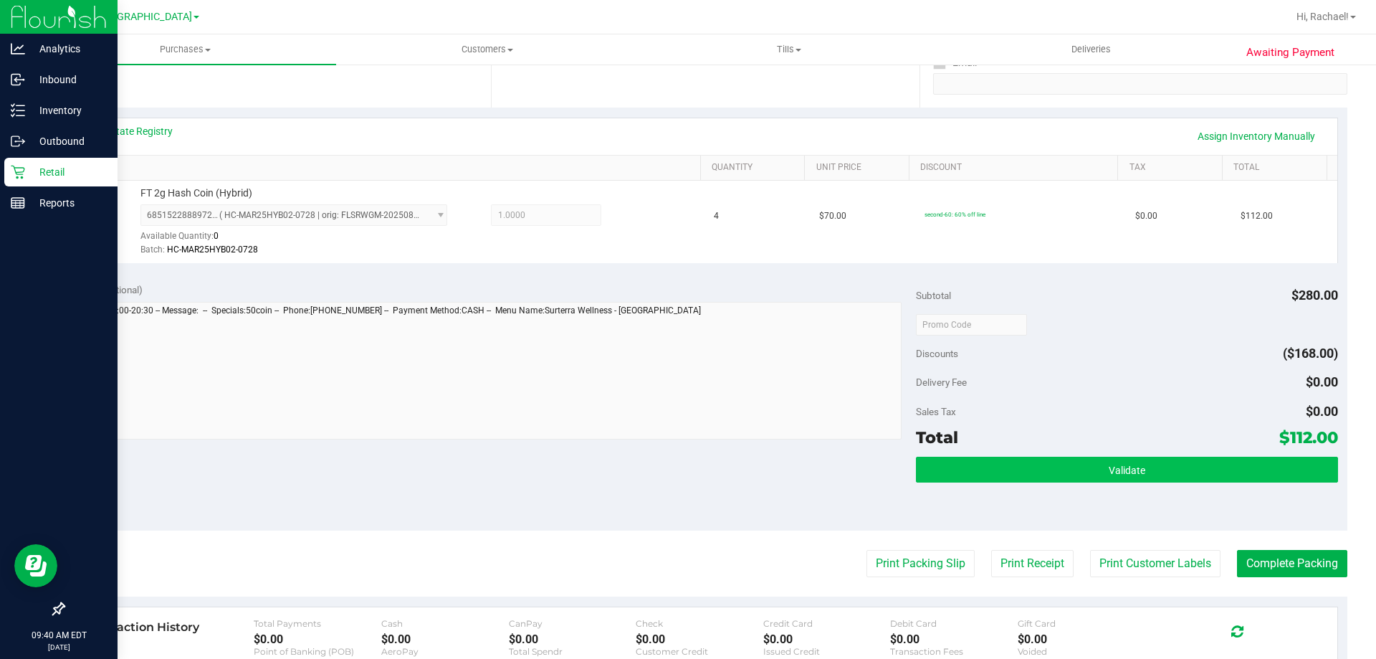
scroll to position [358, 0]
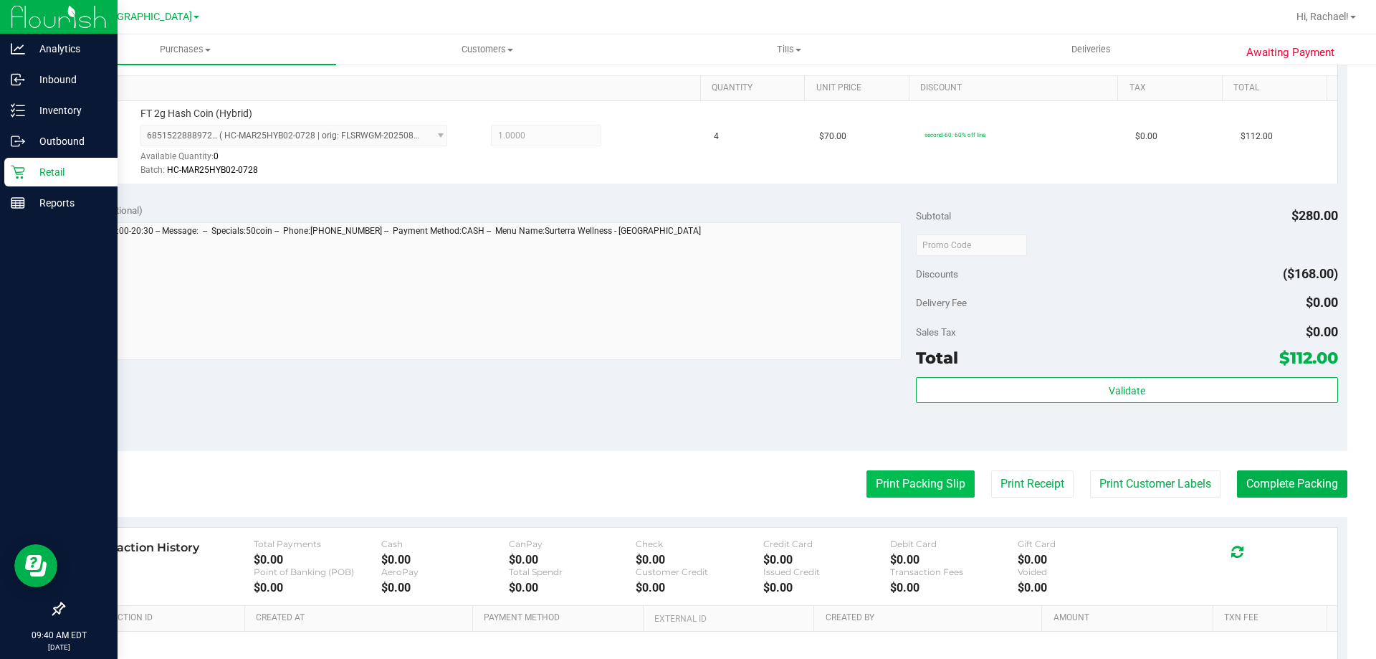
click at [921, 486] on button "Print Packing Slip" at bounding box center [920, 483] width 108 height 27
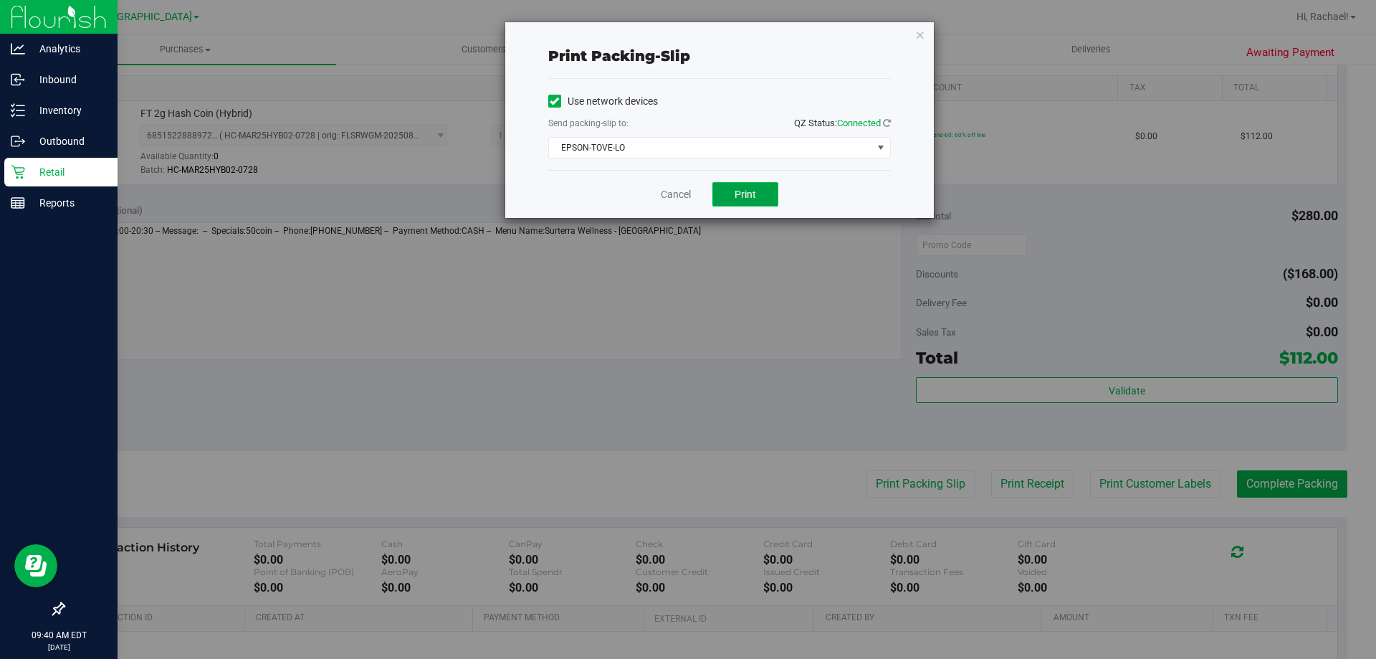
click at [754, 199] on span "Print" at bounding box center [745, 193] width 21 height 11
click at [671, 198] on link "Cancel" at bounding box center [676, 194] width 30 height 15
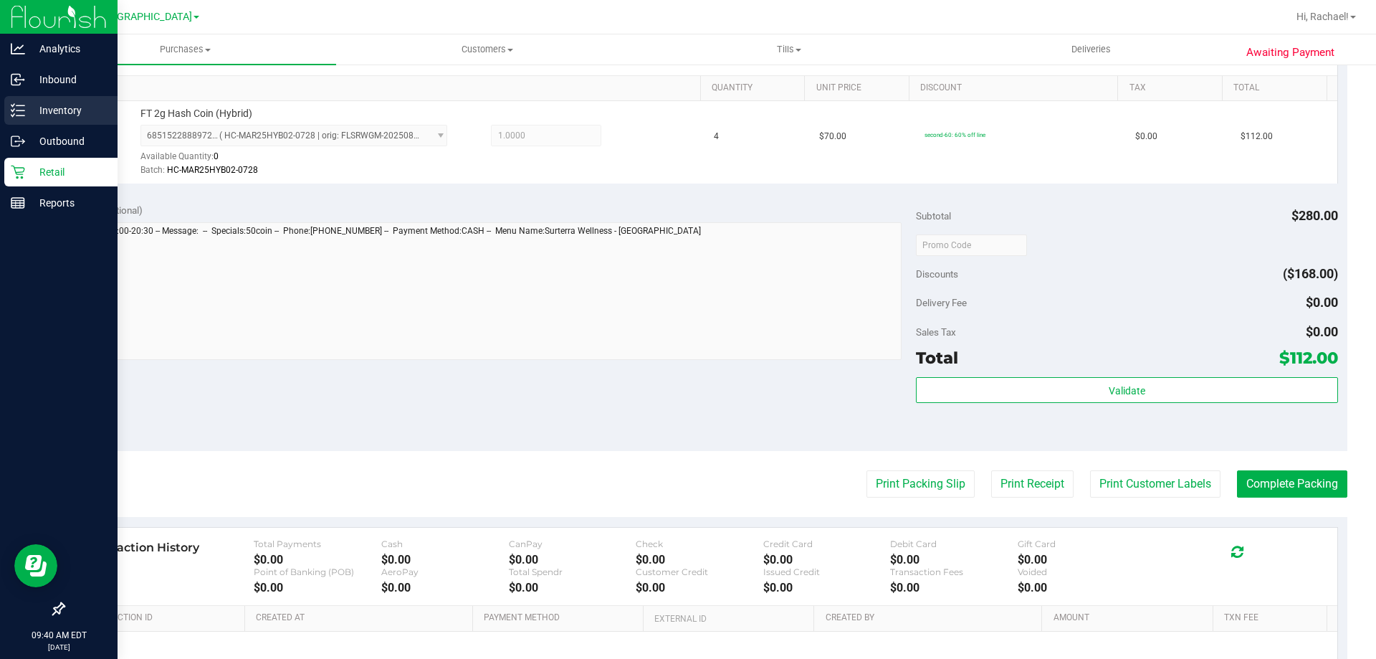
click at [58, 107] on p "Inventory" at bounding box center [68, 110] width 86 height 17
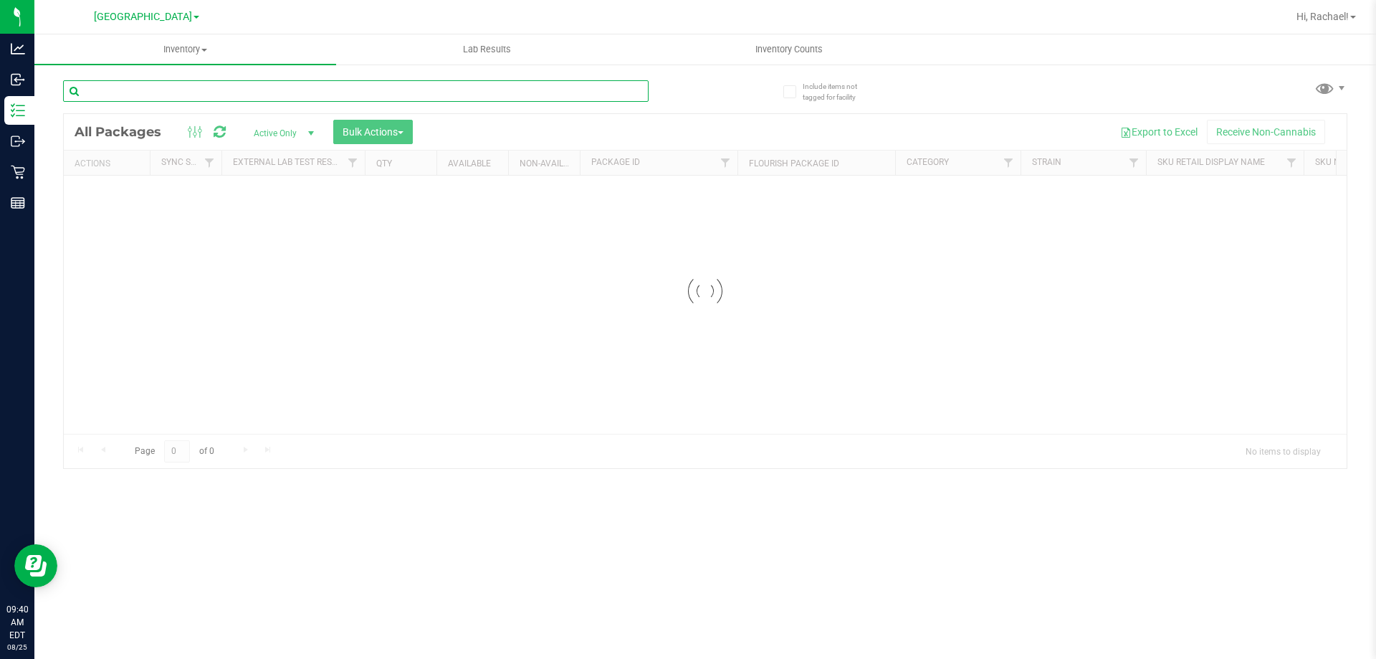
click at [214, 97] on div "Inventory All packages All inventory Waste log Create inventory Lab Results Inv…" at bounding box center [705, 346] width 1342 height 624
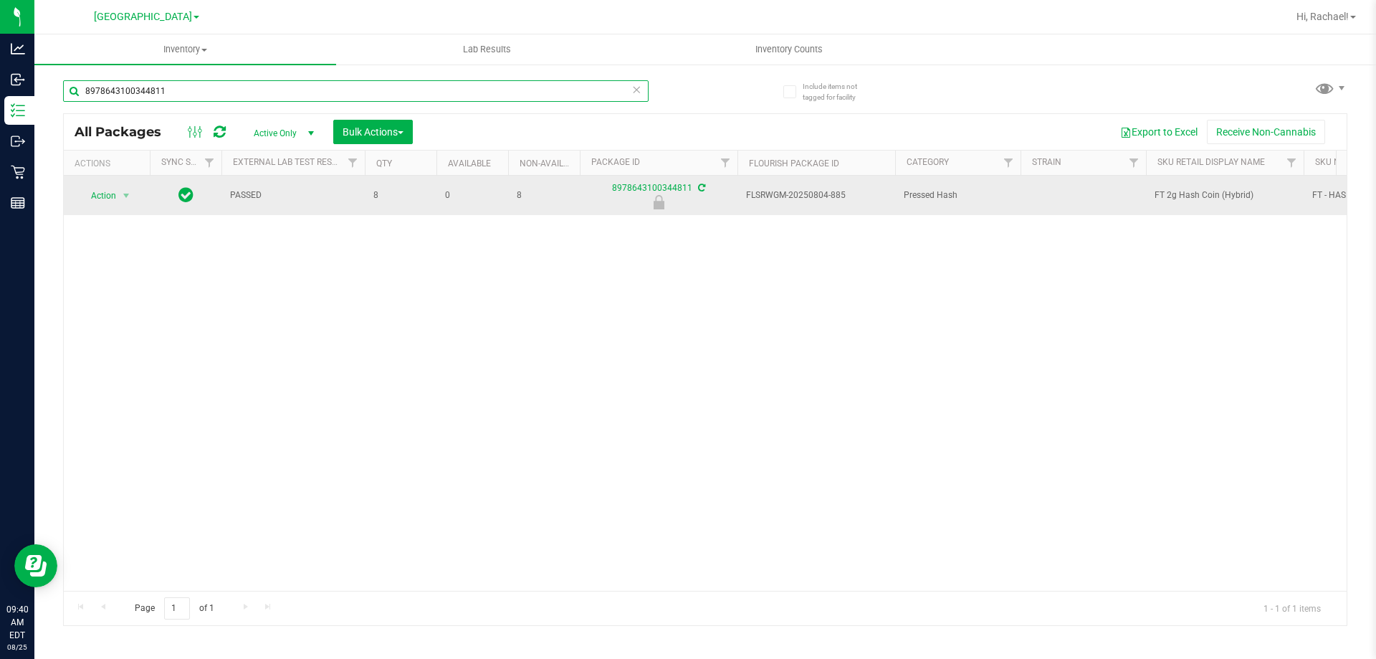
type input "8978643100344811"
click at [133, 193] on span "select" at bounding box center [127, 196] width 18 height 20
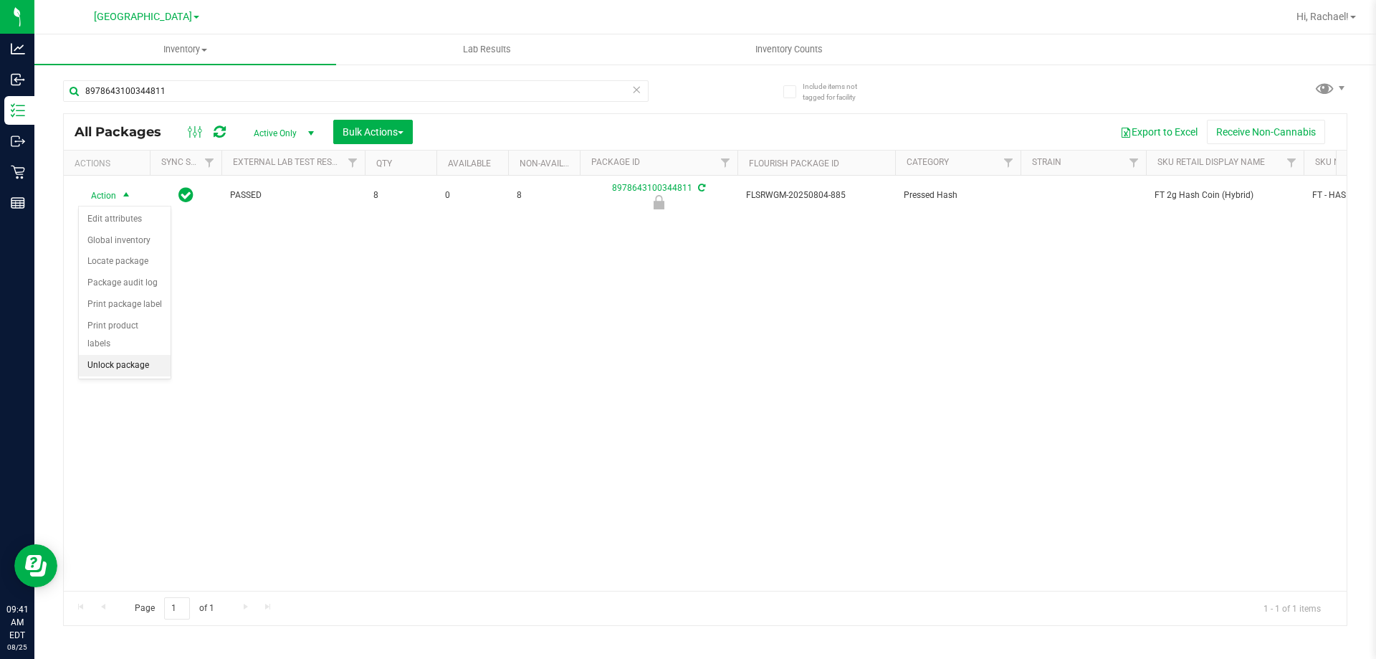
click at [126, 355] on li "Unlock package" at bounding box center [125, 365] width 92 height 21
click at [192, 53] on span "Inventory" at bounding box center [185, 49] width 302 height 13
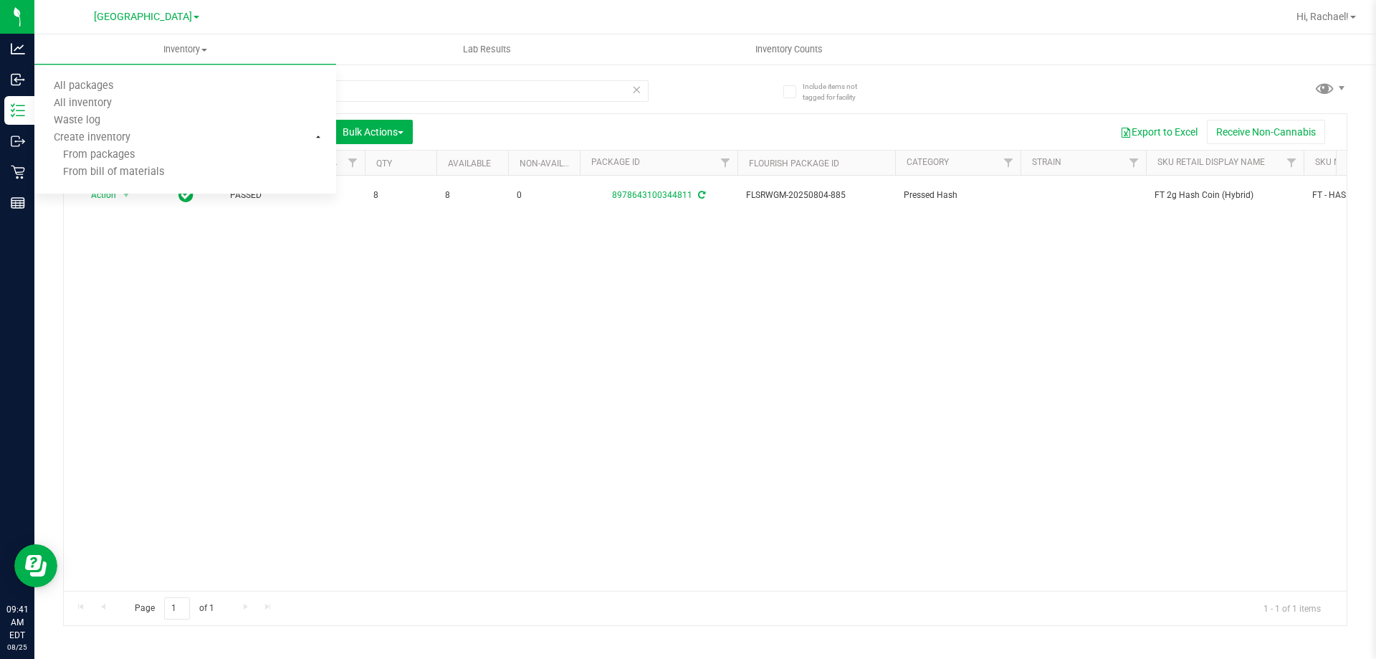
click at [142, 286] on div "Action Action Adjust qty Create package Edit attributes Global inventory Locate…" at bounding box center [705, 383] width 1283 height 415
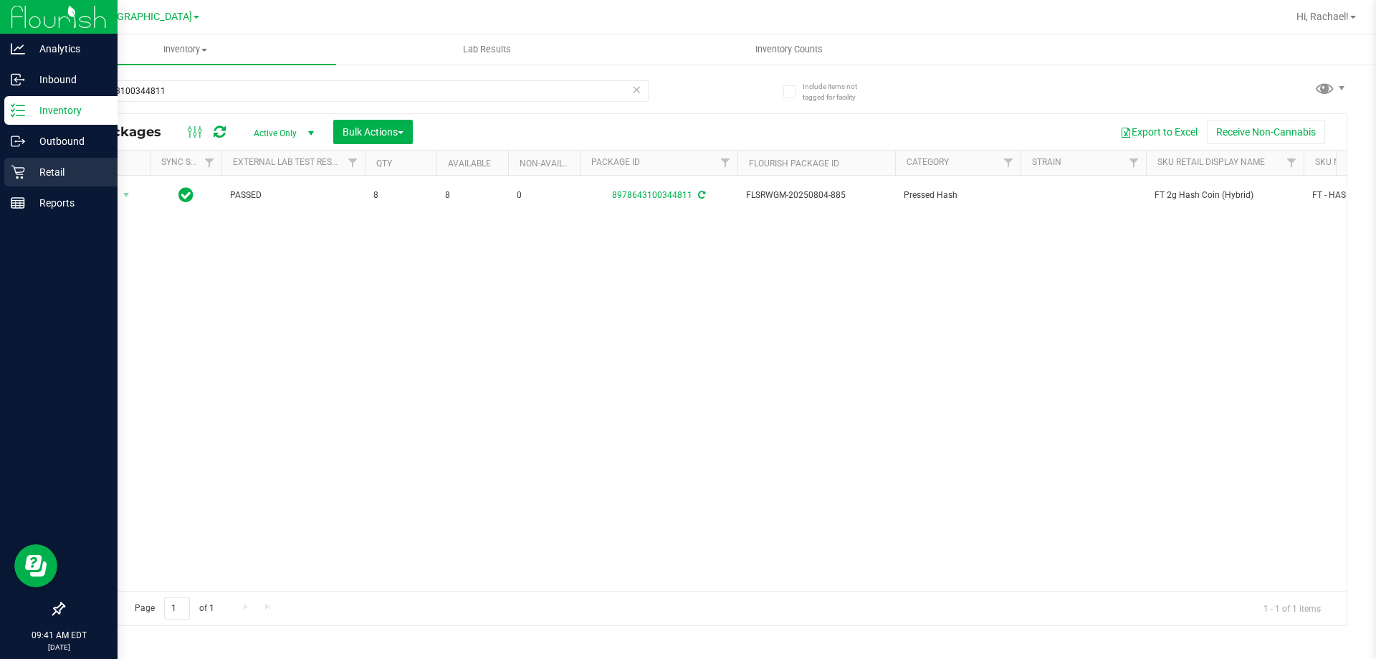
click at [48, 173] on p "Retail" at bounding box center [68, 171] width 86 height 17
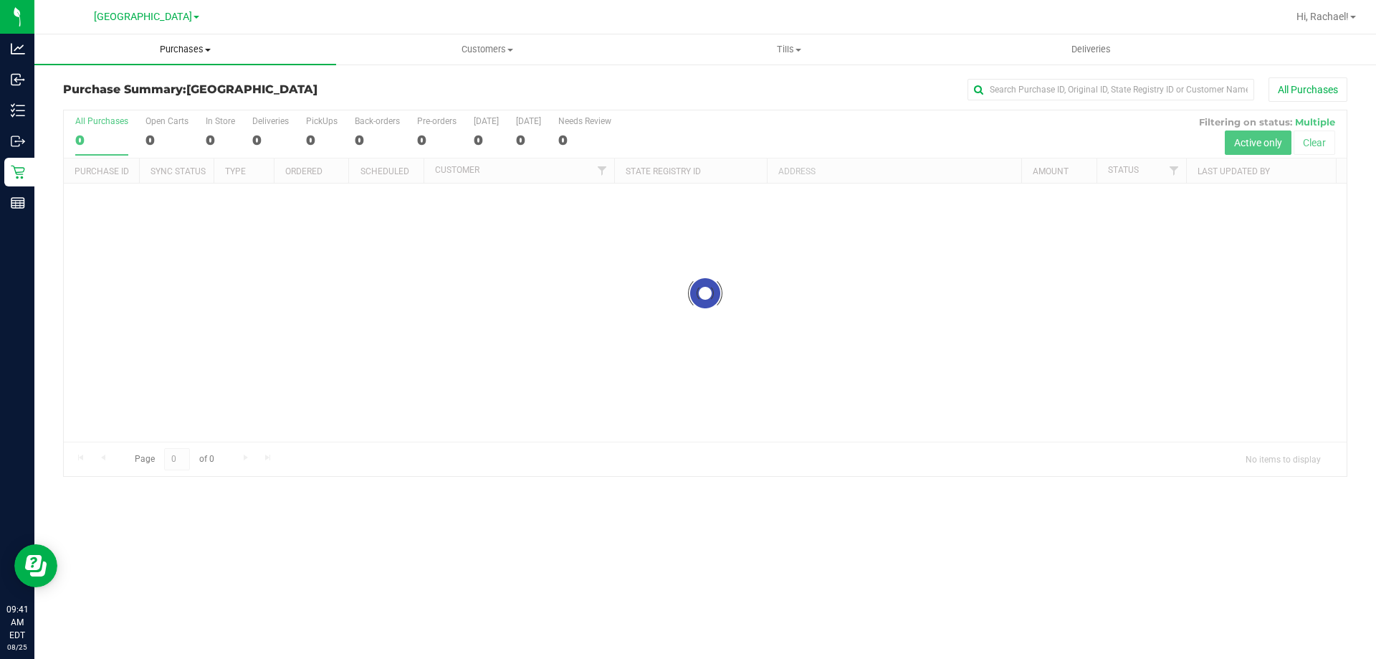
click at [207, 44] on span "Purchases" at bounding box center [185, 49] width 302 height 13
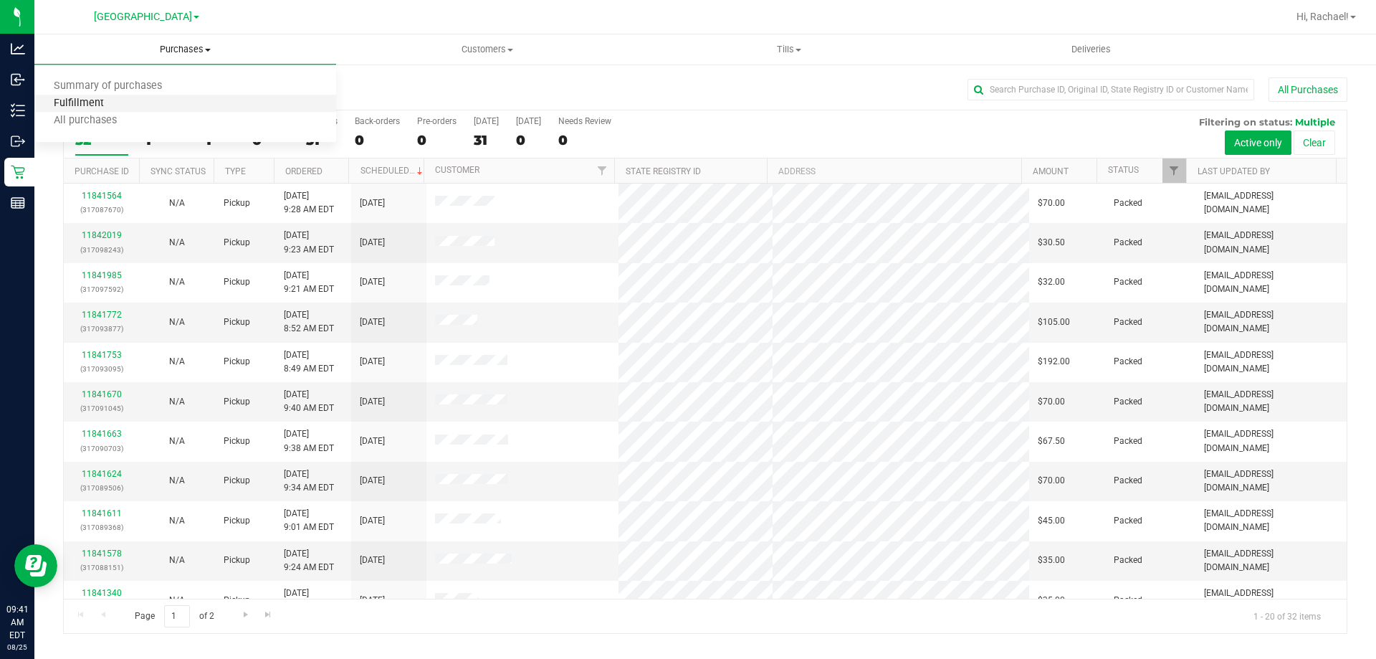
click at [101, 103] on span "Fulfillment" at bounding box center [78, 103] width 89 height 12
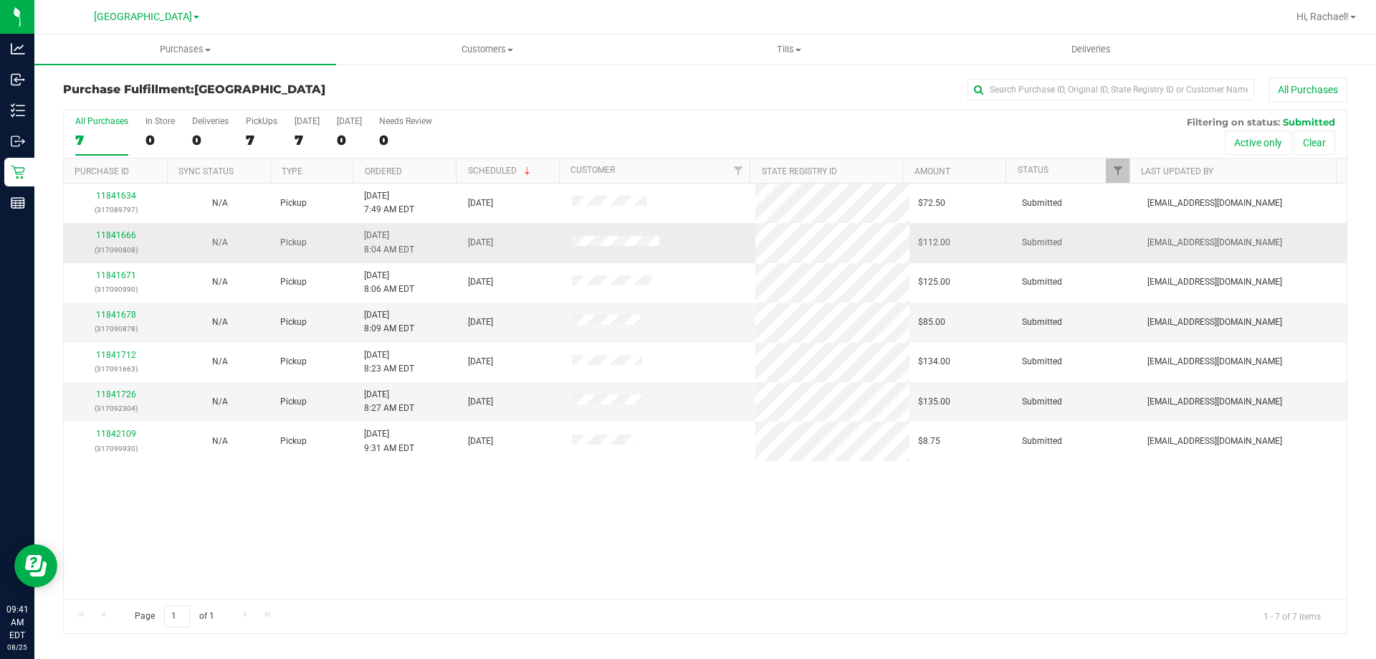
click at [106, 228] on td "11841666 (317090808)" at bounding box center [116, 242] width 104 height 39
click at [111, 234] on link "11841666" at bounding box center [116, 235] width 40 height 10
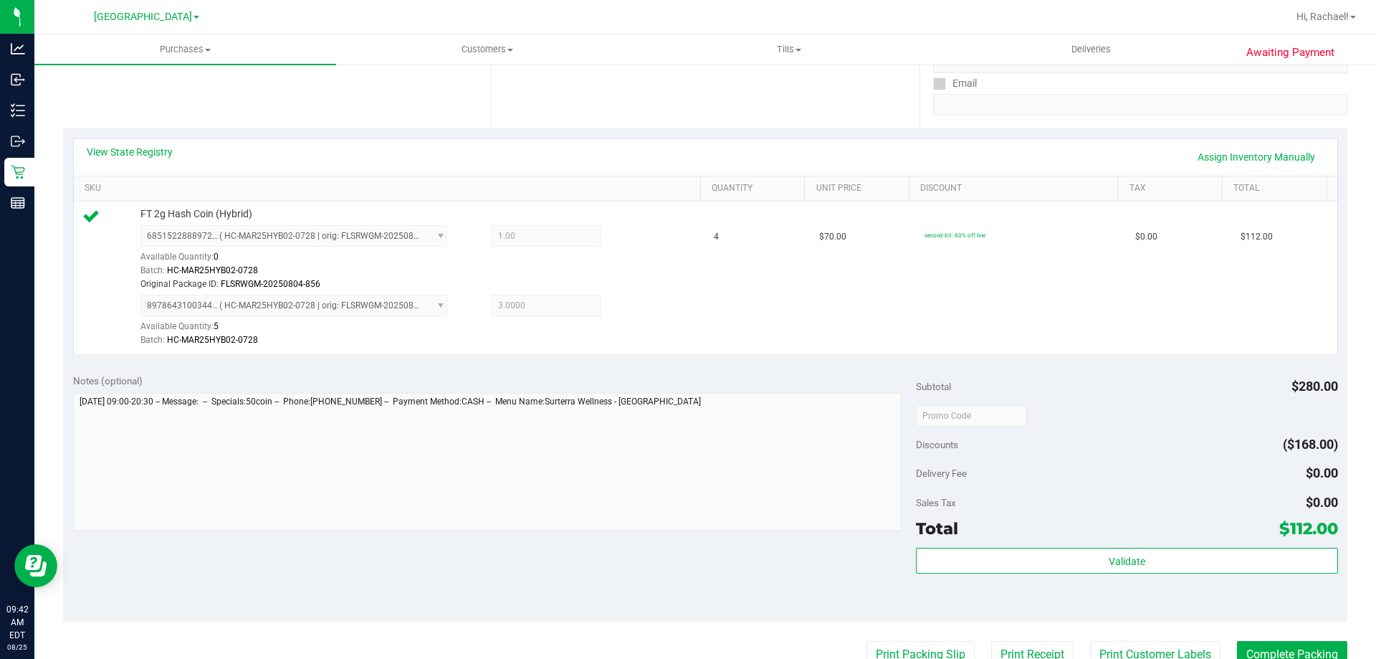
scroll to position [287, 0]
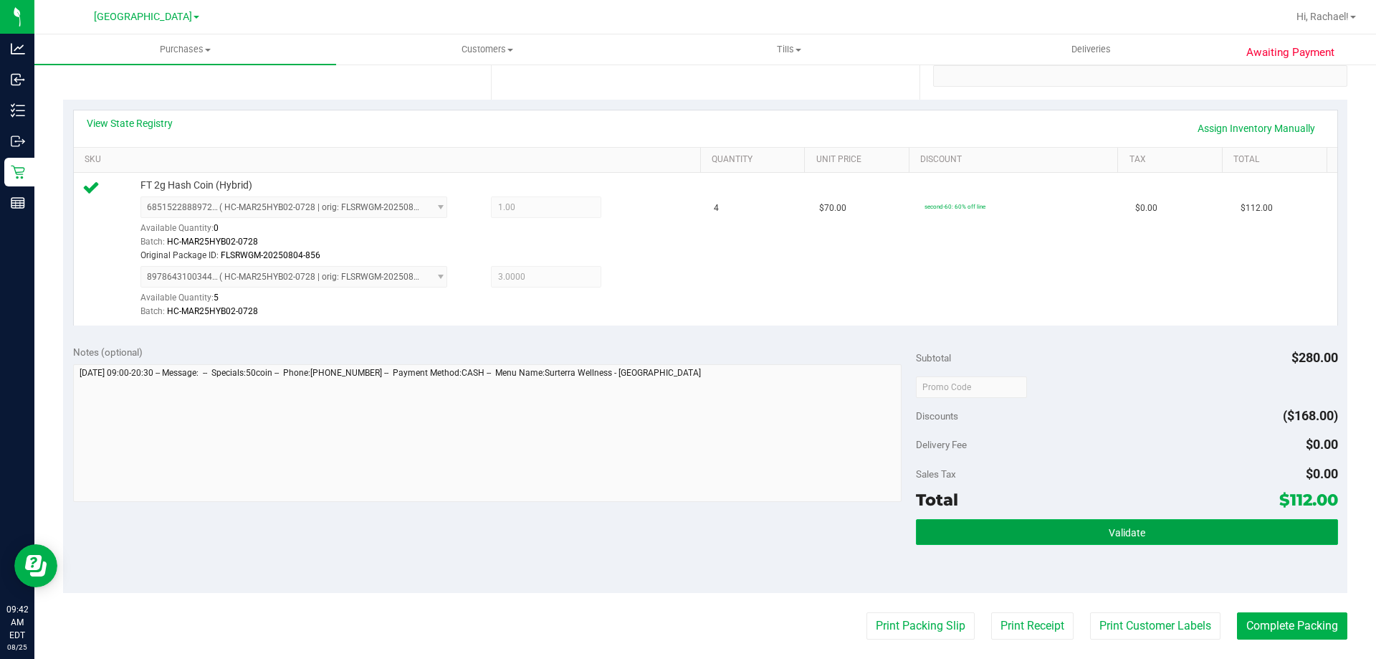
click at [1147, 522] on button "Validate" at bounding box center [1126, 532] width 421 height 26
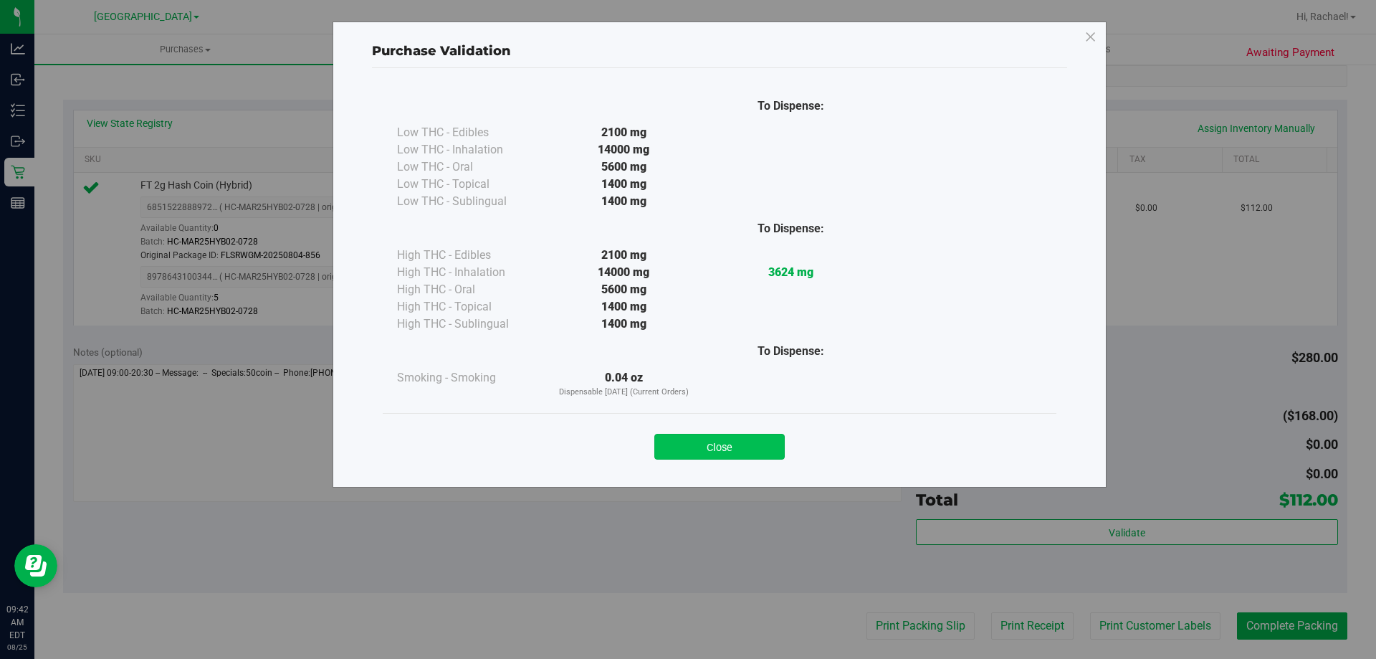
click at [736, 444] on button "Close" at bounding box center [719, 447] width 130 height 26
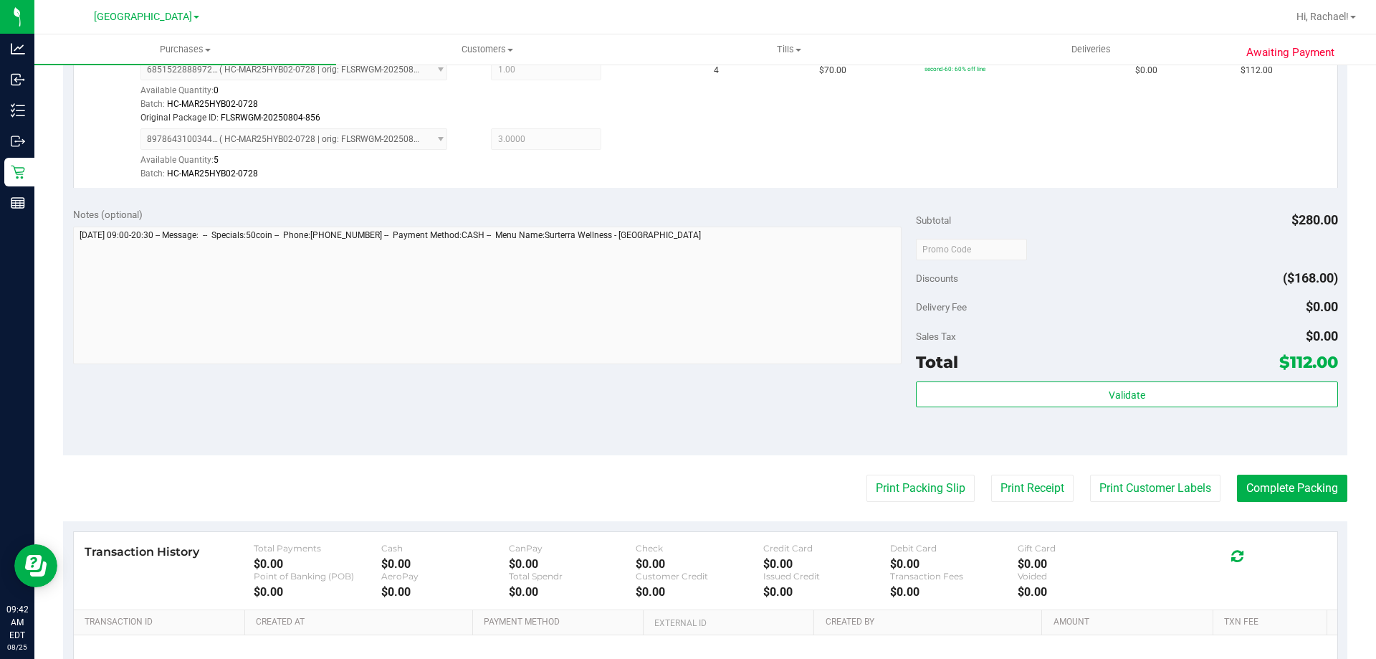
scroll to position [502, 0]
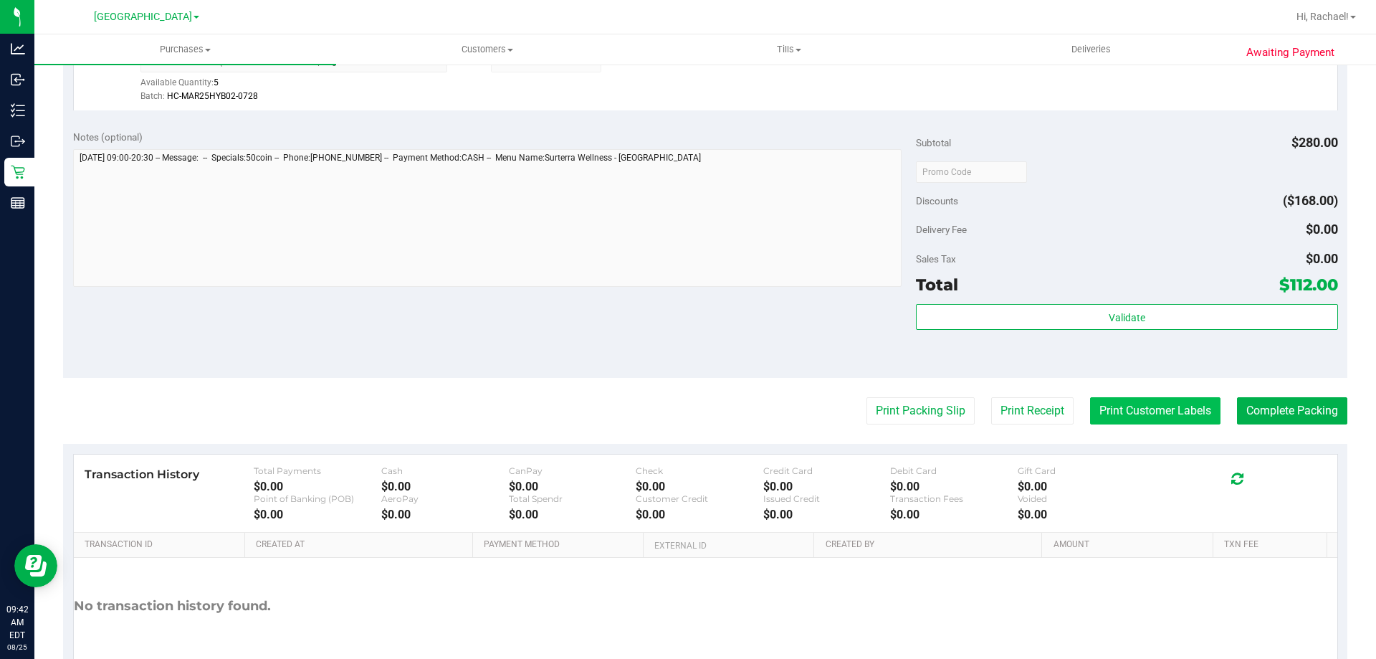
click at [1141, 413] on button "Print Customer Labels" at bounding box center [1155, 410] width 130 height 27
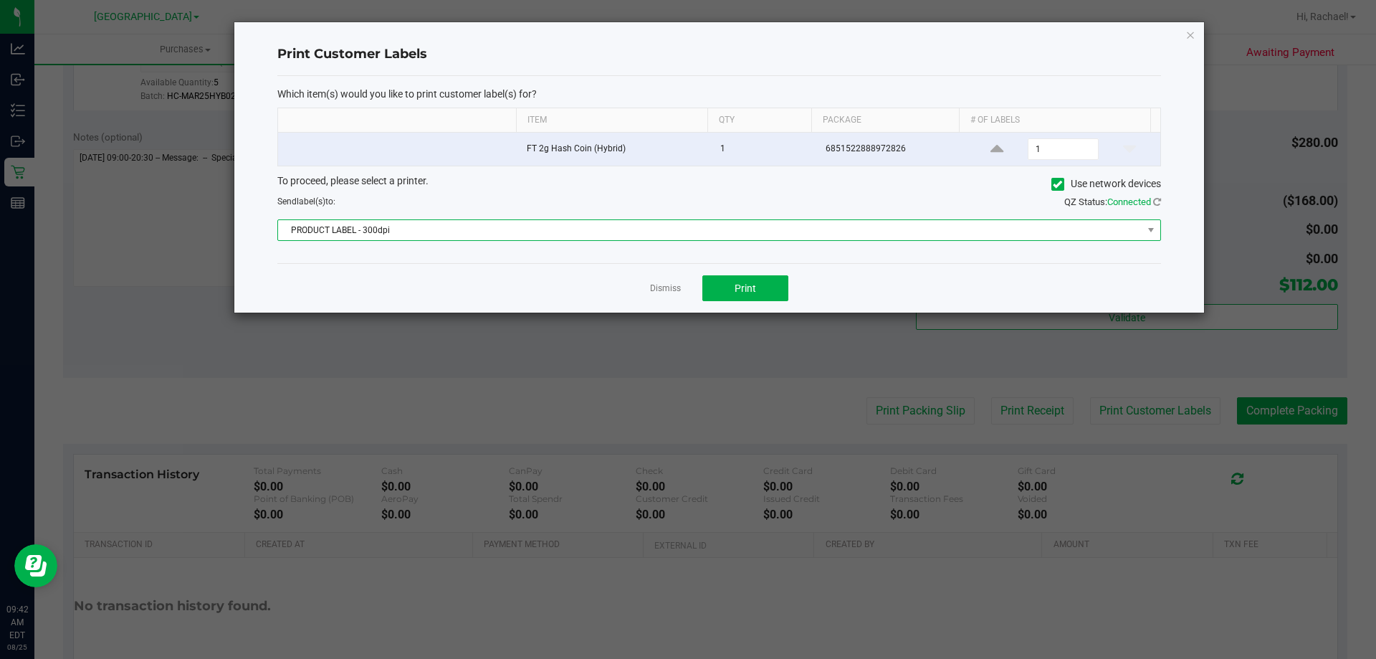
click at [658, 234] on span "PRODUCT LABEL - 300dpi" at bounding box center [710, 230] width 864 height 20
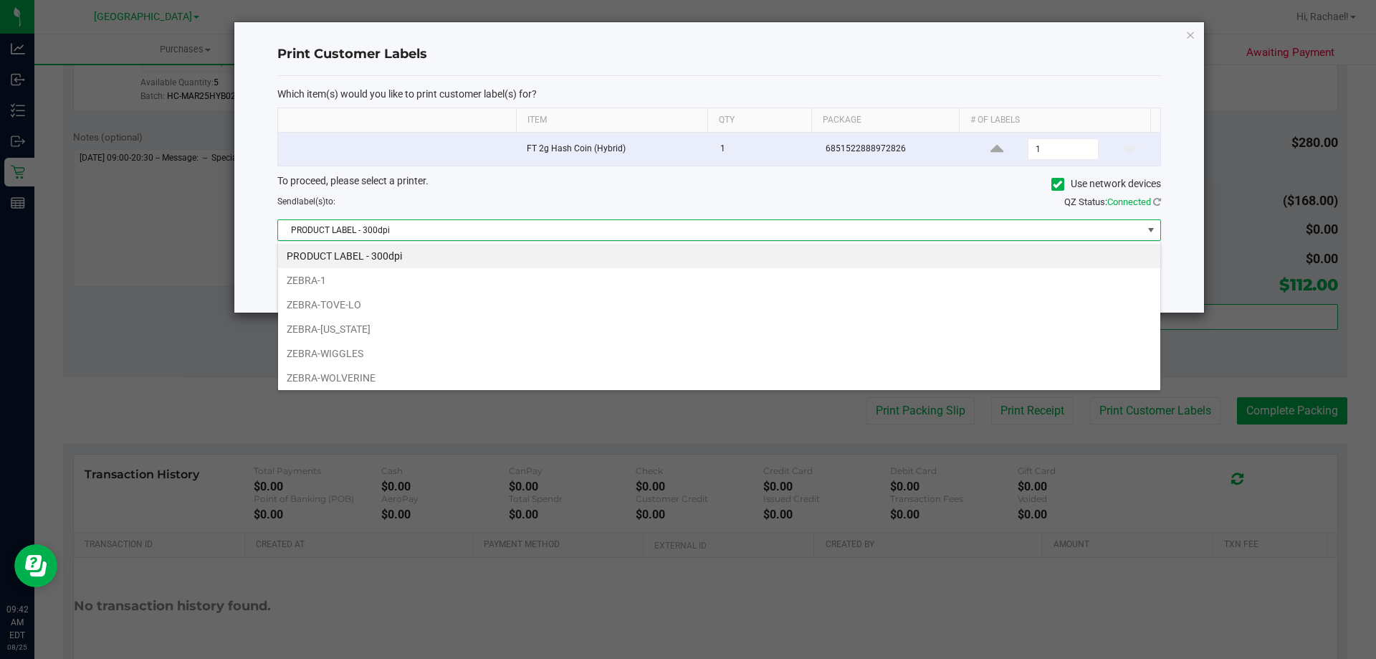
scroll to position [21, 883]
click at [420, 307] on li "ZEBRA-TOVE-LO" at bounding box center [719, 304] width 882 height 24
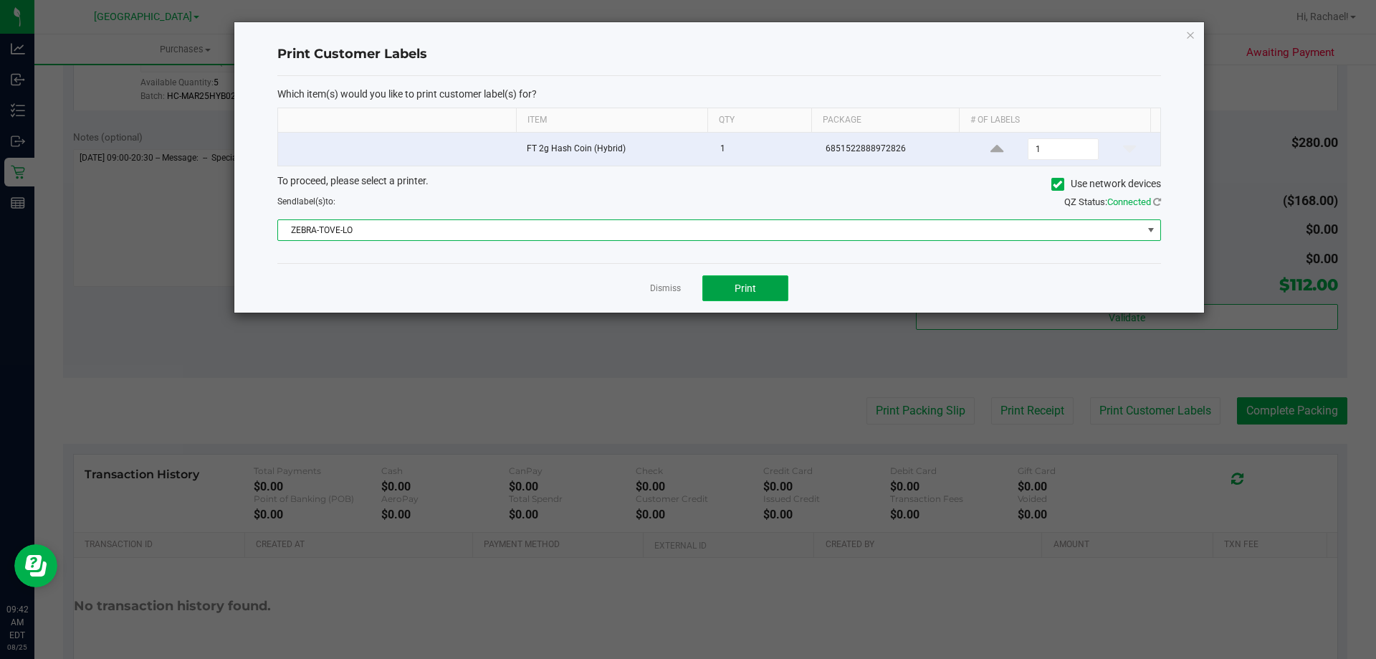
click at [749, 285] on span "Print" at bounding box center [745, 287] width 21 height 11
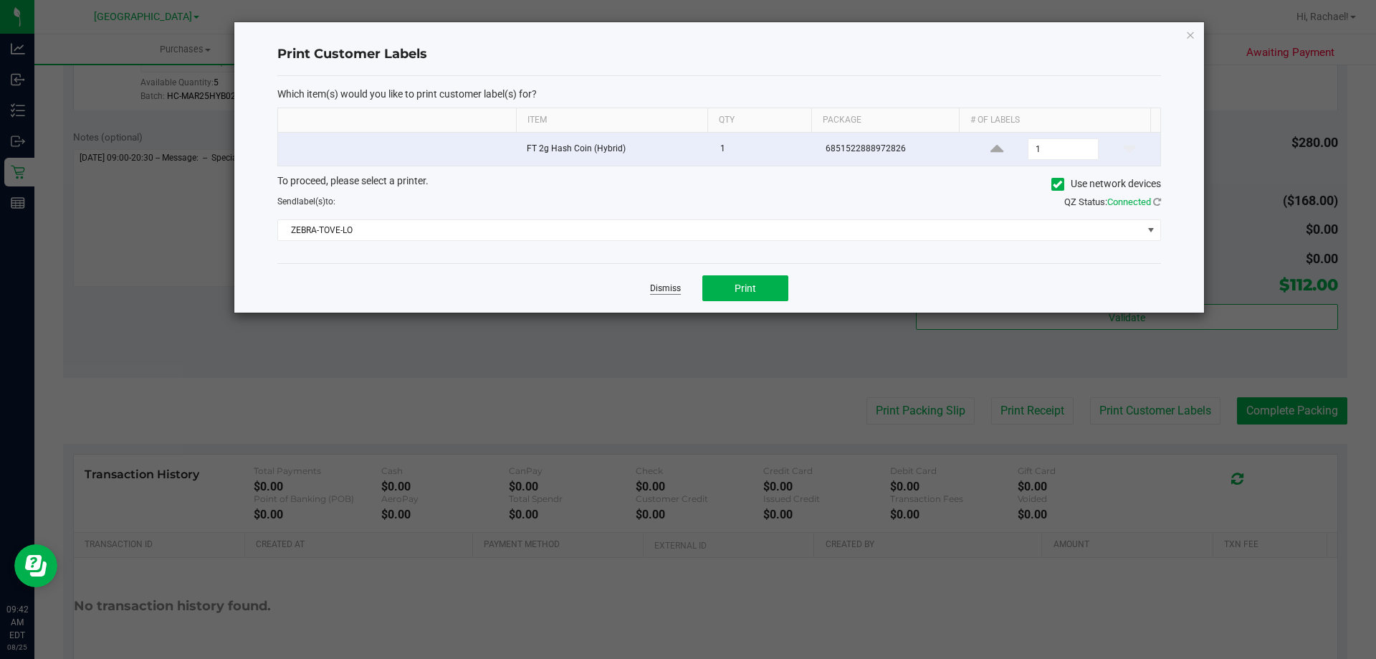
click at [661, 284] on link "Dismiss" at bounding box center [665, 288] width 31 height 12
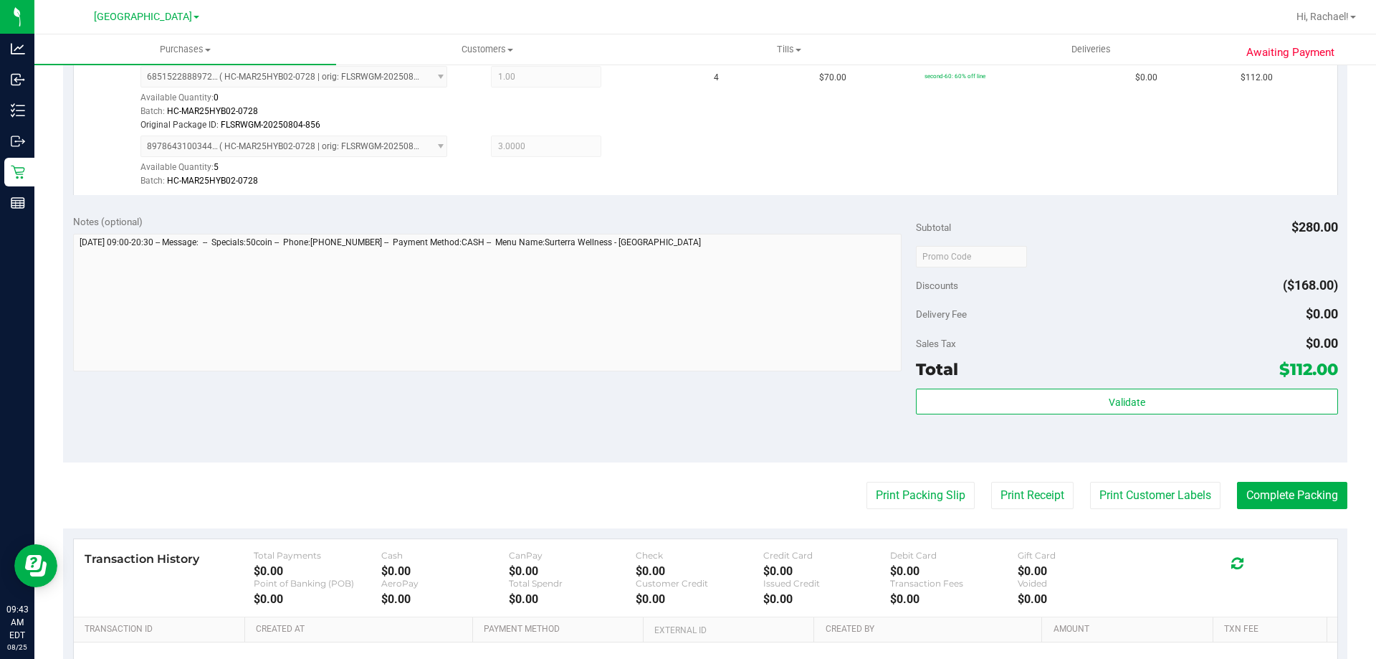
scroll to position [430, 0]
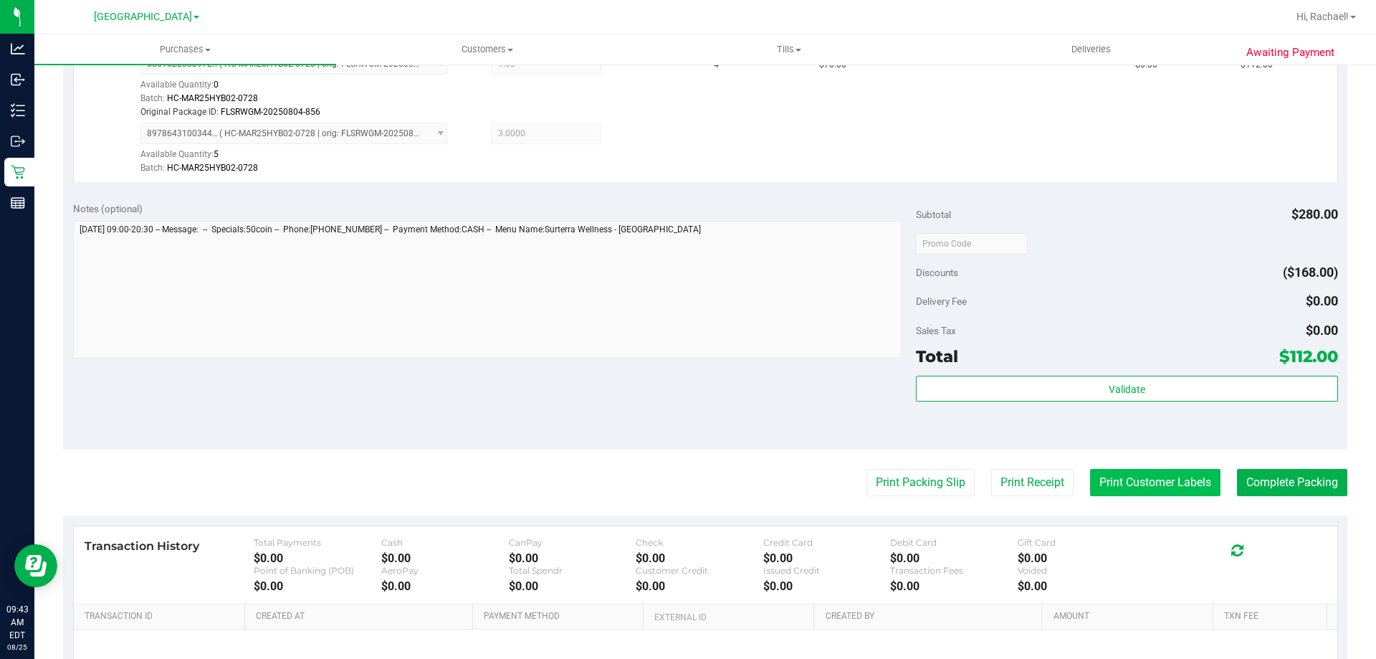
click at [1152, 475] on button "Print Customer Labels" at bounding box center [1155, 482] width 130 height 27
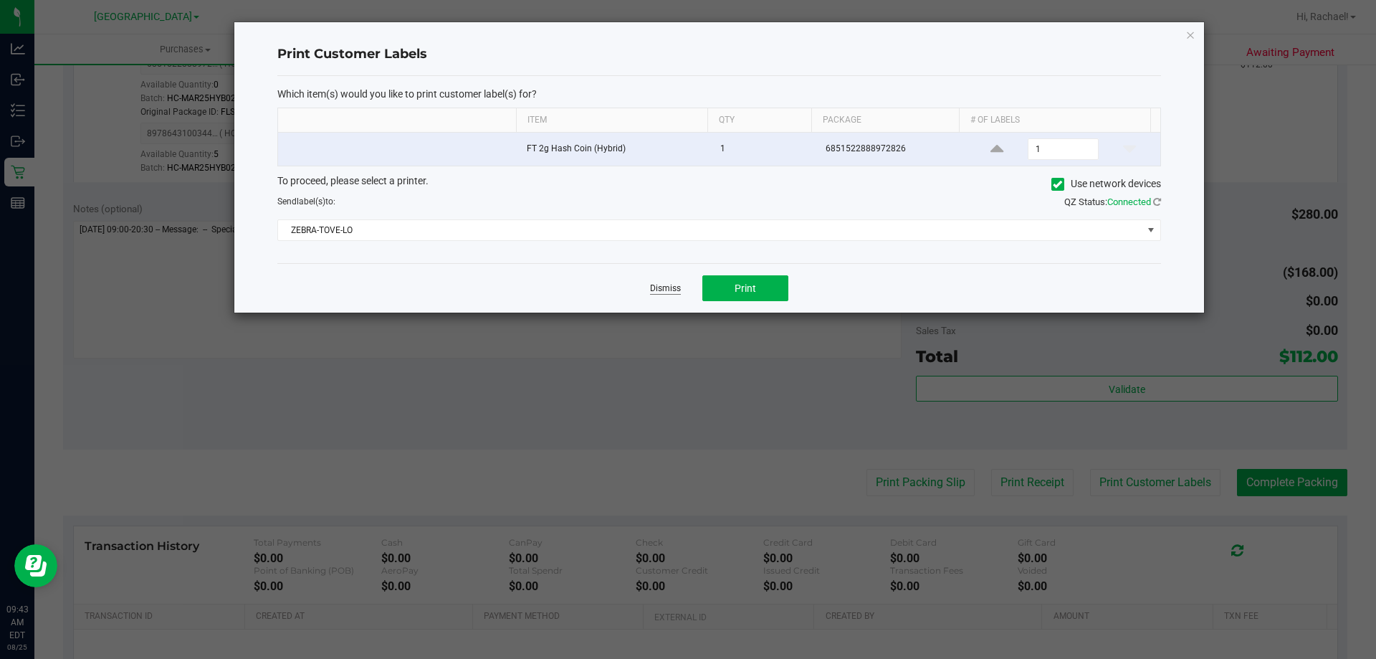
click at [652, 291] on link "Dismiss" at bounding box center [665, 288] width 31 height 12
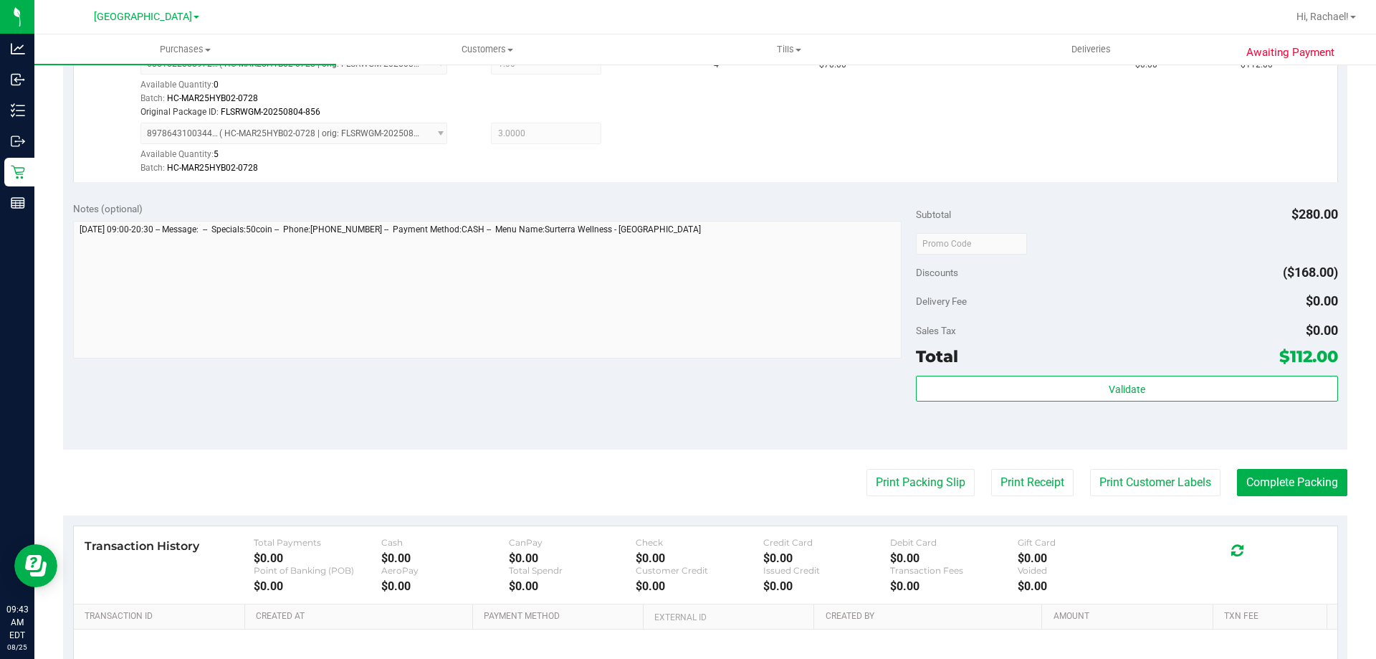
scroll to position [358, 0]
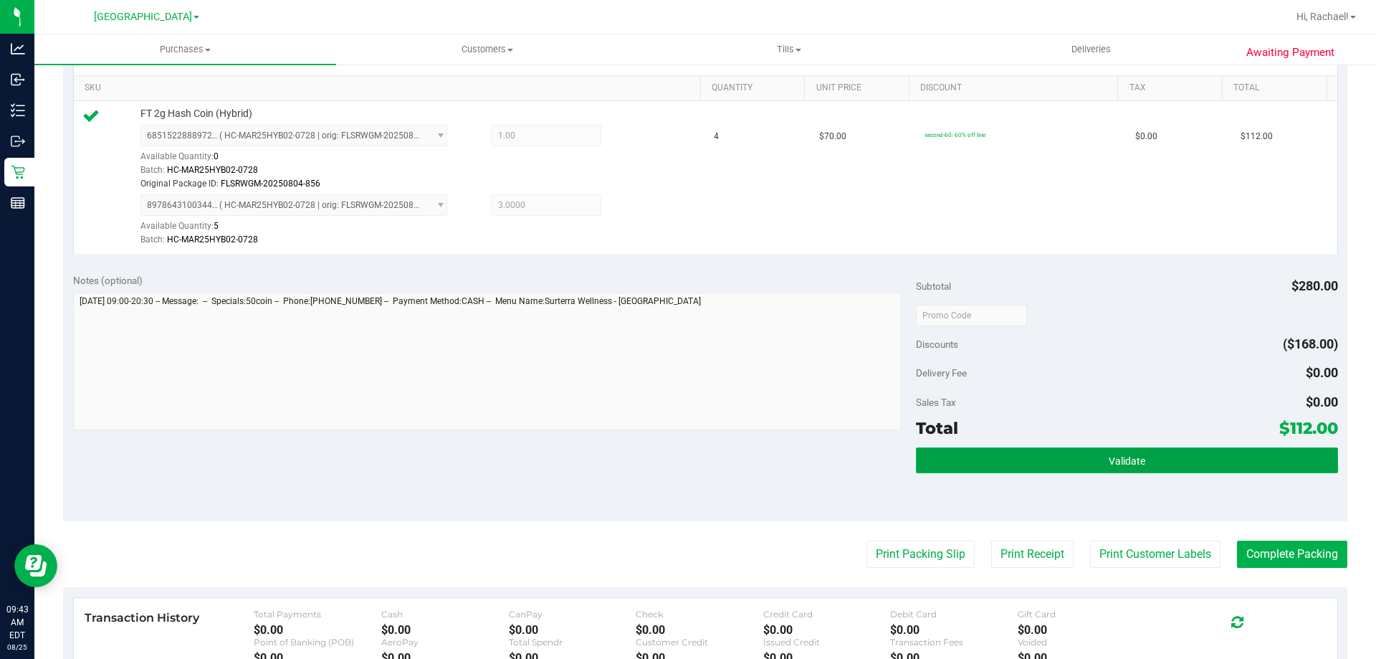
click at [1079, 472] on button "Validate" at bounding box center [1126, 460] width 421 height 26
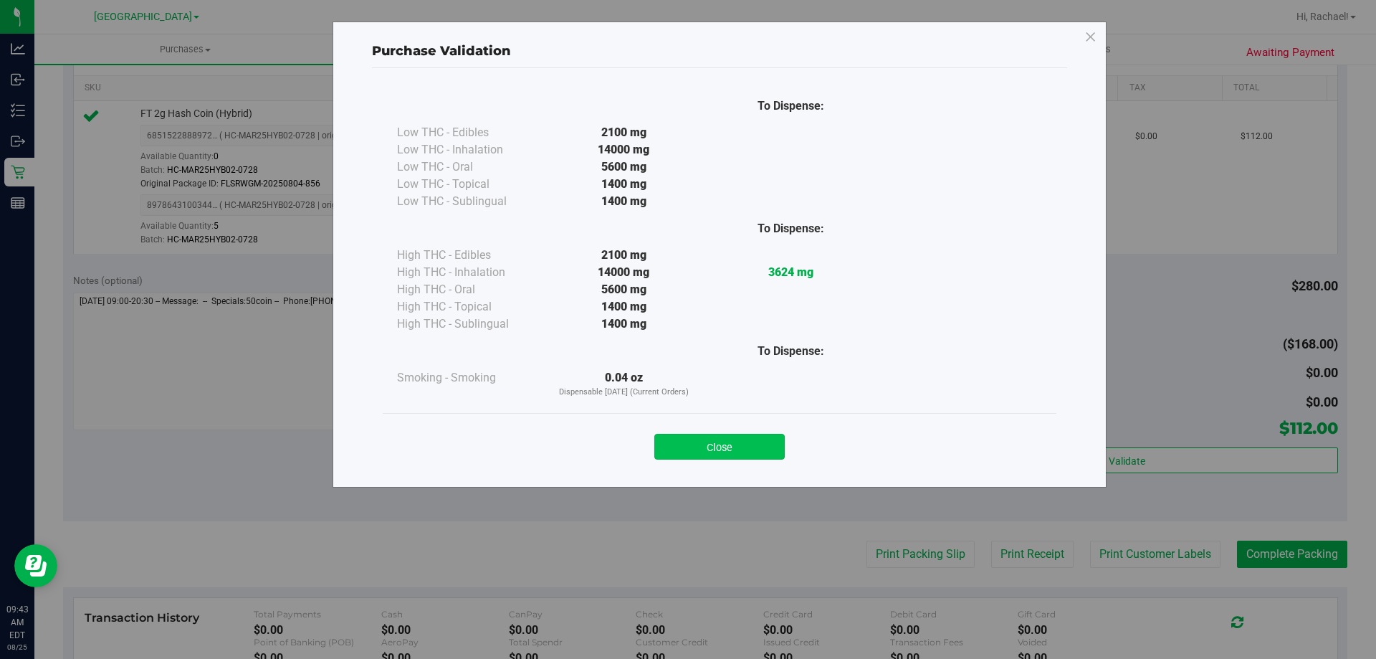
click at [735, 454] on button "Close" at bounding box center [719, 447] width 130 height 26
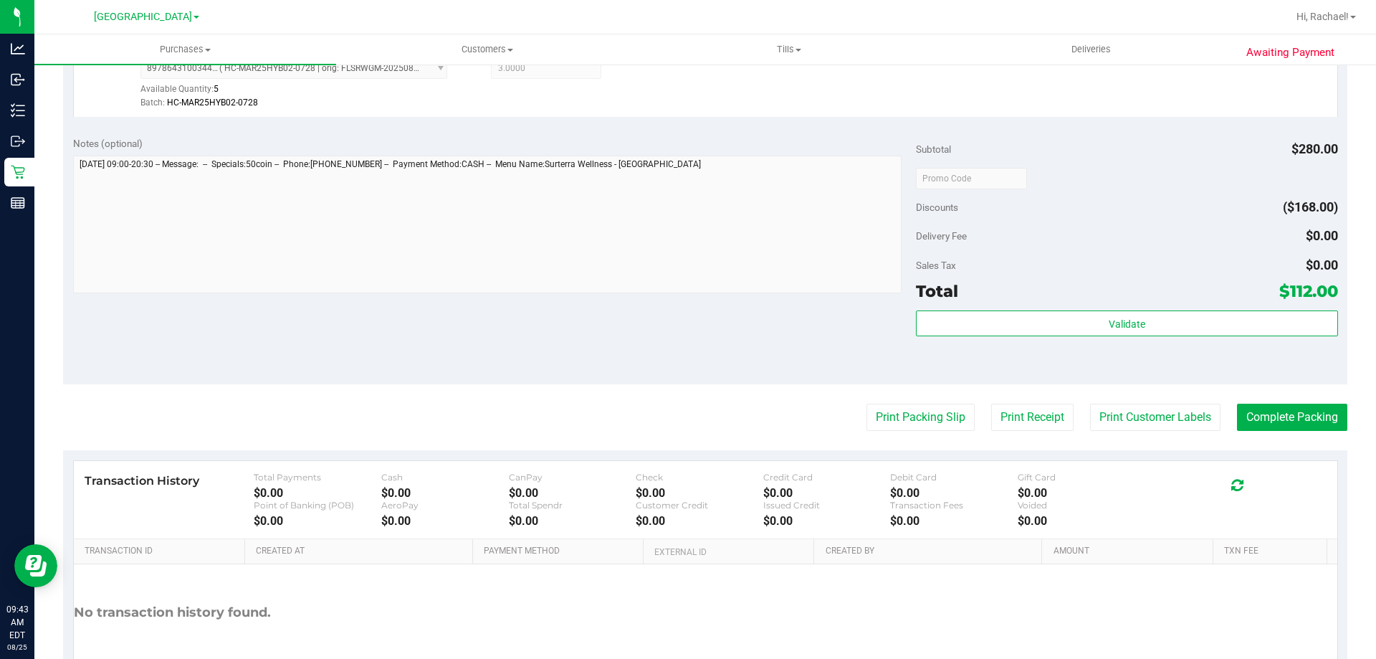
scroll to position [502, 0]
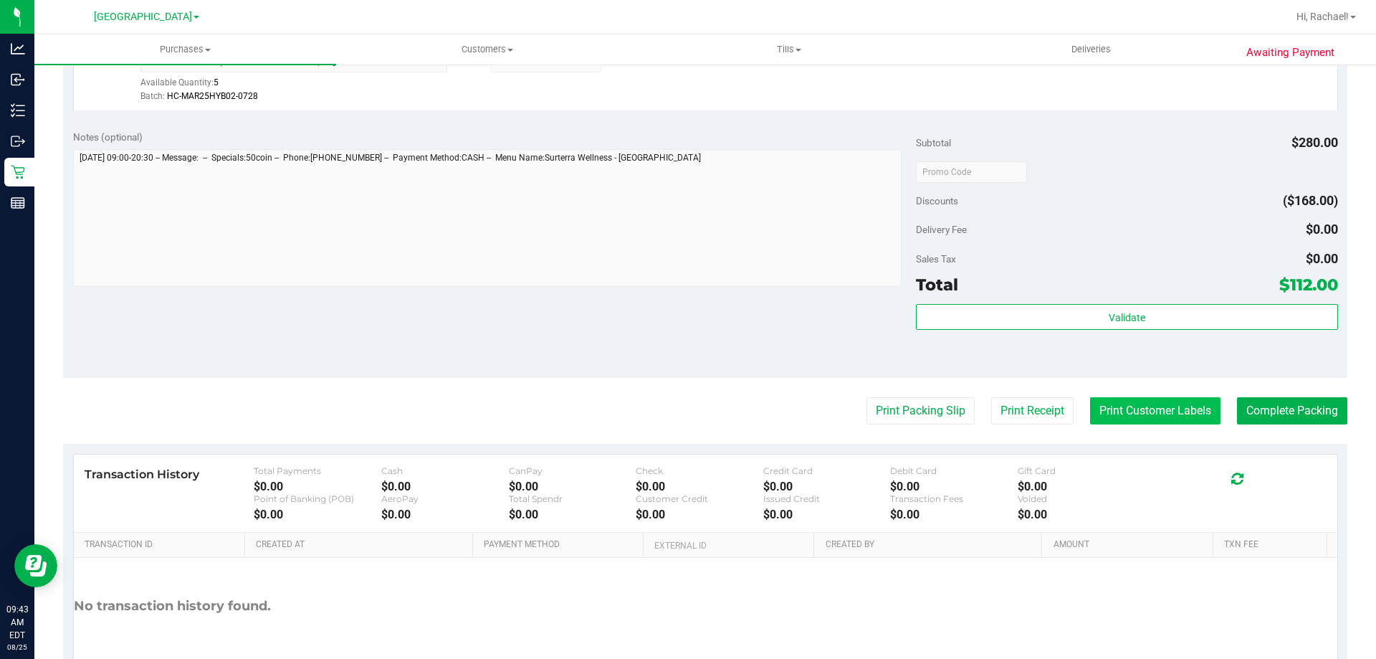
click at [1167, 405] on button "Print Customer Labels" at bounding box center [1155, 410] width 130 height 27
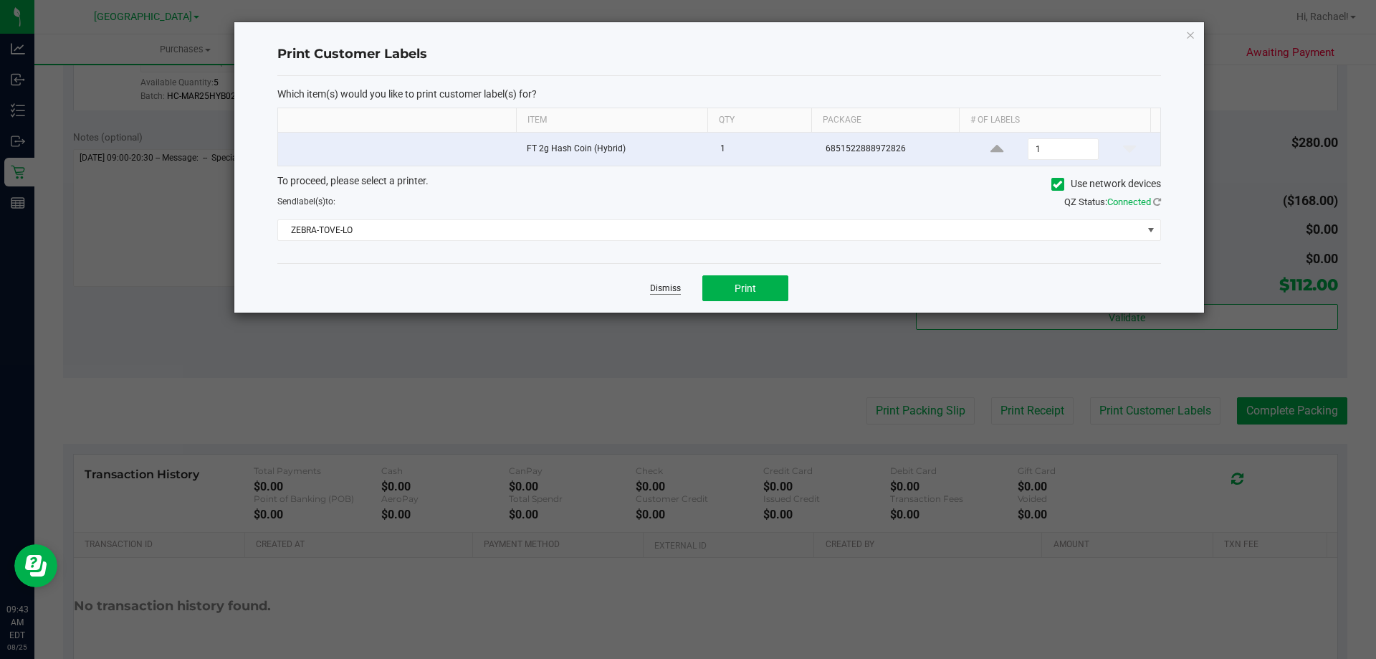
click at [674, 290] on link "Dismiss" at bounding box center [665, 288] width 31 height 12
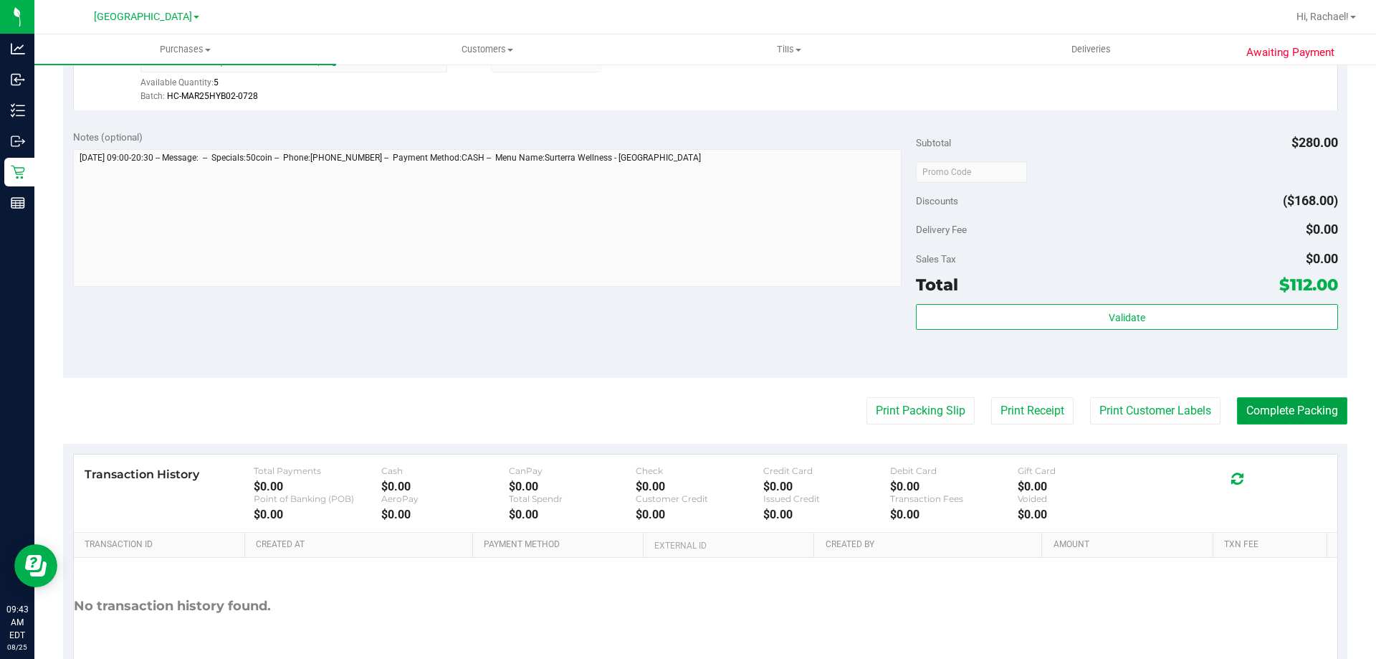
click at [1289, 406] on button "Complete Packing" at bounding box center [1292, 410] width 110 height 27
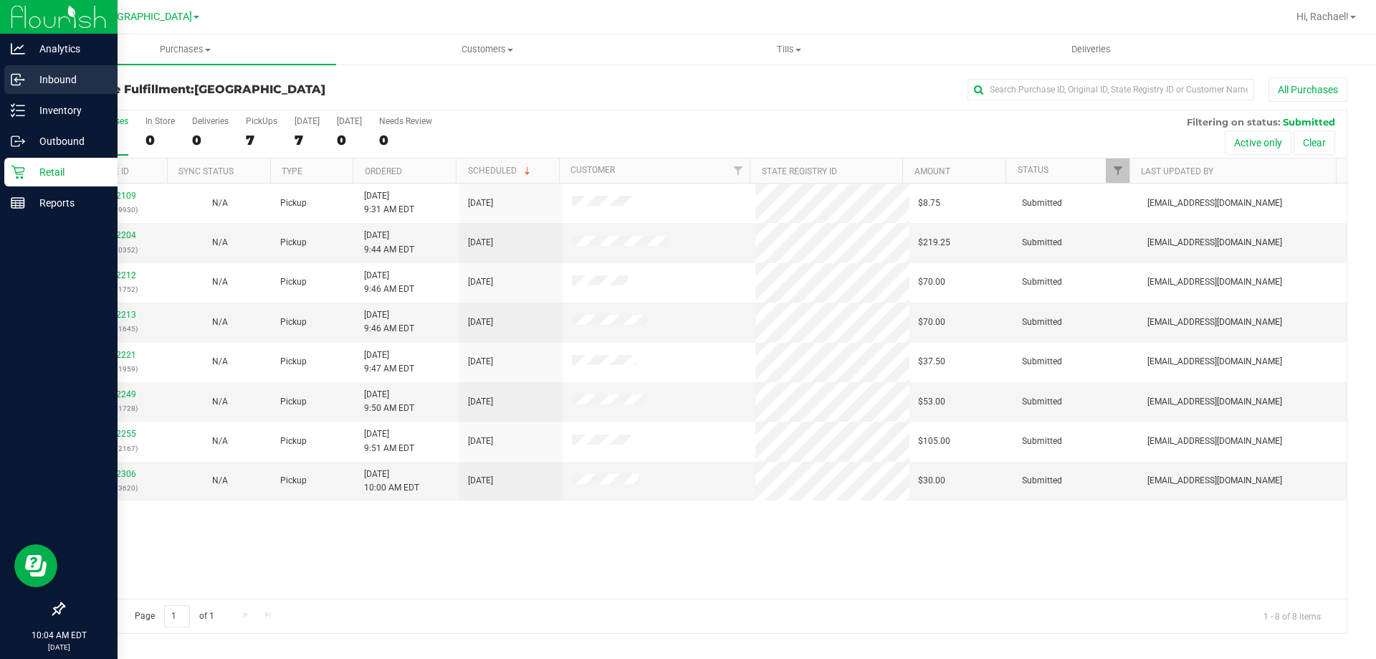
click at [30, 81] on p "Inbound" at bounding box center [68, 79] width 86 height 17
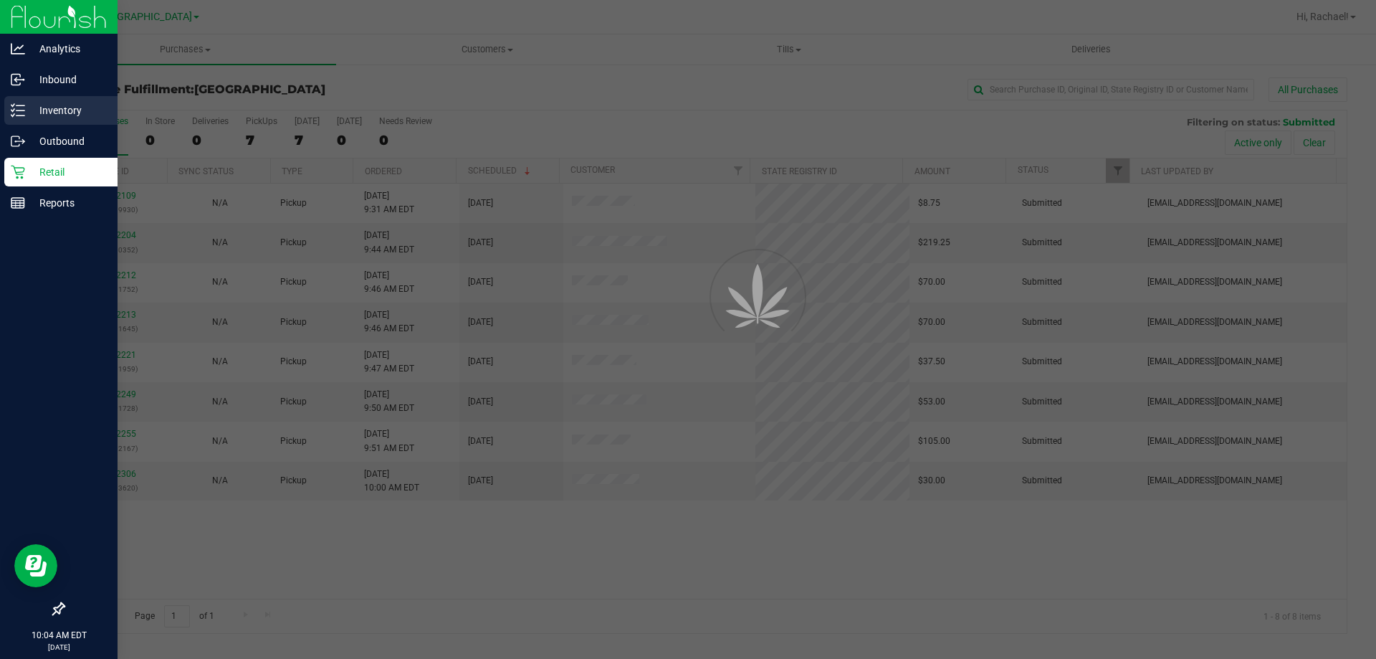
click at [56, 113] on p "Inventory" at bounding box center [68, 110] width 86 height 17
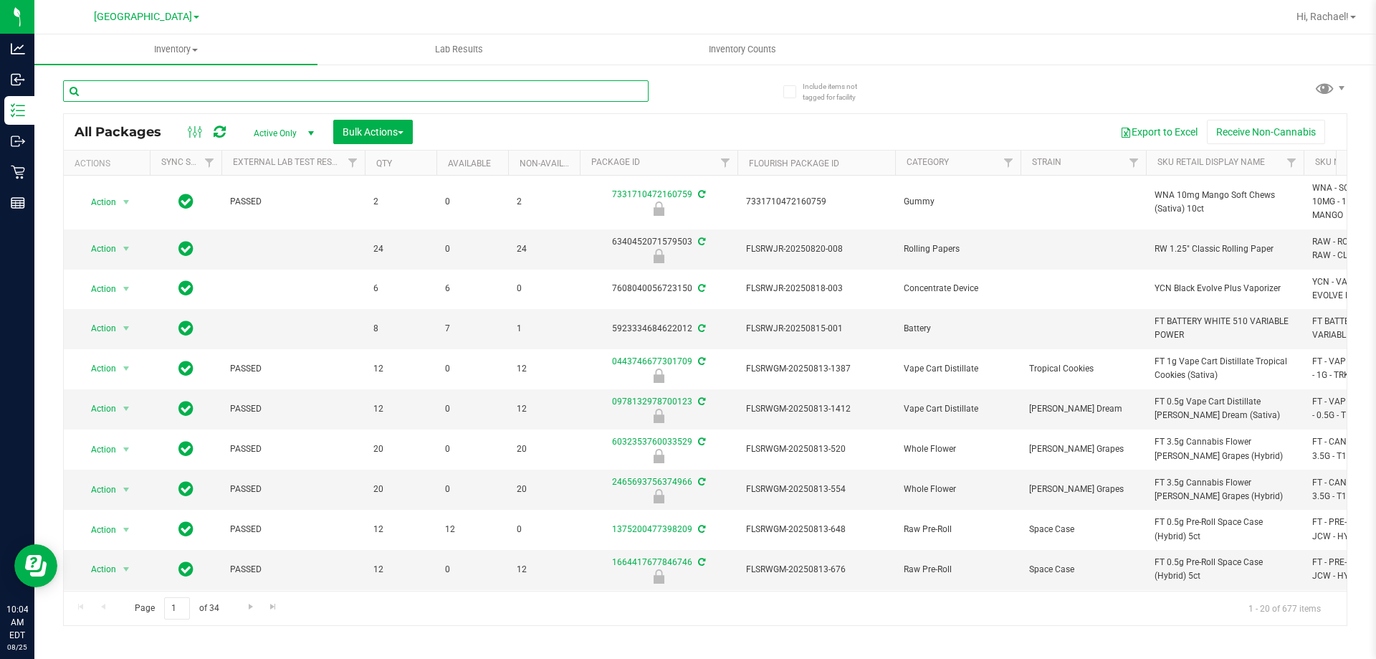
click at [229, 87] on input "text" at bounding box center [356, 90] width 586 height 21
type input "lmn"
